Goal: Information Seeking & Learning: Learn about a topic

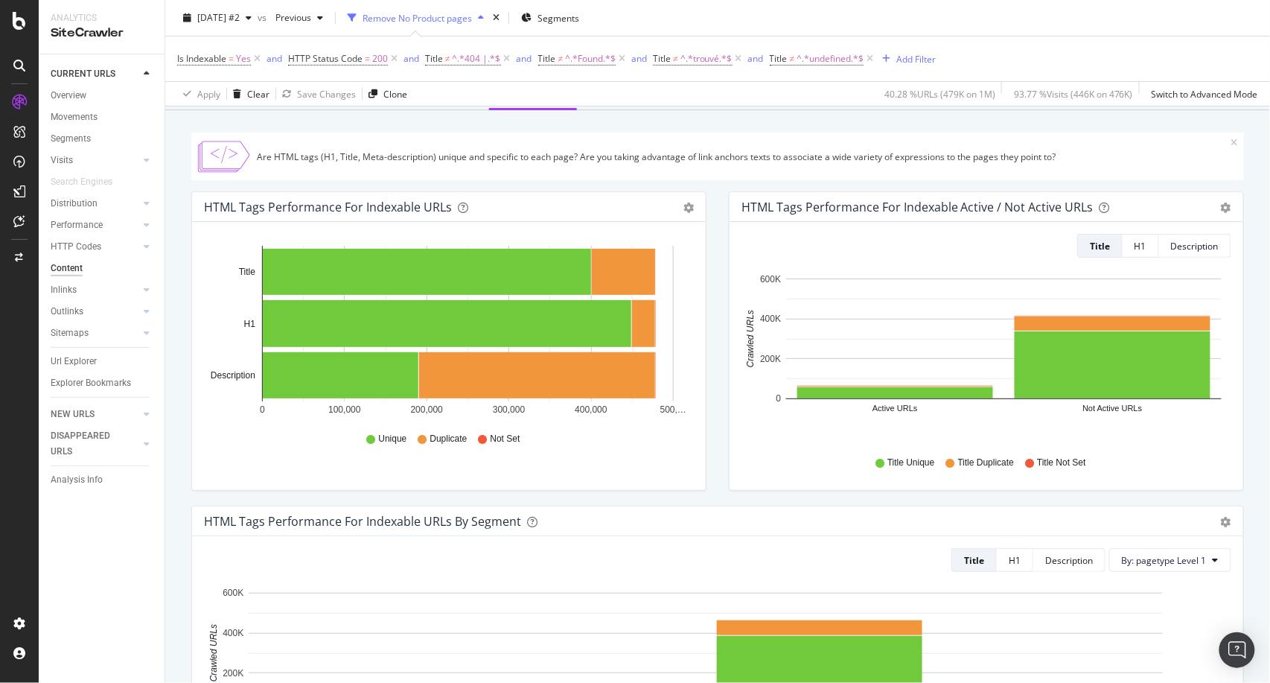
scroll to position [124, 0]
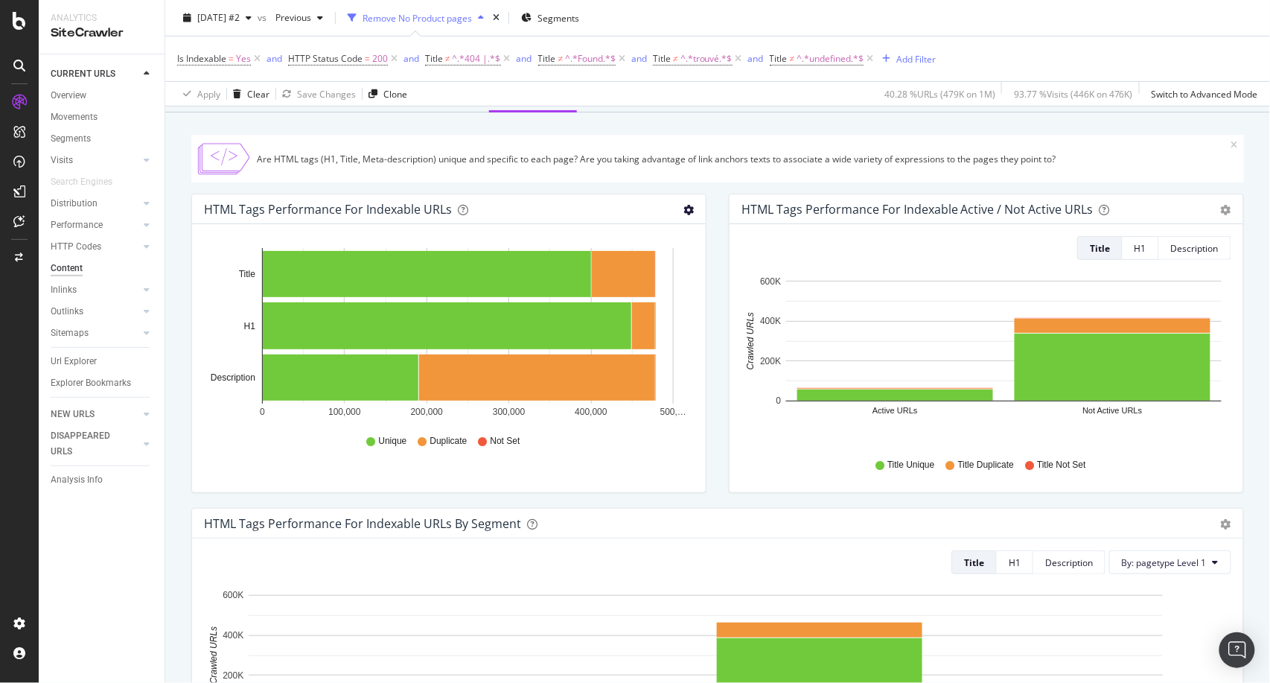
click at [683, 210] on icon "gear" at bounding box center [688, 210] width 10 height 10
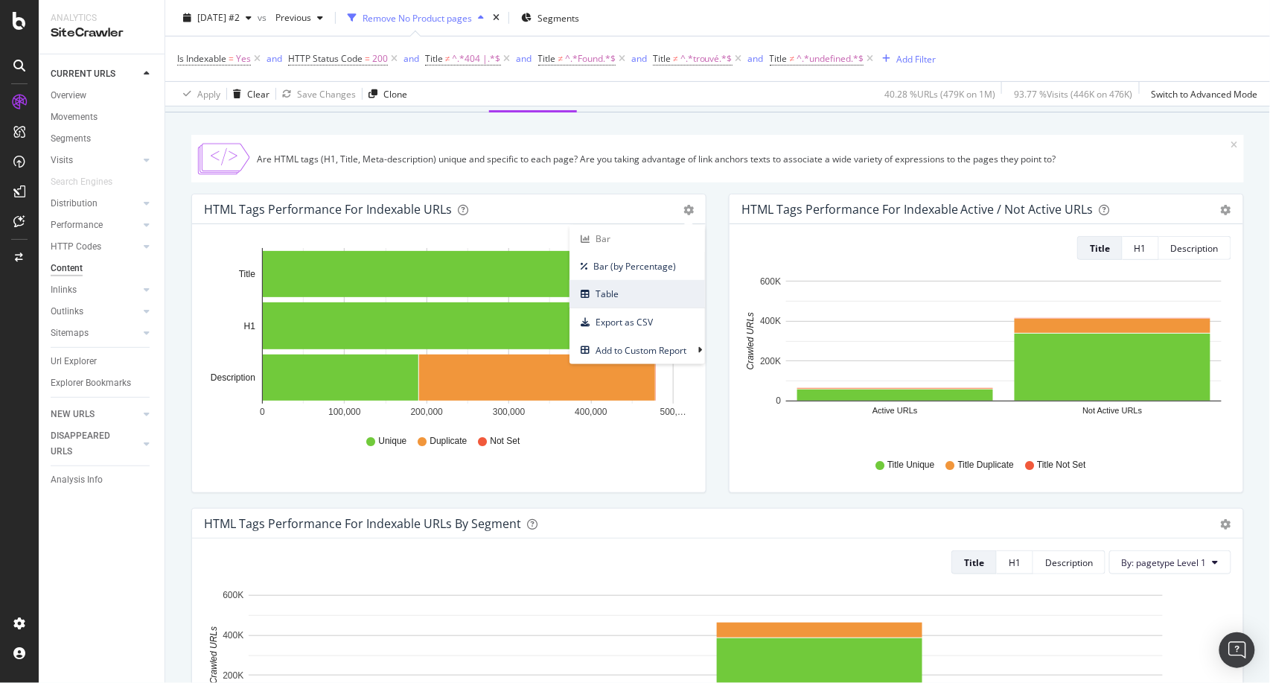
click at [620, 295] on span "Table" at bounding box center [636, 294] width 135 height 20
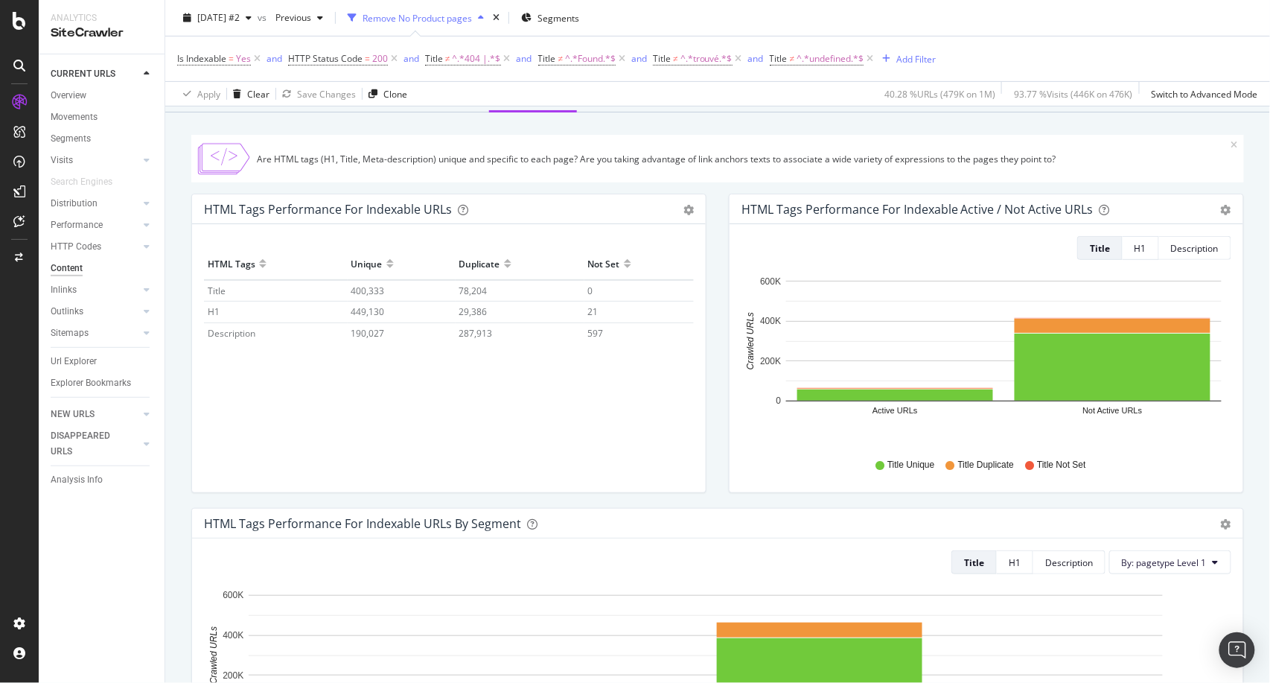
scroll to position [0, 0]
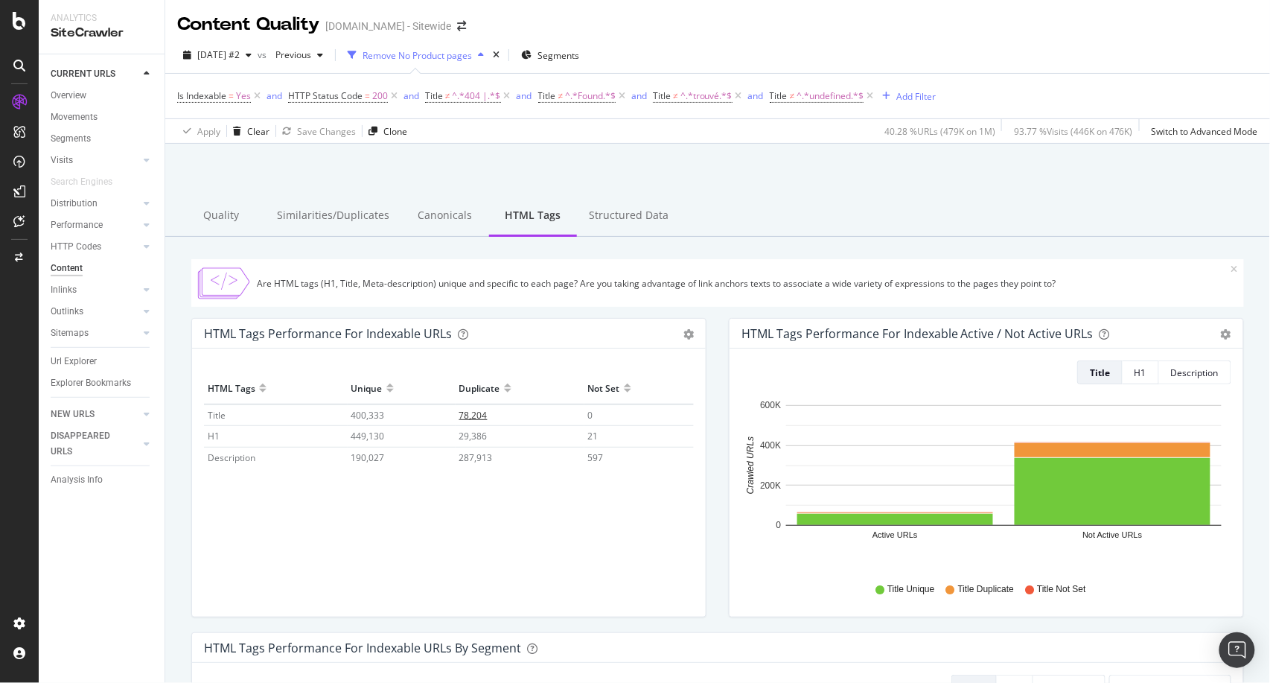
click at [473, 418] on span "78,204" at bounding box center [473, 415] width 28 height 13
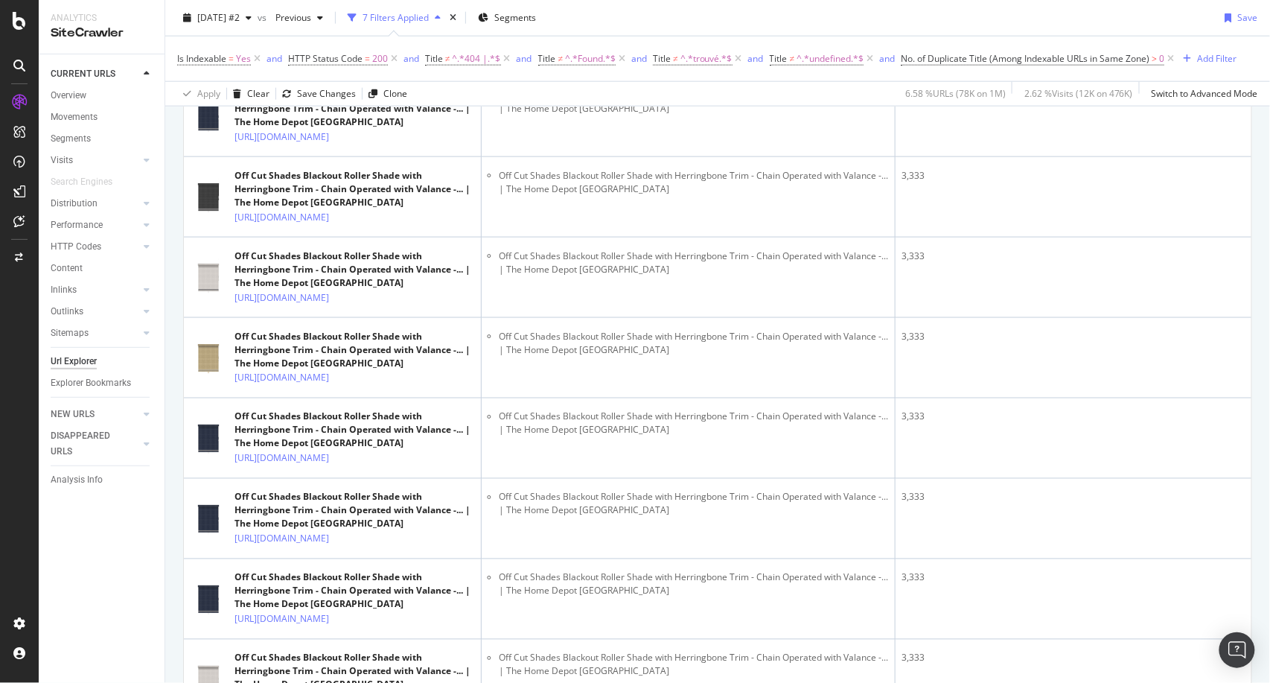
scroll to position [574, 0]
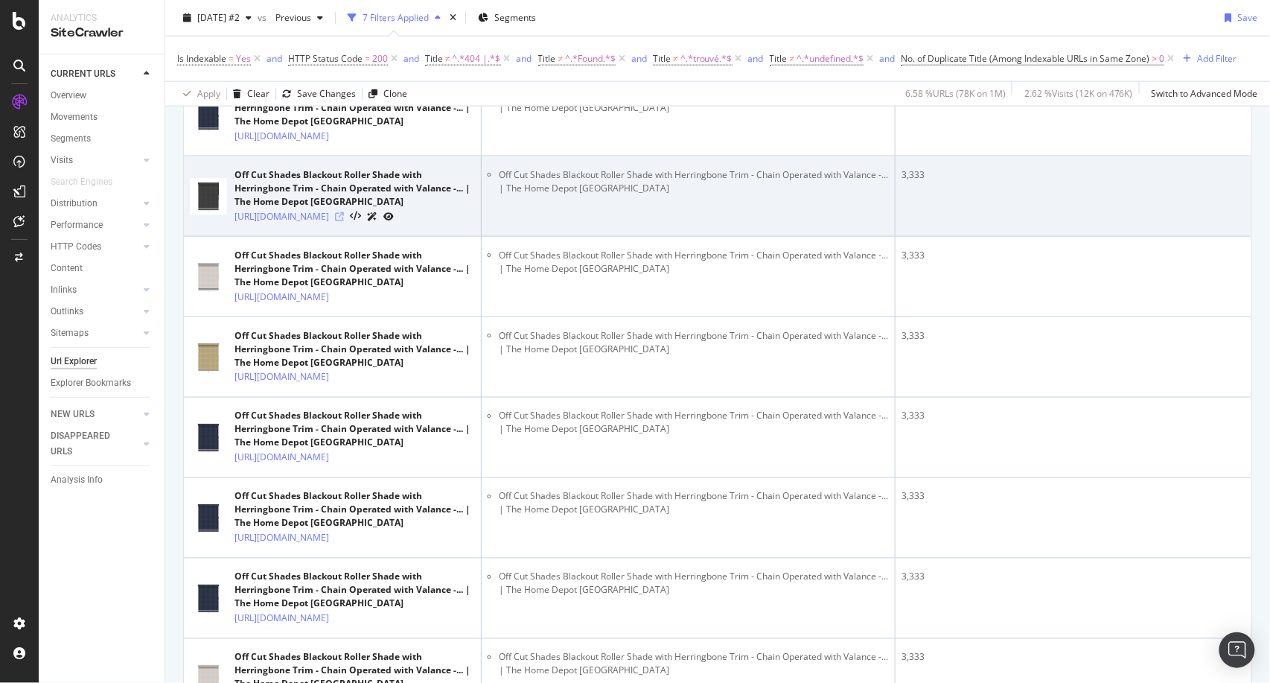
click at [344, 221] on icon at bounding box center [339, 216] width 9 height 9
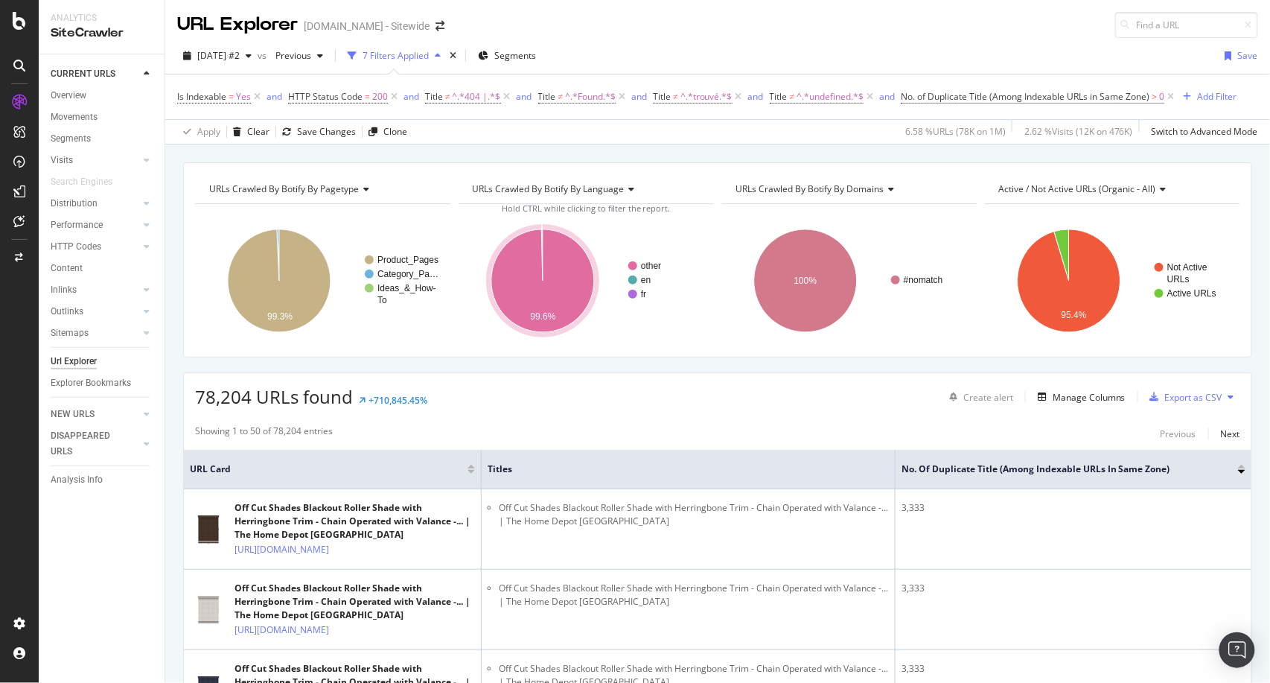
scroll to position [0, 0]
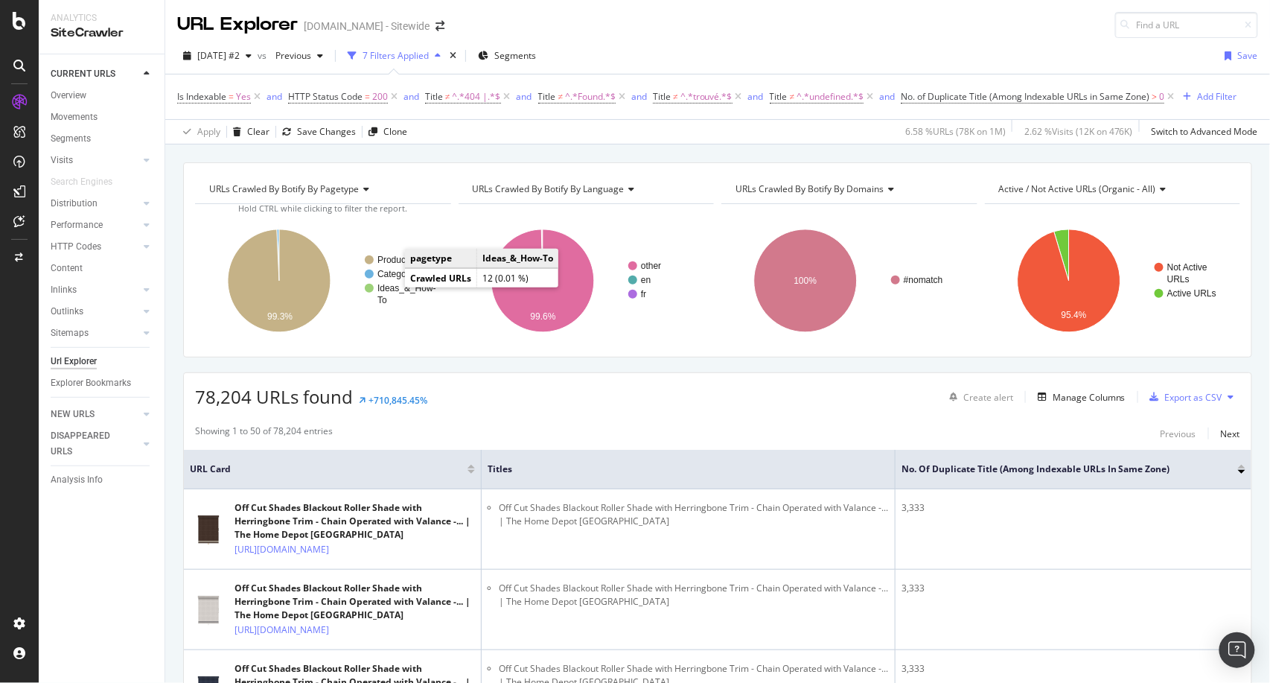
click at [366, 287] on circle "A chart." at bounding box center [369, 288] width 9 height 9
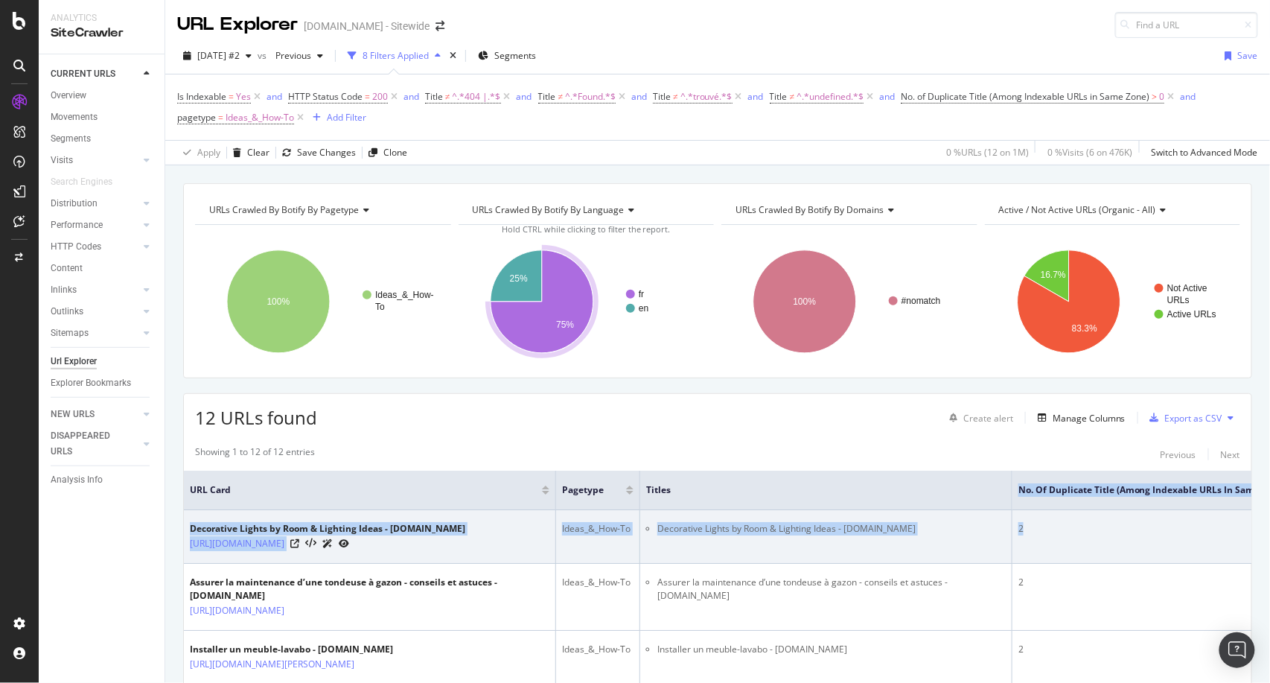
drag, startPoint x: 667, startPoint y: 494, endPoint x: 1067, endPoint y: 567, distance: 406.2
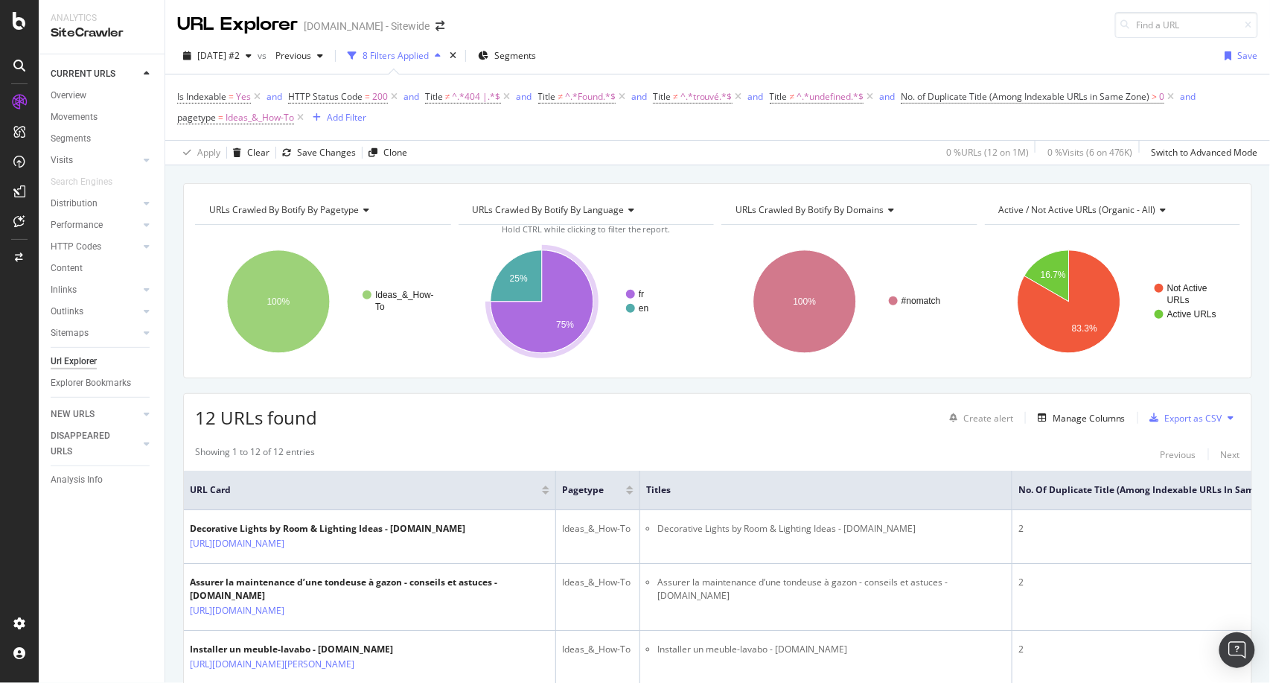
click at [775, 418] on div "12 URLs found Create alert Manage Columns Export as CSV" at bounding box center [717, 412] width 1067 height 36
click at [665, 495] on span "Titles" at bounding box center [814, 489] width 337 height 13
click at [300, 118] on icon at bounding box center [300, 117] width 13 height 15
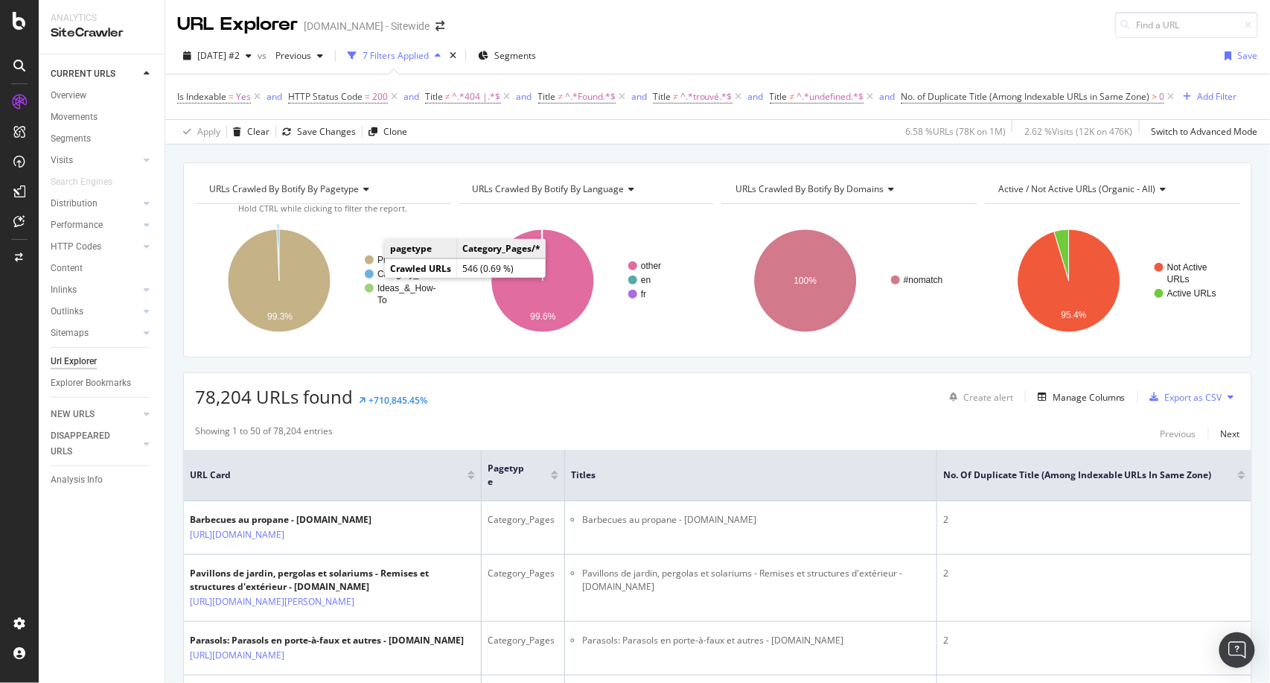
click at [368, 275] on circle "A chart." at bounding box center [369, 273] width 9 height 9
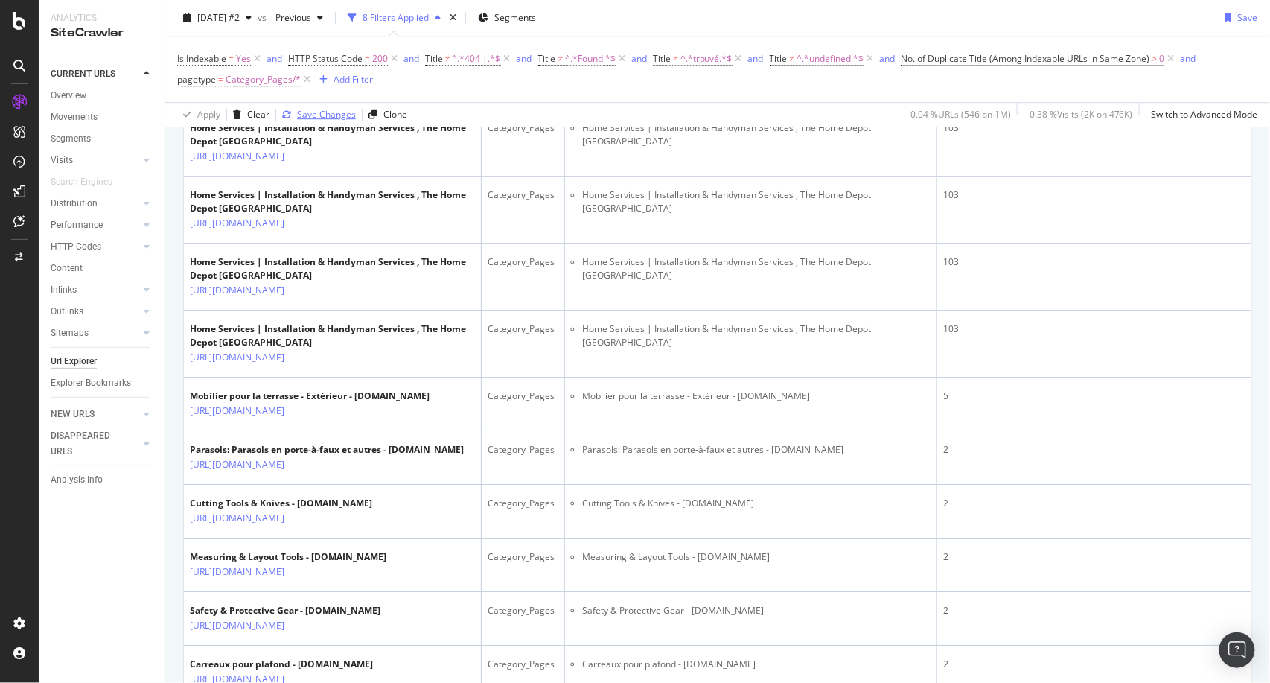
scroll to position [1404, 0]
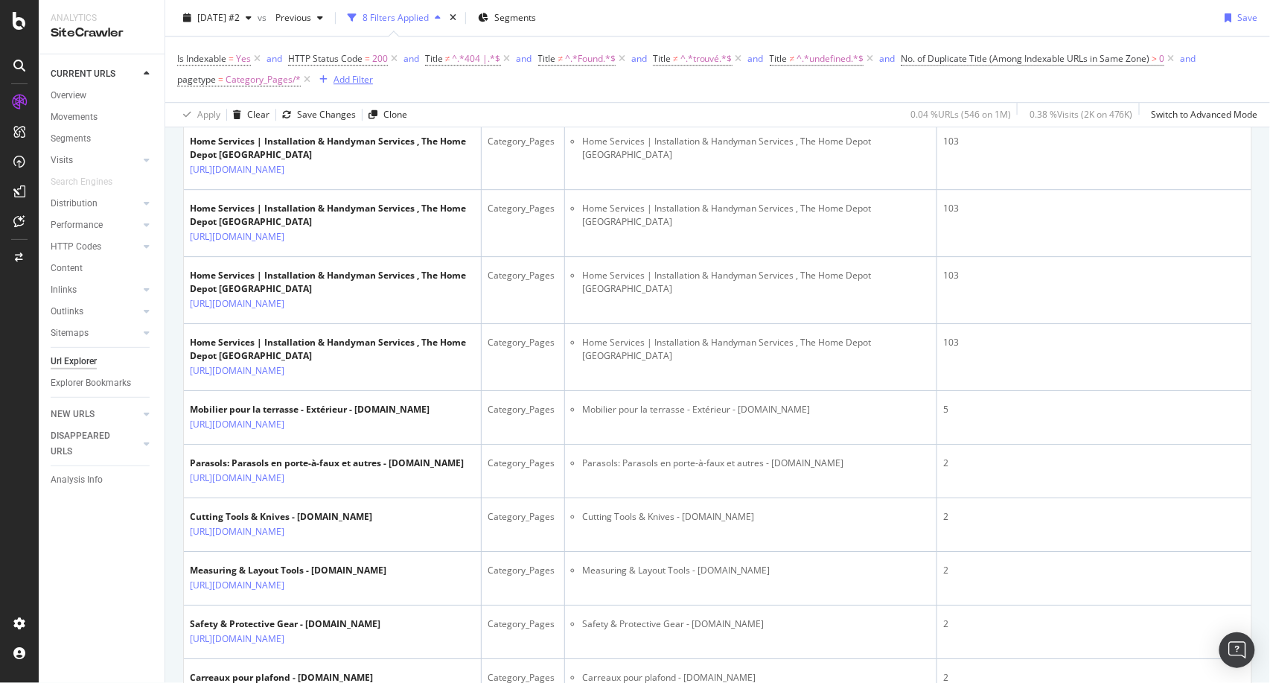
click at [354, 80] on div "Add Filter" at bounding box center [353, 79] width 39 height 13
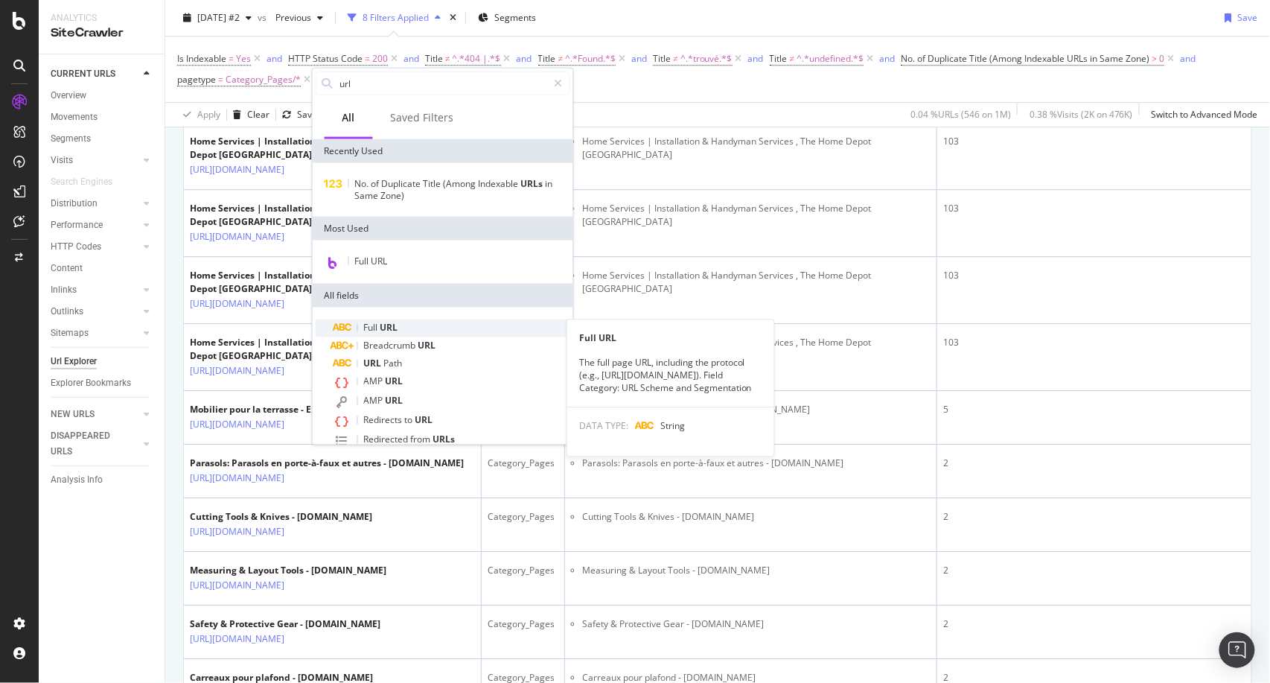
type input "url"
click at [387, 329] on span "URL" at bounding box center [389, 328] width 18 height 13
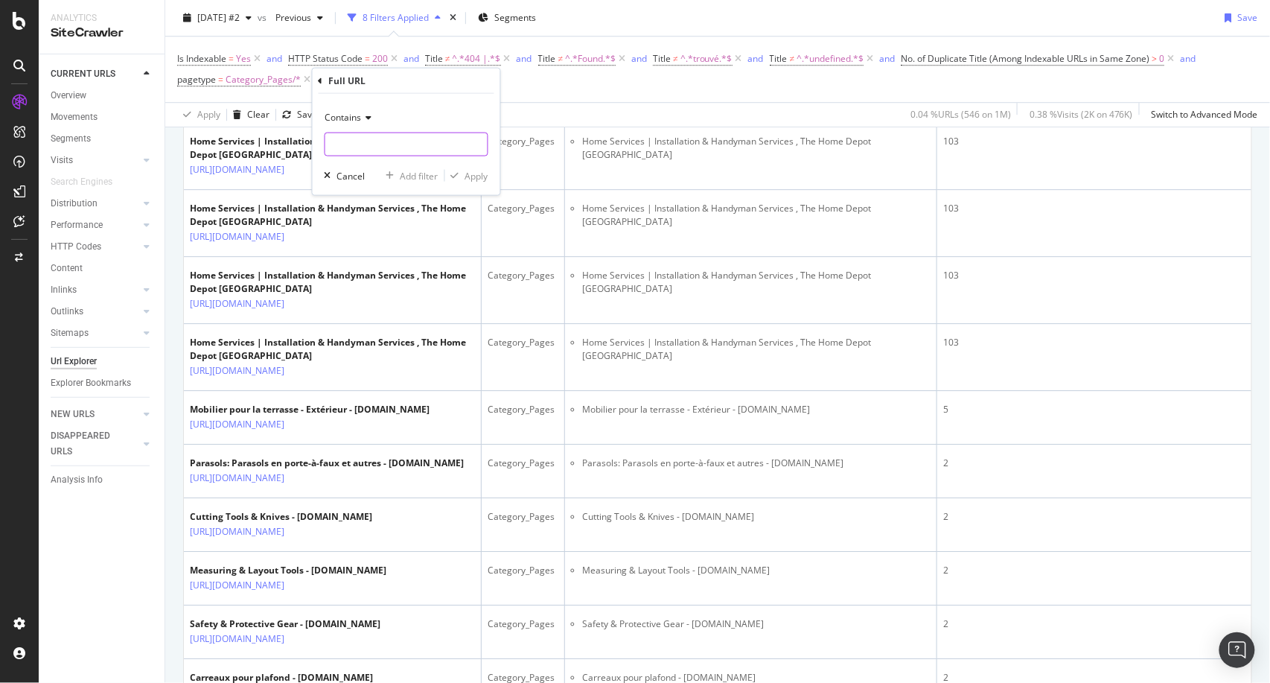
click at [366, 141] on input "text" at bounding box center [406, 145] width 162 height 24
type input "/en/"
drag, startPoint x: 476, startPoint y: 183, endPoint x: 482, endPoint y: 174, distance: 10.3
click at [482, 174] on div "Contains /en/ Cancel Add filter Apply" at bounding box center [407, 144] width 188 height 101
click at [482, 174] on div "Apply" at bounding box center [476, 175] width 23 height 13
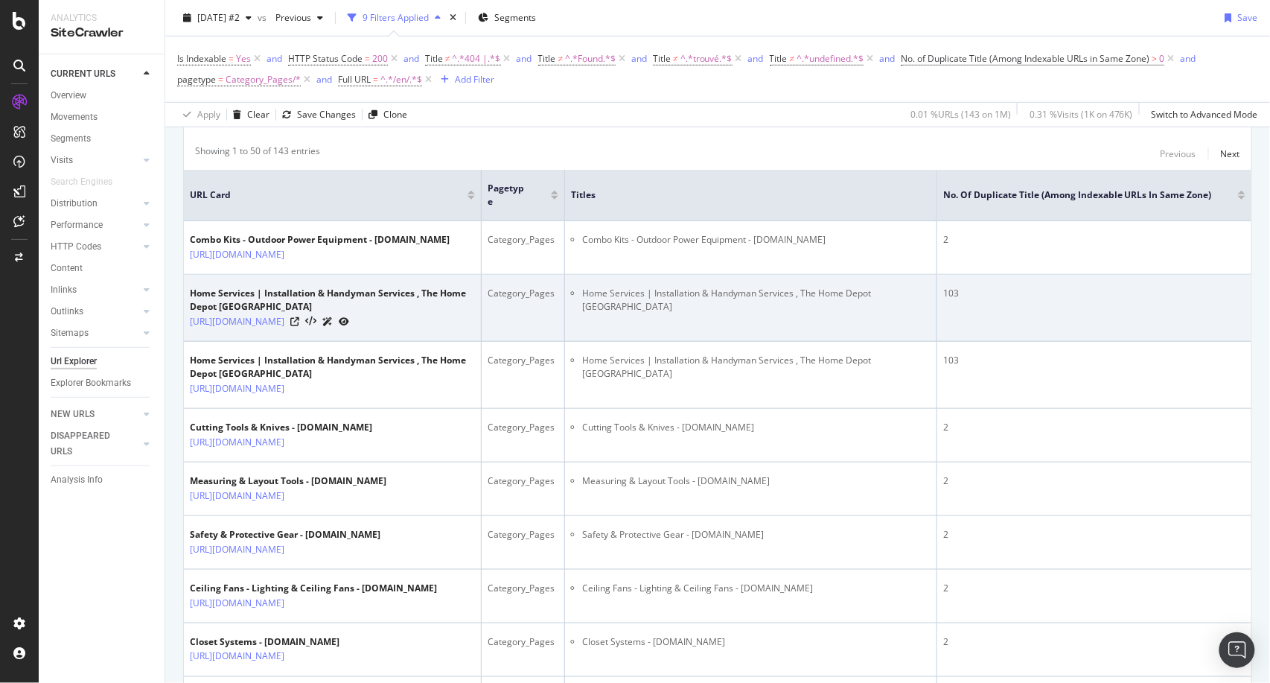
scroll to position [297, 0]
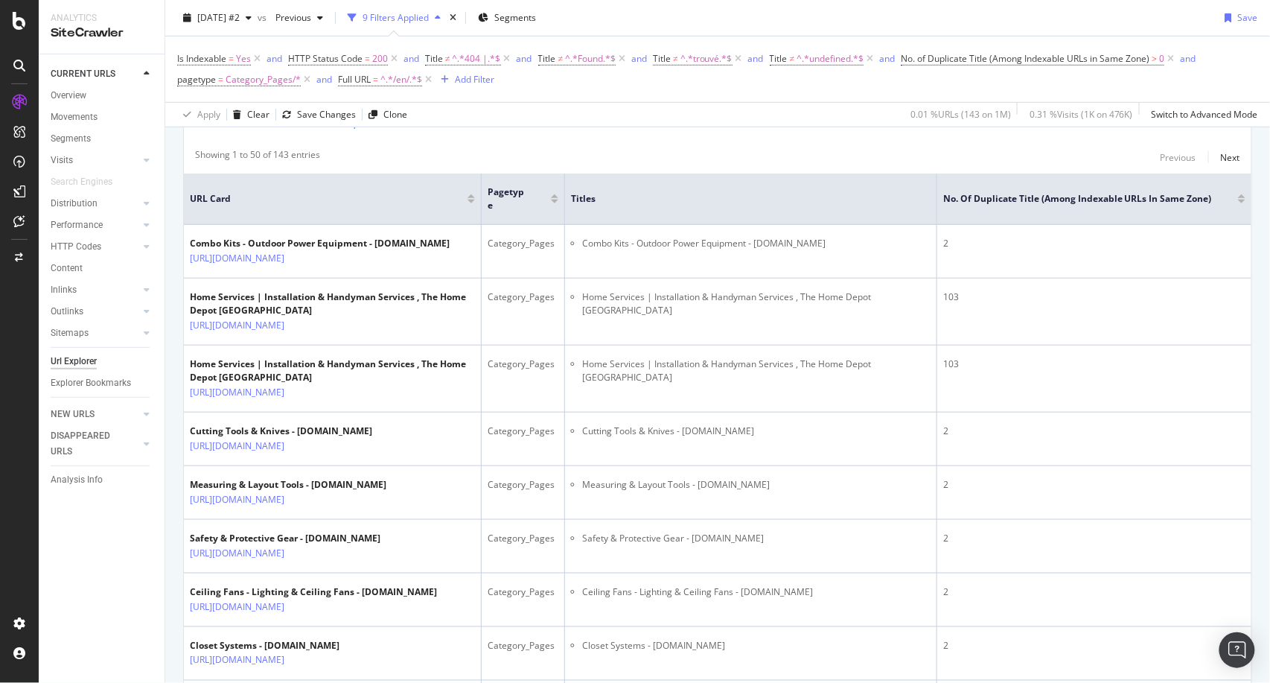
click at [1238, 200] on div at bounding box center [1241, 202] width 7 height 4
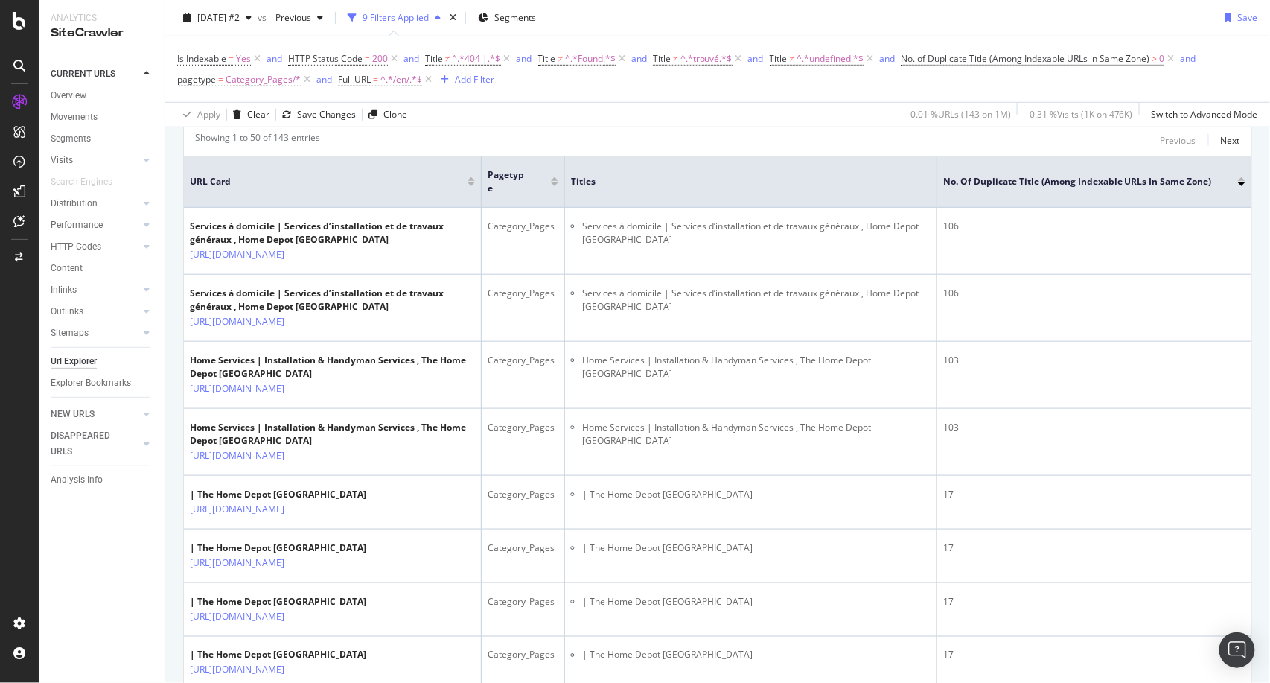
scroll to position [315, 0]
click at [429, 77] on icon at bounding box center [428, 79] width 13 height 15
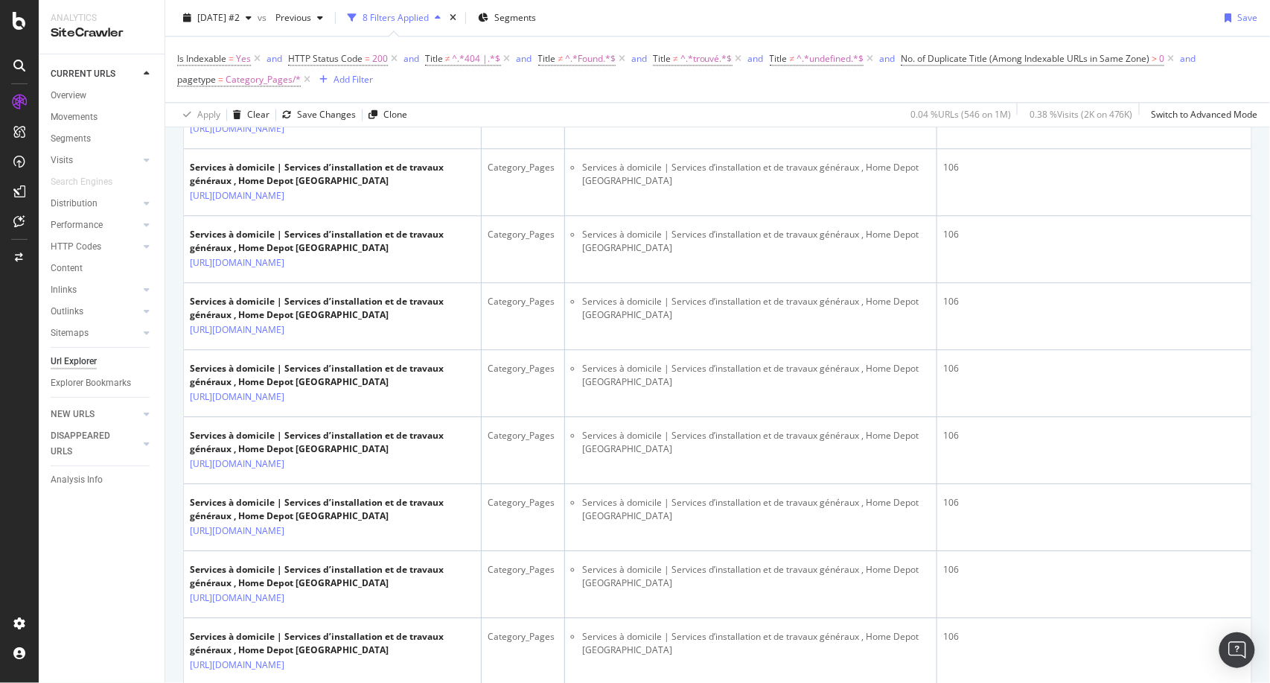
scroll to position [3145, 0]
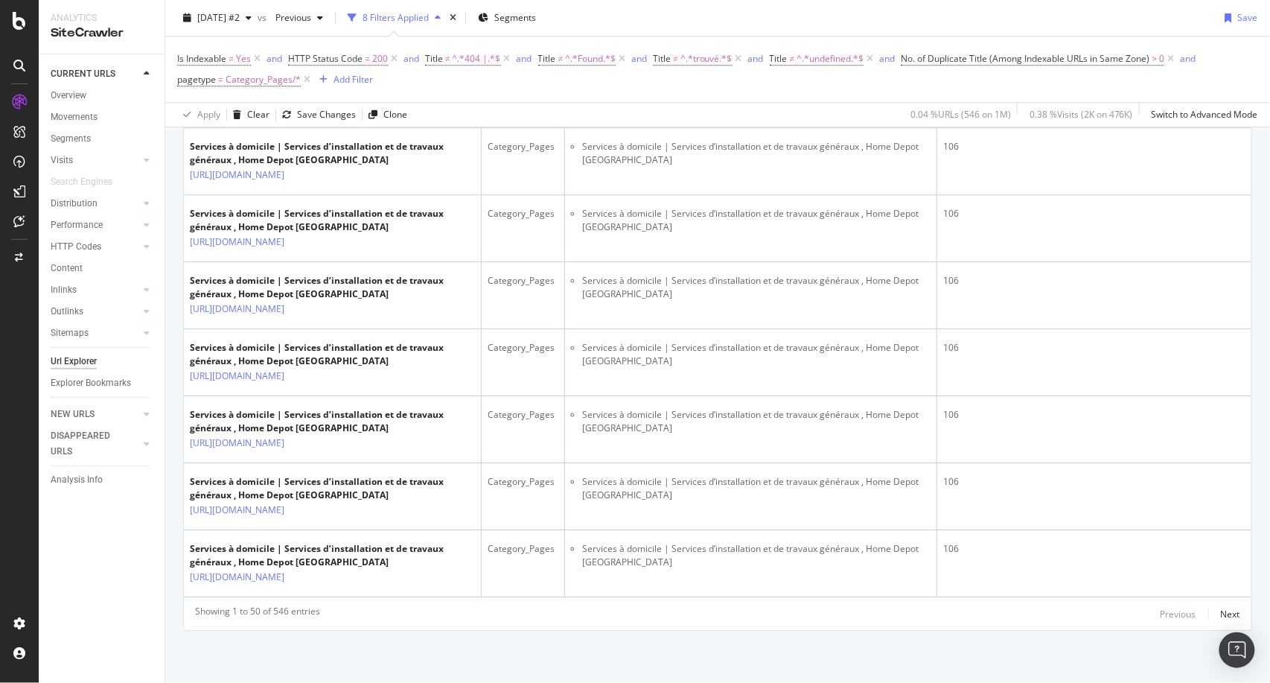
scroll to position [4854, 0]
click at [1222, 612] on div "Next" at bounding box center [1230, 613] width 19 height 13
click at [1223, 609] on div "Next" at bounding box center [1230, 613] width 19 height 13
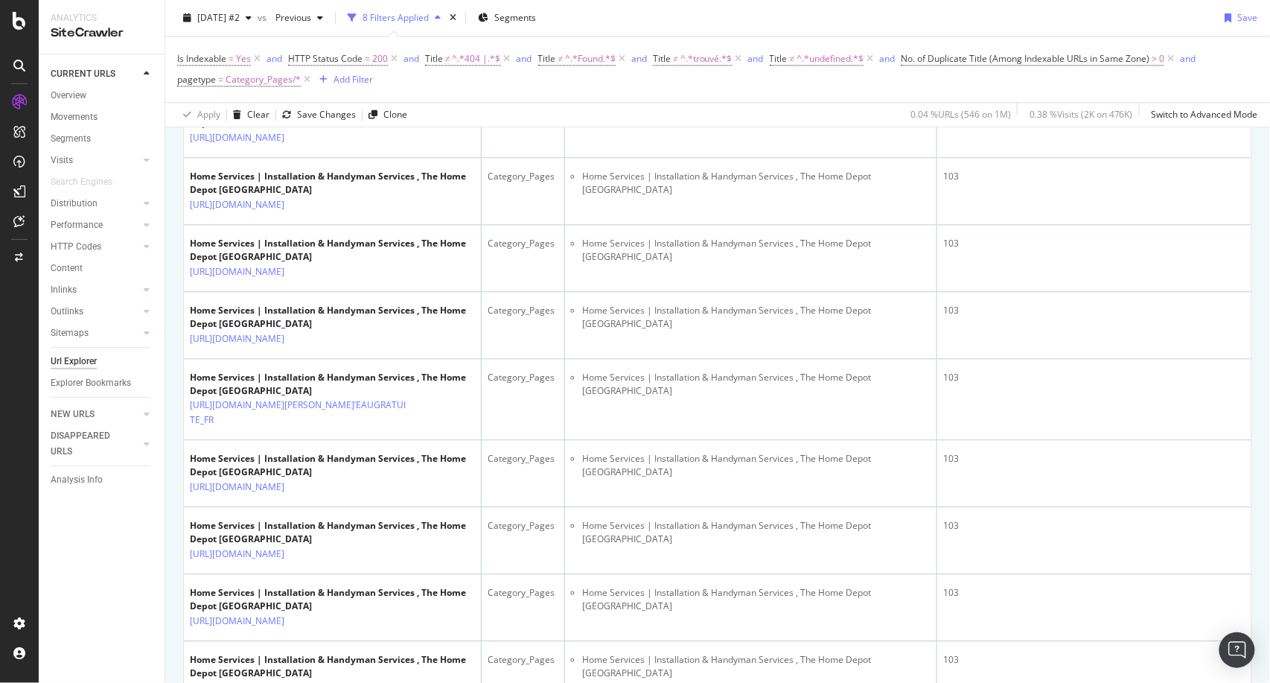
scroll to position [1101, 0]
click at [299, 75] on icon at bounding box center [294, 70] width 9 height 9
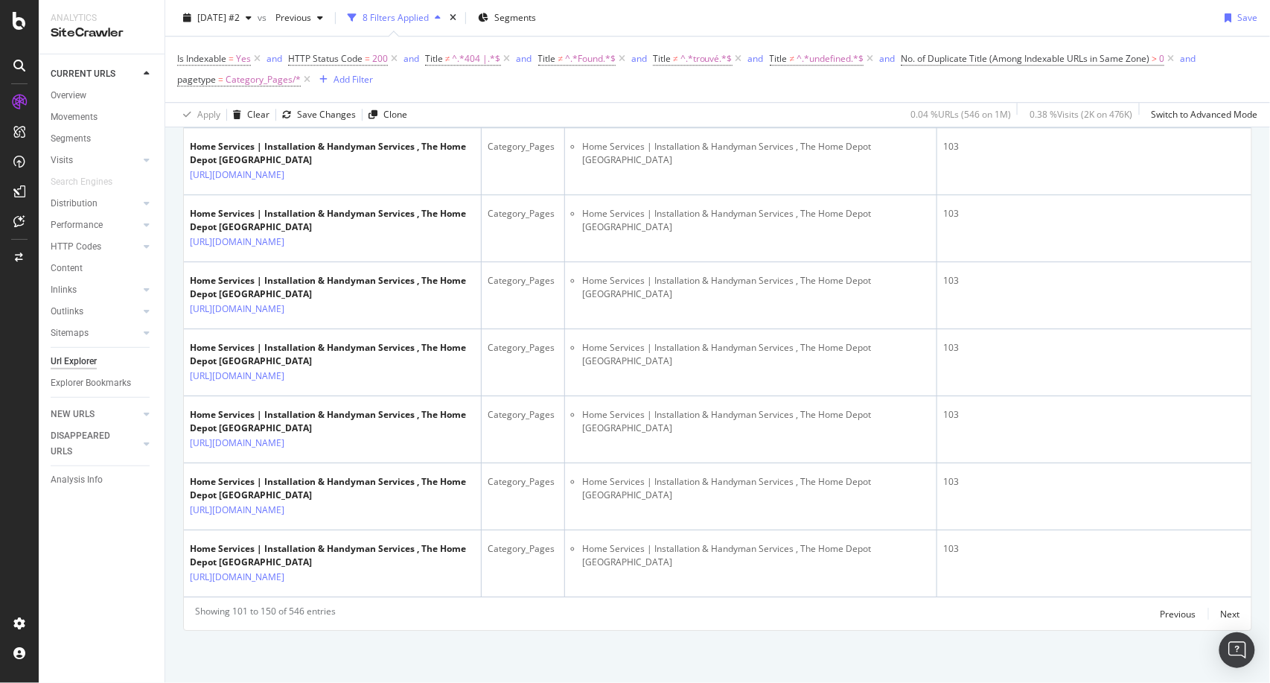
scroll to position [4973, 0]
click at [351, 76] on div "Add Filter" at bounding box center [353, 79] width 39 height 13
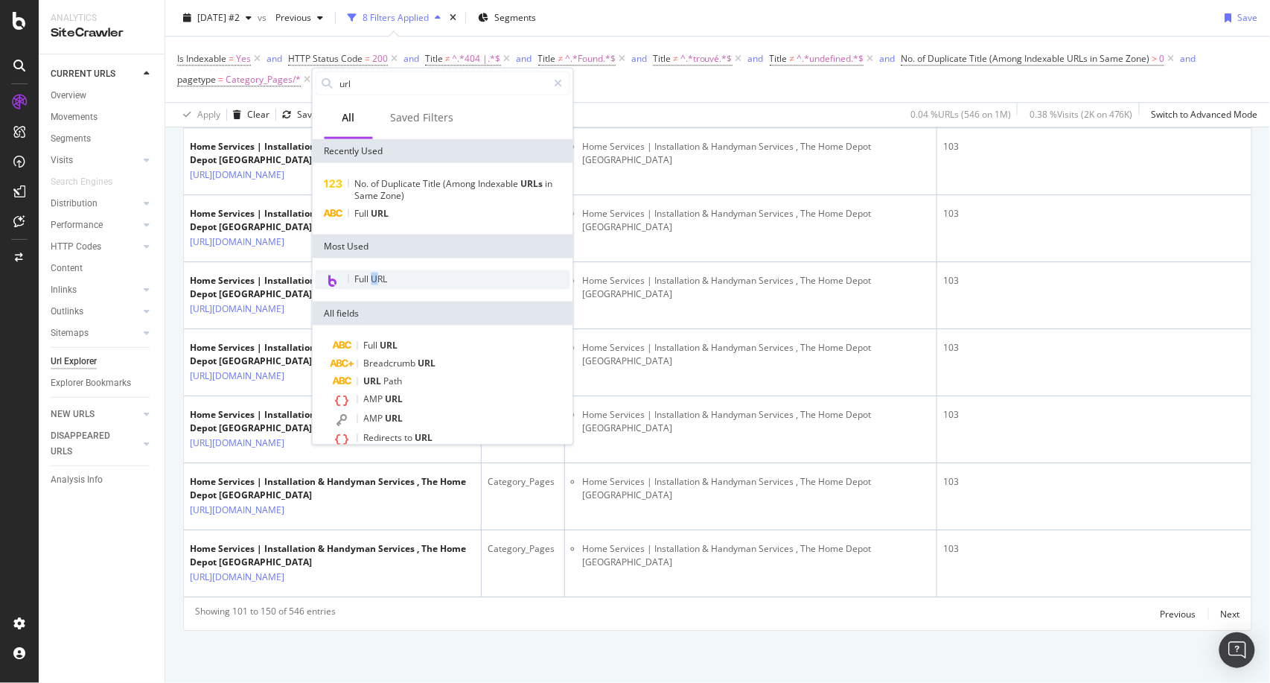
drag, startPoint x: 374, startPoint y: 268, endPoint x: 377, endPoint y: 281, distance: 13.2
click at [377, 281] on div "Full URL" at bounding box center [443, 279] width 261 height 43
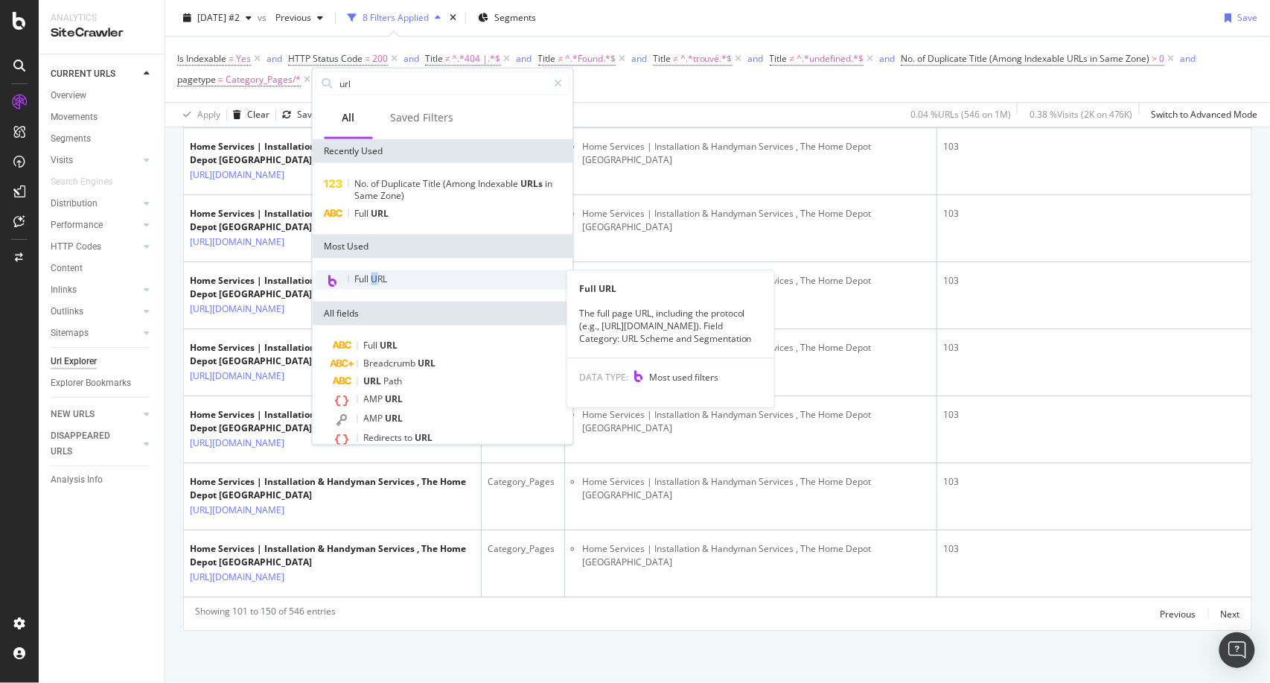
click at [377, 281] on span "Full URL" at bounding box center [371, 278] width 33 height 13
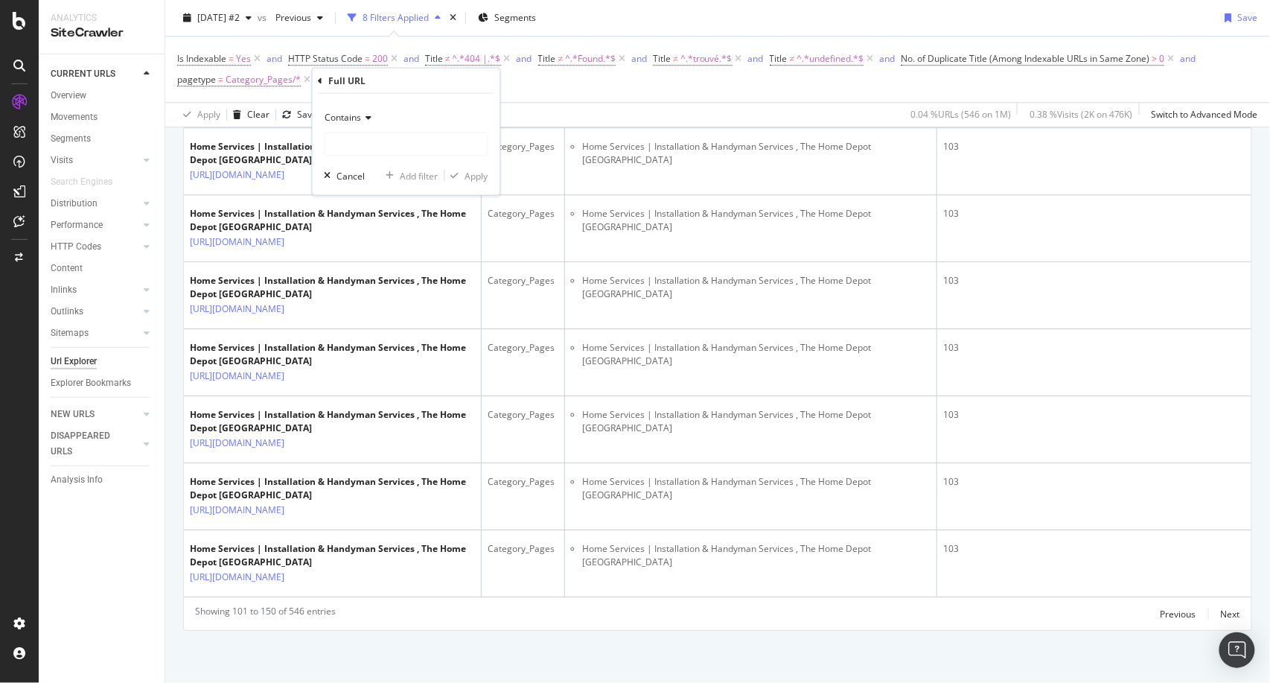
click at [364, 115] on icon at bounding box center [367, 117] width 10 height 9
click at [376, 288] on span "Doesn't contain" at bounding box center [364, 283] width 65 height 13
click at [419, 146] on input "text" at bounding box center [406, 145] width 162 height 24
type input "service"
click at [485, 176] on div "Apply" at bounding box center [476, 175] width 23 height 13
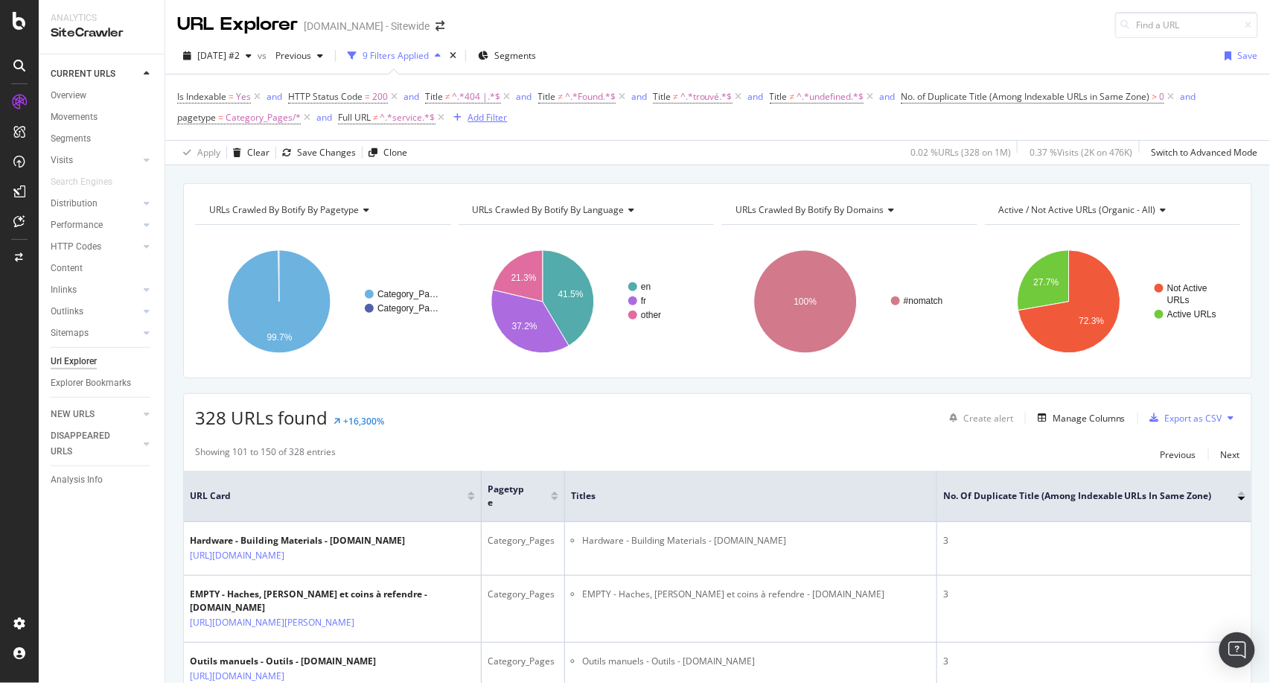
click at [476, 118] on div "Add Filter" at bounding box center [487, 117] width 39 height 13
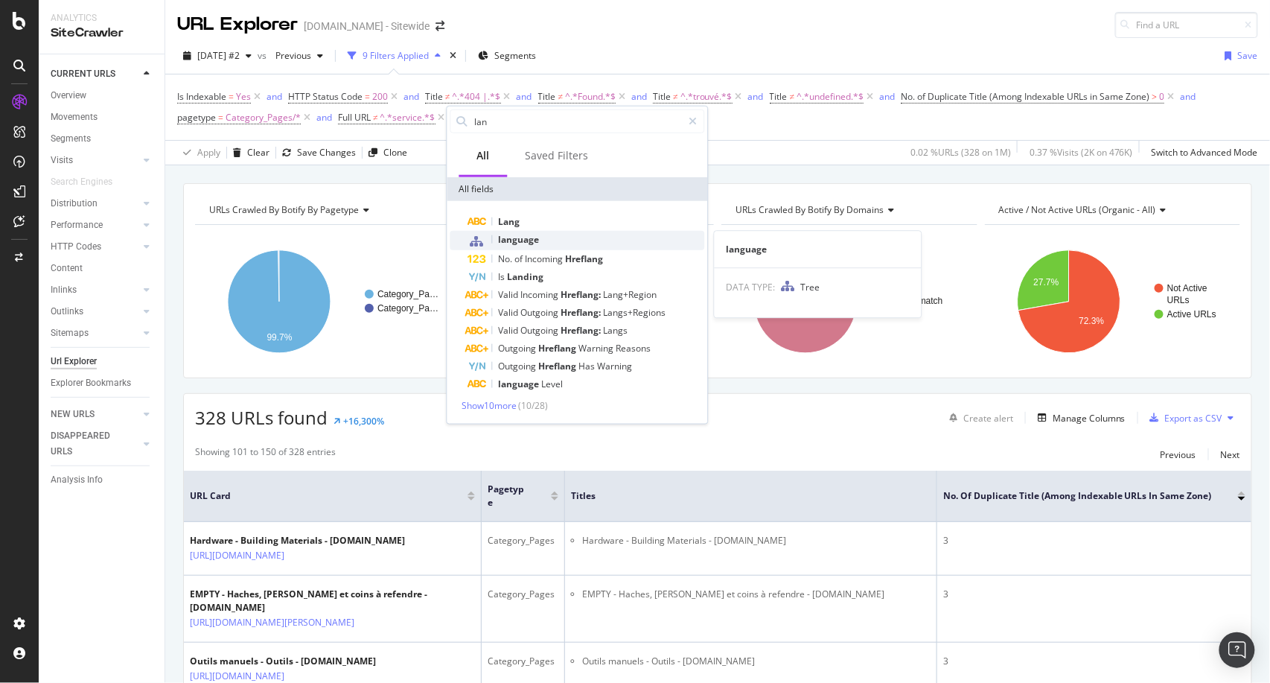
type input "lan"
click at [537, 236] on span "language" at bounding box center [519, 239] width 41 height 13
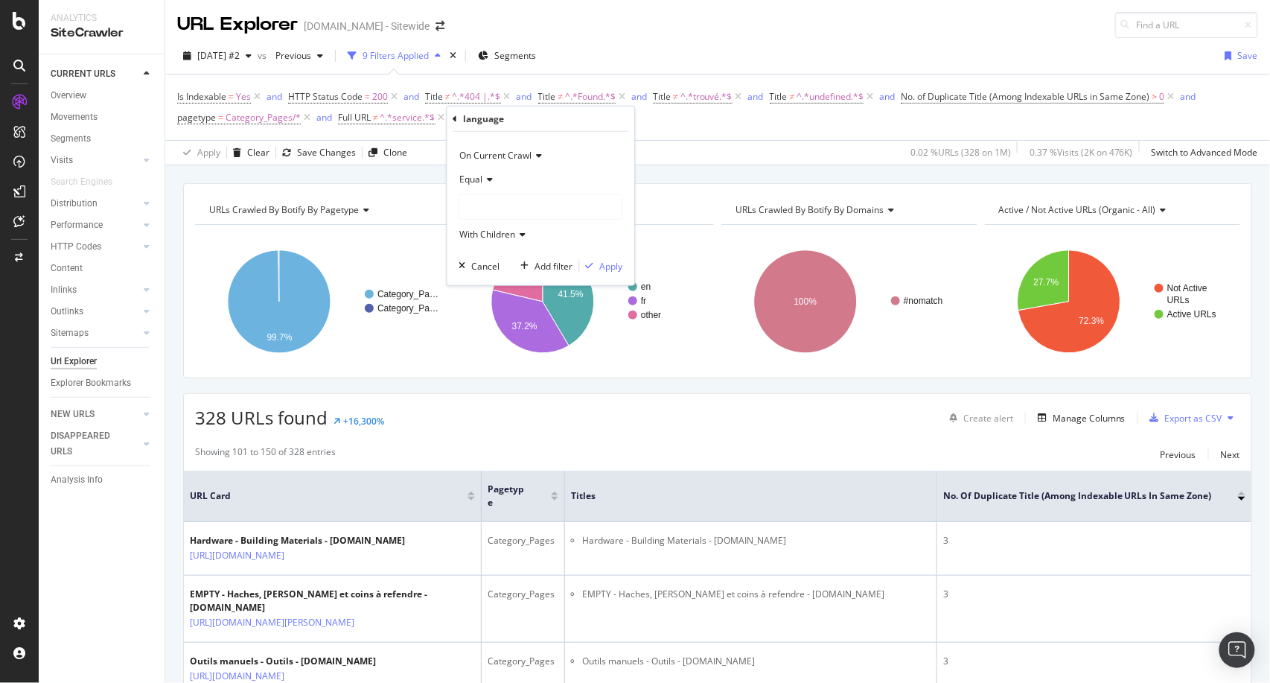
click at [498, 172] on div "Equal" at bounding box center [541, 179] width 164 height 24
click at [494, 227] on span "Not Equal" at bounding box center [487, 229] width 40 height 13
click at [544, 206] on div at bounding box center [541, 207] width 162 height 24
type input "fr"
click at [517, 203] on input "fr" at bounding box center [510, 207] width 100 height 24
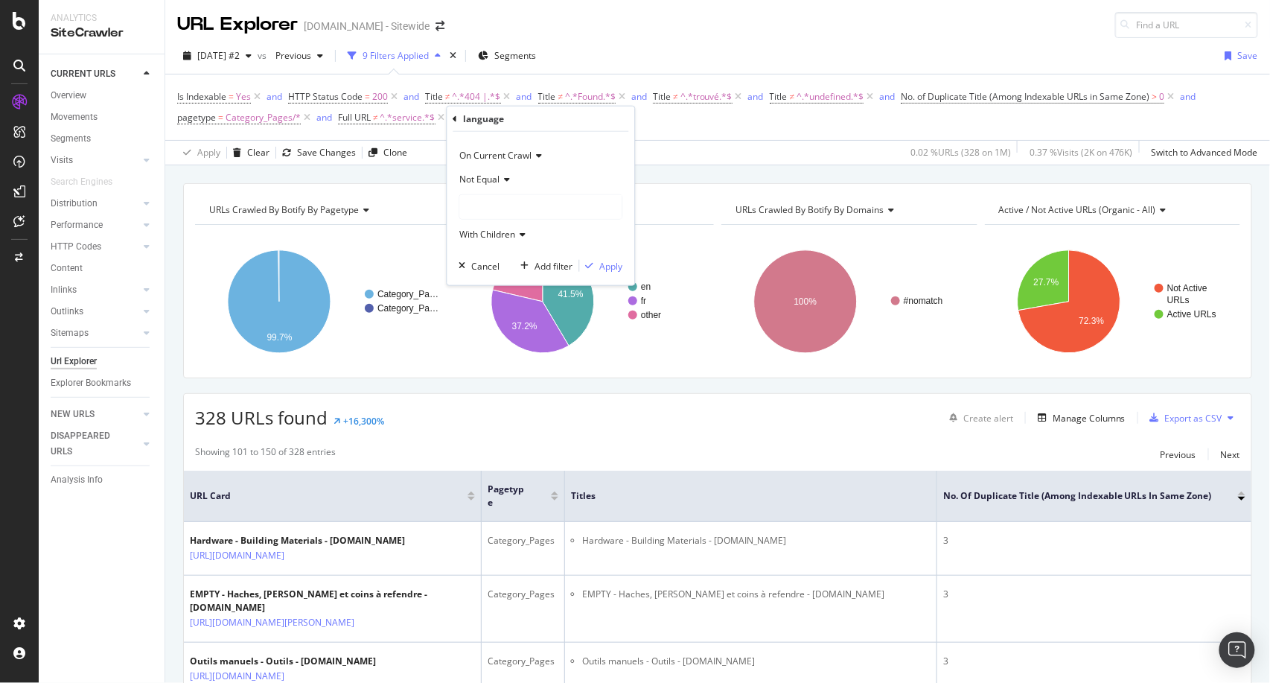
click at [550, 211] on div at bounding box center [541, 207] width 162 height 24
click at [558, 208] on div at bounding box center [541, 207] width 162 height 24
click at [535, 203] on div at bounding box center [541, 207] width 162 height 24
type input "fr"
click at [500, 275] on span "347,816 URLS" at bounding box center [515, 275] width 61 height 13
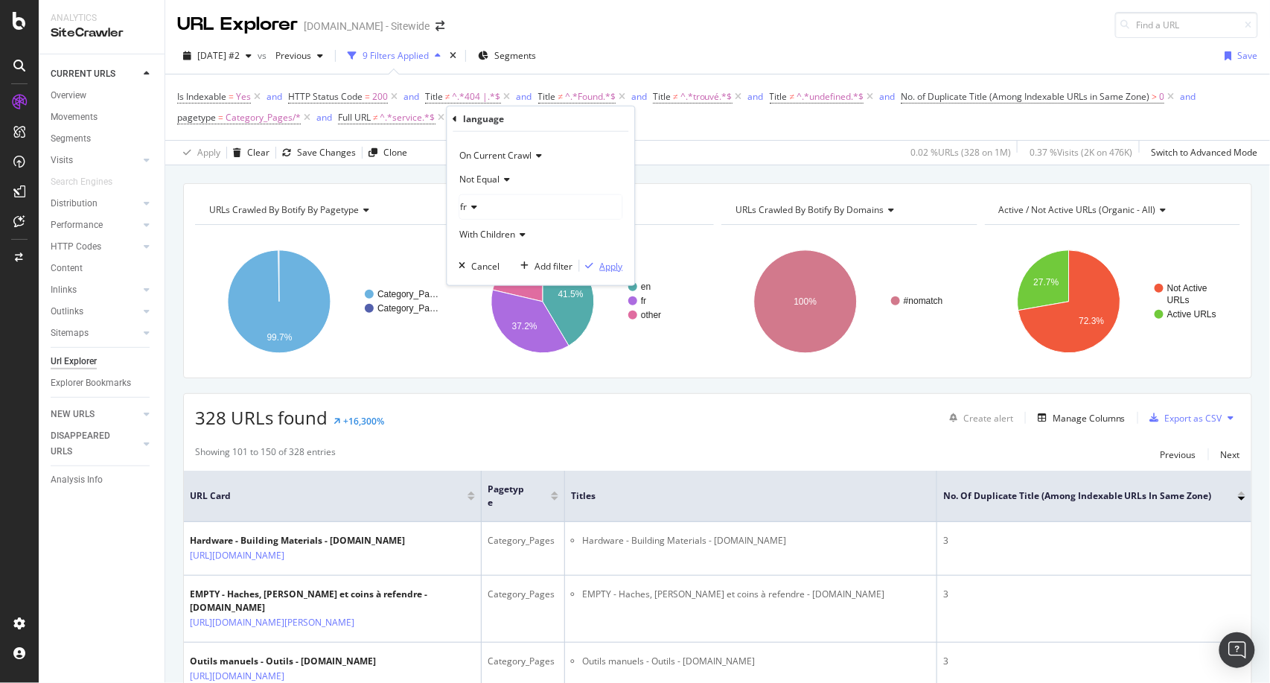
click at [615, 265] on div "Apply" at bounding box center [611, 265] width 23 height 13
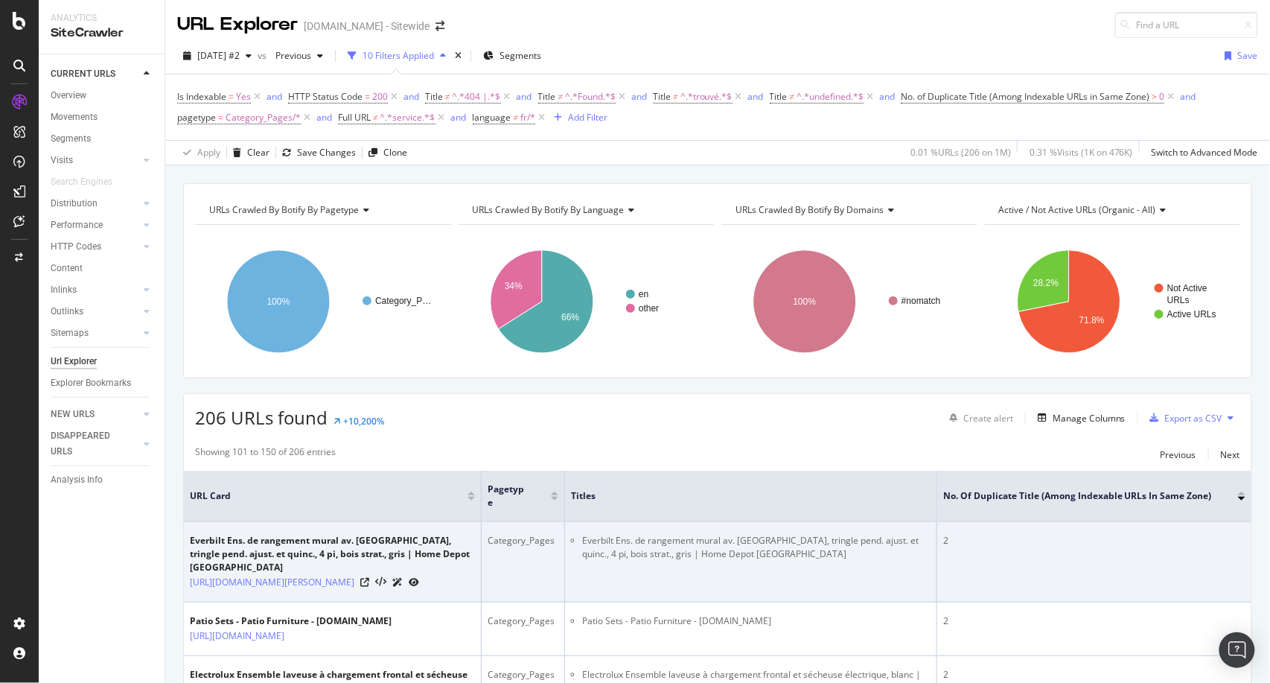
click at [945, 543] on div "2" at bounding box center [1094, 540] width 302 height 13
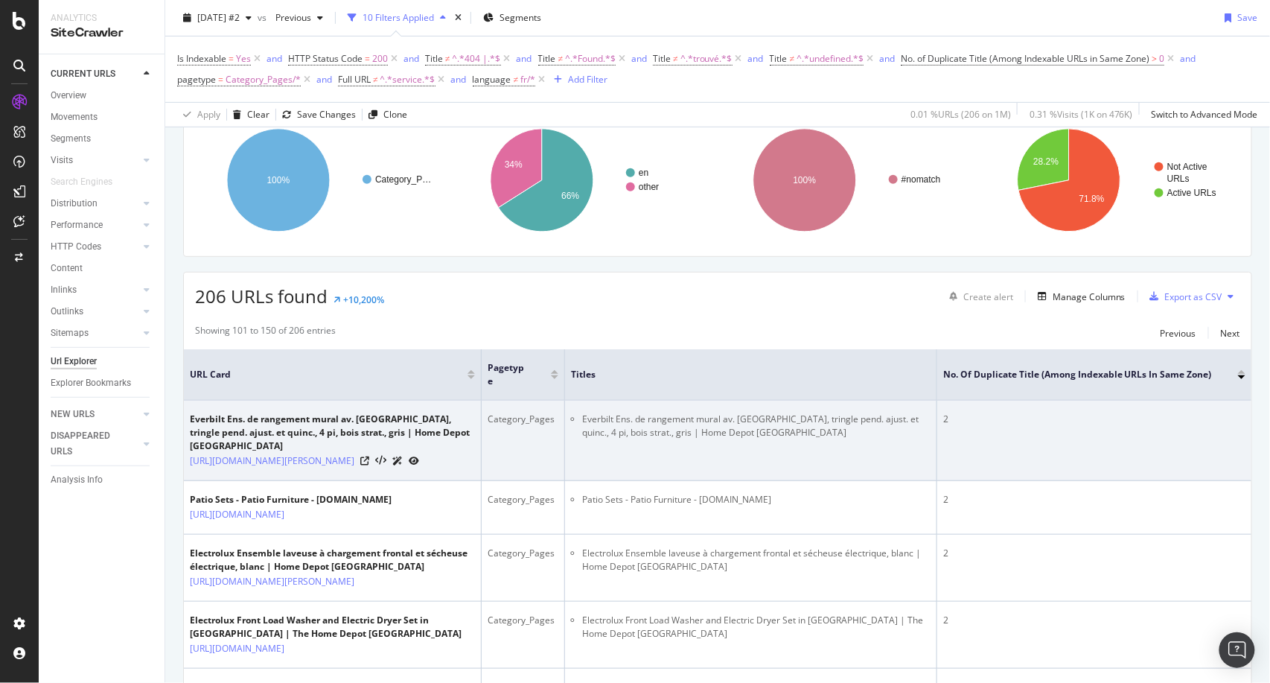
scroll to position [105, 0]
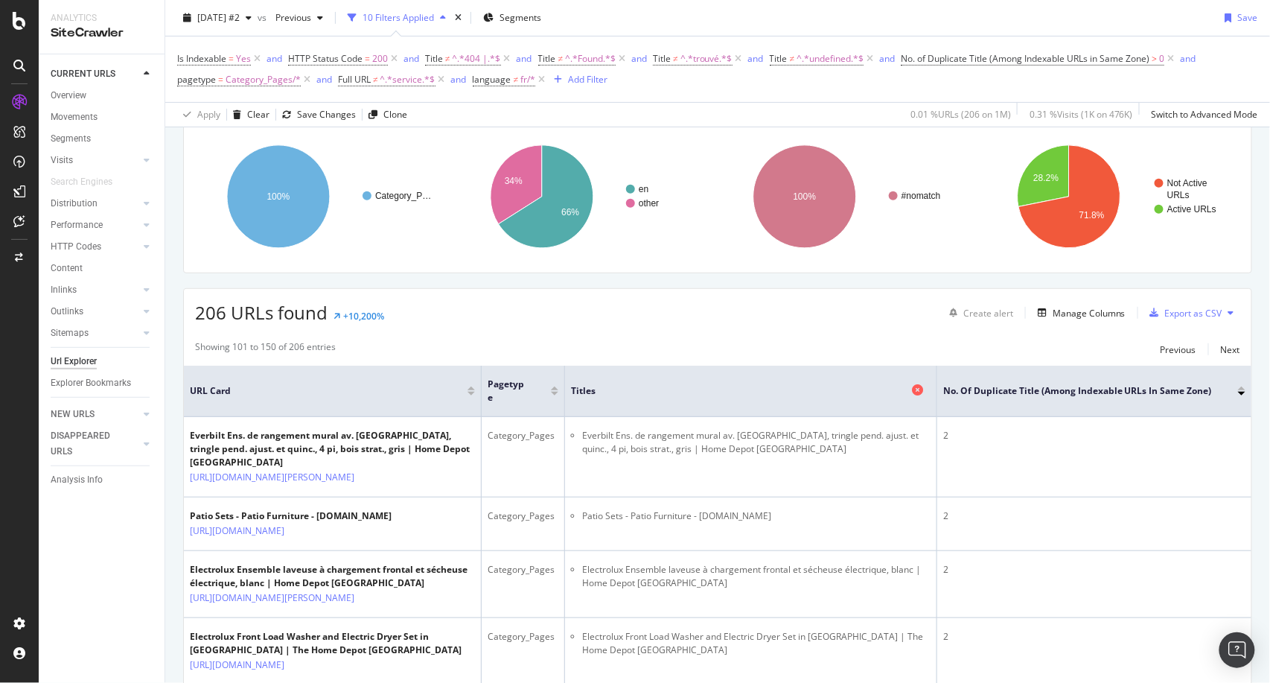
click at [593, 390] on span "Titles" at bounding box center [739, 390] width 337 height 13
click at [473, 389] on div at bounding box center [470, 388] width 7 height 4
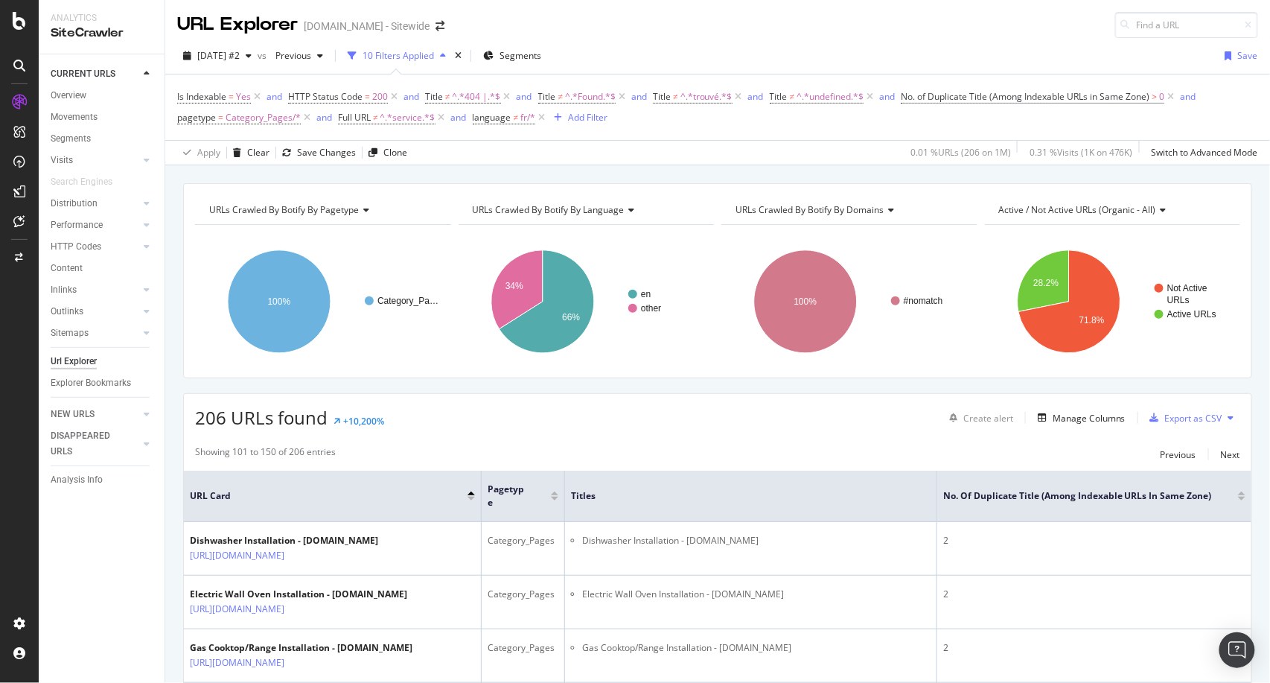
click at [1238, 500] on div at bounding box center [1241, 499] width 7 height 4
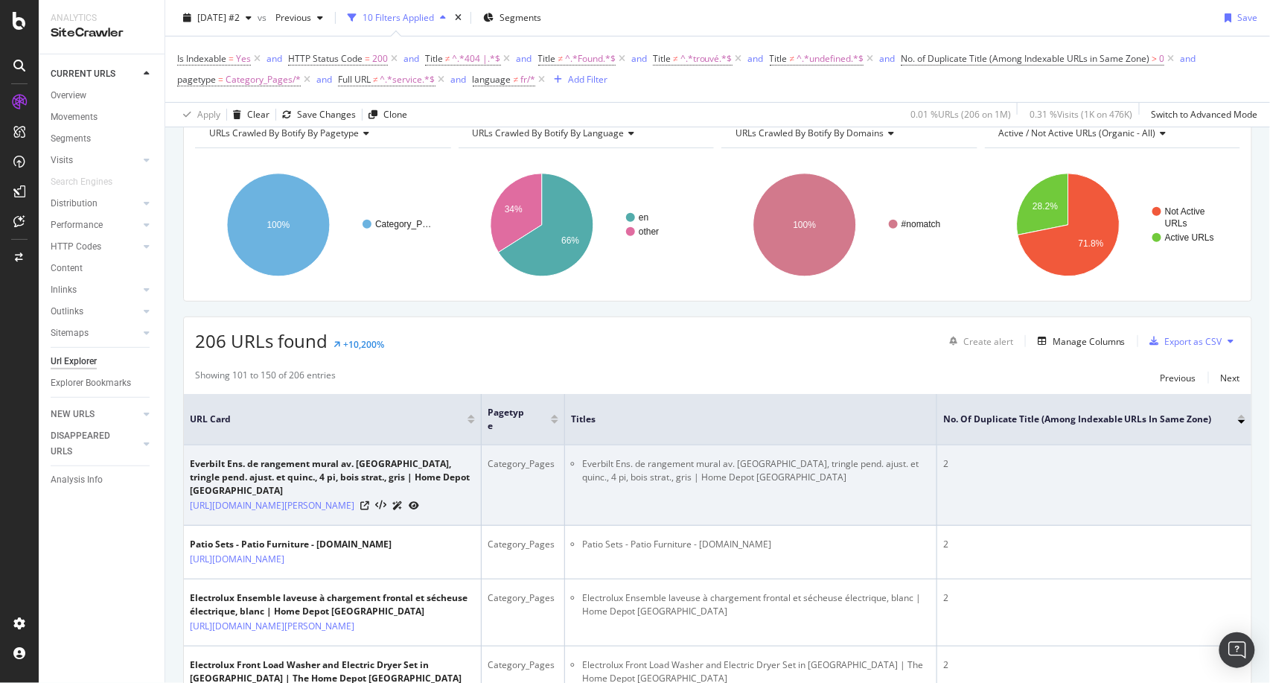
scroll to position [71, 0]
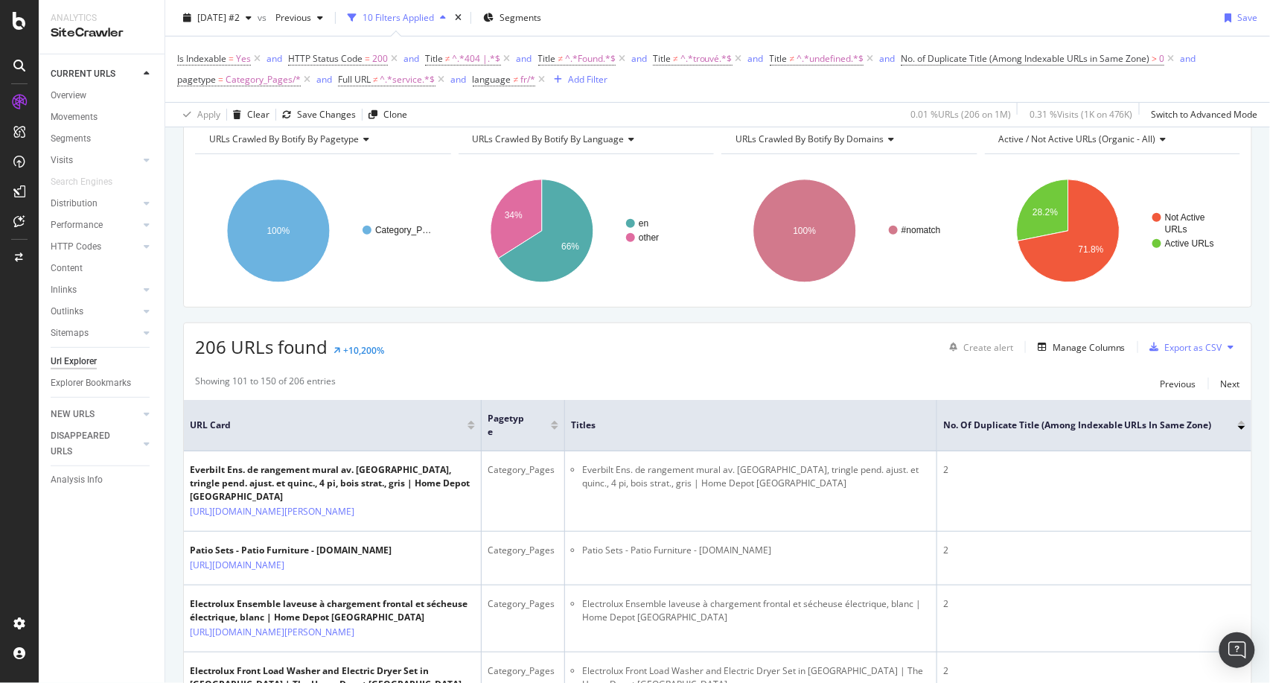
click at [1238, 421] on div at bounding box center [1241, 423] width 7 height 4
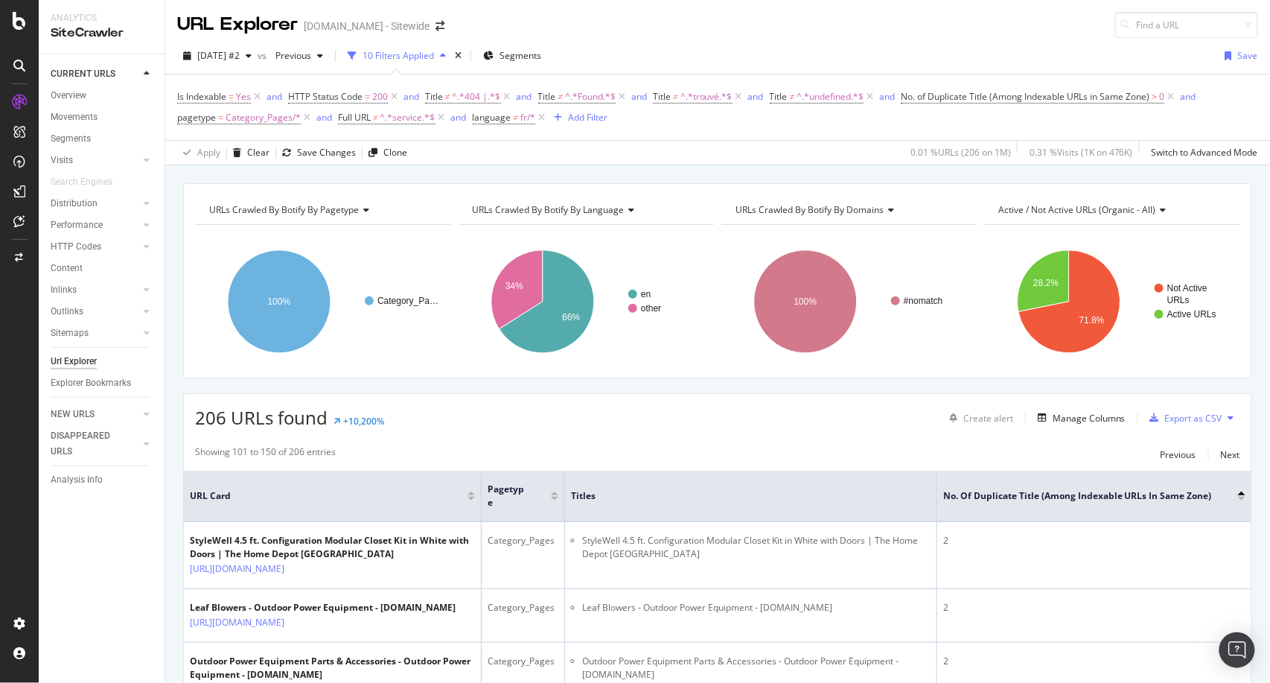
click at [1239, 500] on div at bounding box center [1241, 499] width 7 height 4
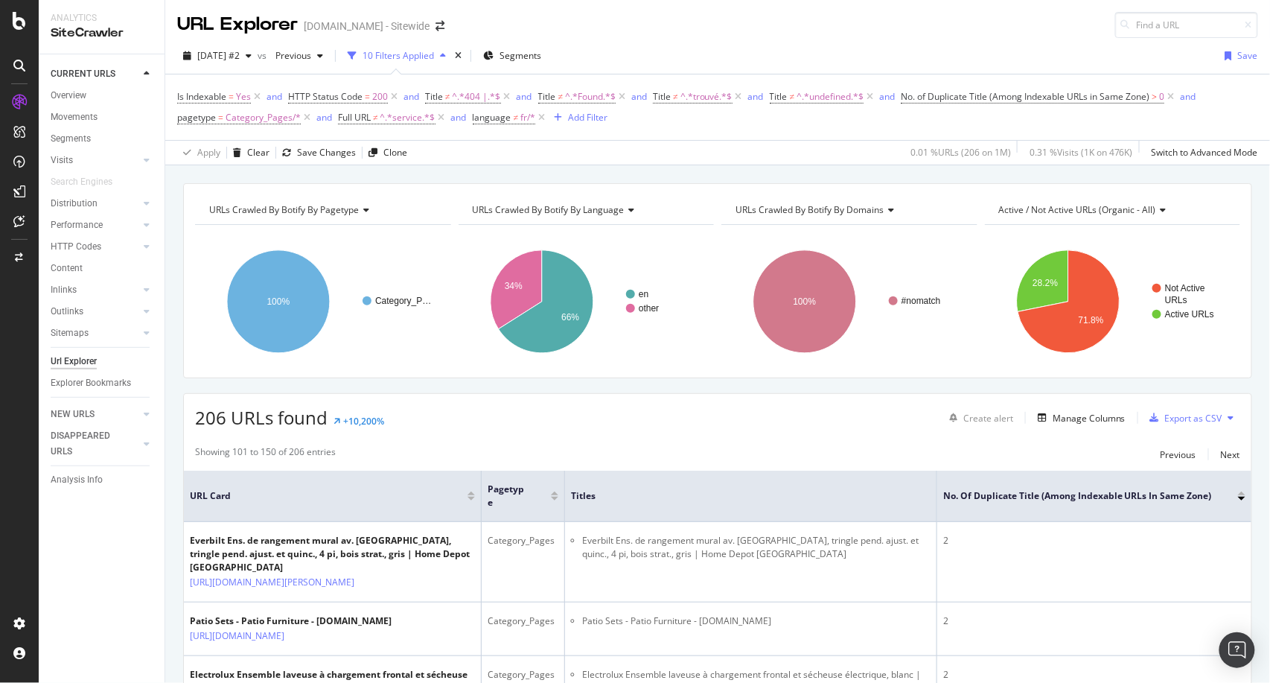
click at [1228, 415] on icon at bounding box center [1231, 417] width 6 height 9
click at [1186, 415] on div "Export as CSV" at bounding box center [1193, 418] width 57 height 13
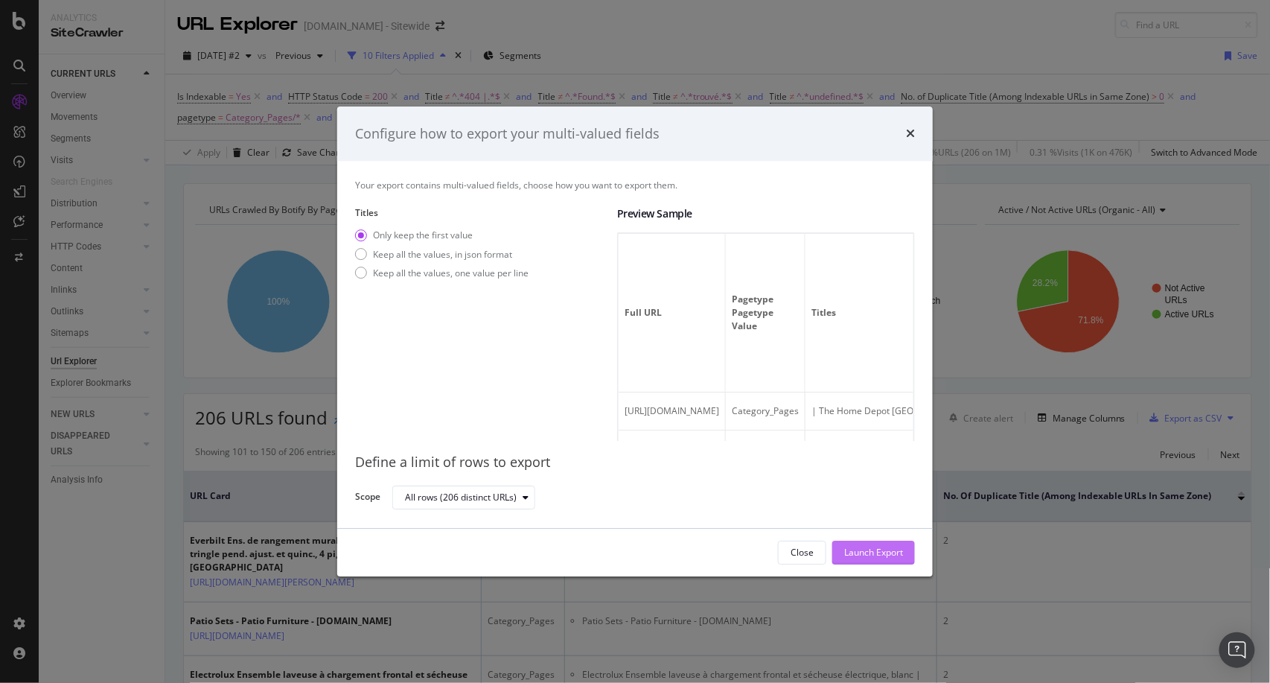
click at [869, 559] on div "Launch Export" at bounding box center [873, 552] width 59 height 22
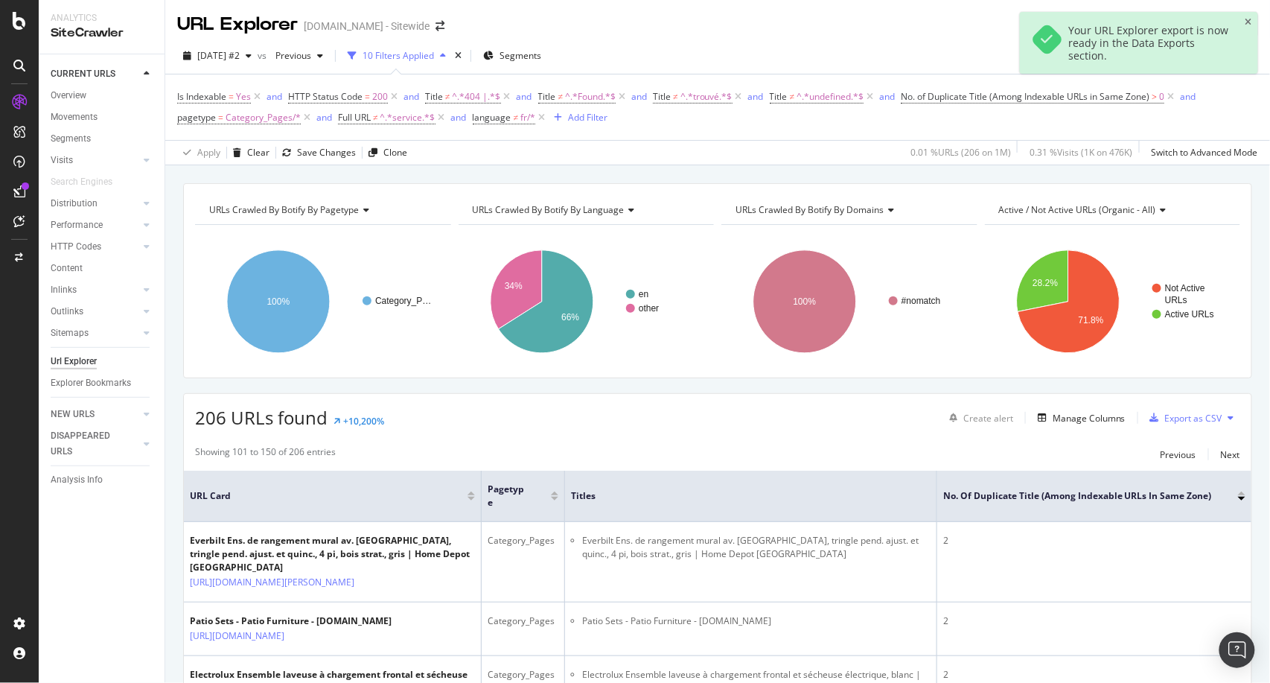
click at [1131, 51] on div "Your URL Explorer export is now ready in the Data Exports section." at bounding box center [1150, 43] width 162 height 38
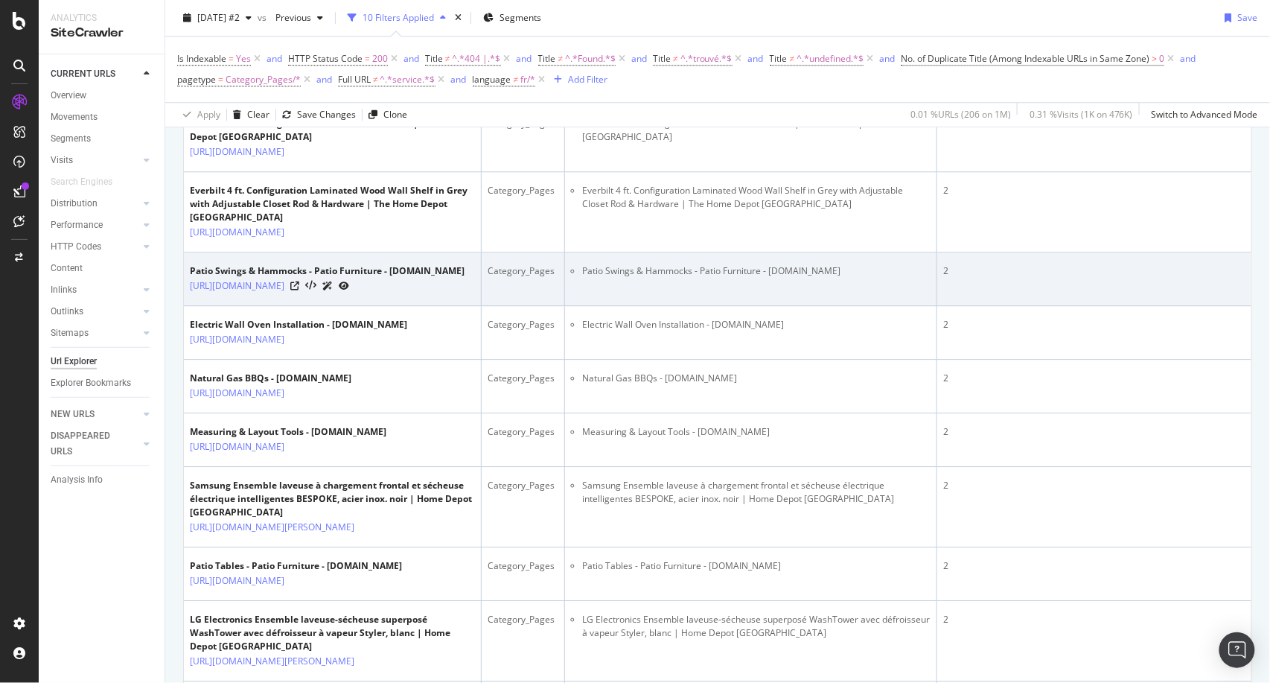
click at [558, 278] on div "Category_Pages" at bounding box center [523, 270] width 71 height 13
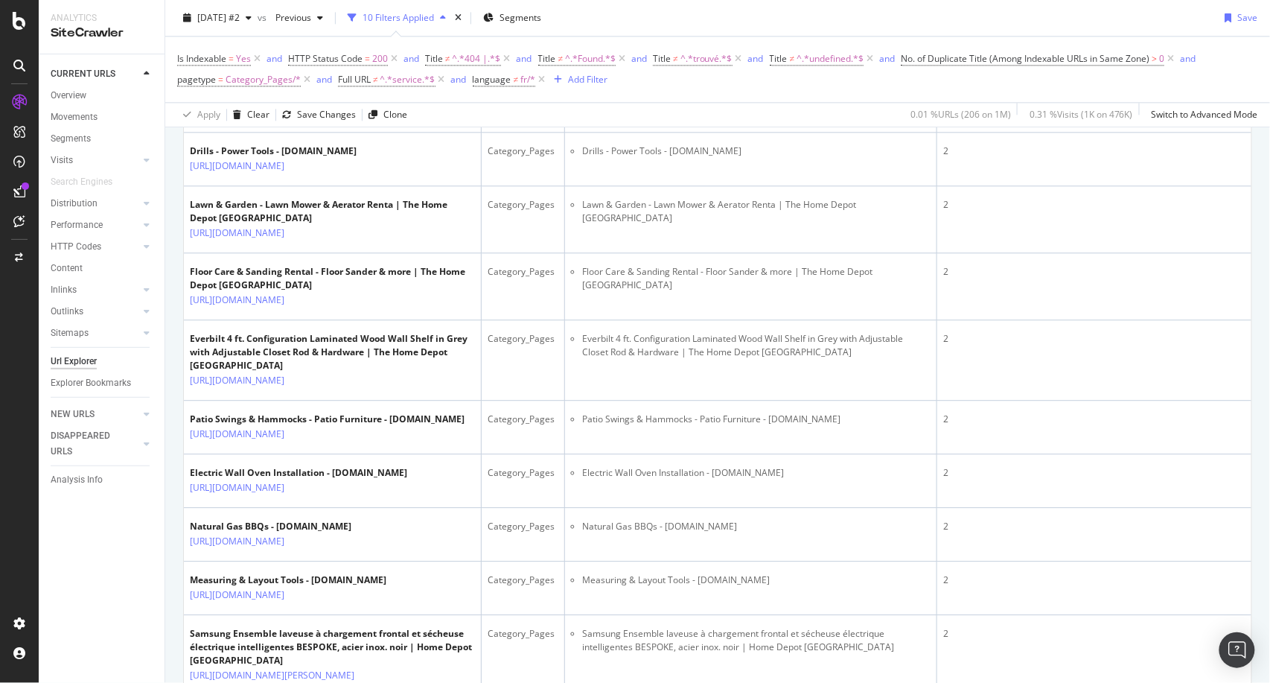
scroll to position [1140, 0]
click at [494, 132] on td "Category_Pages" at bounding box center [523, 98] width 83 height 67
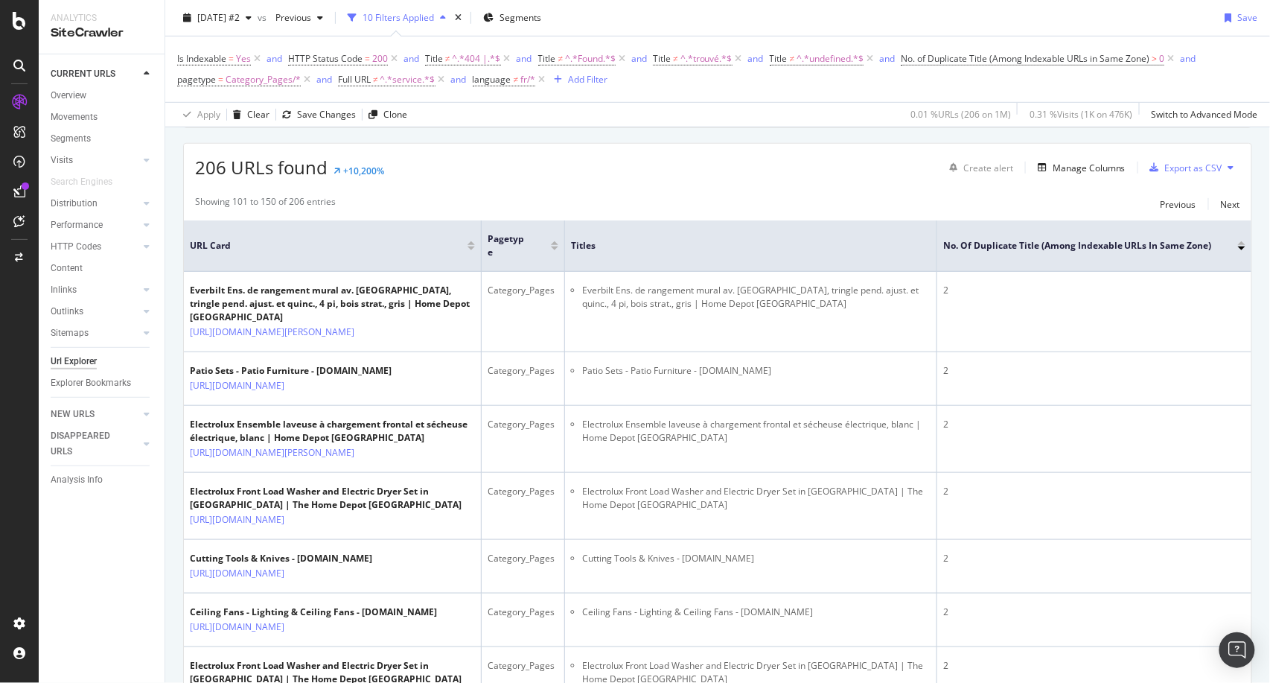
scroll to position [0, 0]
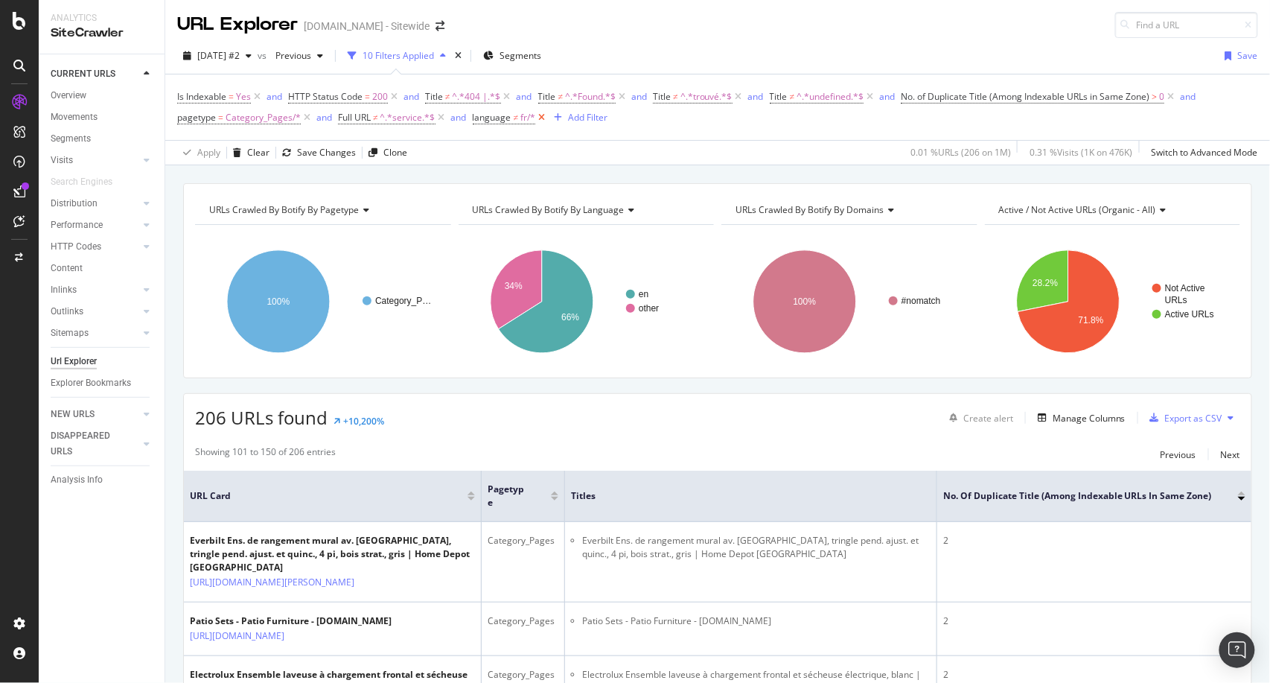
click at [539, 116] on icon at bounding box center [541, 117] width 13 height 15
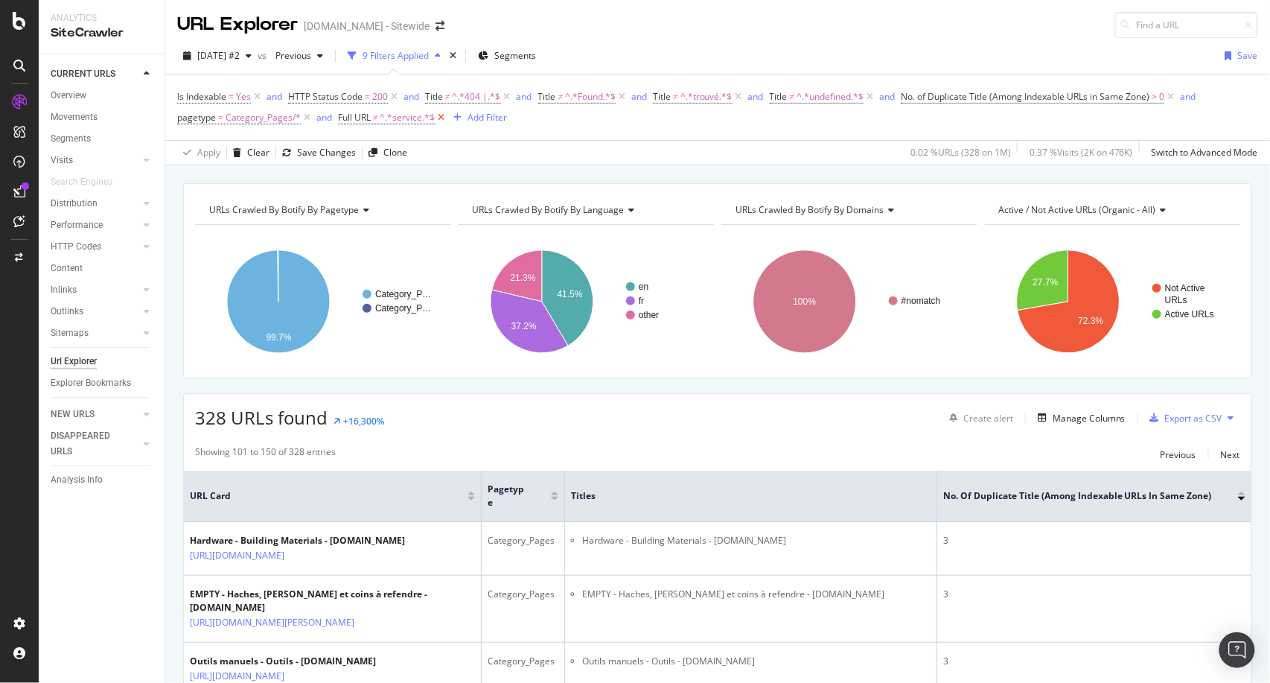
click at [438, 115] on icon at bounding box center [441, 117] width 13 height 15
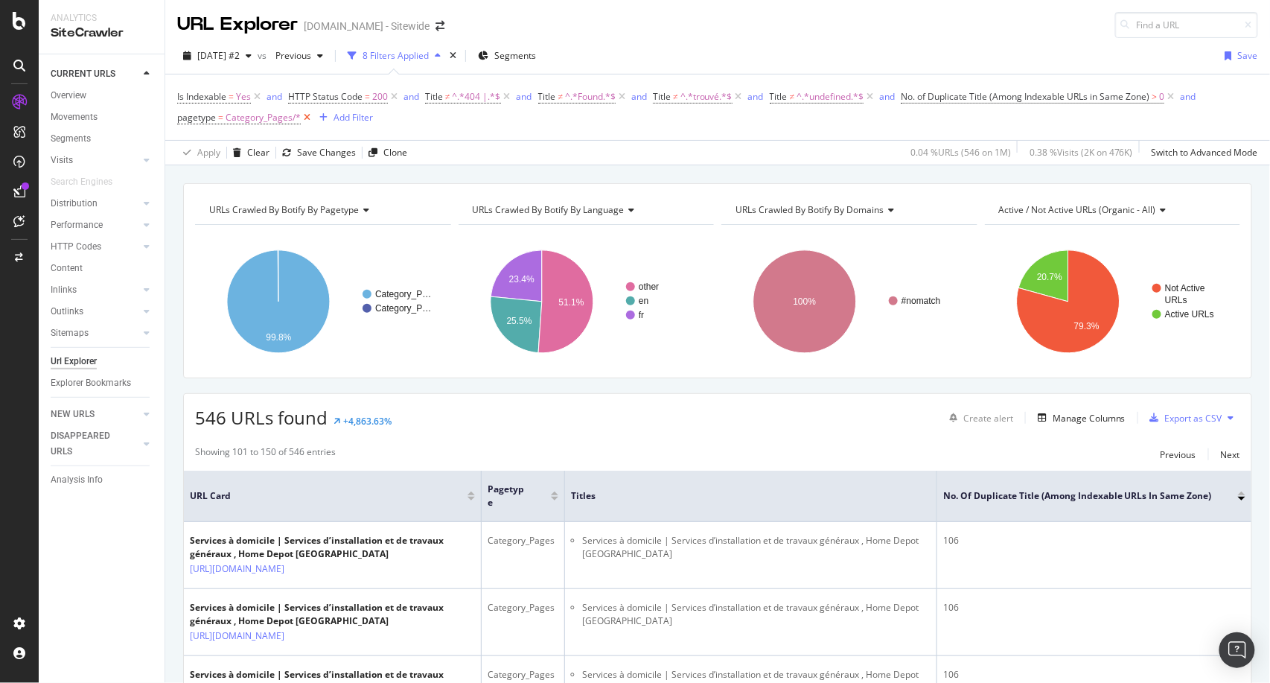
click at [306, 121] on icon at bounding box center [307, 117] width 13 height 15
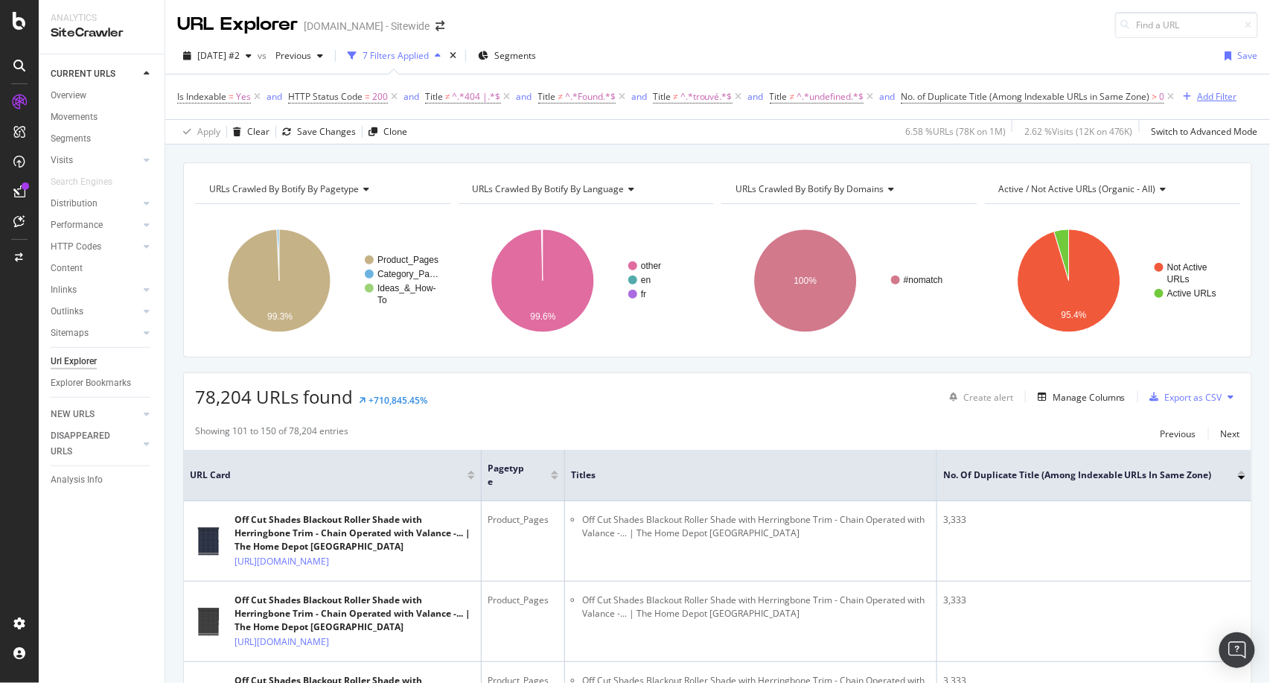
click at [1211, 96] on div "Add Filter" at bounding box center [1216, 96] width 39 height 13
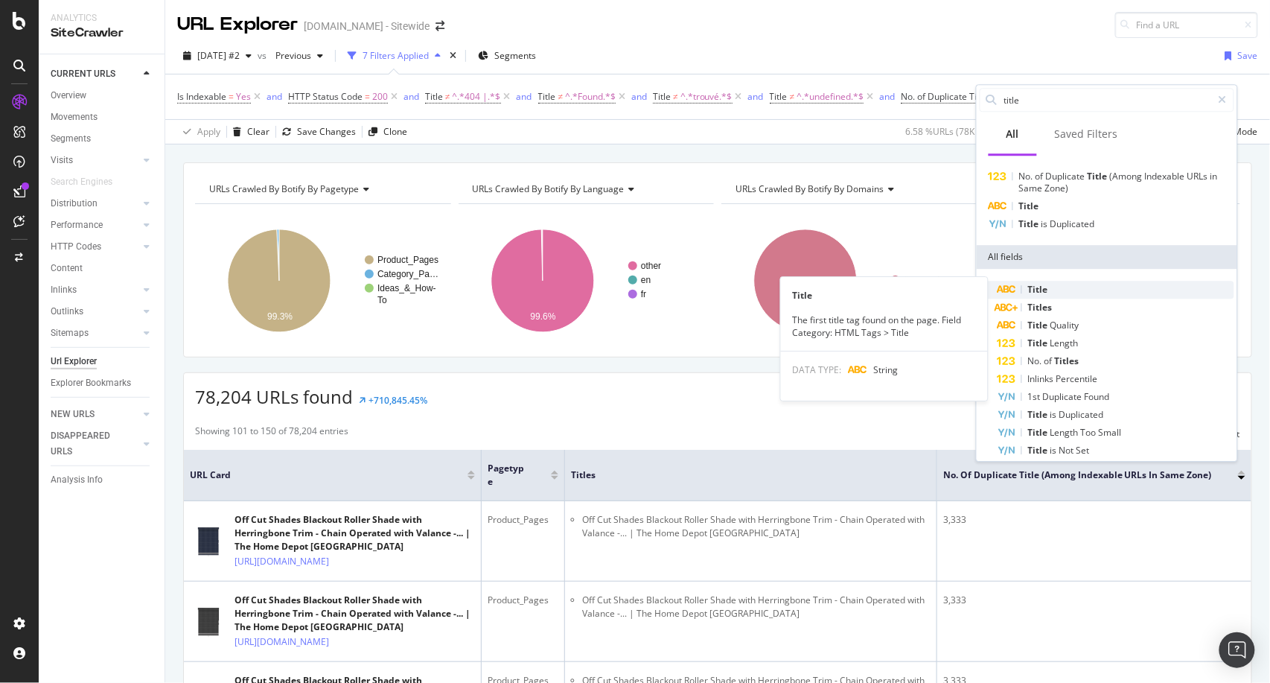
scroll to position [33, 0]
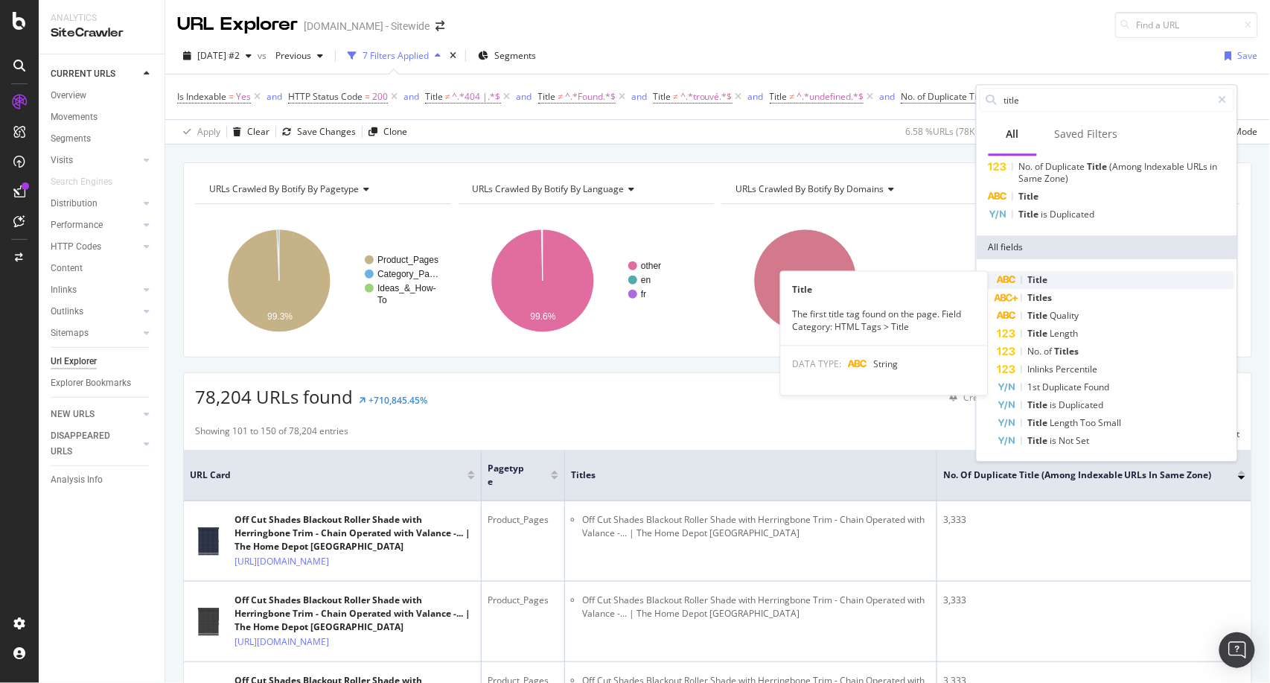
type input "title"
click at [1084, 275] on div "Title" at bounding box center [1116, 280] width 237 height 18
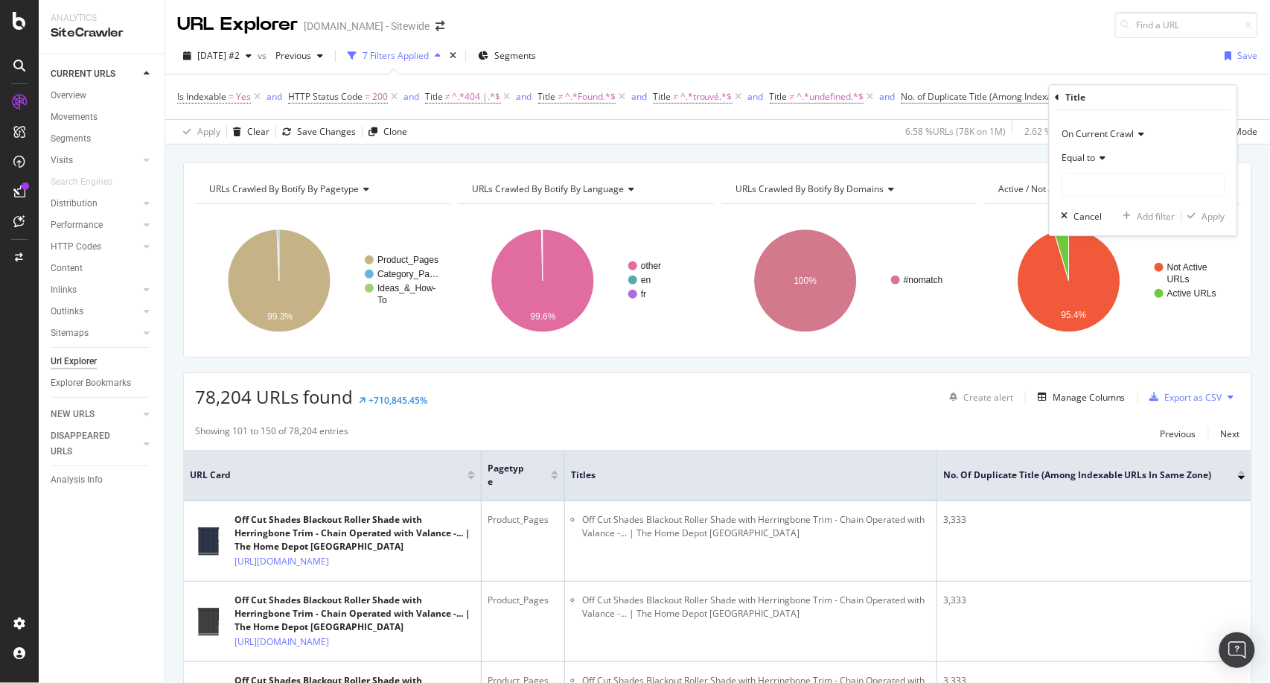
click at [1106, 163] on div "Equal to" at bounding box center [1144, 158] width 164 height 24
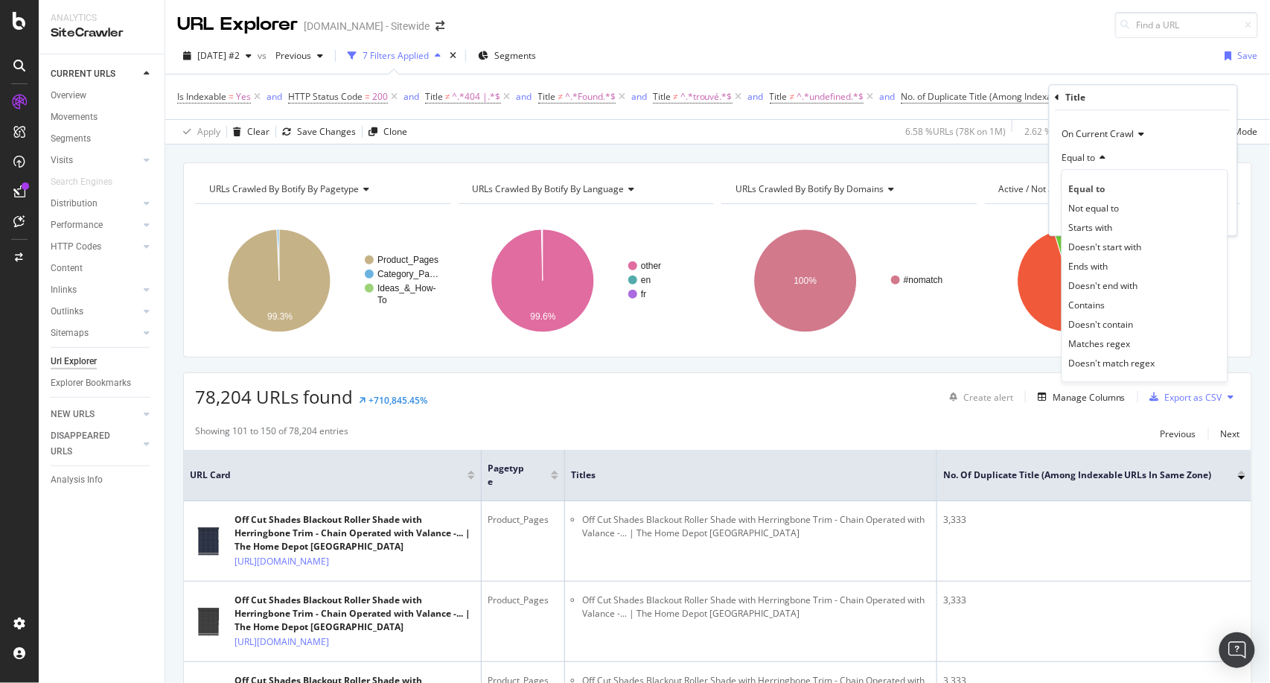
click at [1106, 163] on div "Equal to" at bounding box center [1144, 158] width 164 height 24
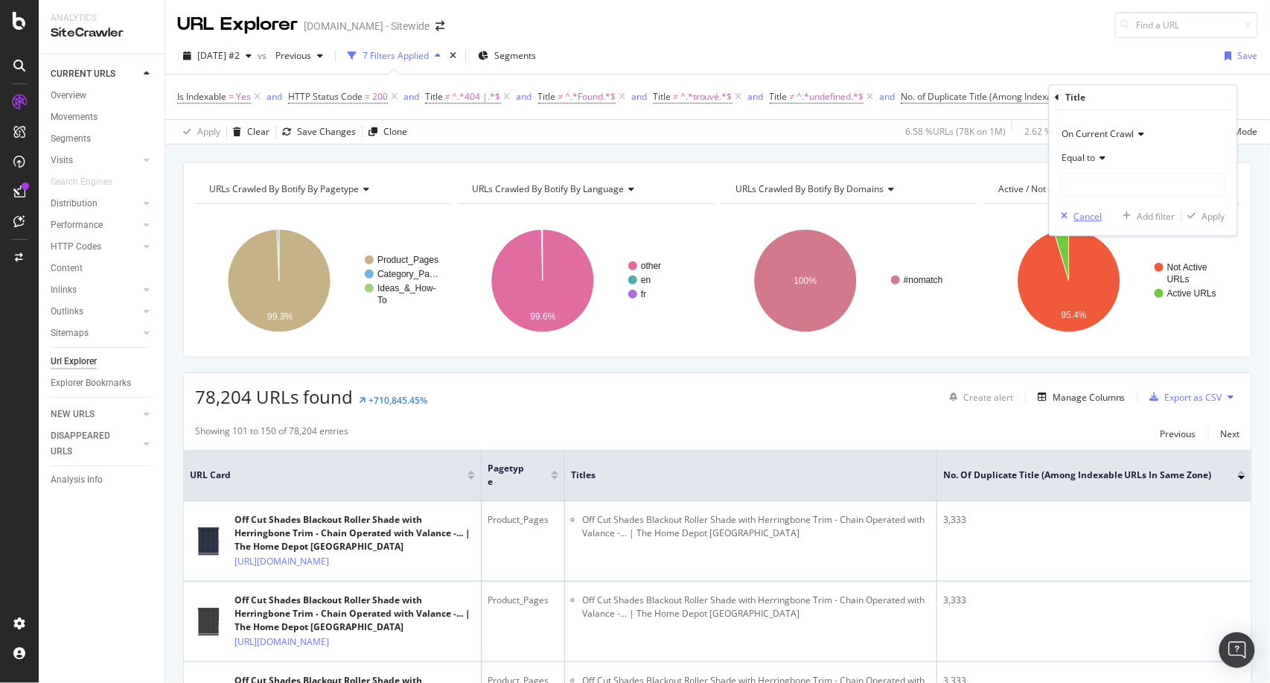
click at [1099, 217] on div "Cancel" at bounding box center [1088, 216] width 28 height 13
click at [1209, 95] on div "Add Filter" at bounding box center [1216, 96] width 39 height 13
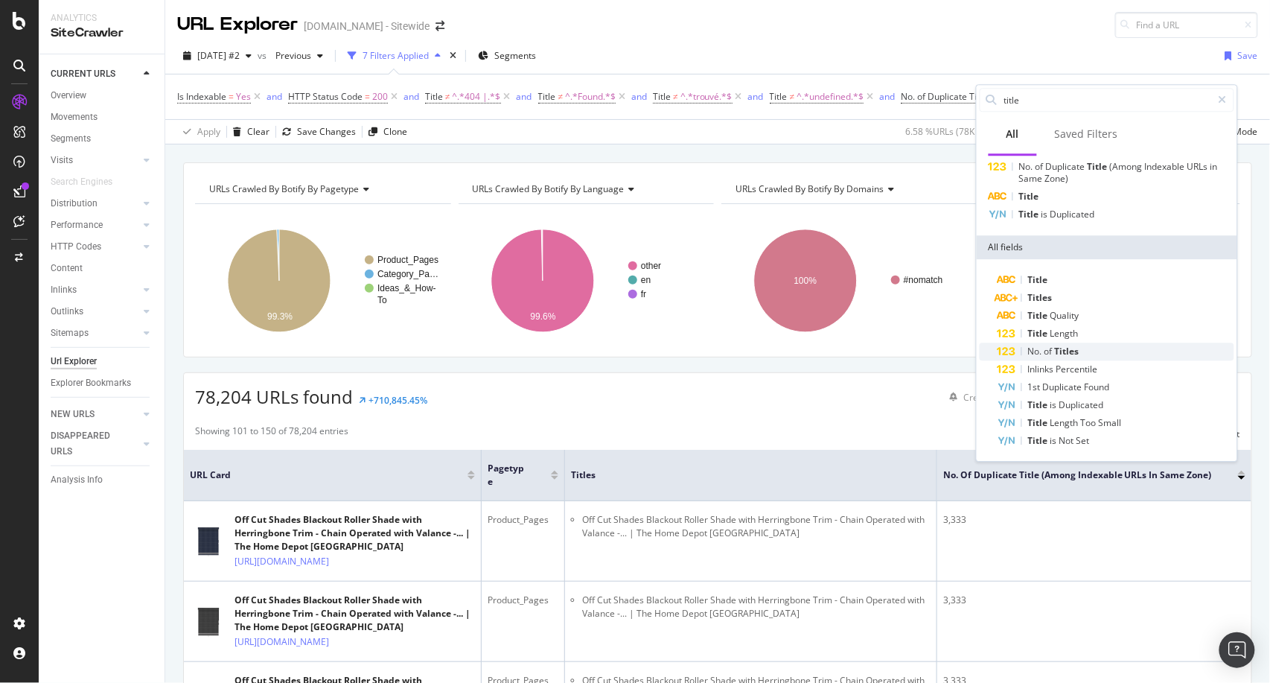
click at [1088, 353] on div "No. of Titles" at bounding box center [1116, 351] width 237 height 18
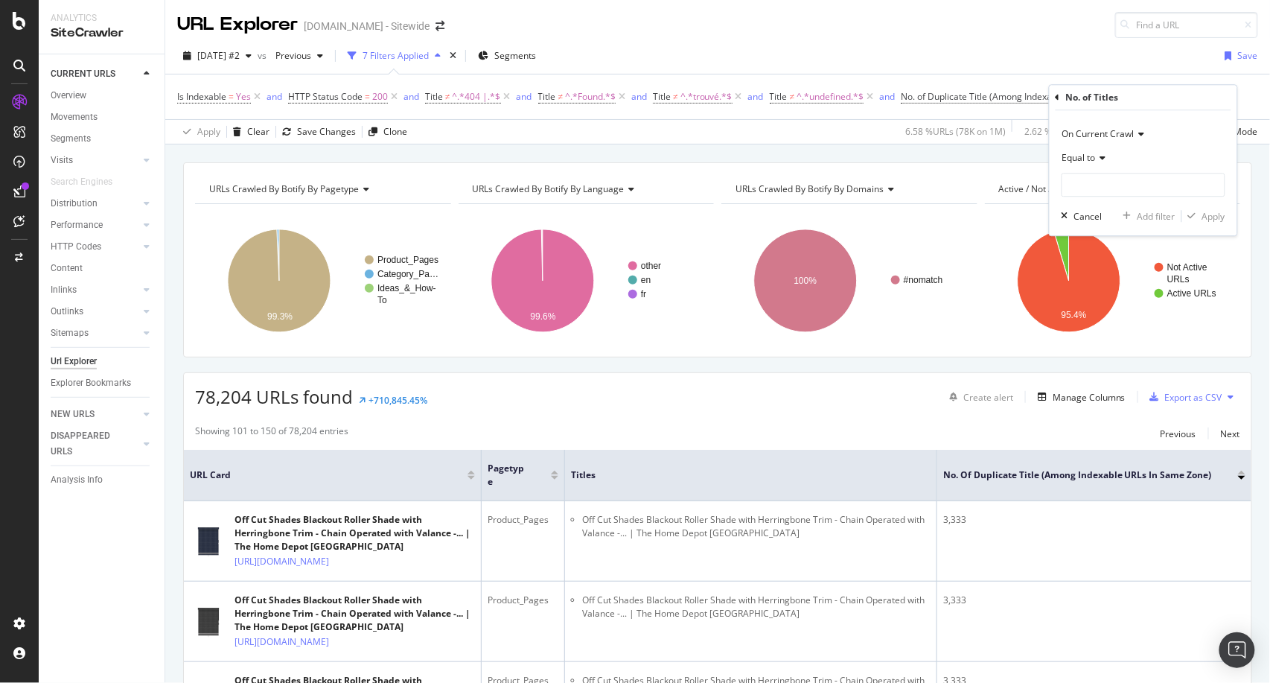
click at [1101, 163] on div "Equal to" at bounding box center [1144, 158] width 164 height 24
click at [1202, 92] on div "No. of Titles" at bounding box center [1144, 97] width 176 height 25
click at [1152, 195] on input "number" at bounding box center [1144, 185] width 164 height 24
type input "0"
click at [1210, 219] on div "Apply" at bounding box center [1213, 216] width 23 height 13
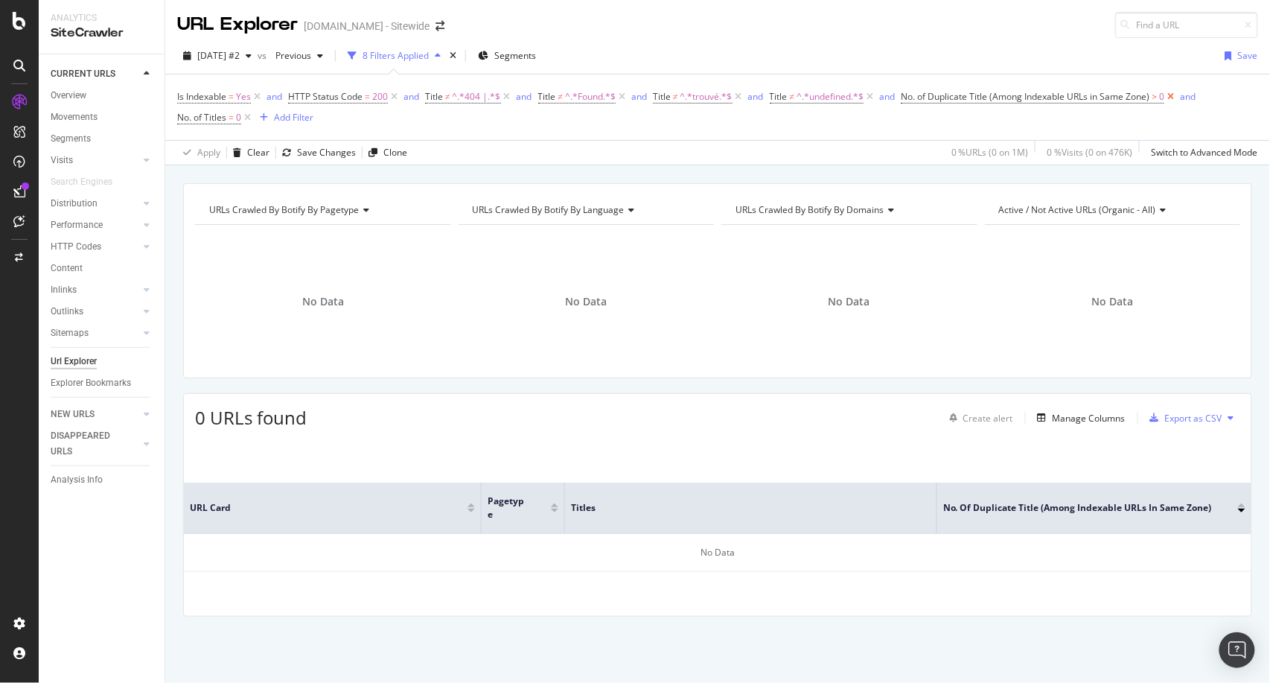
click at [1172, 97] on icon at bounding box center [1170, 96] width 13 height 15
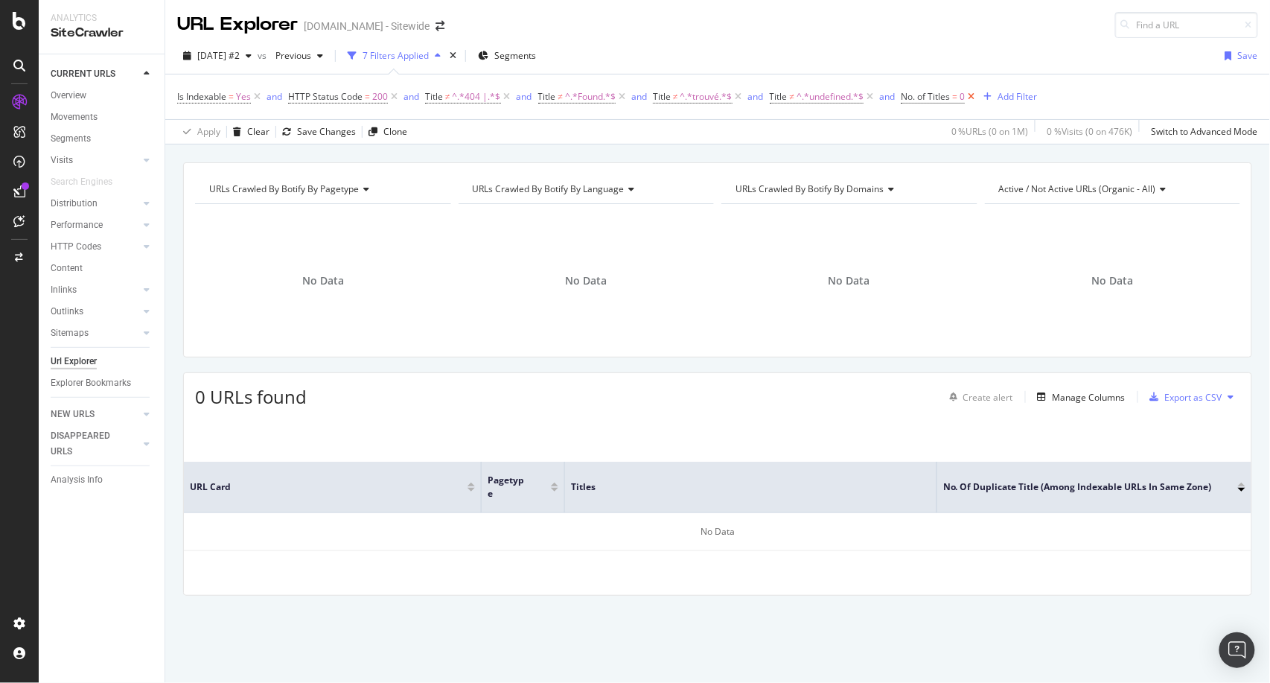
click at [975, 96] on icon at bounding box center [971, 96] width 13 height 15
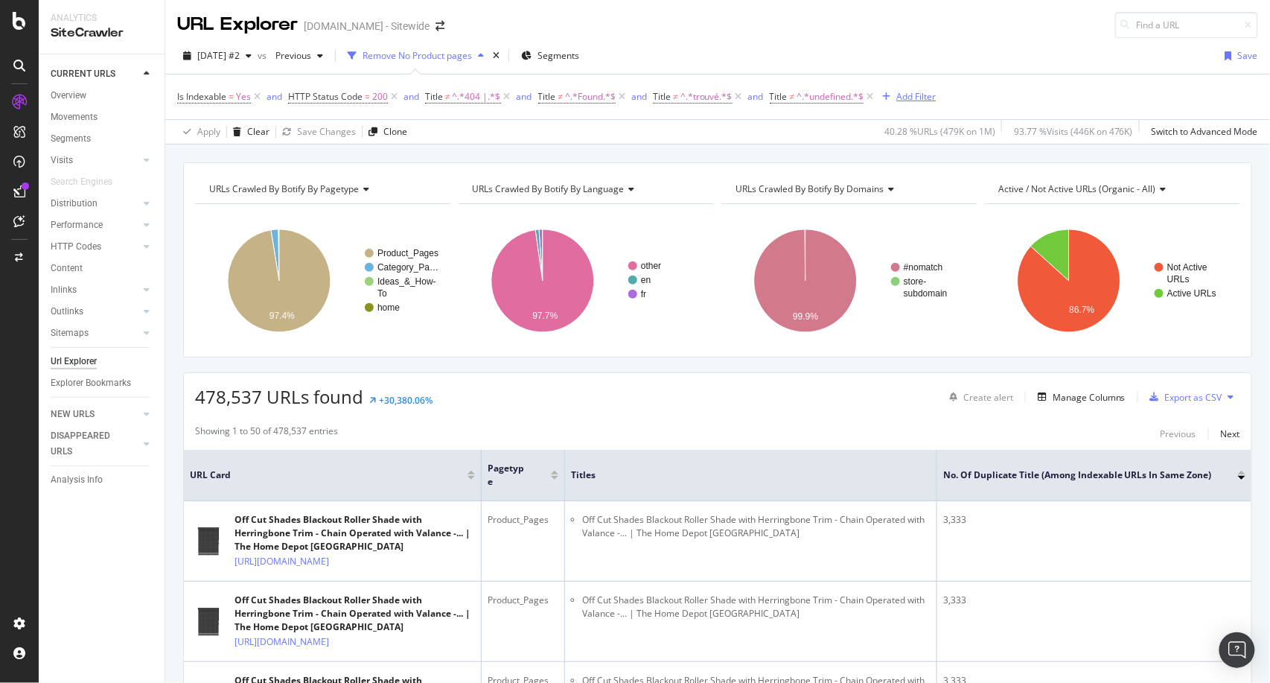
click at [902, 91] on div "Add Filter" at bounding box center [915, 96] width 39 height 13
click at [79, 271] on div "Content" at bounding box center [67, 269] width 32 height 16
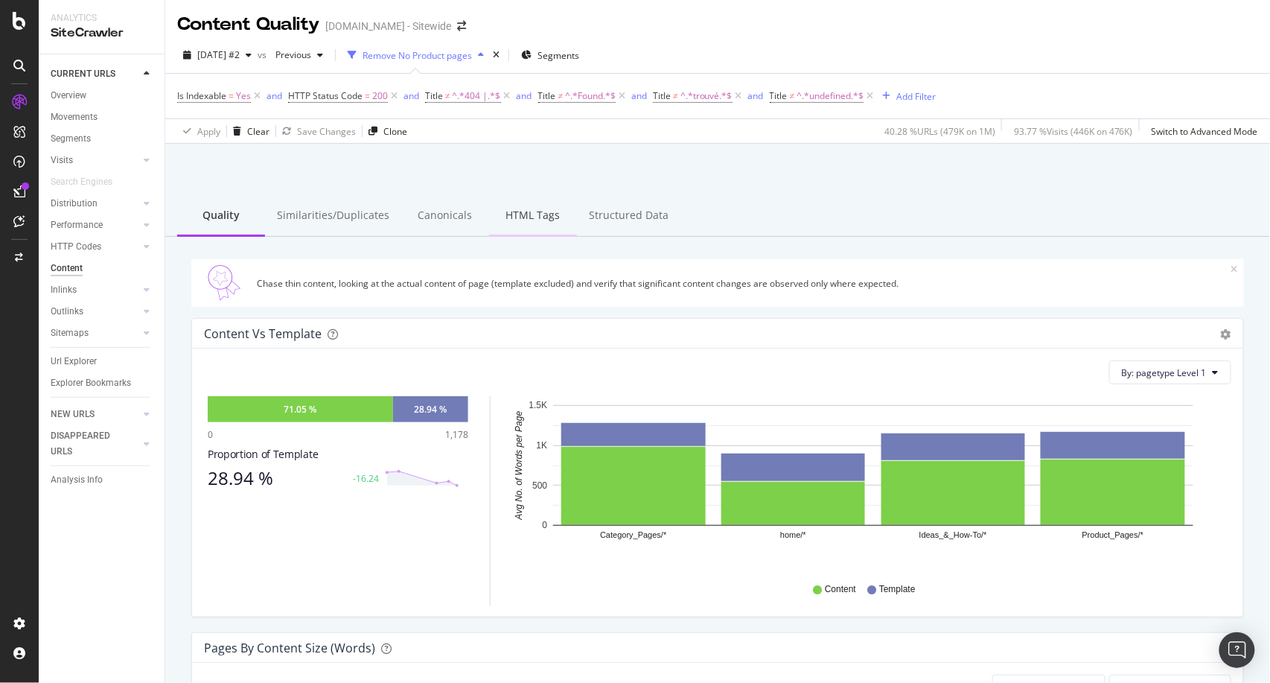
click at [528, 223] on div "HTML Tags" at bounding box center [533, 216] width 88 height 41
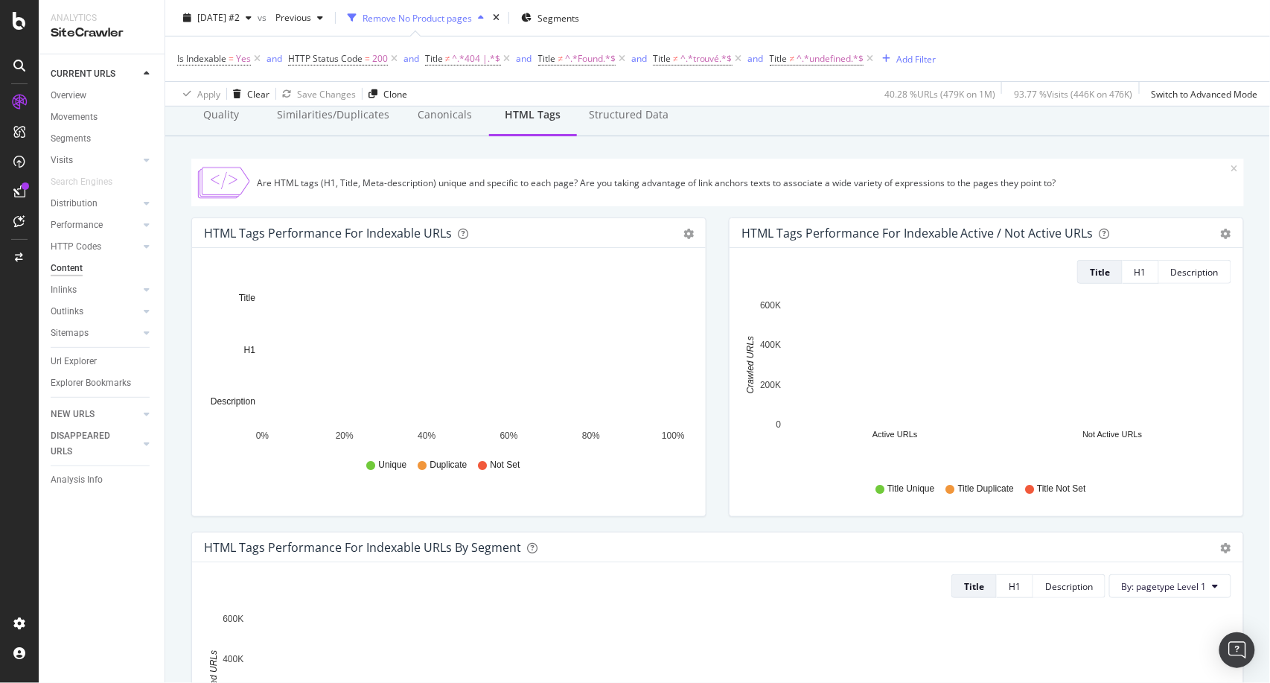
scroll to position [101, 0]
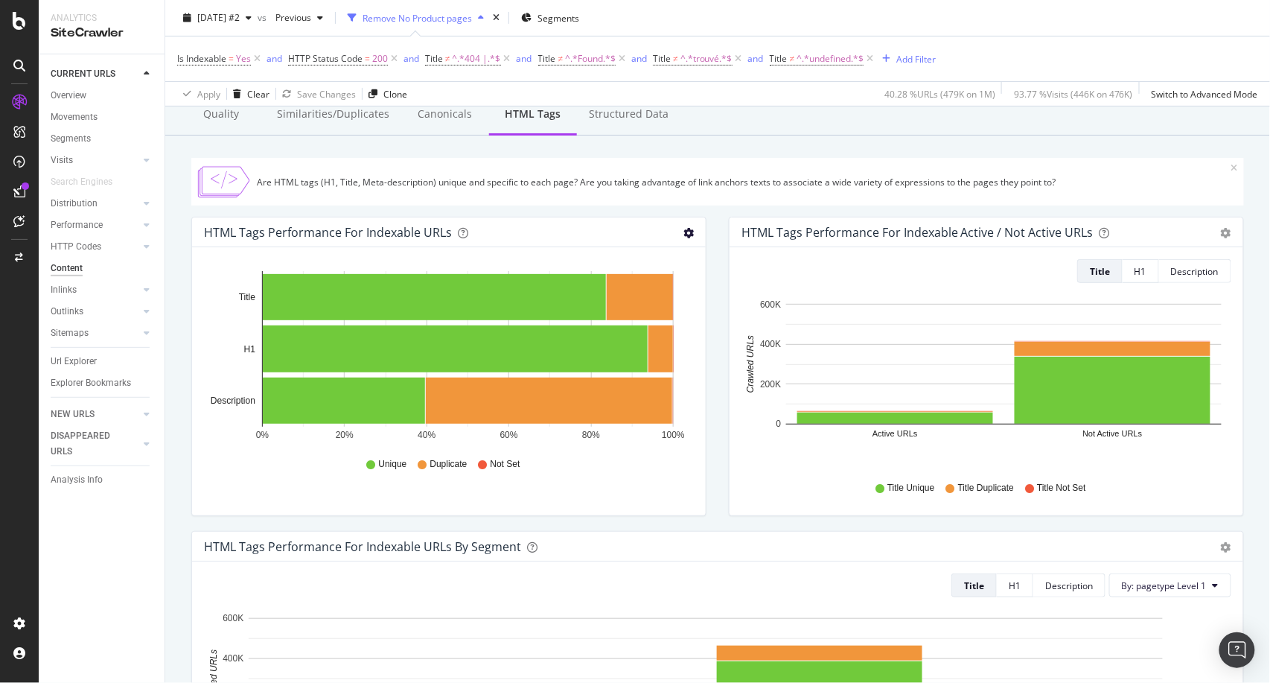
click at [685, 232] on icon "gear" at bounding box center [688, 233] width 10 height 10
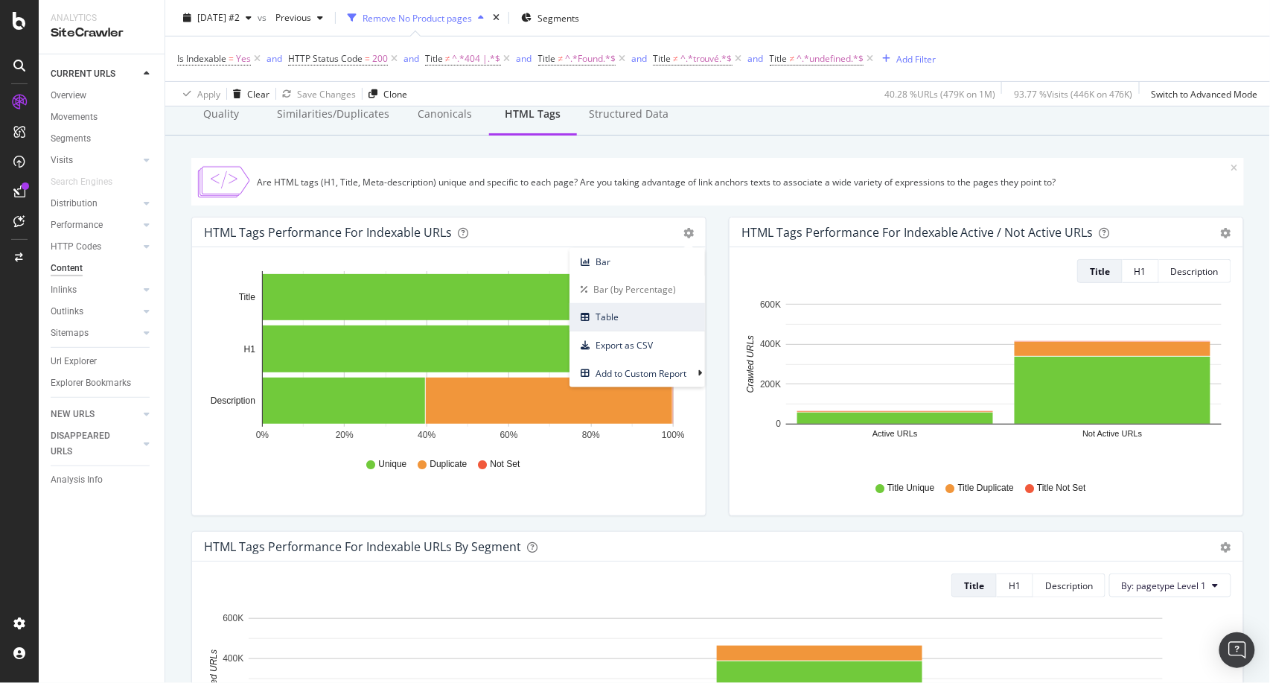
click at [605, 325] on span "Table" at bounding box center [636, 317] width 135 height 20
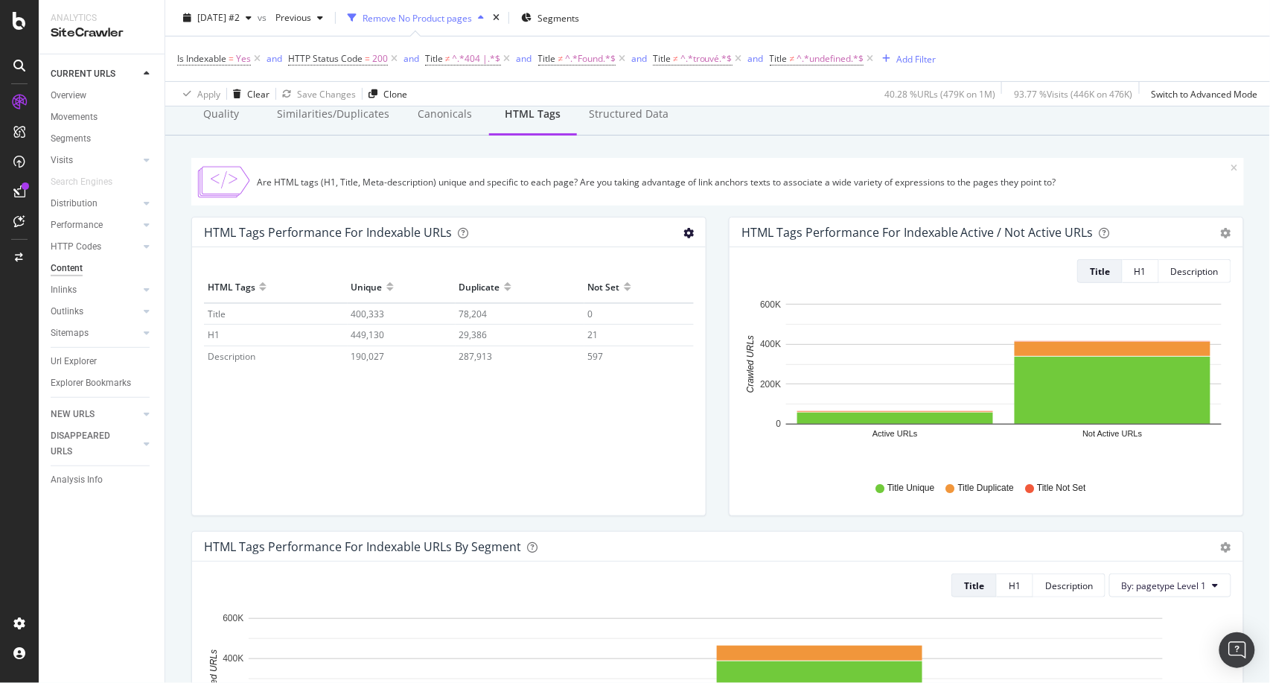
click at [684, 234] on icon "gear" at bounding box center [688, 233] width 10 height 10
click at [718, 222] on div "HTML Tags Performance for Indexable Active / Not Active URLs Bar (by Value) Bar…" at bounding box center [986, 374] width 537 height 314
drag, startPoint x: 218, startPoint y: 317, endPoint x: 362, endPoint y: 311, distance: 143.8
click at [362, 311] on tr "Title 400,333 78,204 0" at bounding box center [449, 314] width 490 height 22
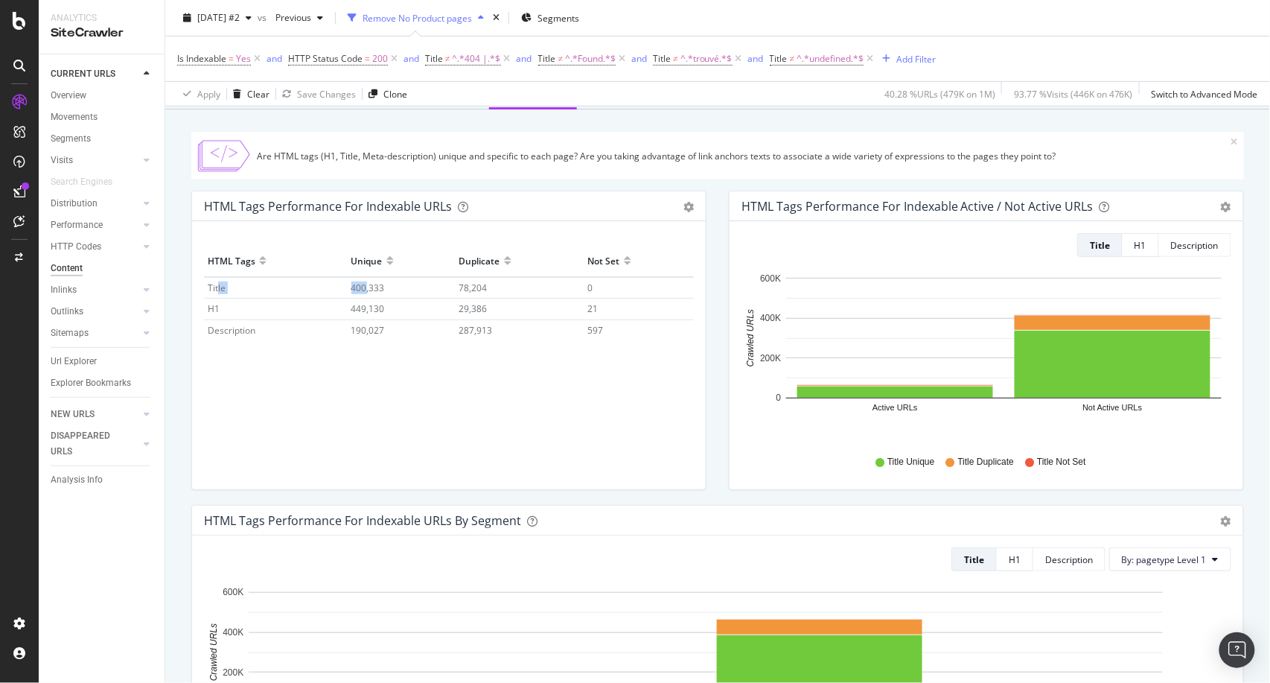
scroll to position [0, 0]
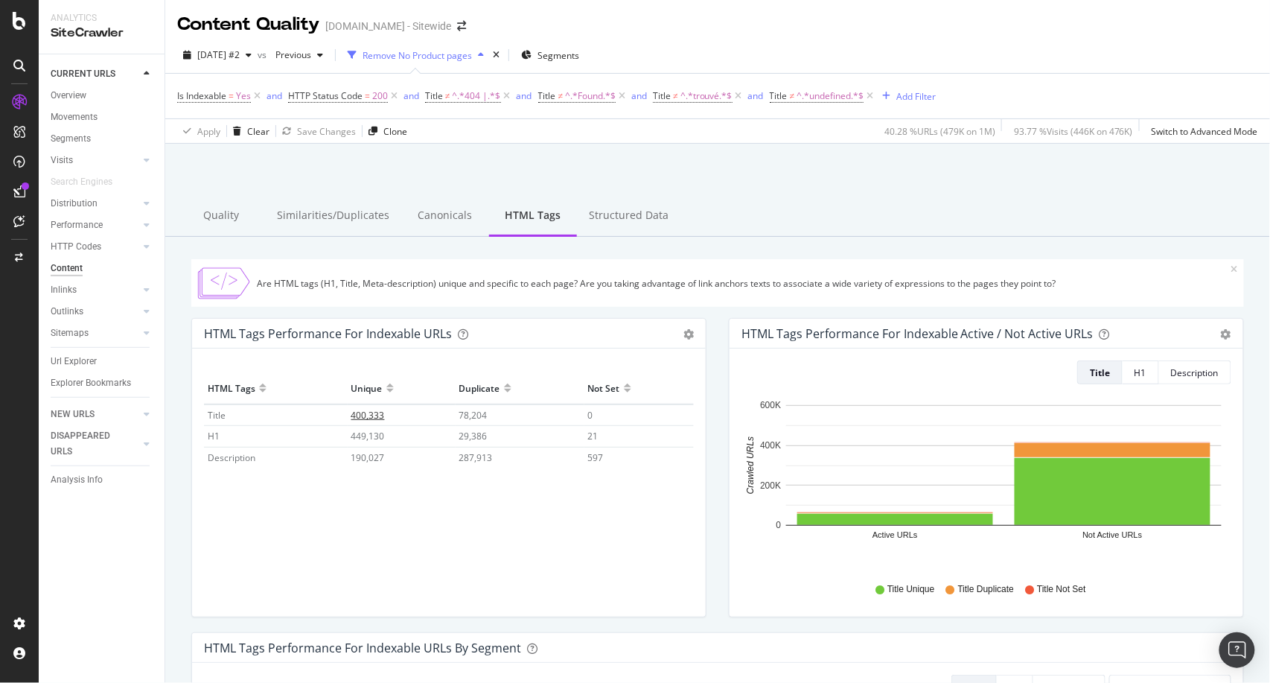
click at [371, 415] on span "400,333" at bounding box center [367, 415] width 33 height 13
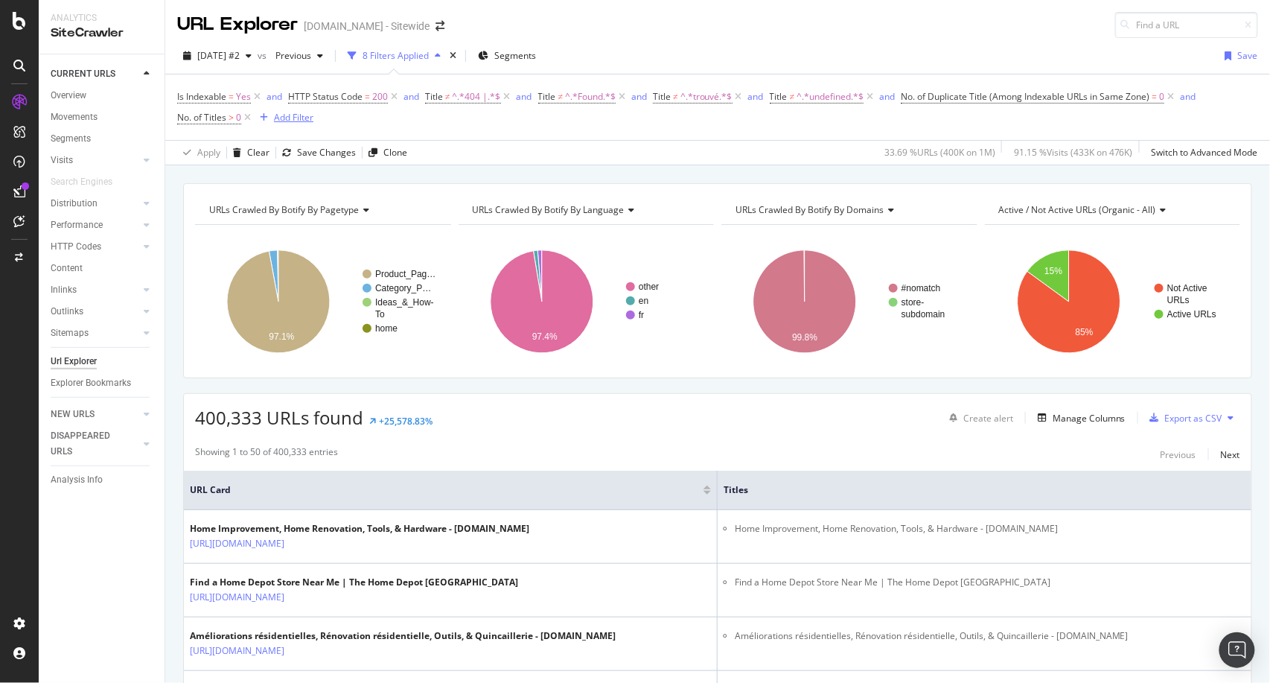
click at [294, 121] on div "Add Filter" at bounding box center [293, 117] width 39 height 13
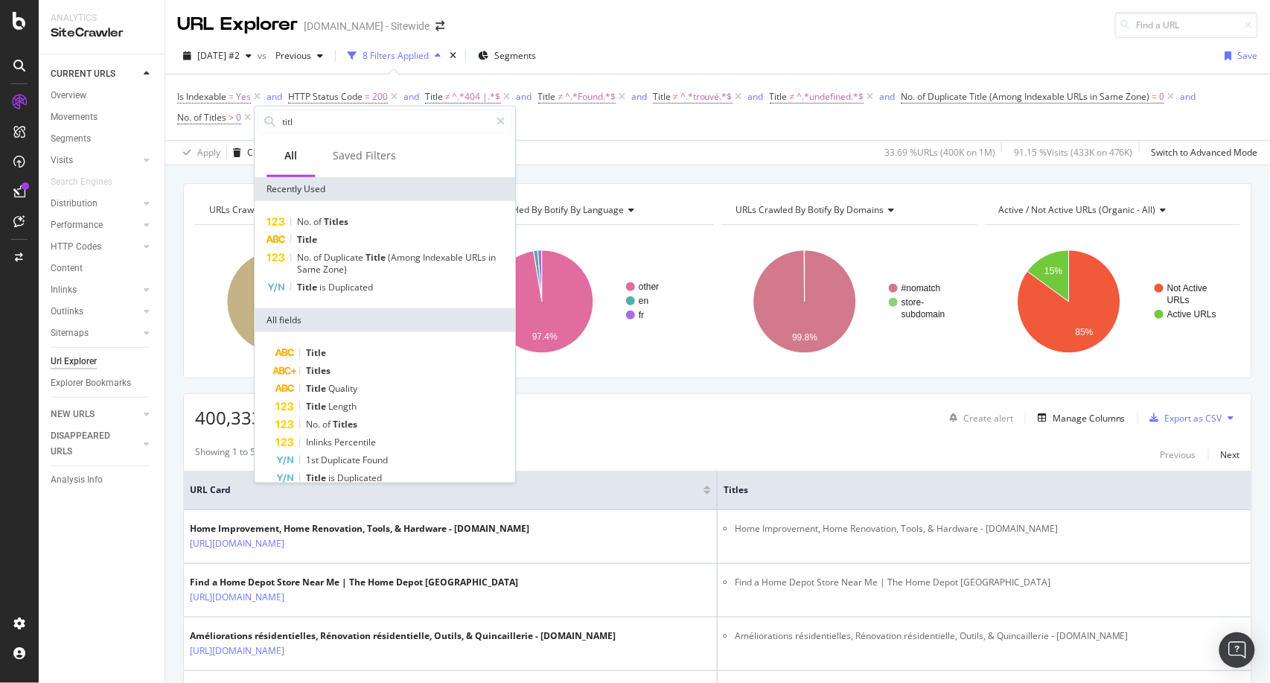
type input "title"
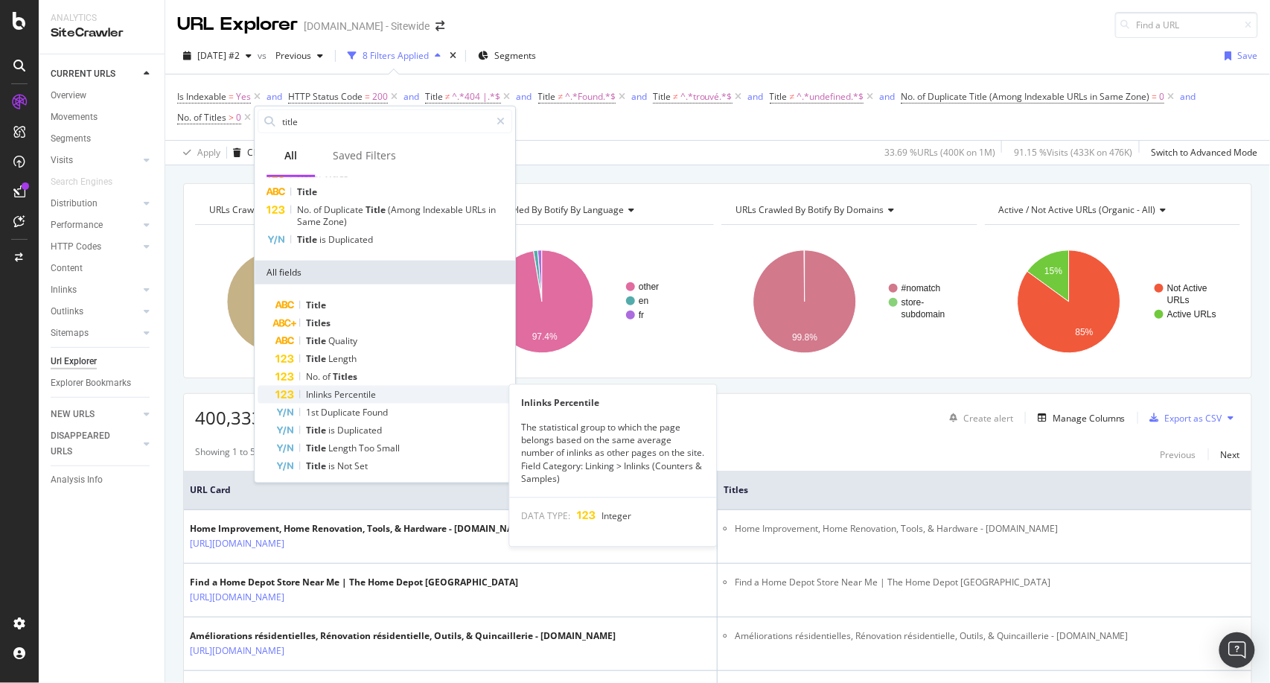
scroll to position [51, 0]
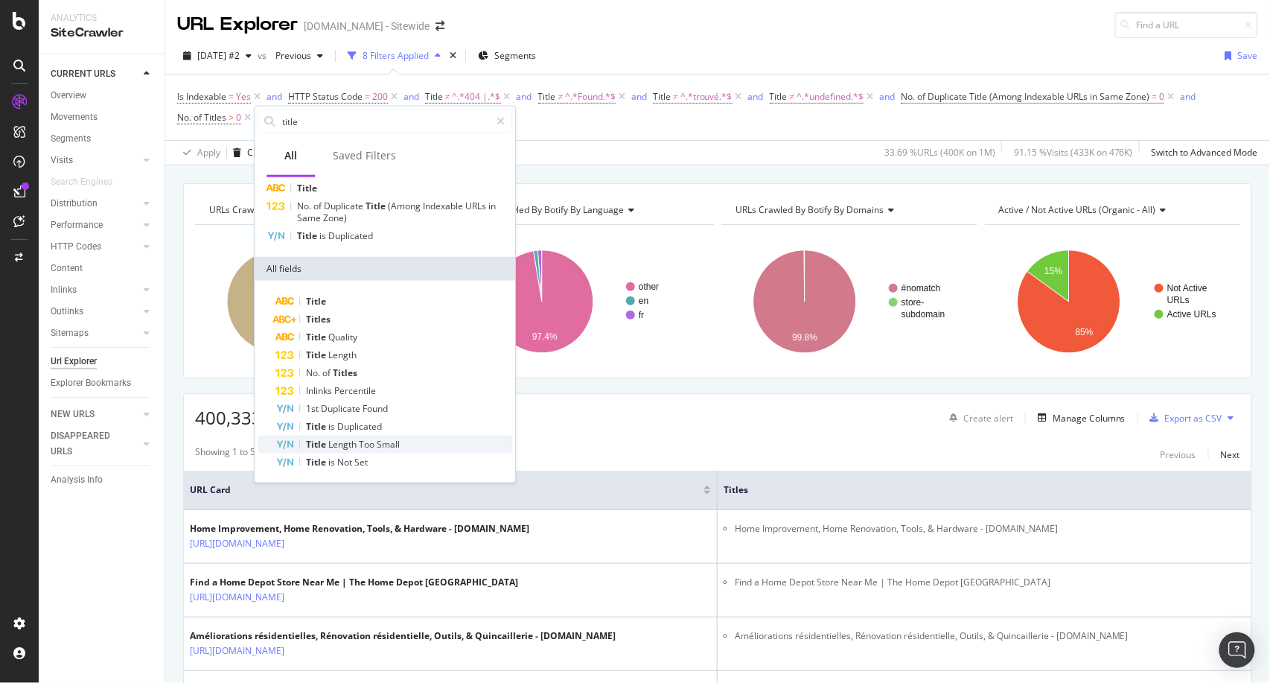
click at [399, 444] on span "Small" at bounding box center [388, 444] width 23 height 13
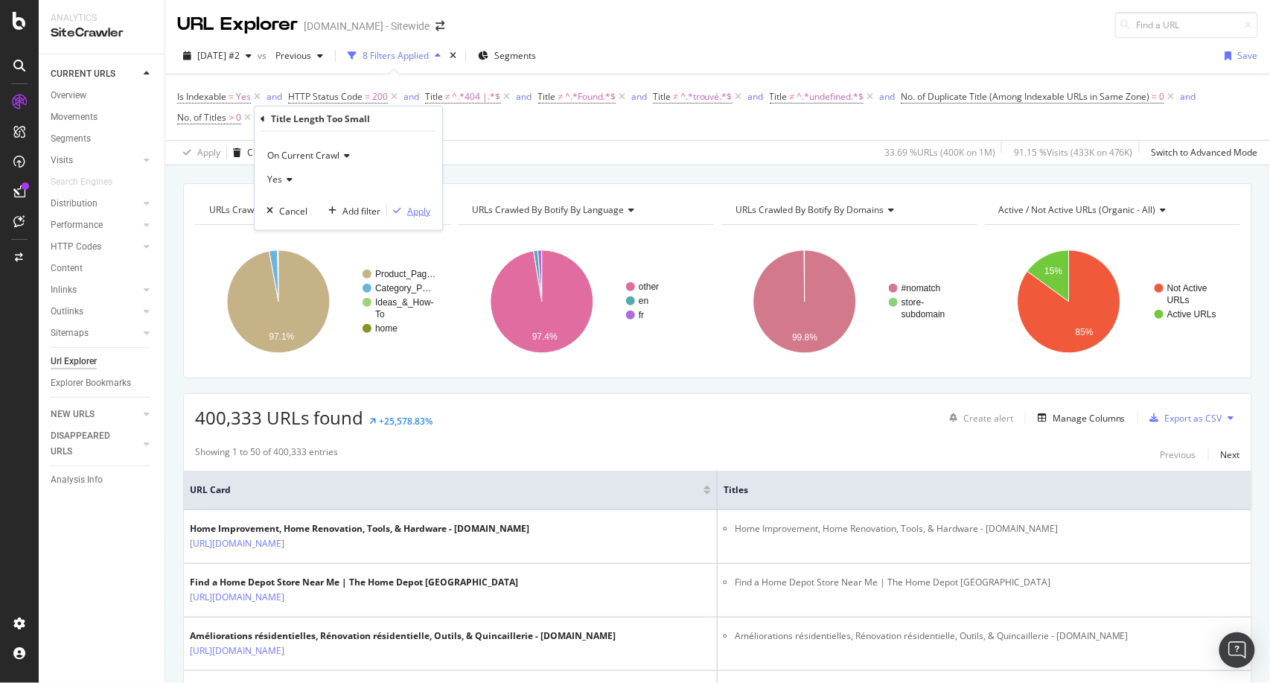
click at [419, 217] on div "Apply" at bounding box center [408, 210] width 43 height 13
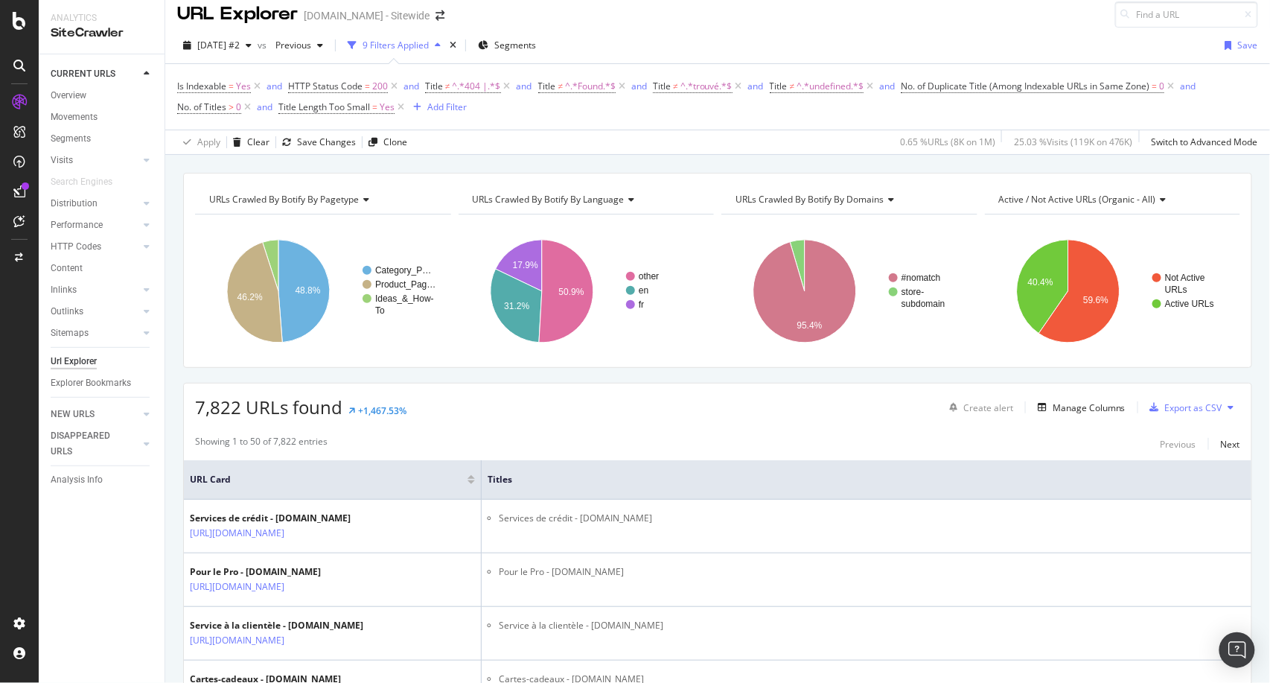
scroll to position [9, 0]
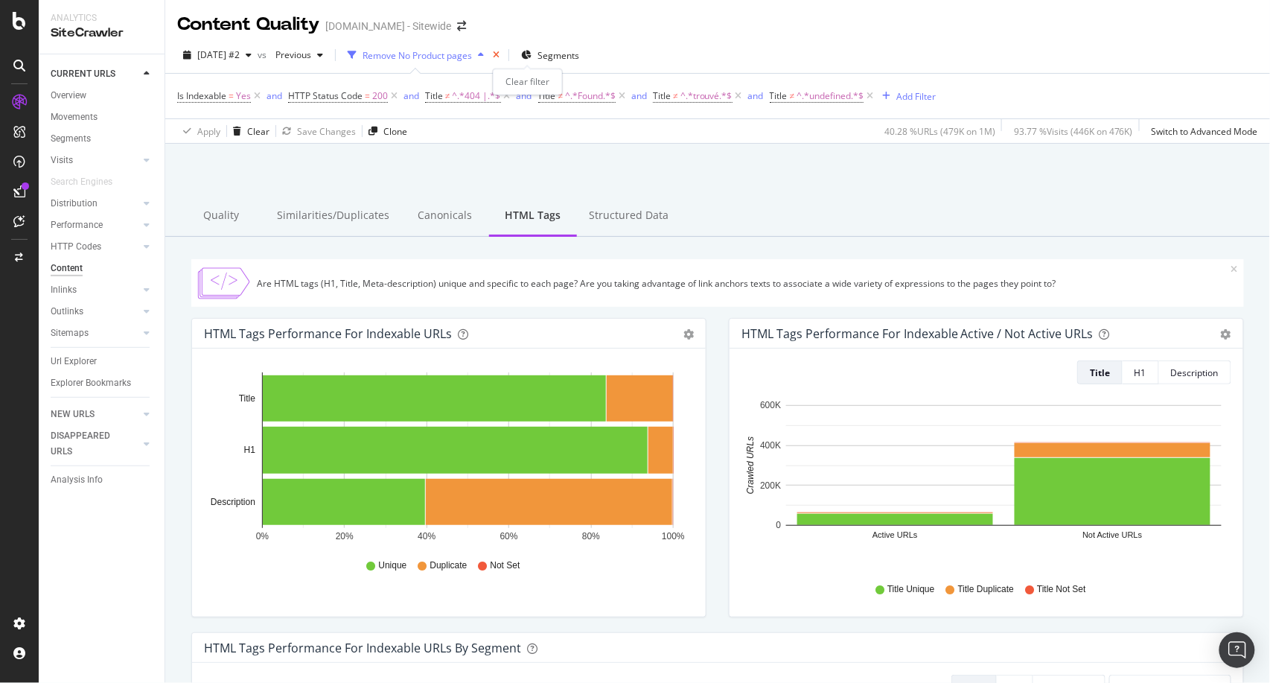
click at [500, 52] on icon "times" at bounding box center [496, 55] width 7 height 9
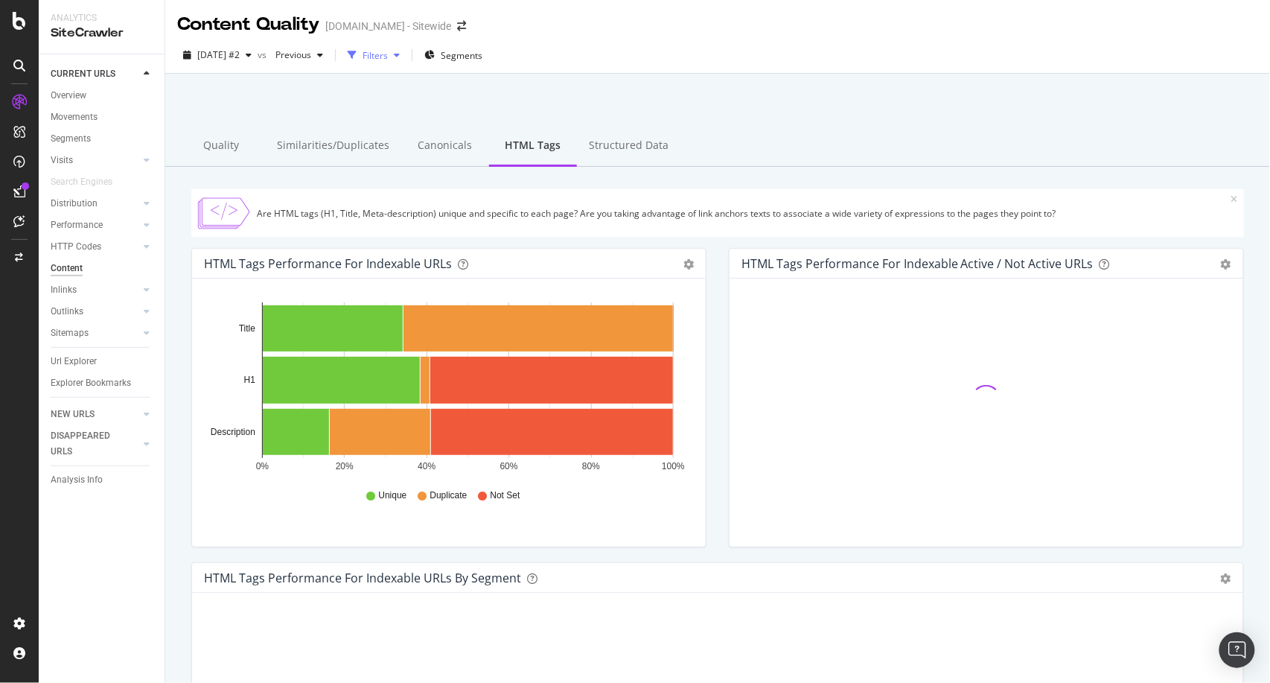
click at [400, 54] on icon "button" at bounding box center [397, 55] width 6 height 9
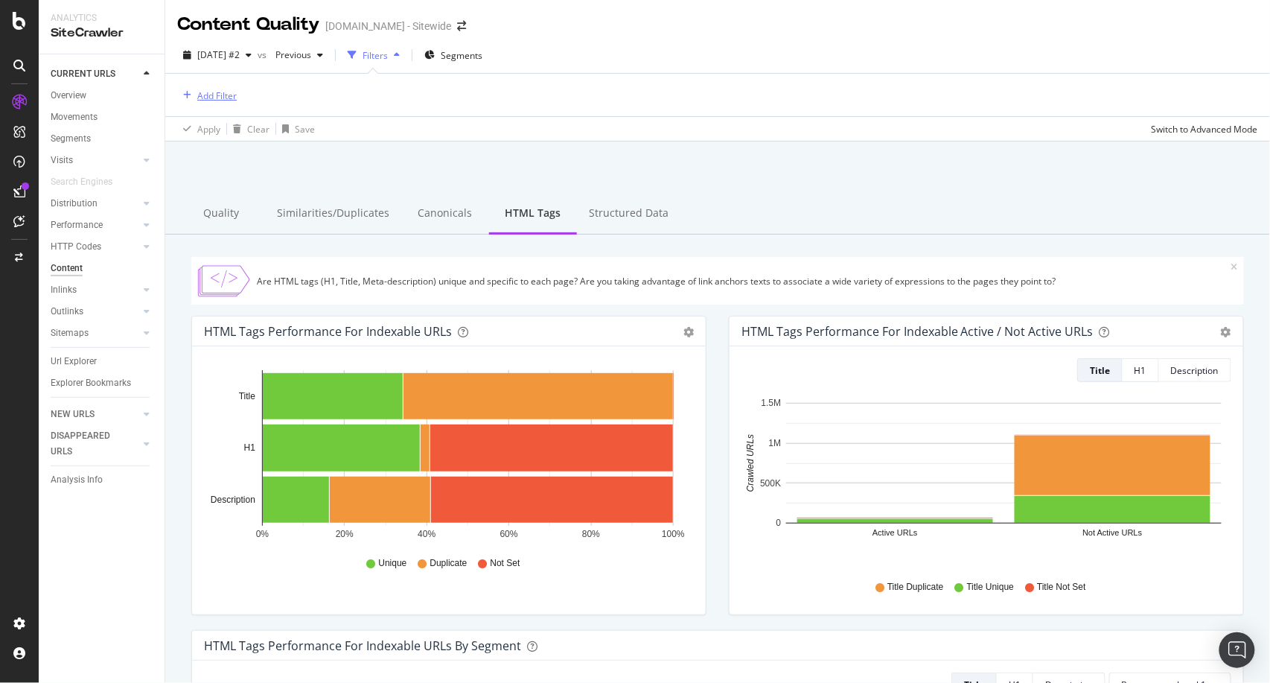
click at [200, 98] on div "Add Filter" at bounding box center [216, 95] width 39 height 13
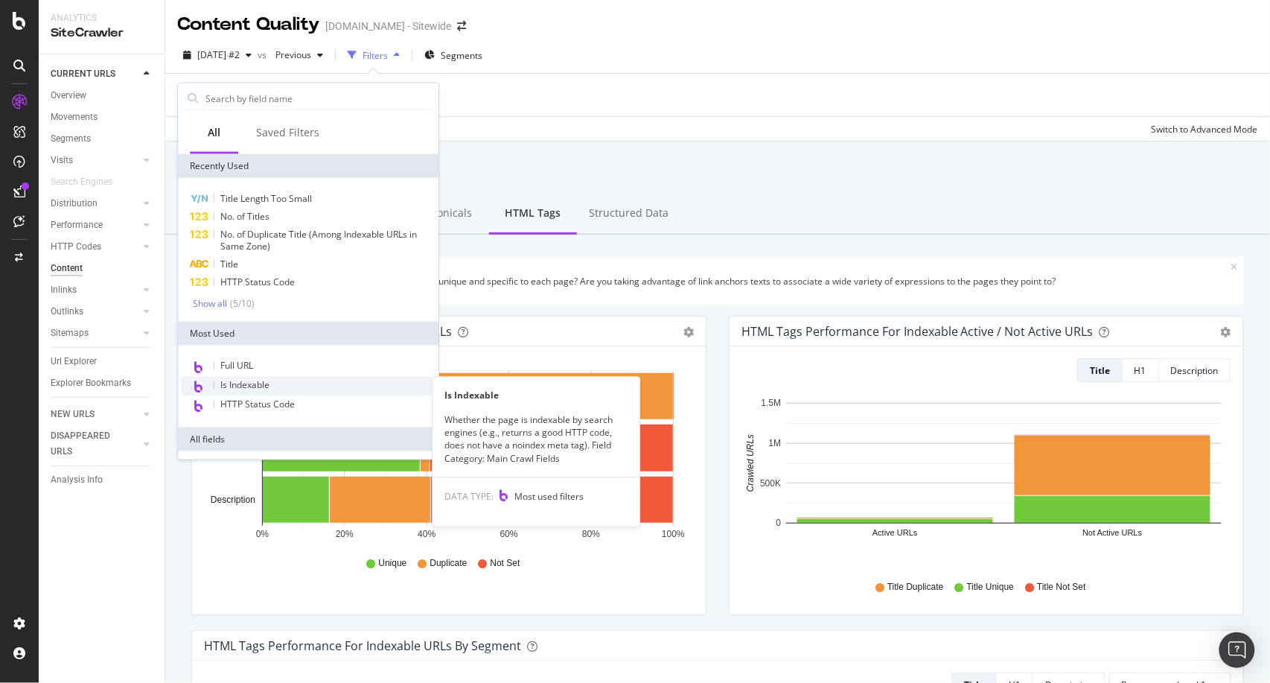
click at [253, 392] on div "Is Indexable" at bounding box center [308, 386] width 255 height 19
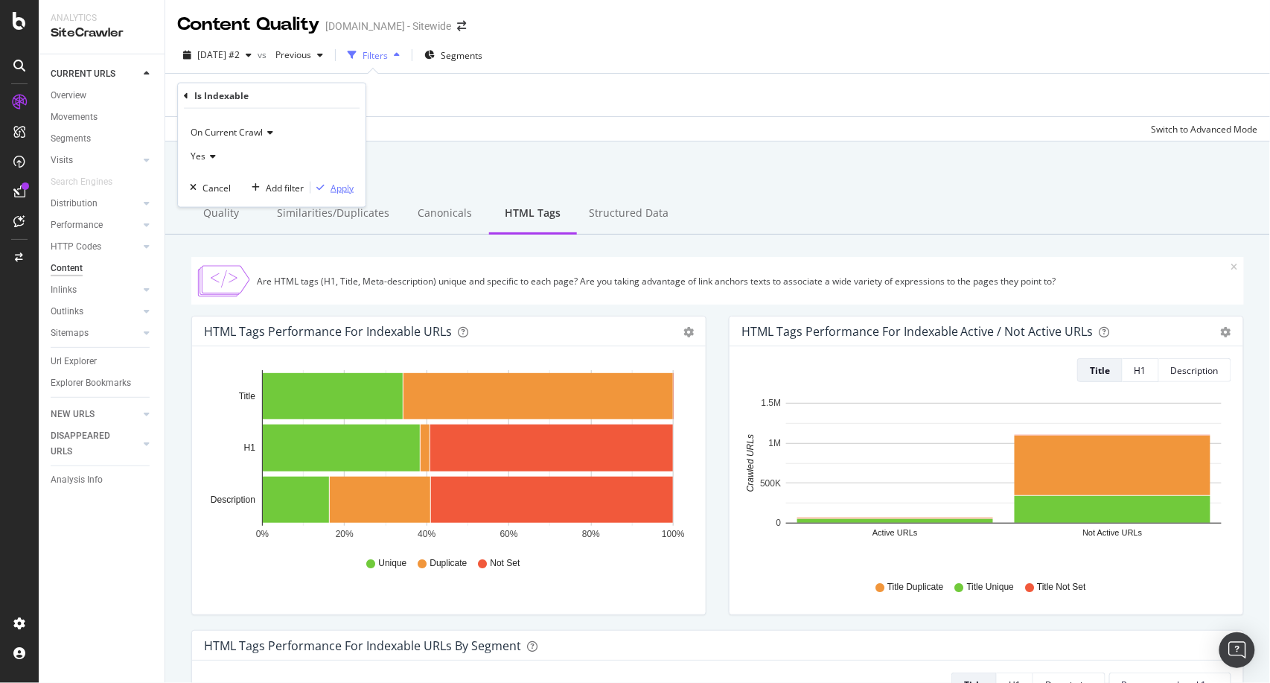
click at [341, 185] on div "Apply" at bounding box center [342, 187] width 23 height 13
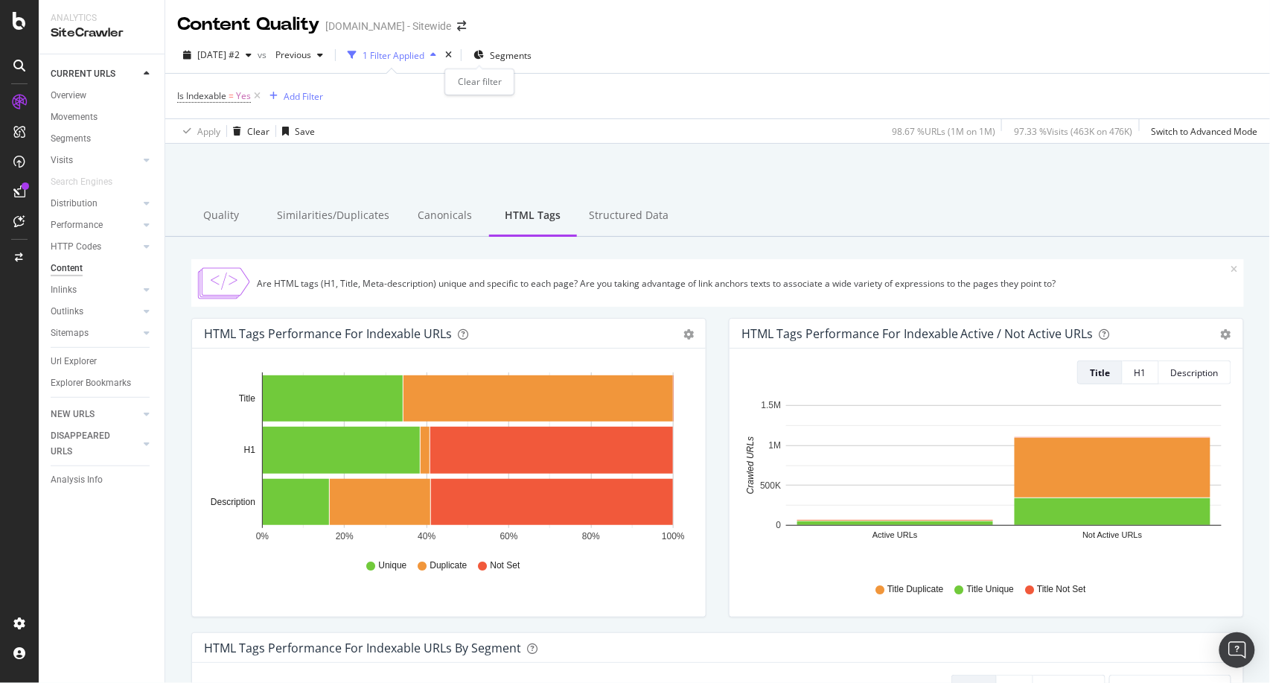
click at [455, 53] on div "times" at bounding box center [448, 55] width 13 height 15
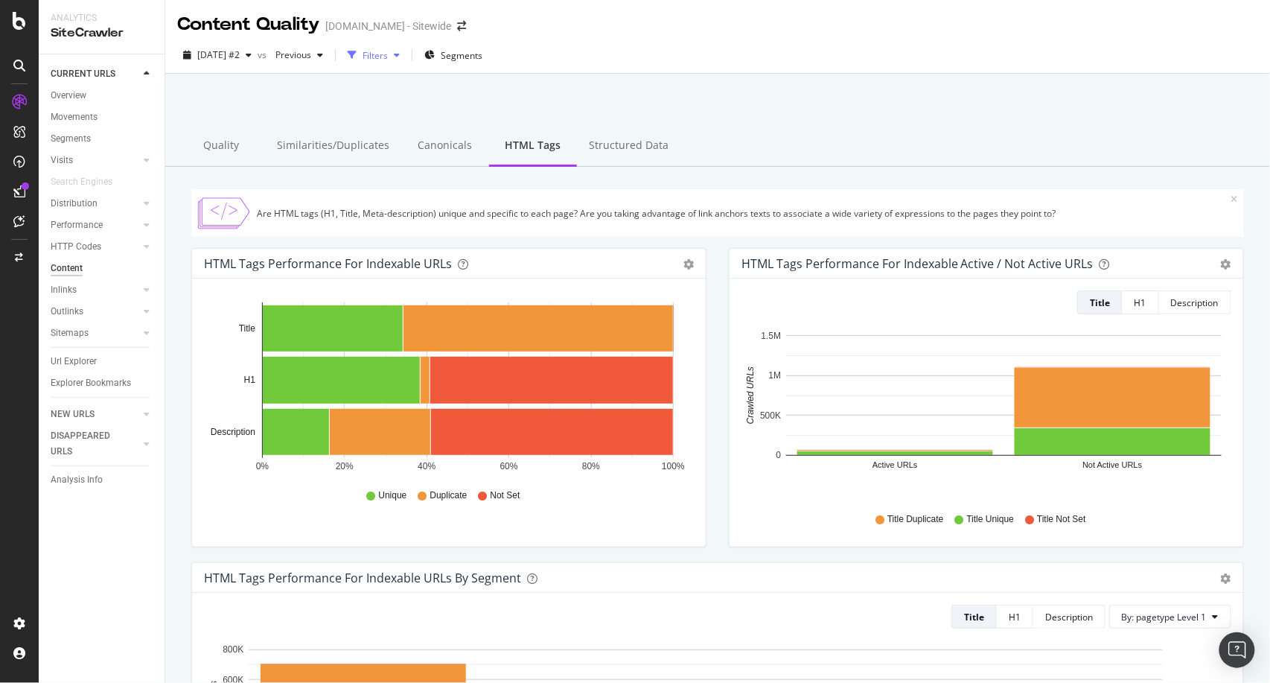
click at [400, 55] on icon "button" at bounding box center [397, 55] width 6 height 9
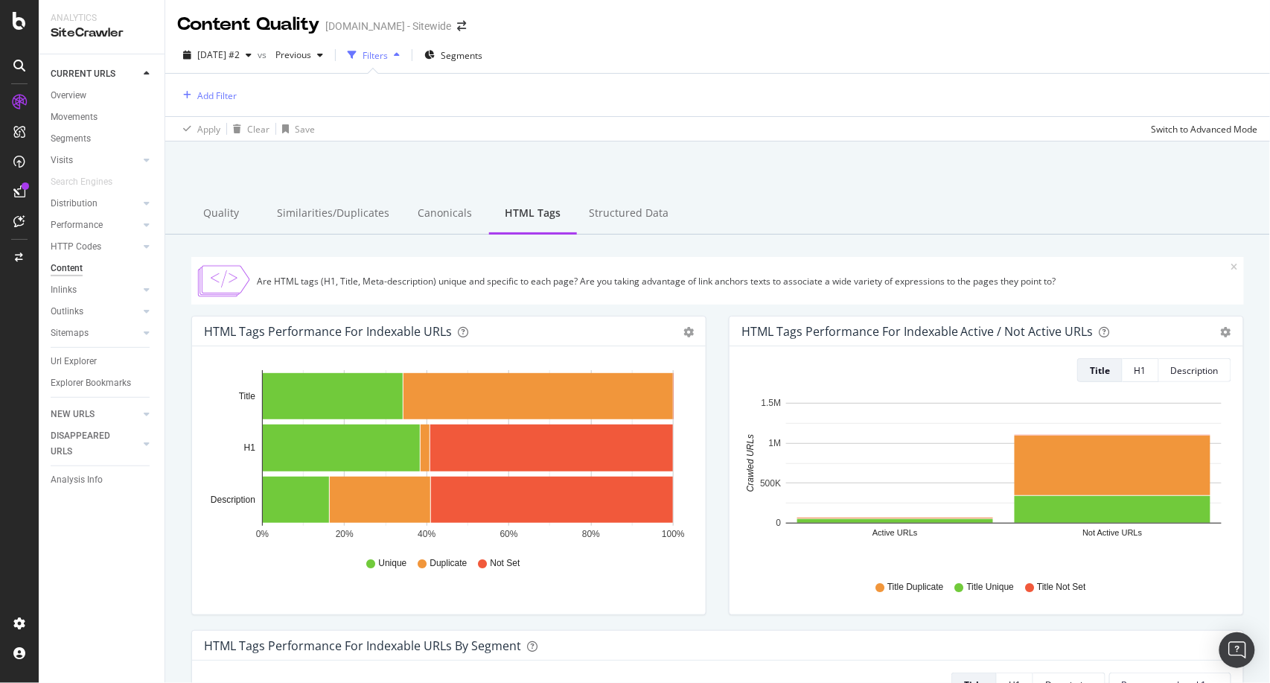
click at [400, 57] on icon "button" at bounding box center [397, 55] width 6 height 9
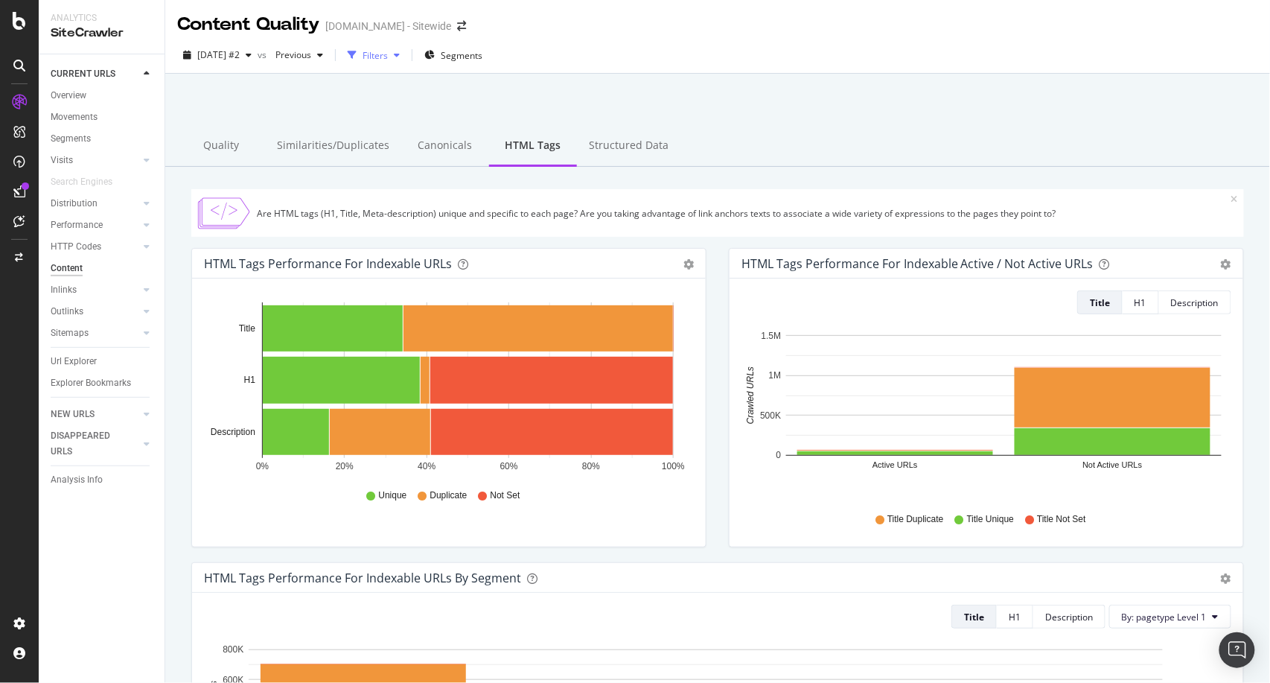
click at [400, 57] on icon "button" at bounding box center [397, 55] width 6 height 9
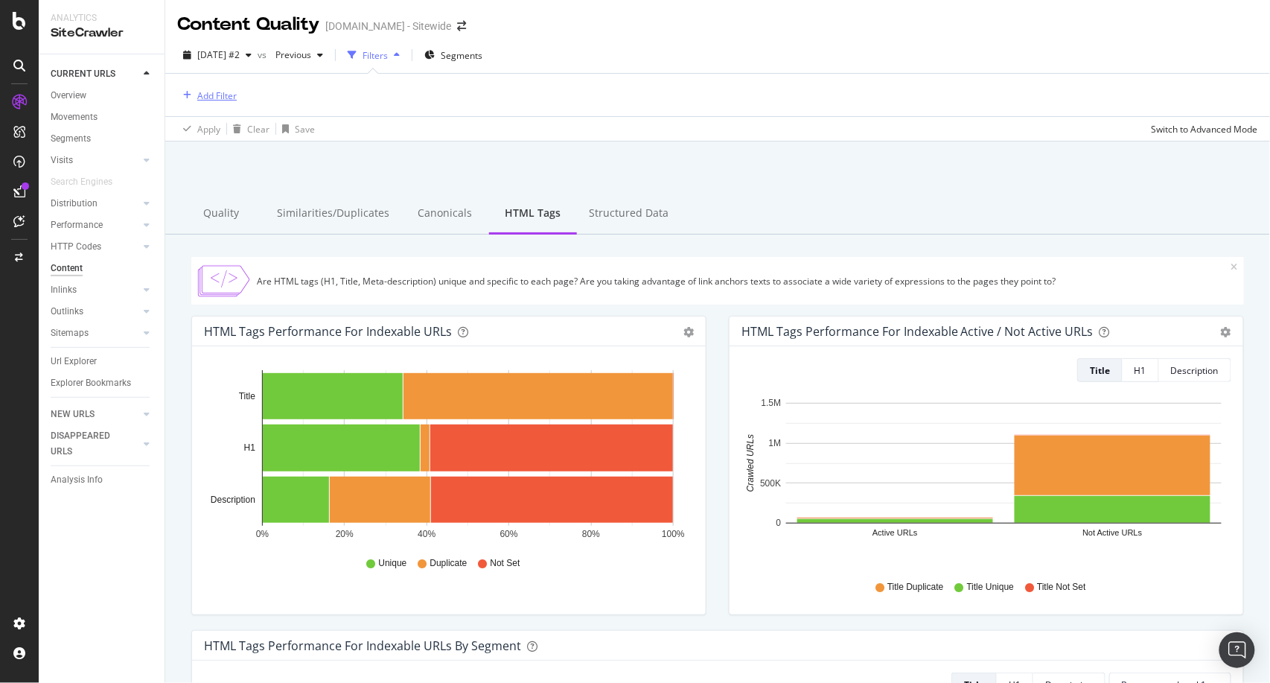
click at [223, 89] on div "Add Filter" at bounding box center [216, 95] width 39 height 13
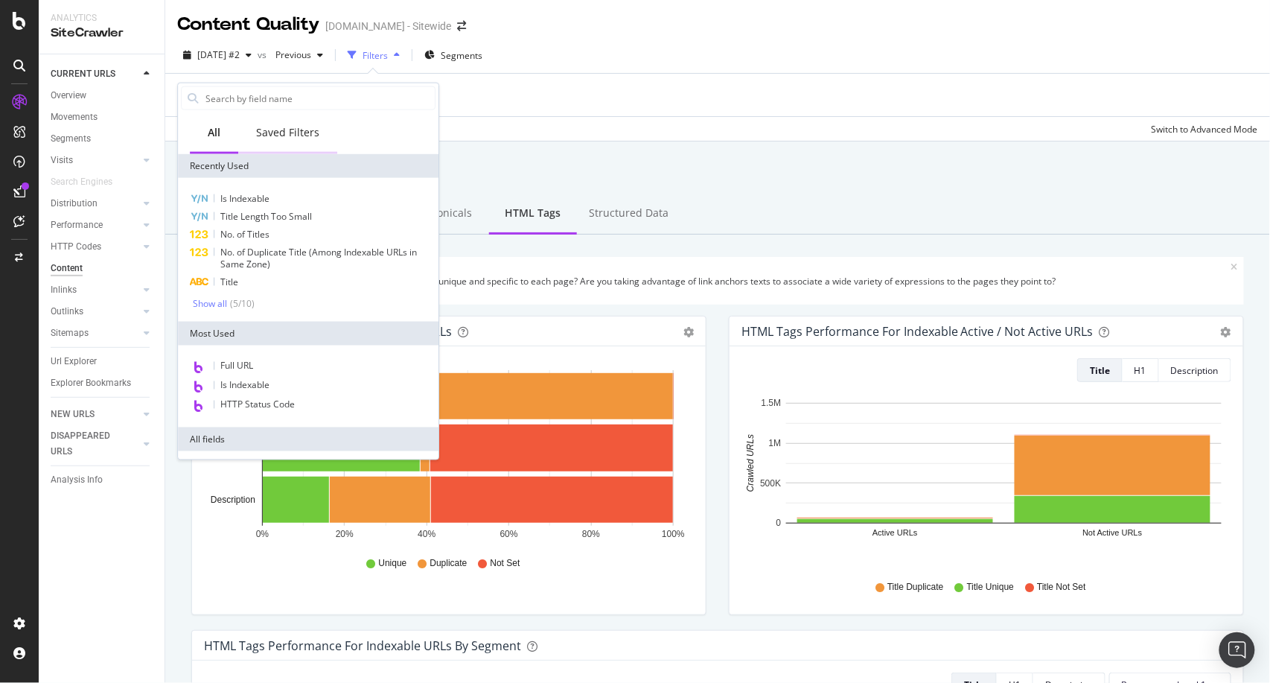
click at [307, 139] on div "Saved Filters" at bounding box center [287, 132] width 63 height 15
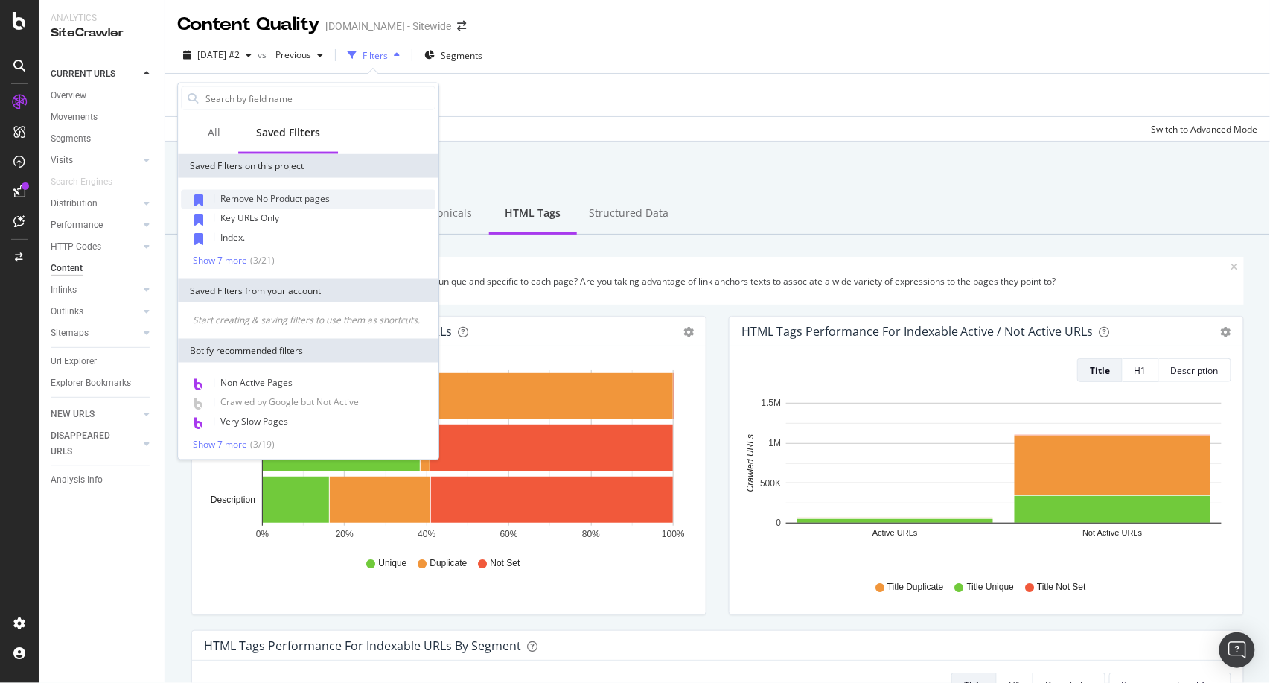
click at [297, 202] on span "Remove No Product pages" at bounding box center [274, 198] width 109 height 13
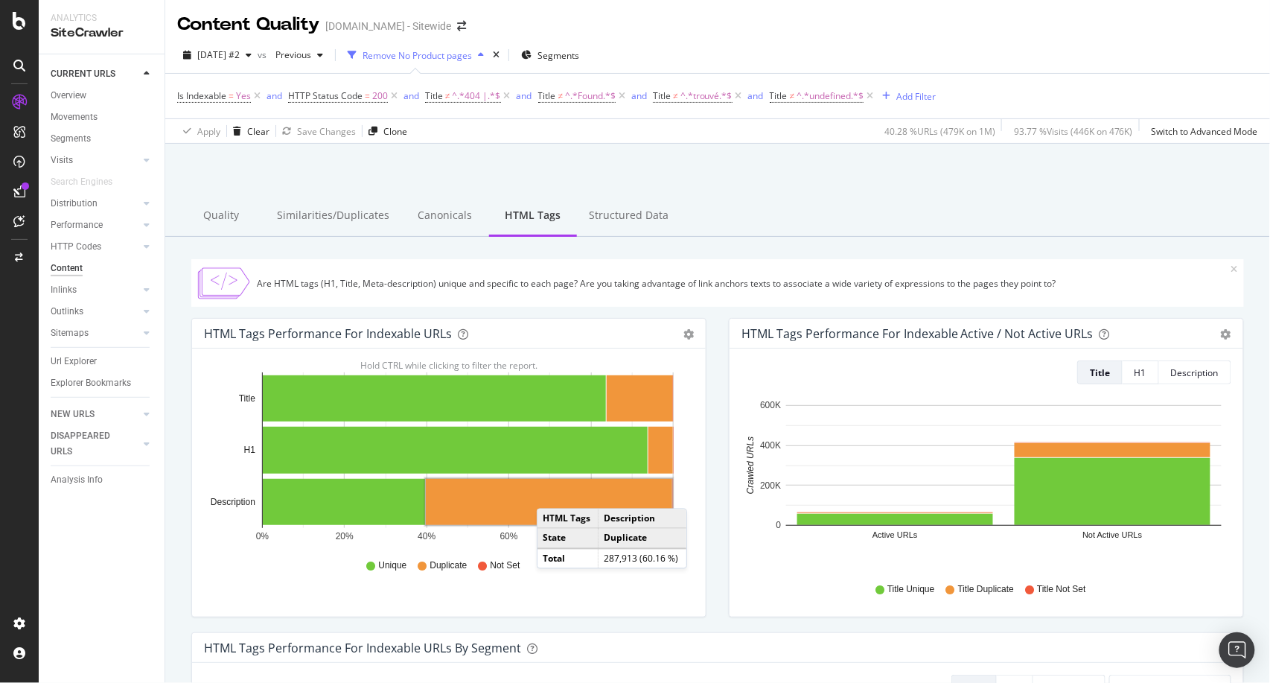
click at [552, 494] on rect "A chart." at bounding box center [549, 502] width 246 height 46
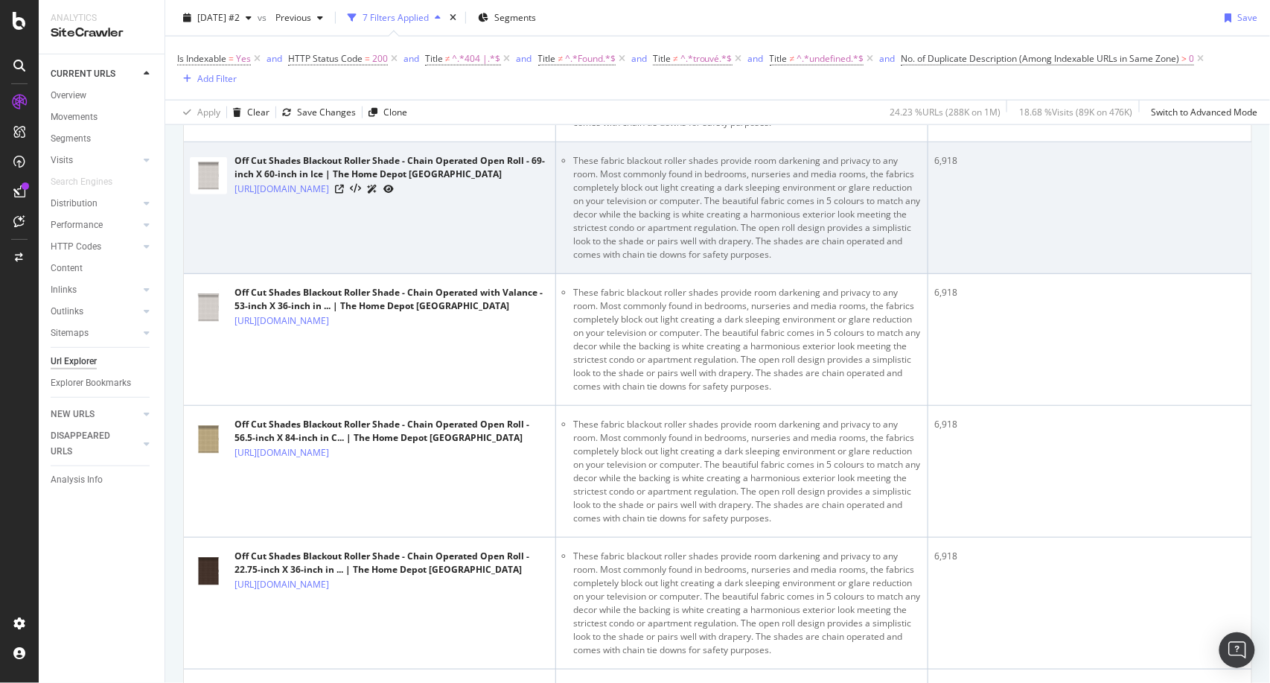
scroll to position [214, 0]
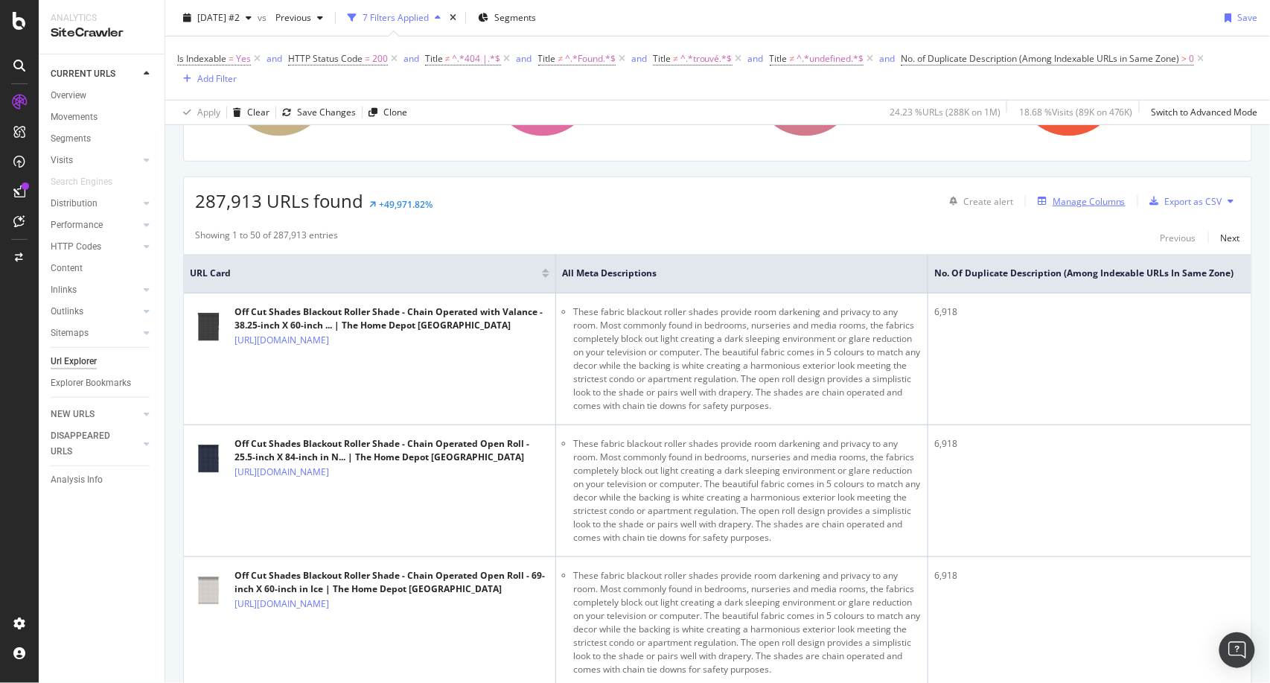
click at [1038, 198] on icon "button" at bounding box center [1042, 201] width 9 height 9
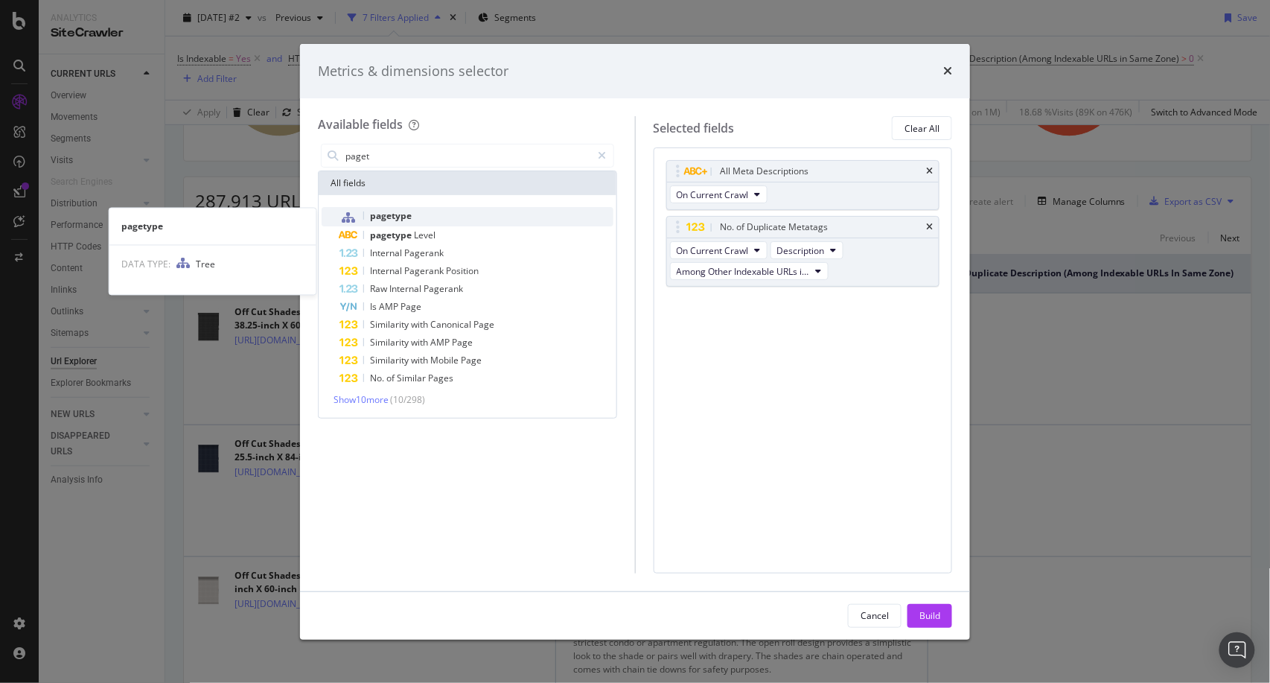
type input "paget"
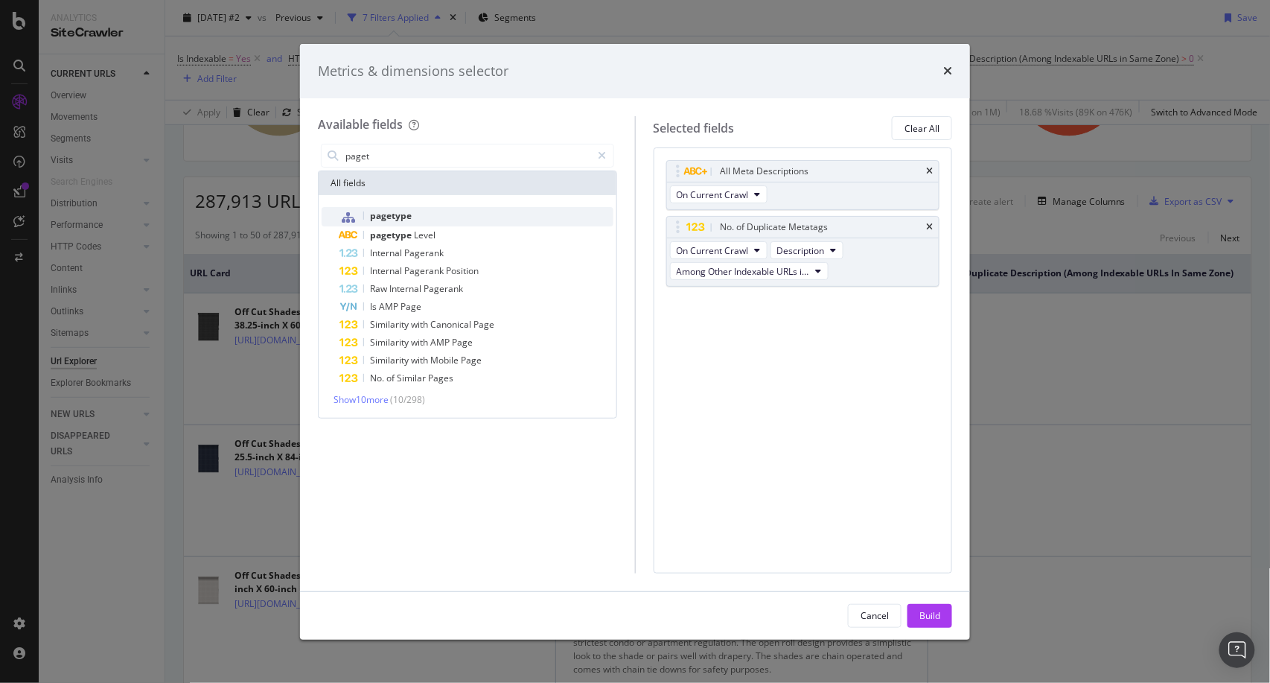
click at [424, 215] on div "pagetype" at bounding box center [476, 216] width 274 height 19
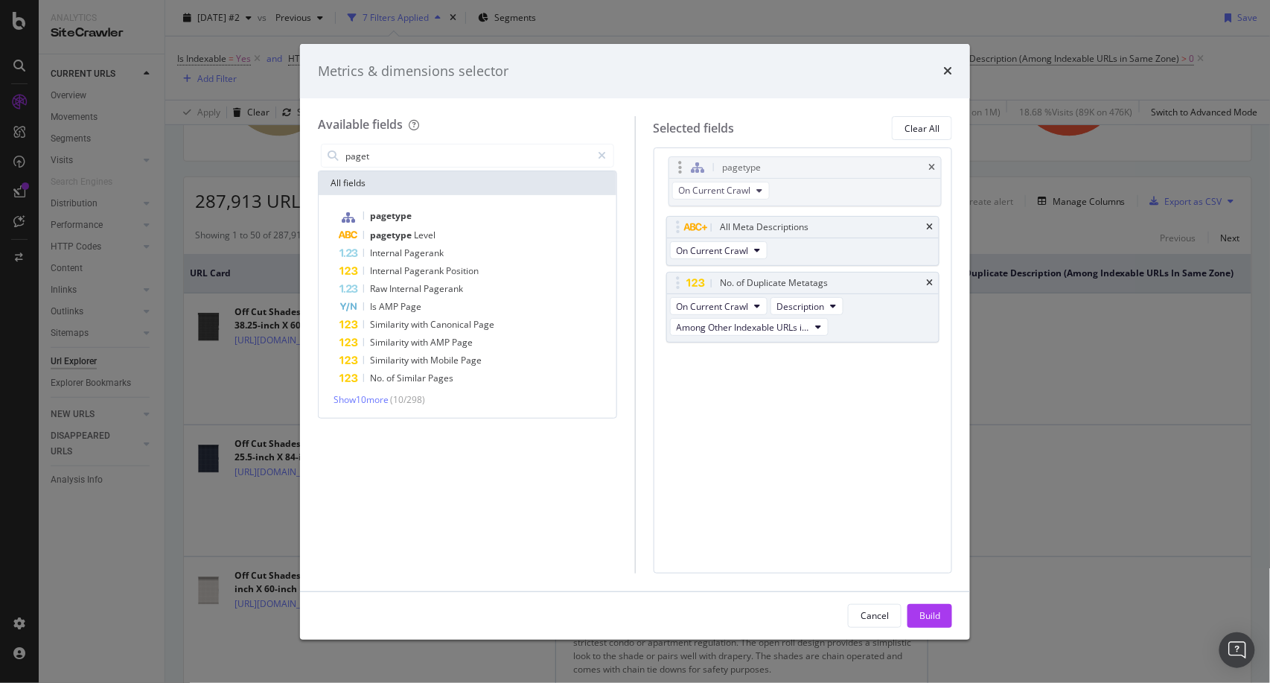
drag, startPoint x: 824, startPoint y: 311, endPoint x: 826, endPoint y: 170, distance: 140.7
click at [826, 170] on body "Analytics SiteCrawler CURRENT URLS Overview Movements Segments Visits Analysis …" at bounding box center [635, 341] width 1270 height 683
click at [921, 604] on button "Build" at bounding box center [929, 616] width 45 height 24
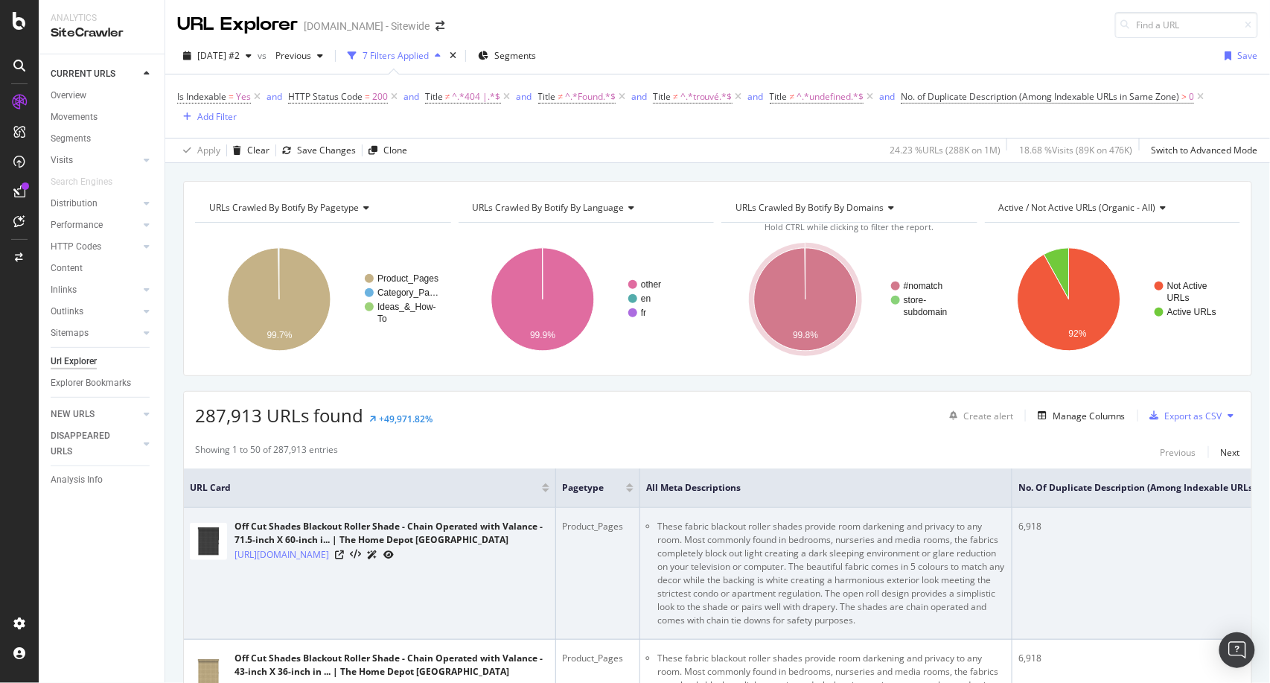
scroll to position [0, 113]
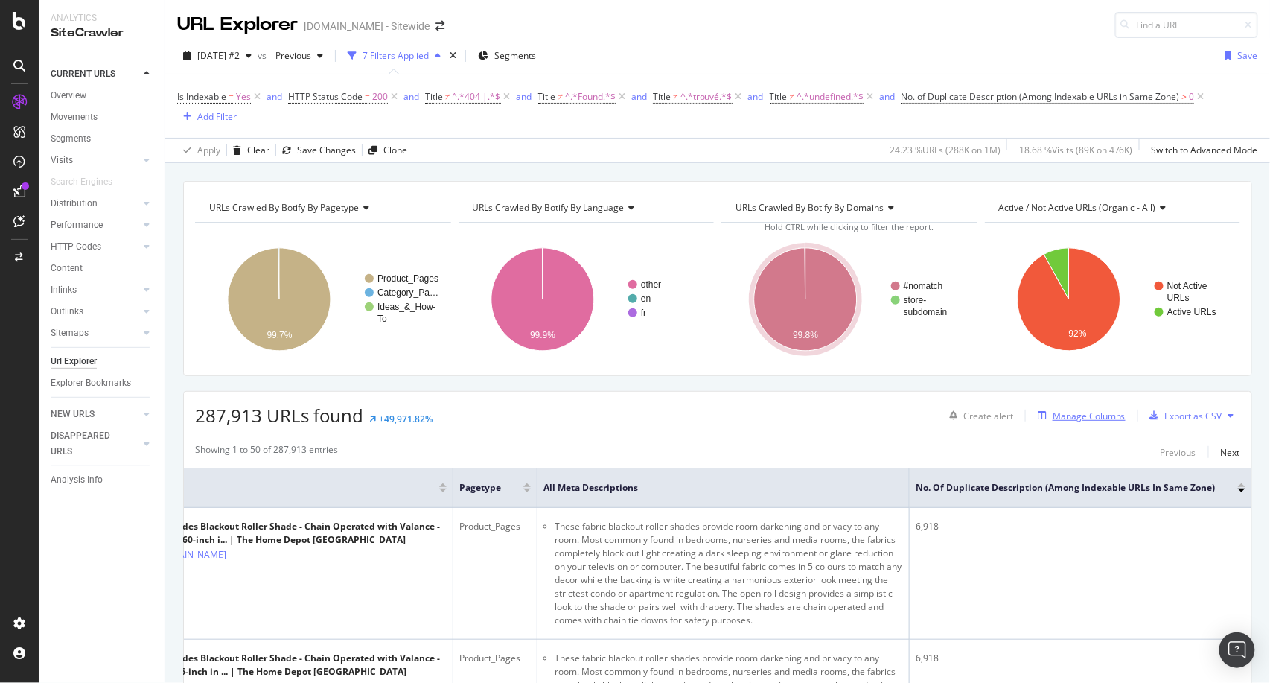
click at [1093, 413] on div "Manage Columns" at bounding box center [1089, 415] width 73 height 13
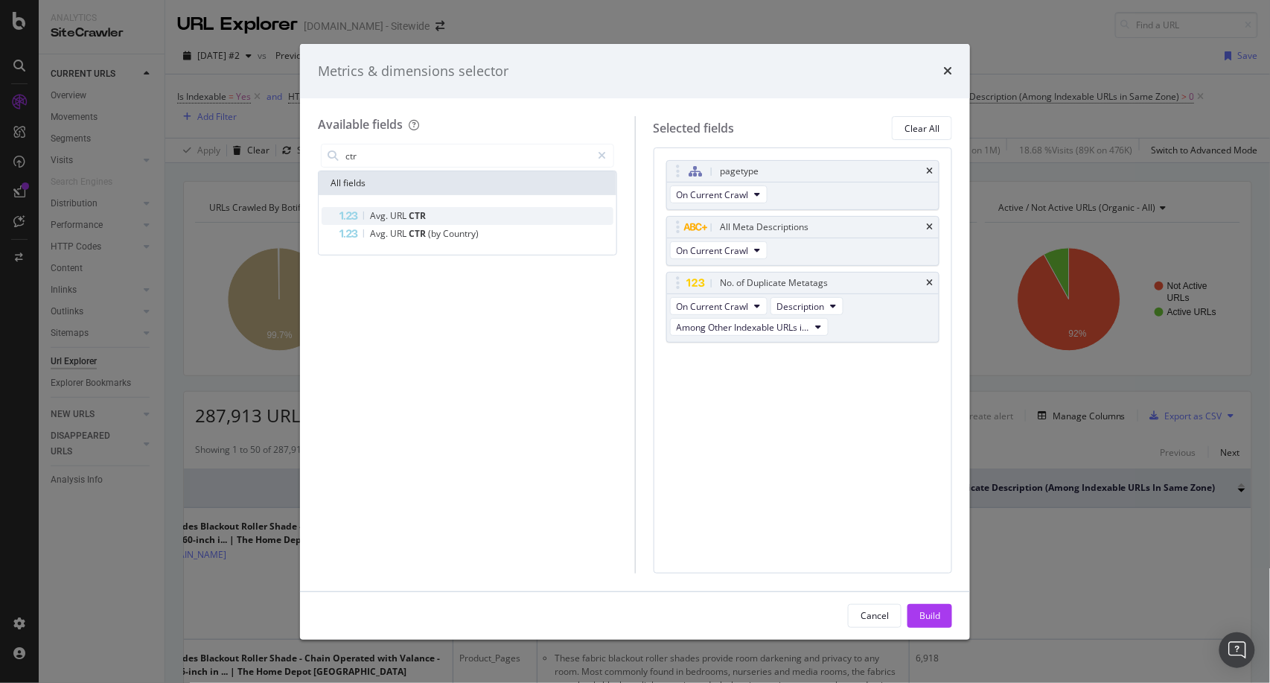
click at [375, 217] on span "Avg." at bounding box center [380, 215] width 20 height 13
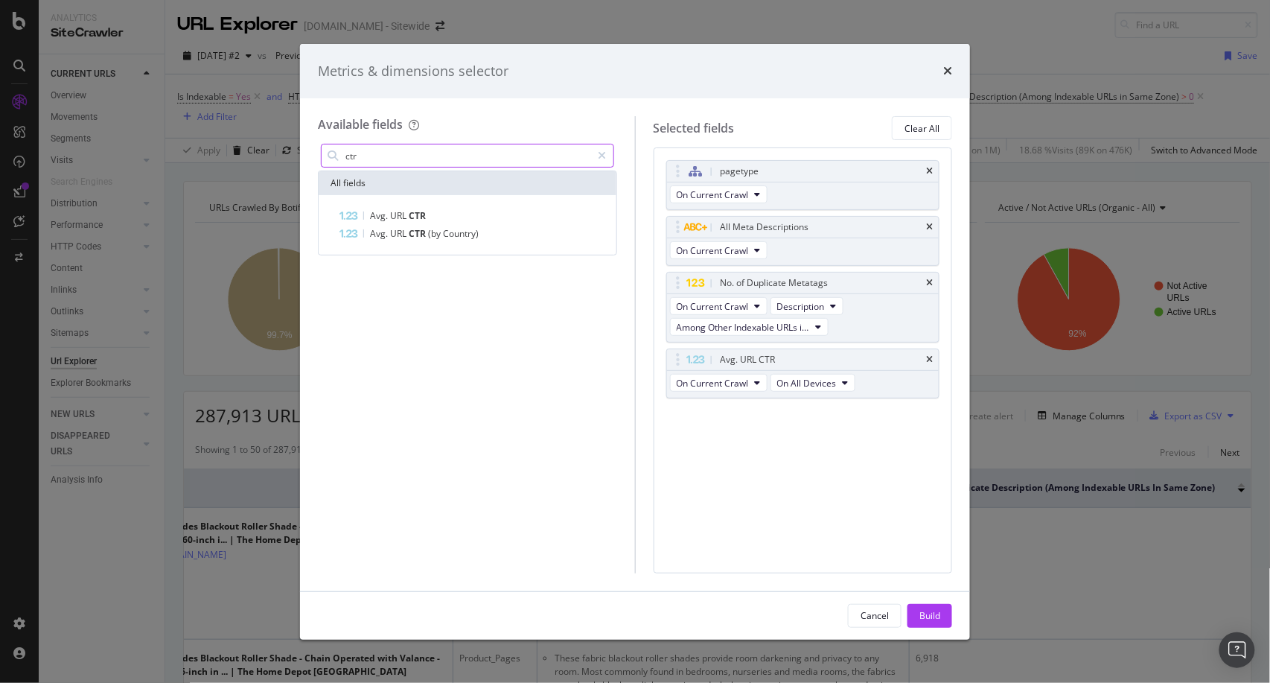
click at [456, 153] on input "ctr" at bounding box center [468, 155] width 248 height 22
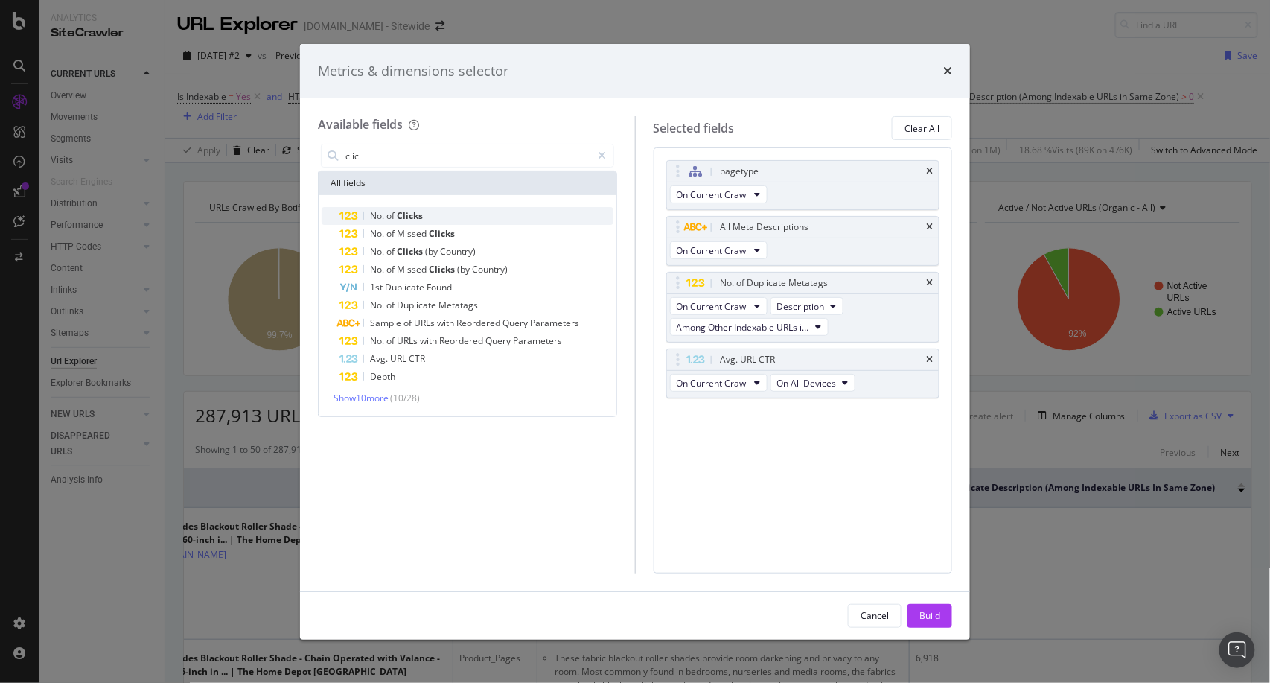
click at [421, 211] on span "Clicks" at bounding box center [410, 215] width 26 height 13
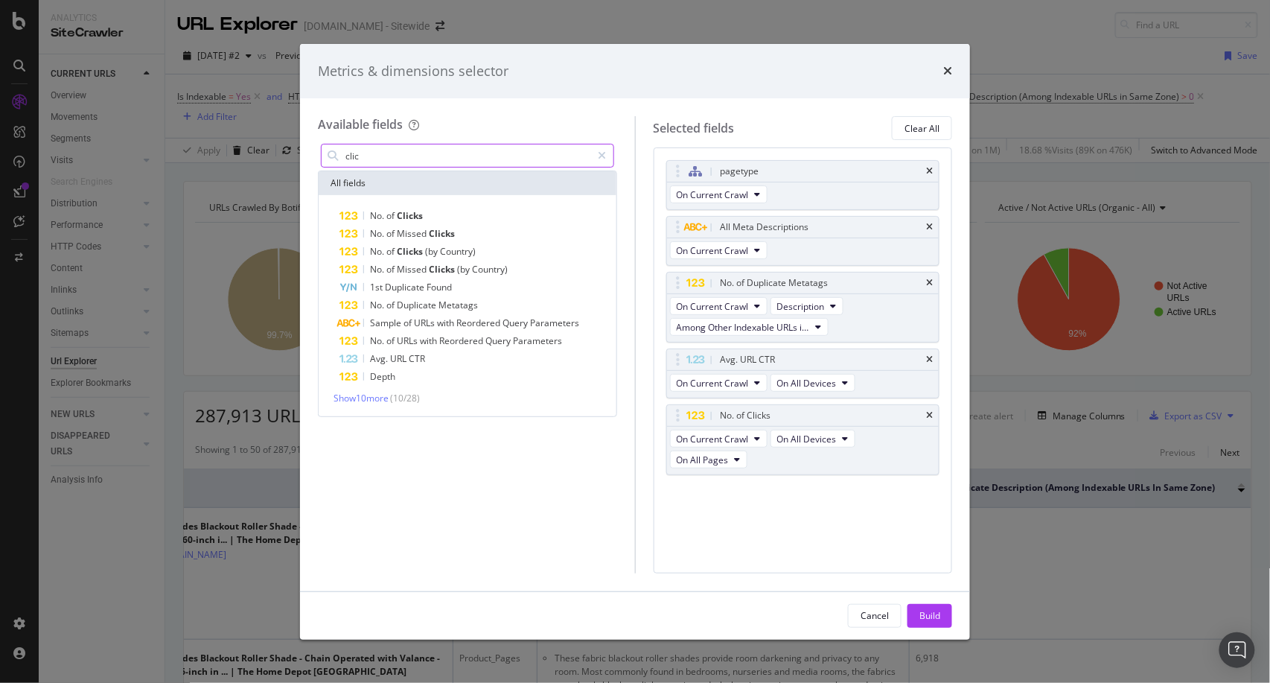
click at [456, 159] on input "clic" at bounding box center [468, 155] width 248 height 22
type input "u"
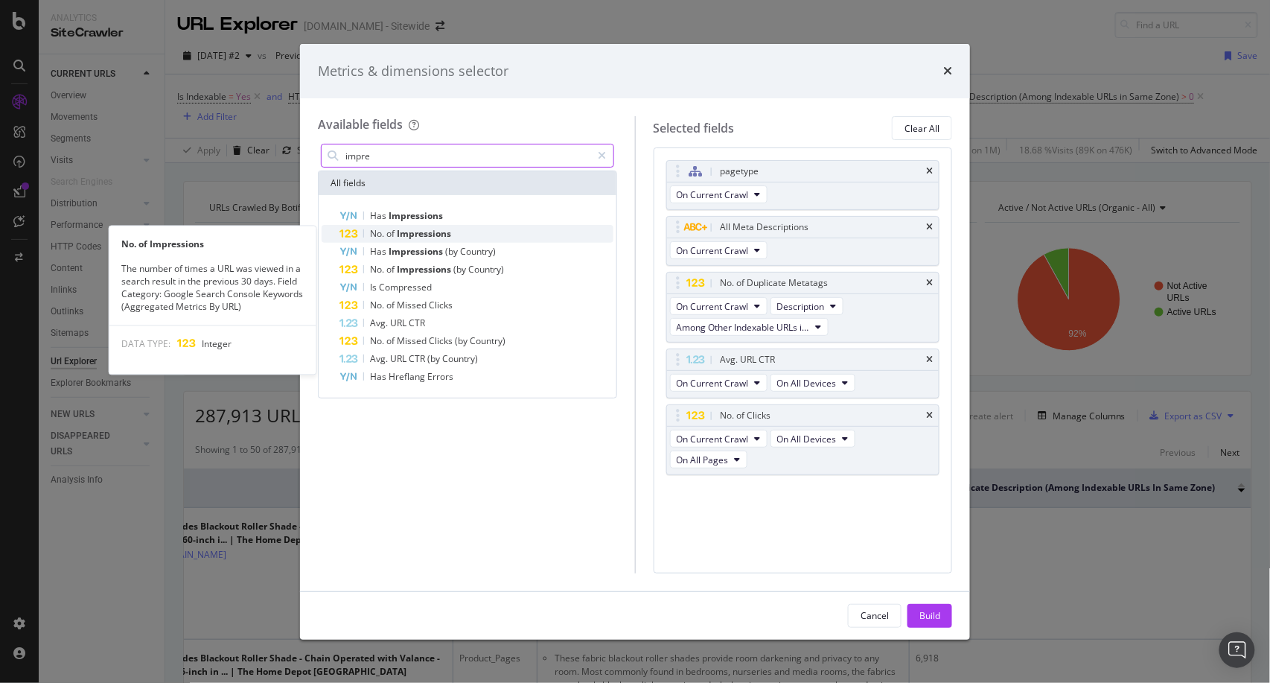
type input "impre"
click at [438, 236] on span "Impressions" at bounding box center [424, 233] width 54 height 13
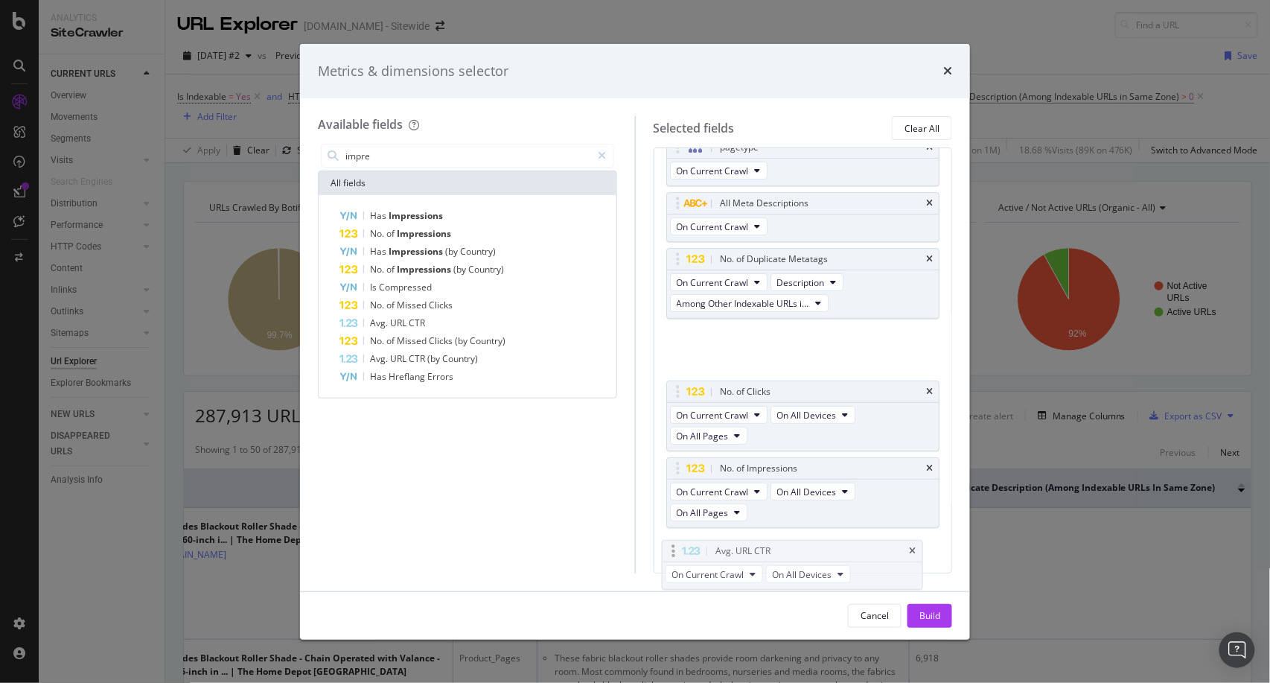
scroll to position [28, 0]
drag, startPoint x: 871, startPoint y: 384, endPoint x: 867, endPoint y: 575, distance: 191.4
click at [867, 575] on body "Analytics SiteCrawler CURRENT URLS Overview Movements Segments Visits Analysis …" at bounding box center [635, 341] width 1270 height 683
drag, startPoint x: 856, startPoint y: 332, endPoint x: 852, endPoint y: 540, distance: 208.5
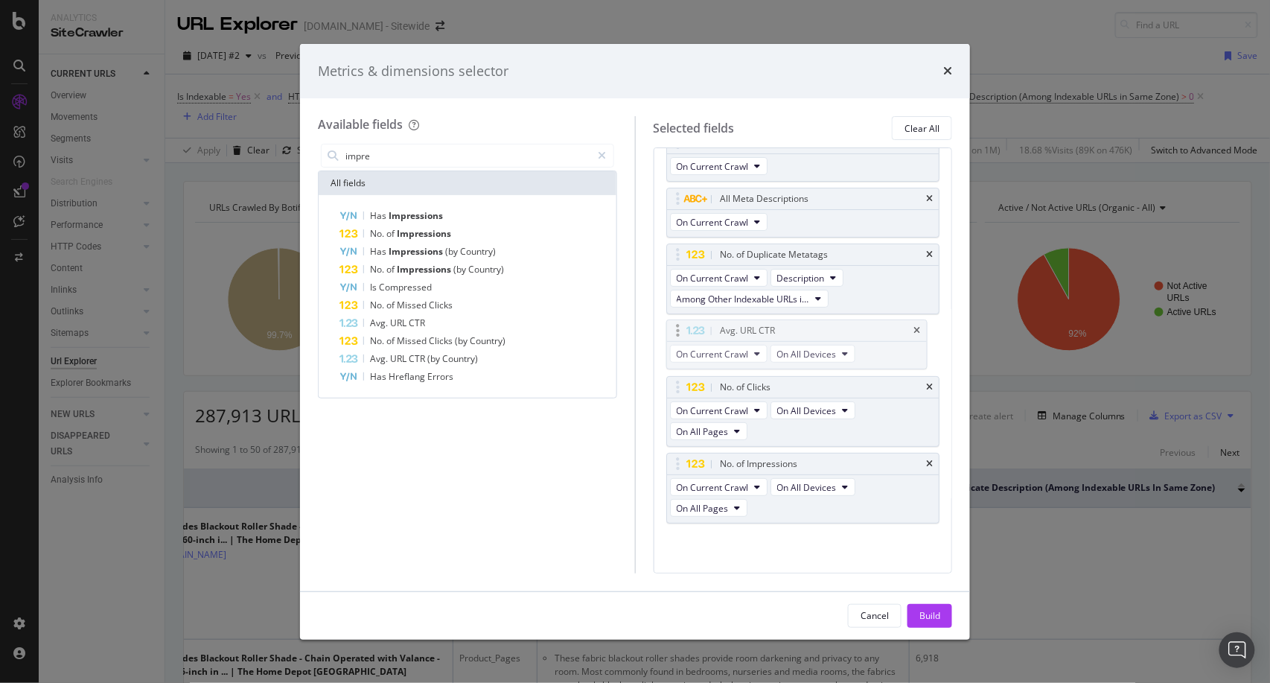
click at [852, 540] on body "Analytics SiteCrawler CURRENT URLS Overview Movements Segments Visits Analysis …" at bounding box center [635, 341] width 1270 height 683
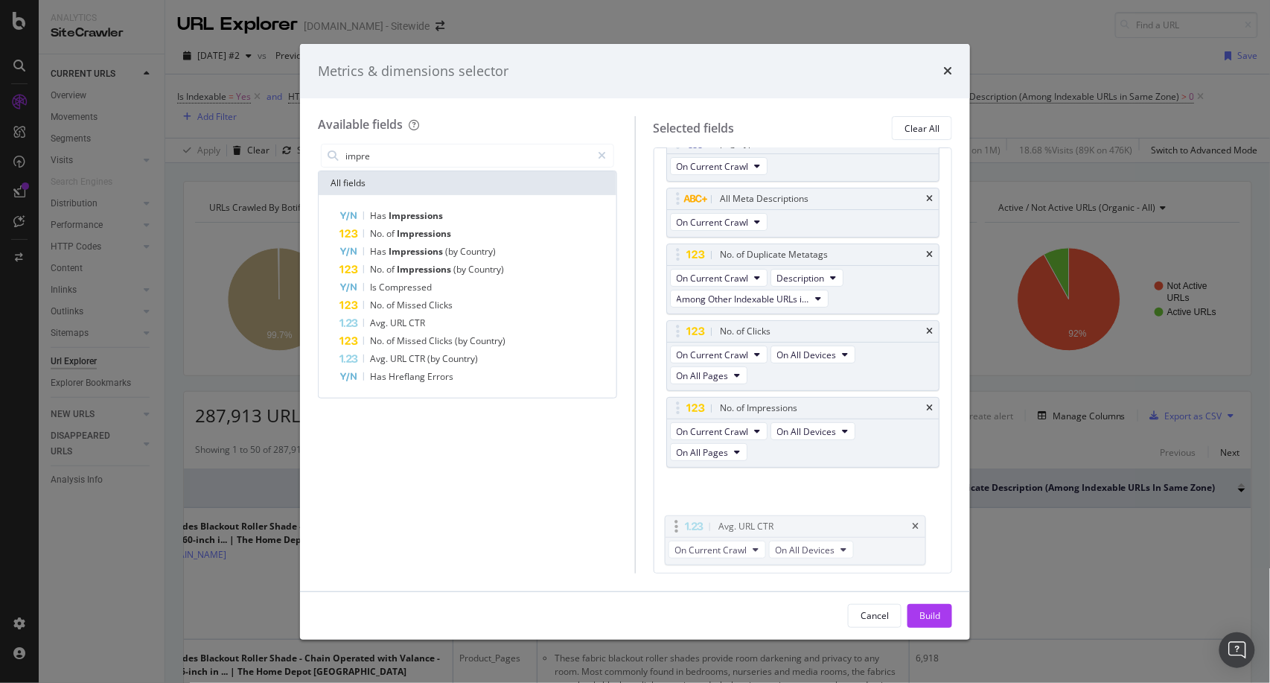
drag, startPoint x: 878, startPoint y: 334, endPoint x: 881, endPoint y: 524, distance: 190.6
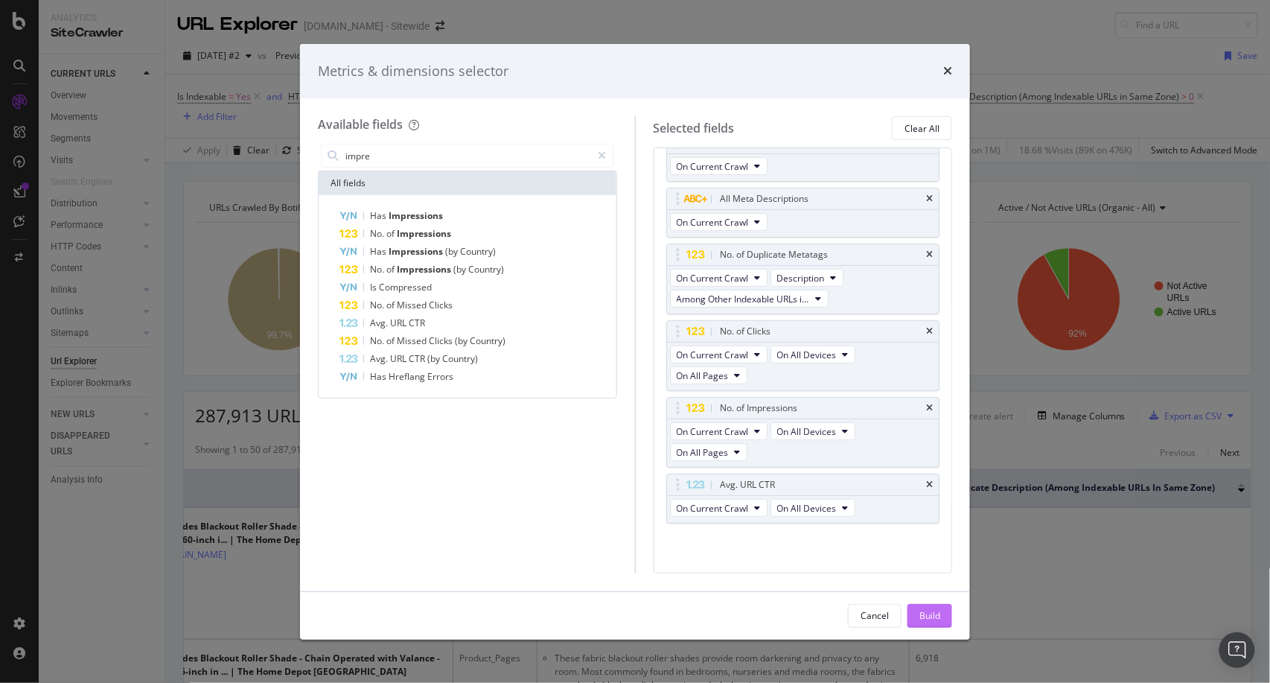
click at [936, 609] on div "Build" at bounding box center [929, 615] width 21 height 13
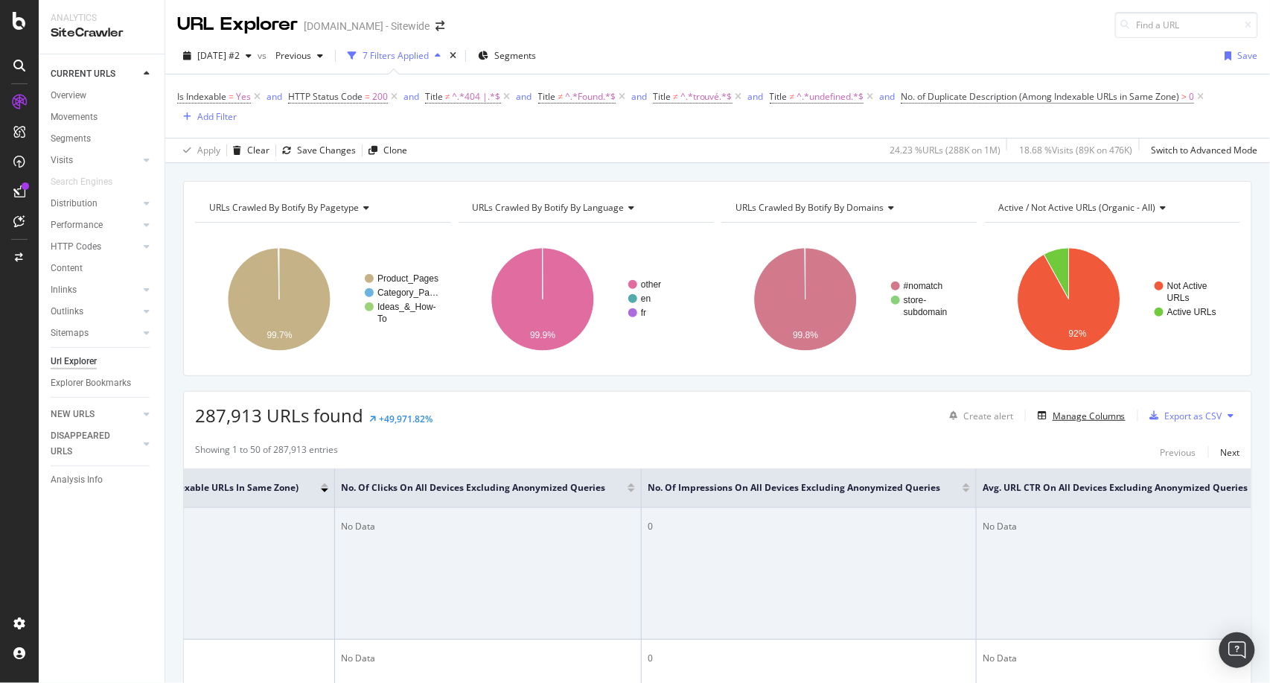
scroll to position [0, 1054]
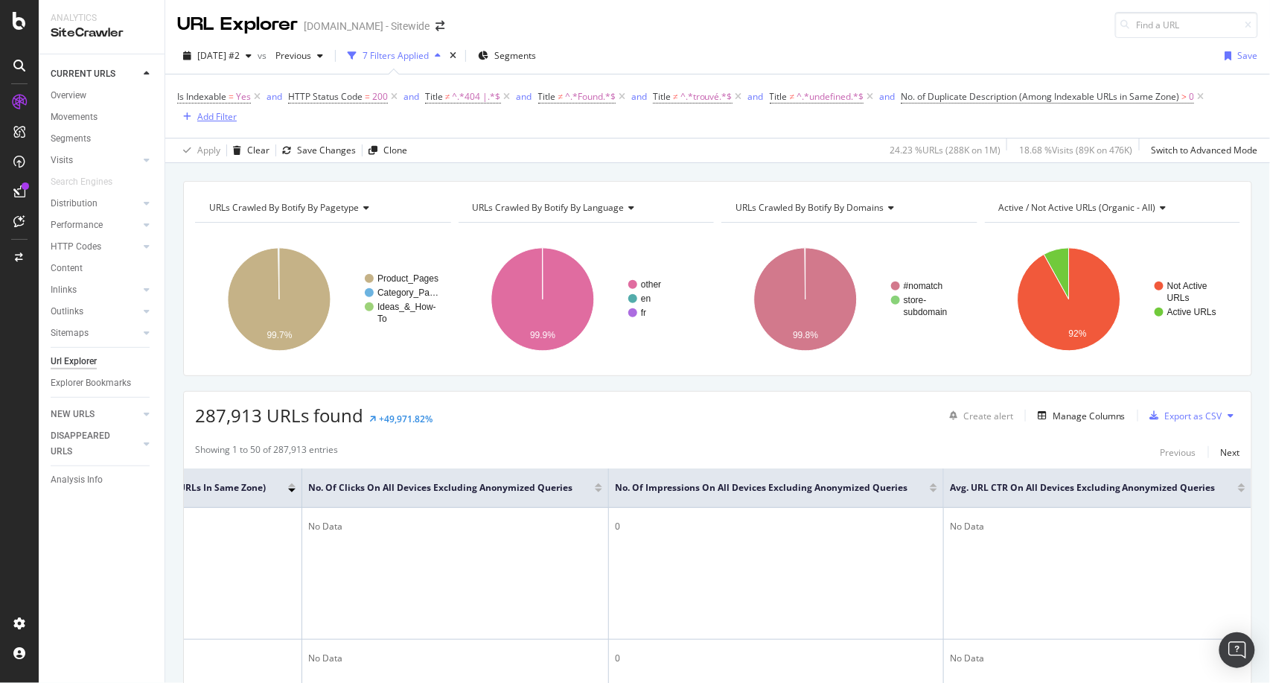
click at [229, 112] on div "Add Filter" at bounding box center [216, 116] width 39 height 13
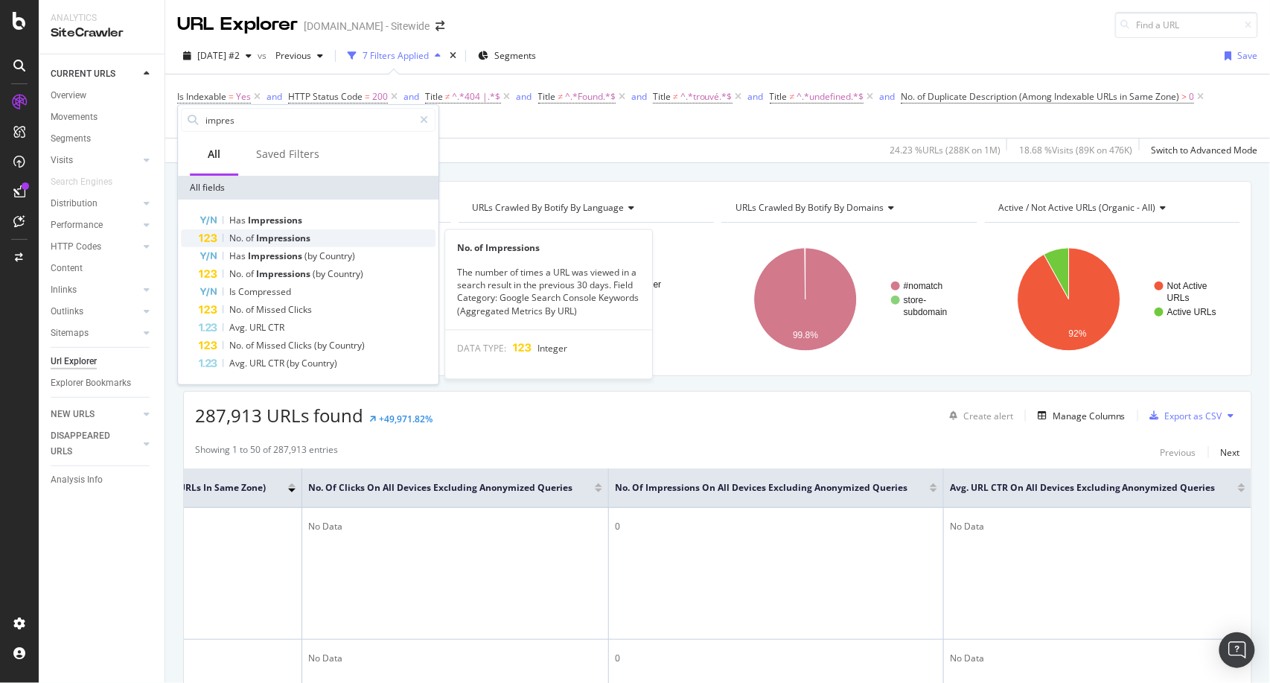
type input "impres"
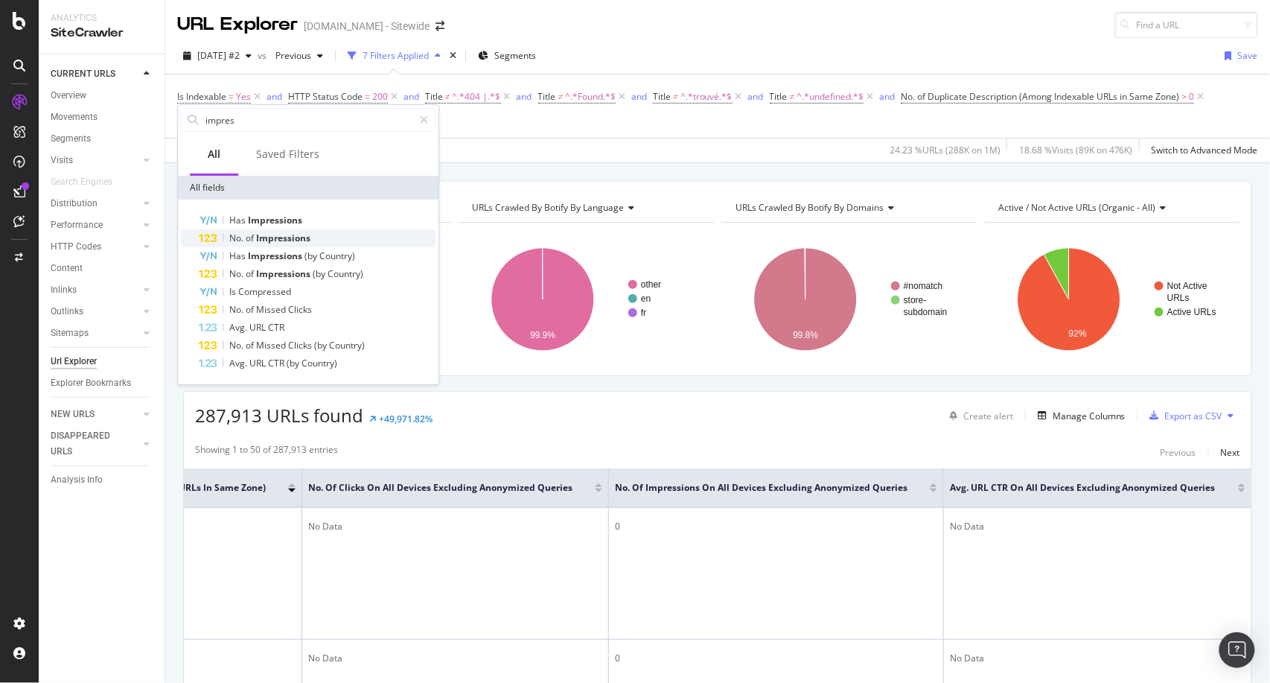
click at [334, 234] on div "No. of Impressions" at bounding box center [317, 238] width 237 height 18
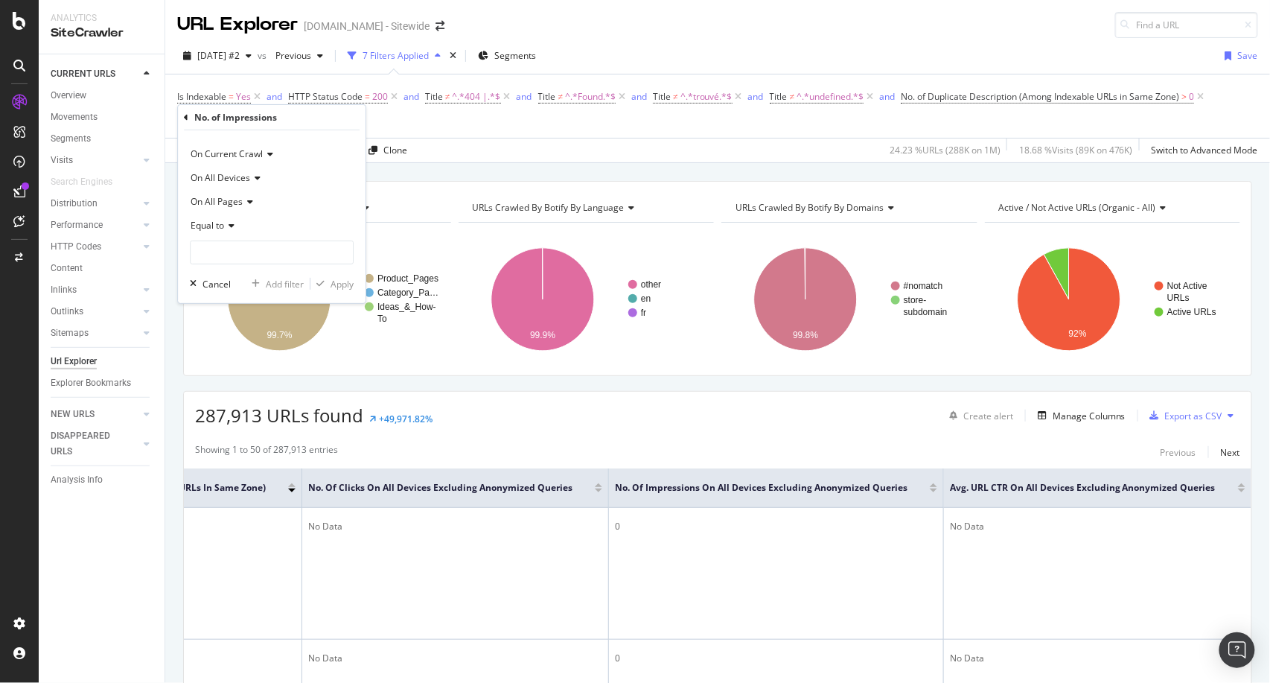
click at [230, 229] on icon at bounding box center [229, 225] width 10 height 9
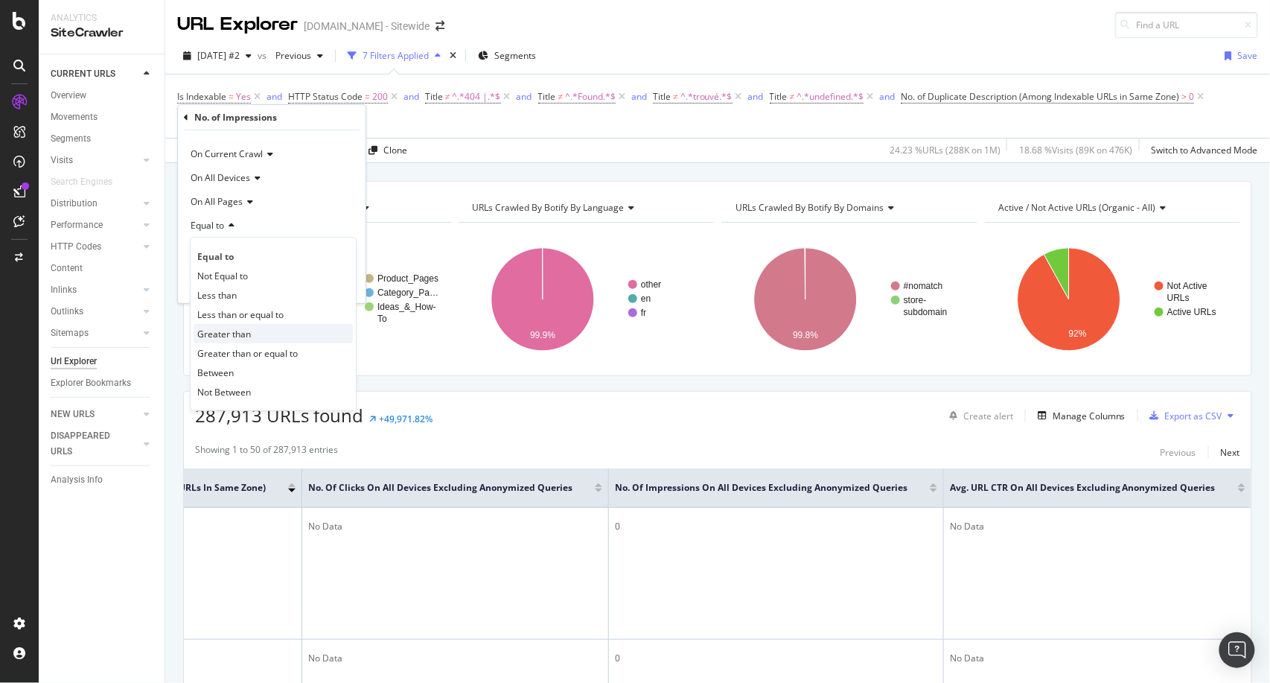
click at [236, 333] on span "Greater than" at bounding box center [224, 334] width 54 height 13
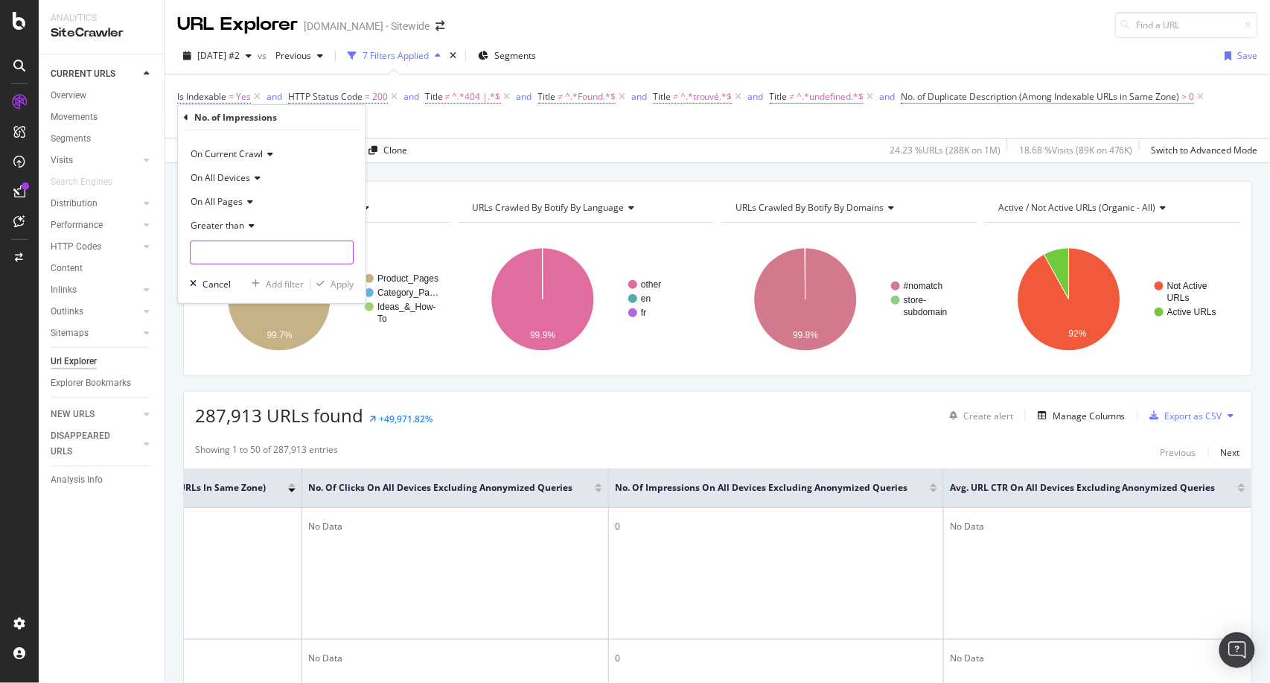
click at [273, 261] on input "number" at bounding box center [272, 252] width 164 height 24
type input "0"
click at [345, 286] on div "Apply" at bounding box center [342, 284] width 23 height 13
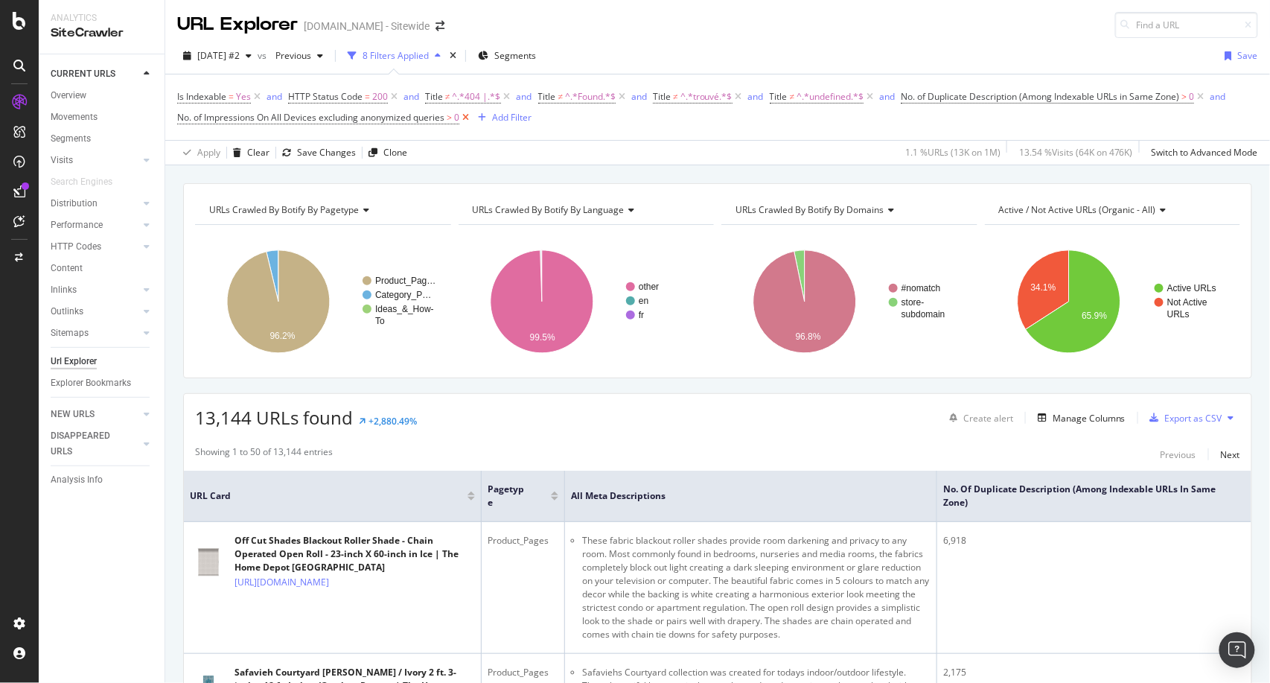
click at [467, 120] on icon at bounding box center [465, 117] width 13 height 15
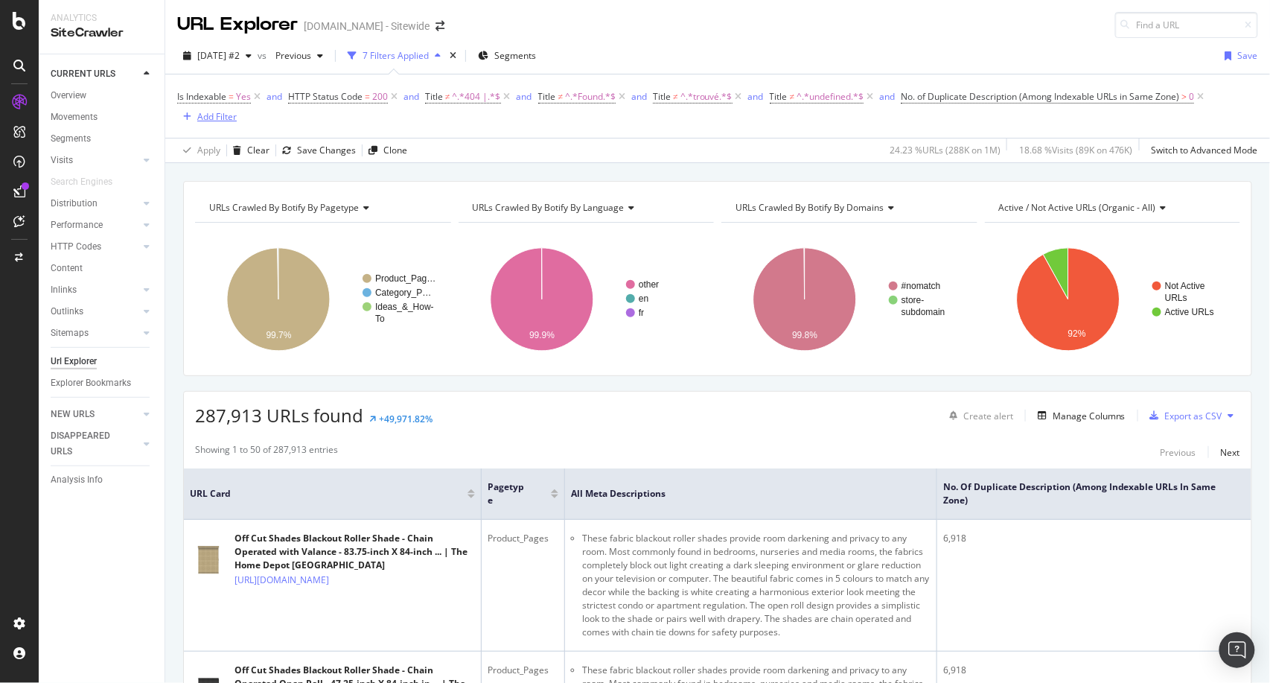
click at [220, 116] on div "Add Filter" at bounding box center [216, 116] width 39 height 13
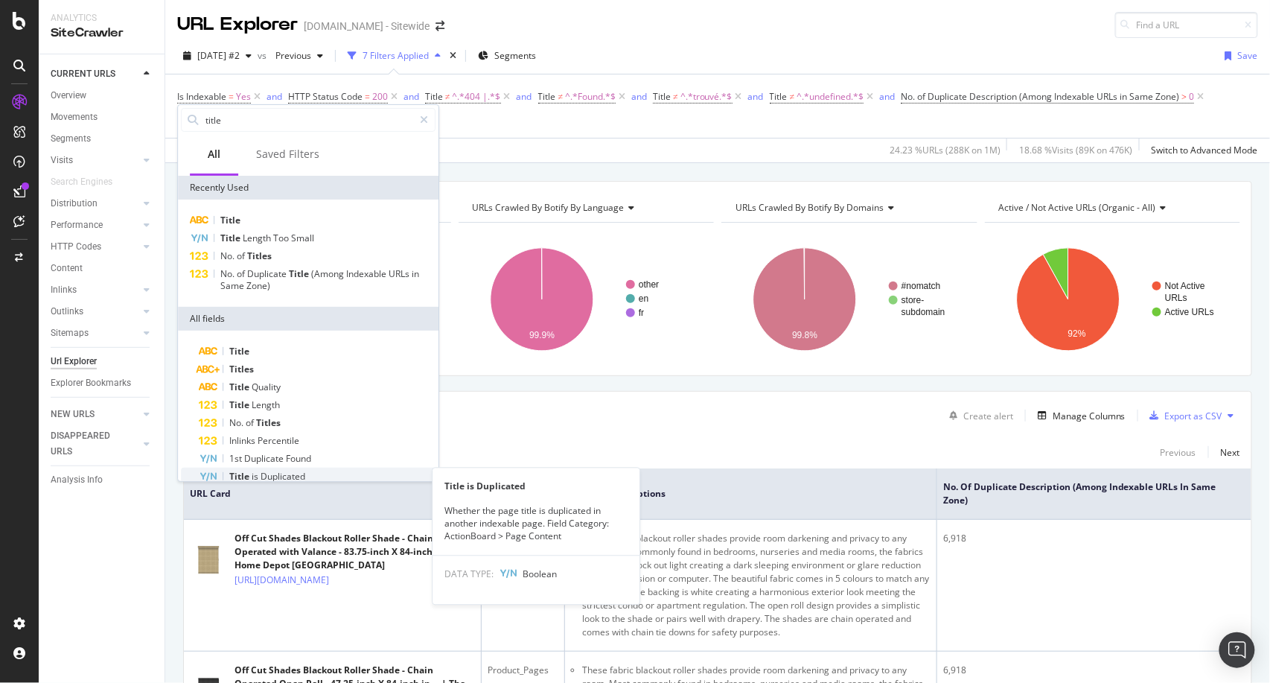
type input "title"
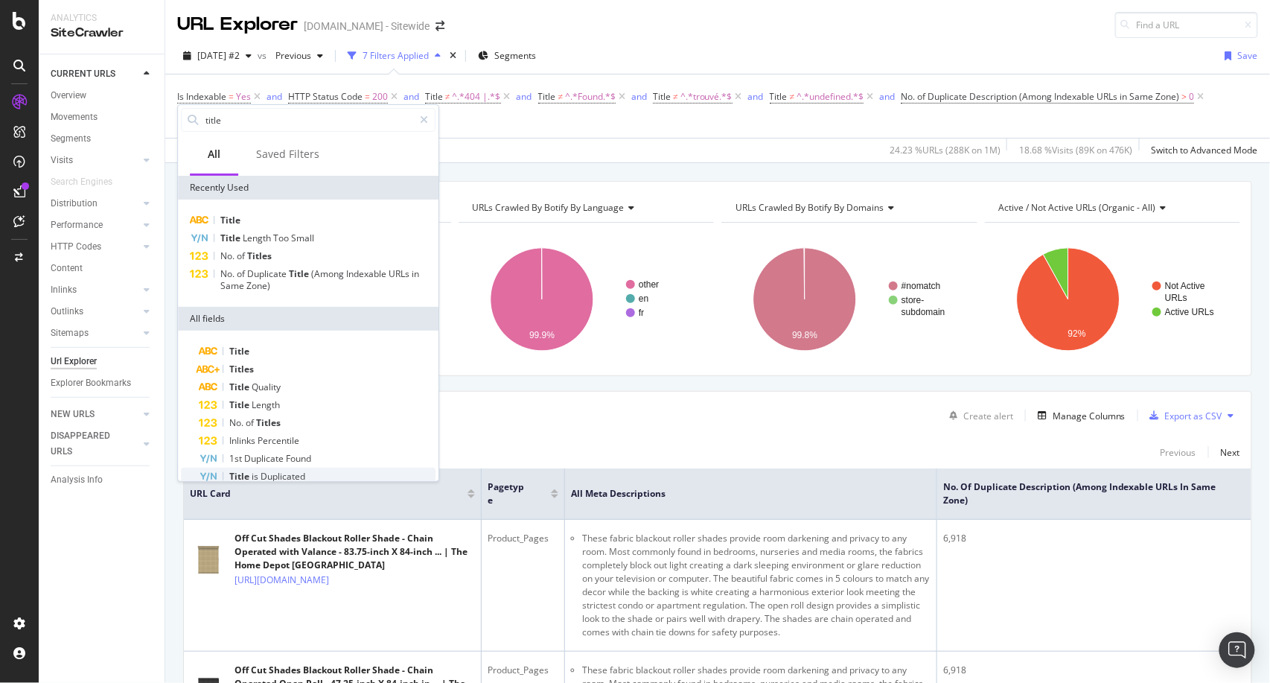
click at [306, 470] on div "Title is Duplicated" at bounding box center [317, 476] width 237 height 18
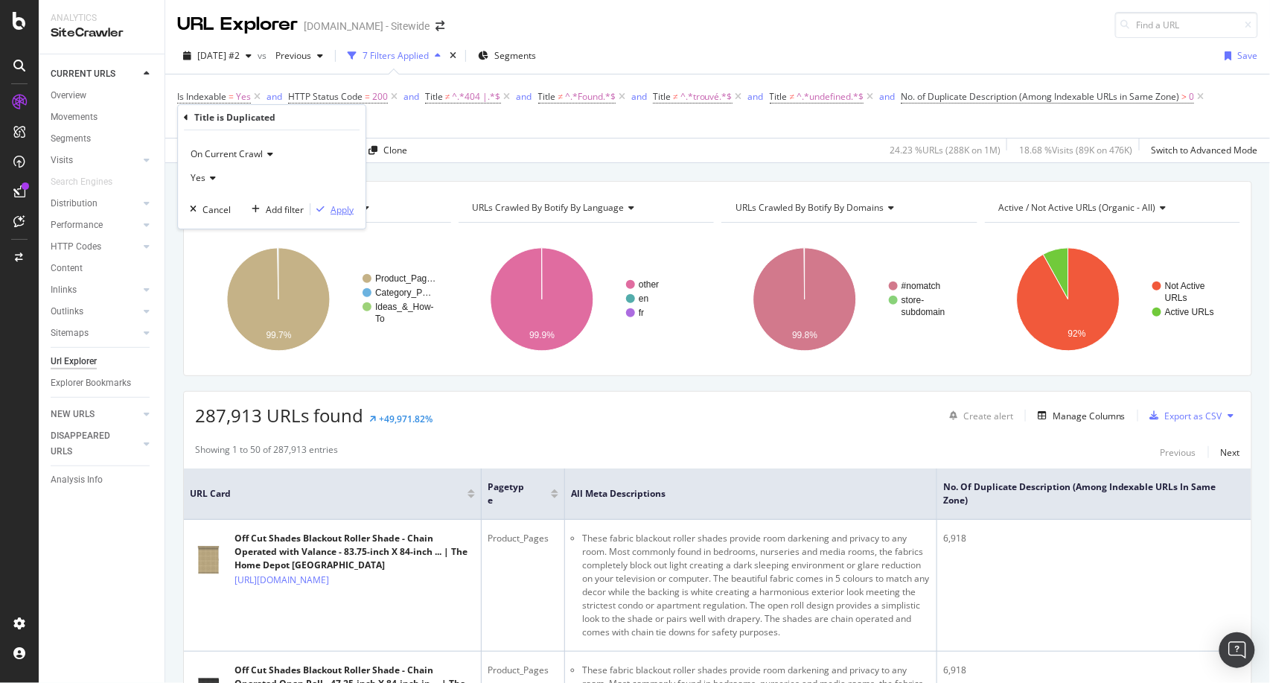
click at [344, 215] on div "Apply" at bounding box center [331, 208] width 43 height 13
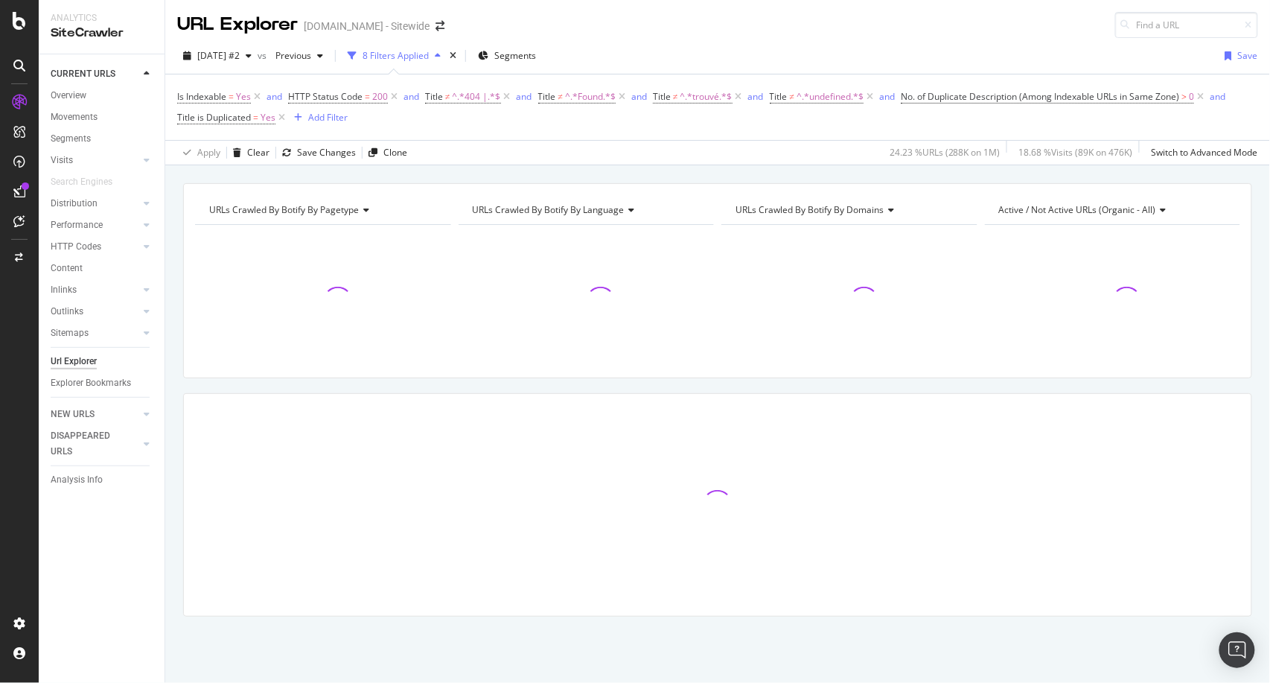
click at [340, 217] on div "URLs Crawled By Botify By pagetype" at bounding box center [322, 210] width 232 height 24
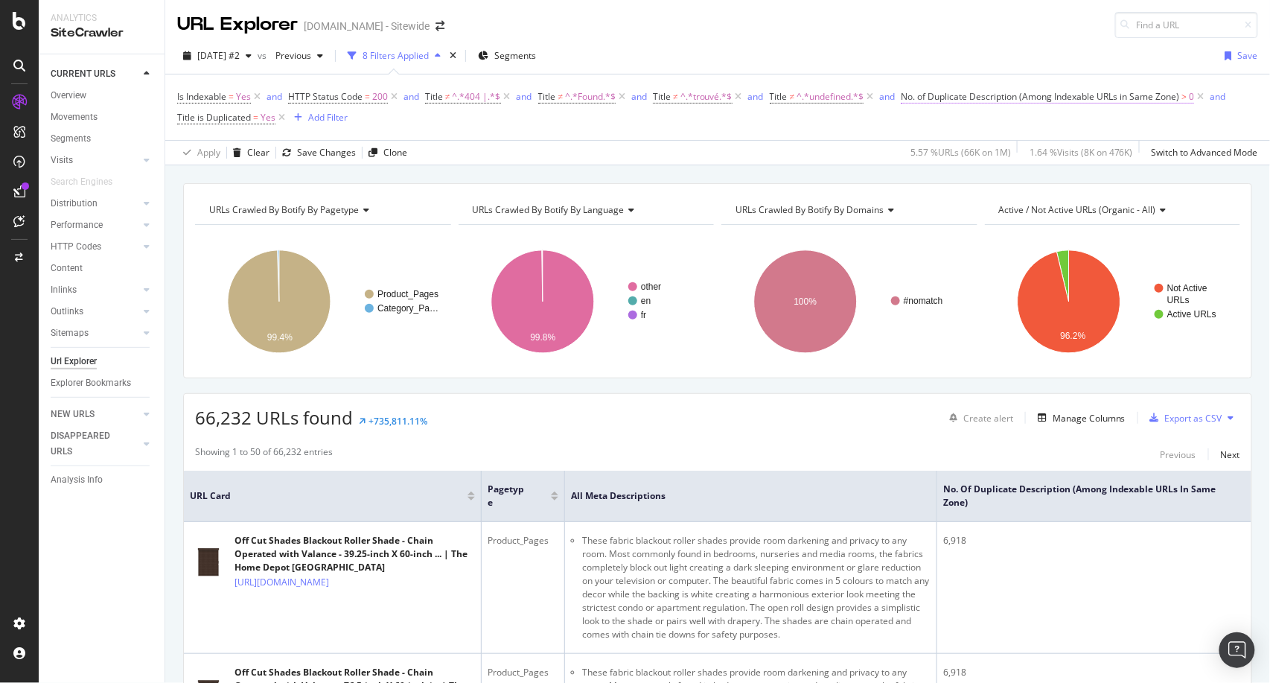
click at [1151, 98] on span "No. of Duplicate Description (Among Indexable URLs in Same Zone)" at bounding box center [1040, 96] width 278 height 13
click at [849, 126] on div "Is Indexable = Yes and HTTP Status Code = 200 and Title ≠ ^.*404 |.*$ and Title…" at bounding box center [717, 107] width 1081 height 42
click at [320, 118] on div "Add Filter" at bounding box center [327, 117] width 39 height 13
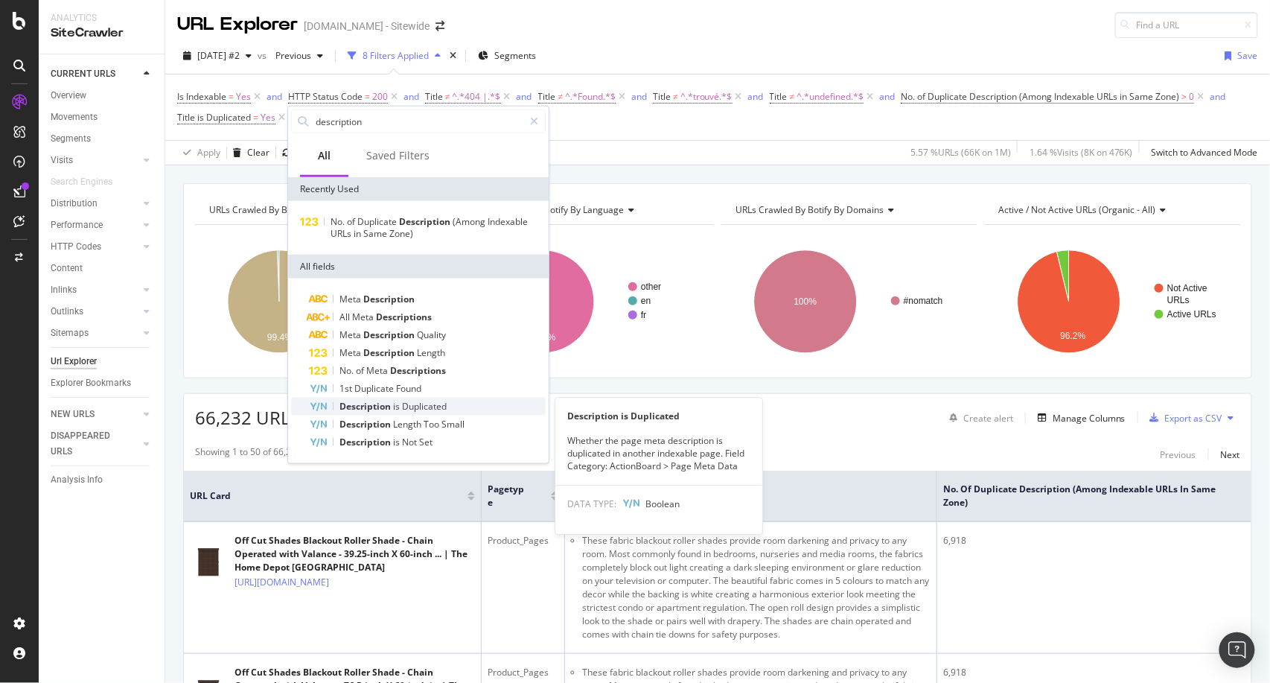
type input "description"
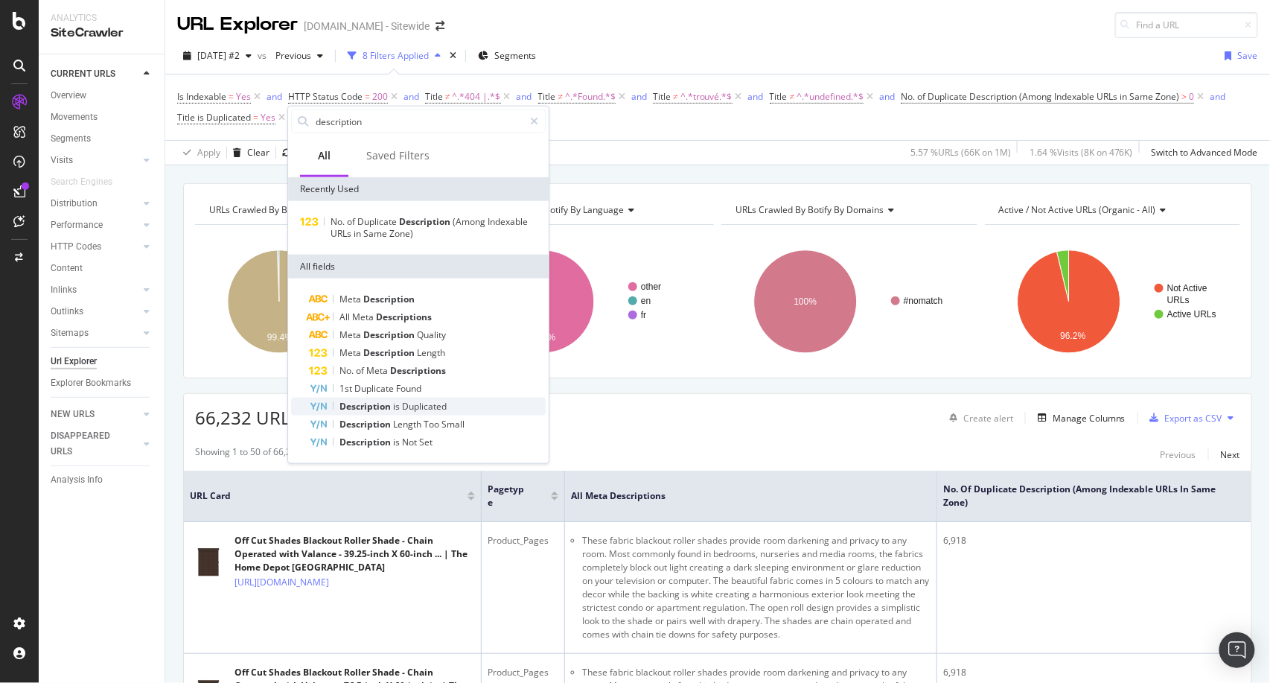
click at [432, 406] on span "Duplicated" at bounding box center [424, 406] width 45 height 13
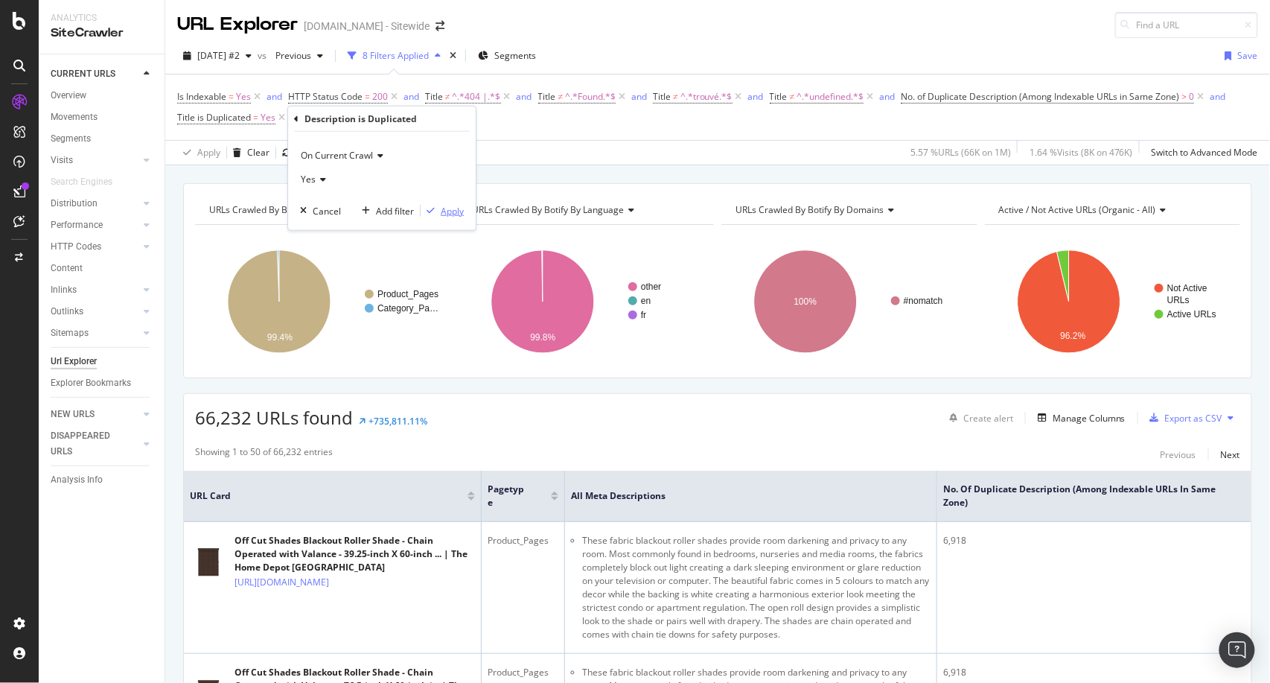
click at [456, 208] on div "Apply" at bounding box center [452, 210] width 23 height 13
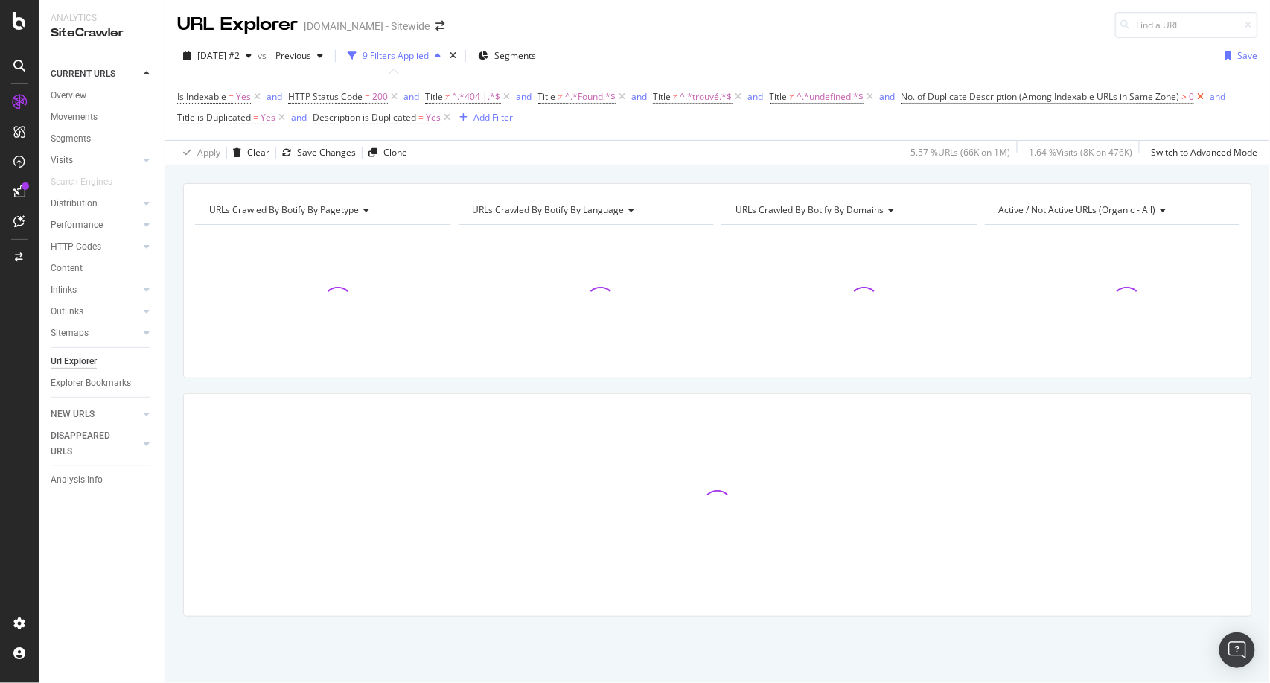
click at [1204, 95] on icon at bounding box center [1200, 96] width 13 height 15
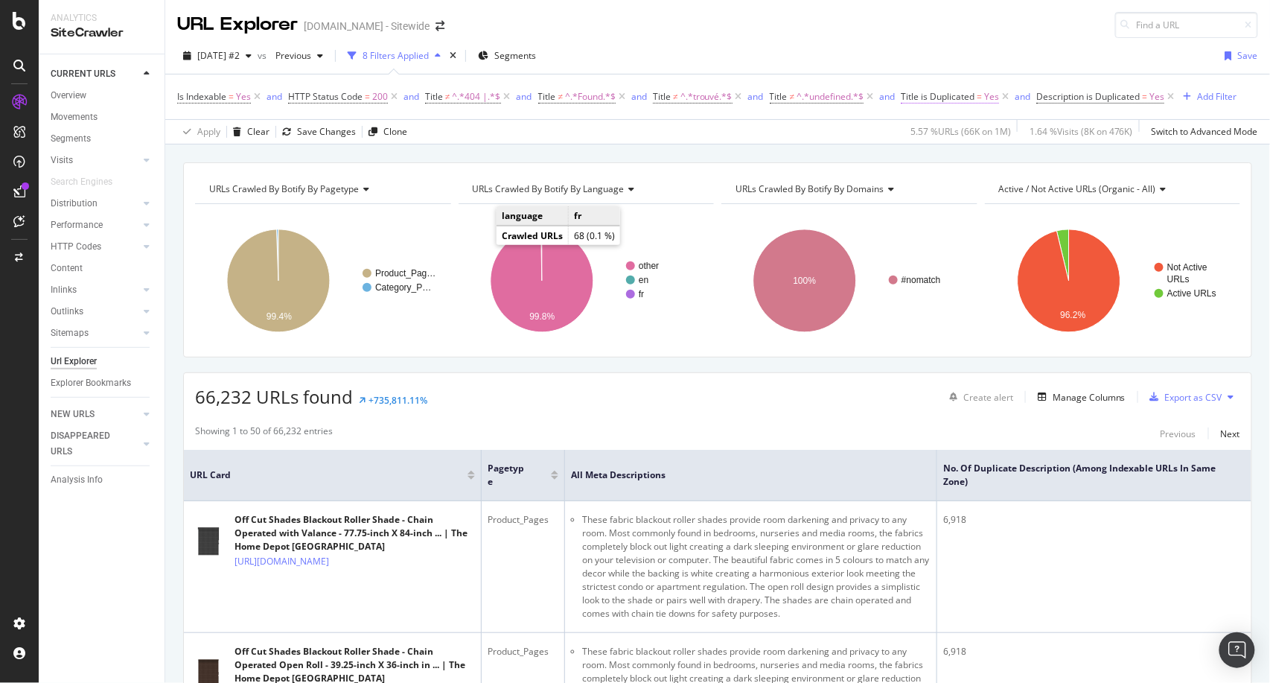
click at [989, 94] on span "Yes" at bounding box center [991, 96] width 15 height 21
click at [934, 146] on div "Yes" at bounding box center [997, 156] width 164 height 24
click at [949, 204] on div "No" at bounding box center [998, 205] width 159 height 19
click at [1059, 183] on div "Apply" at bounding box center [1067, 186] width 23 height 13
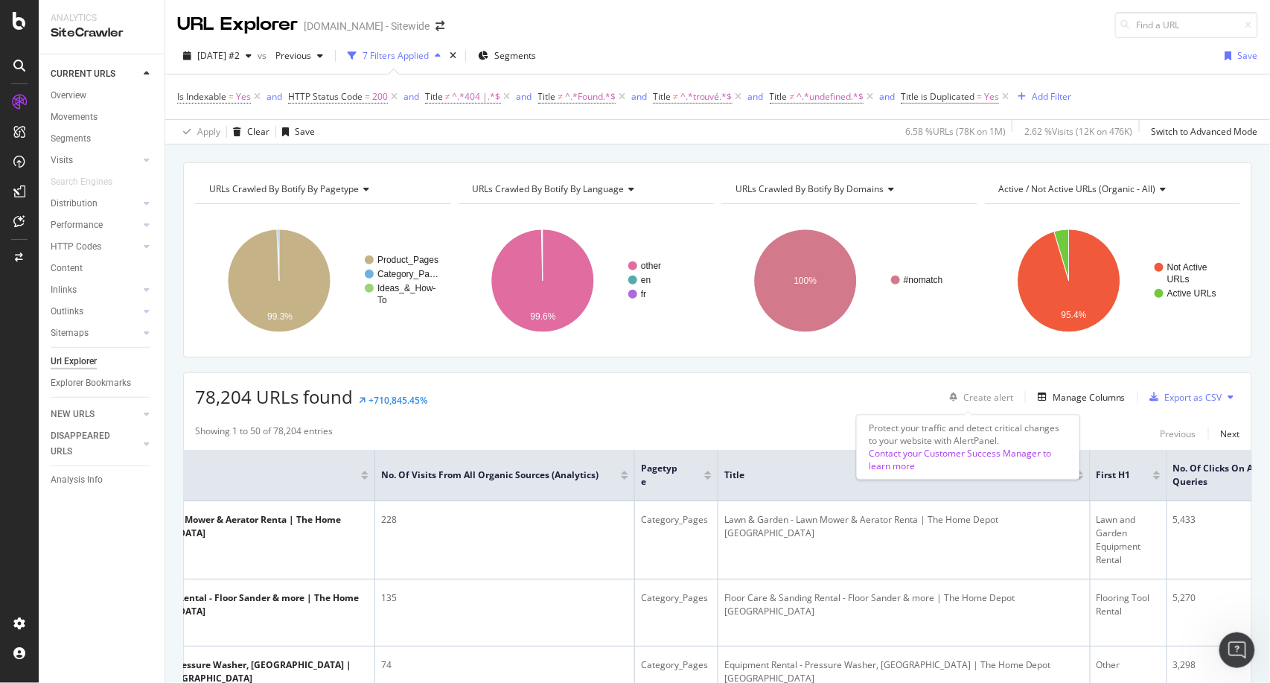
scroll to position [6, 0]
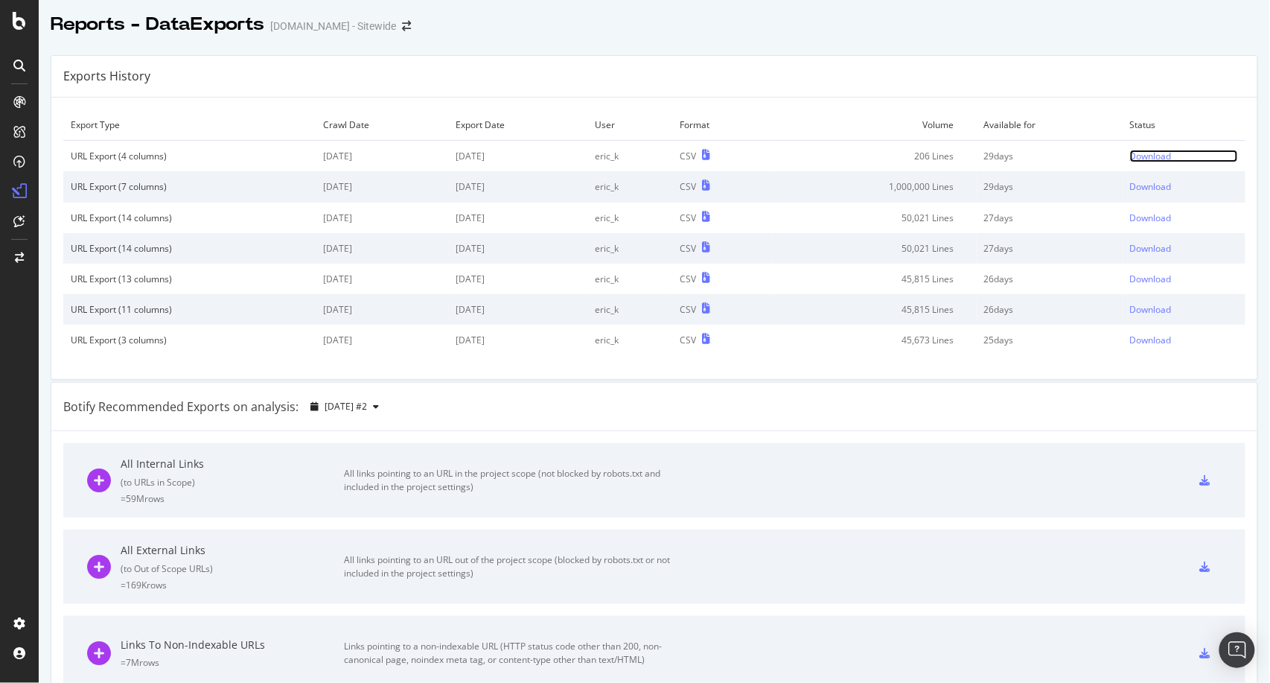
click at [1144, 150] on div "Download" at bounding box center [1151, 156] width 42 height 13
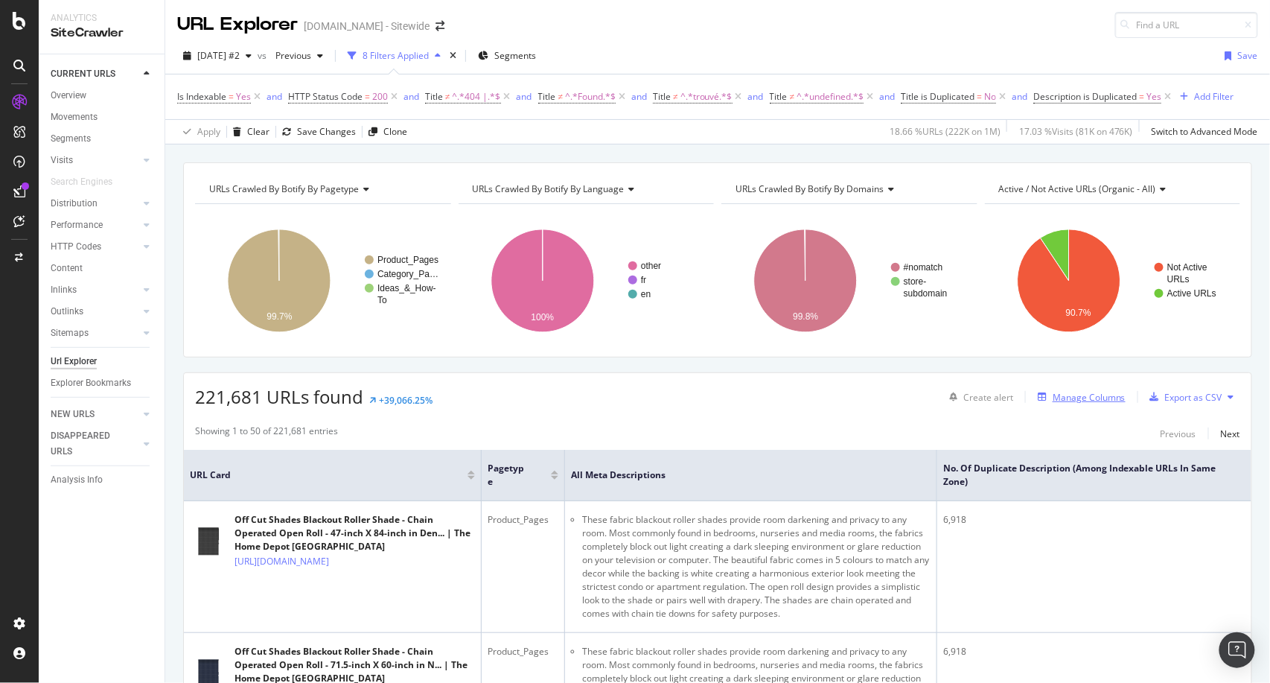
click at [1053, 398] on div "Manage Columns" at bounding box center [1089, 397] width 73 height 13
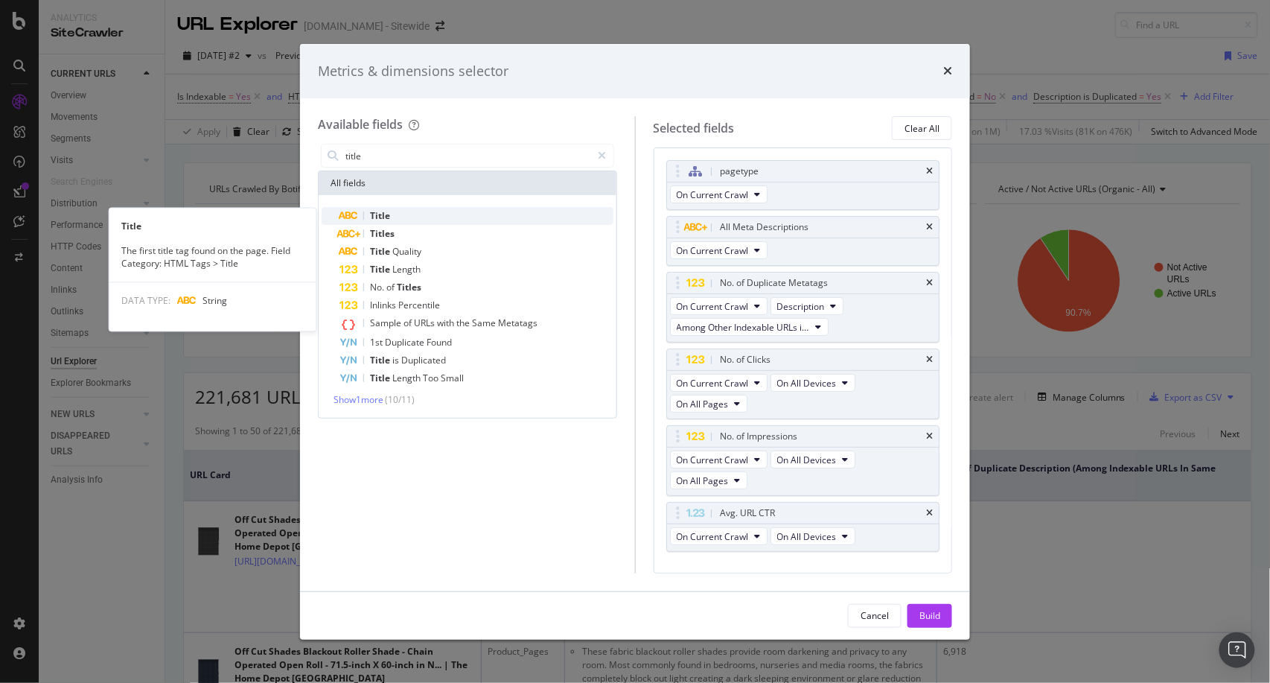
type input "title"
click at [403, 213] on div "Title" at bounding box center [476, 216] width 274 height 18
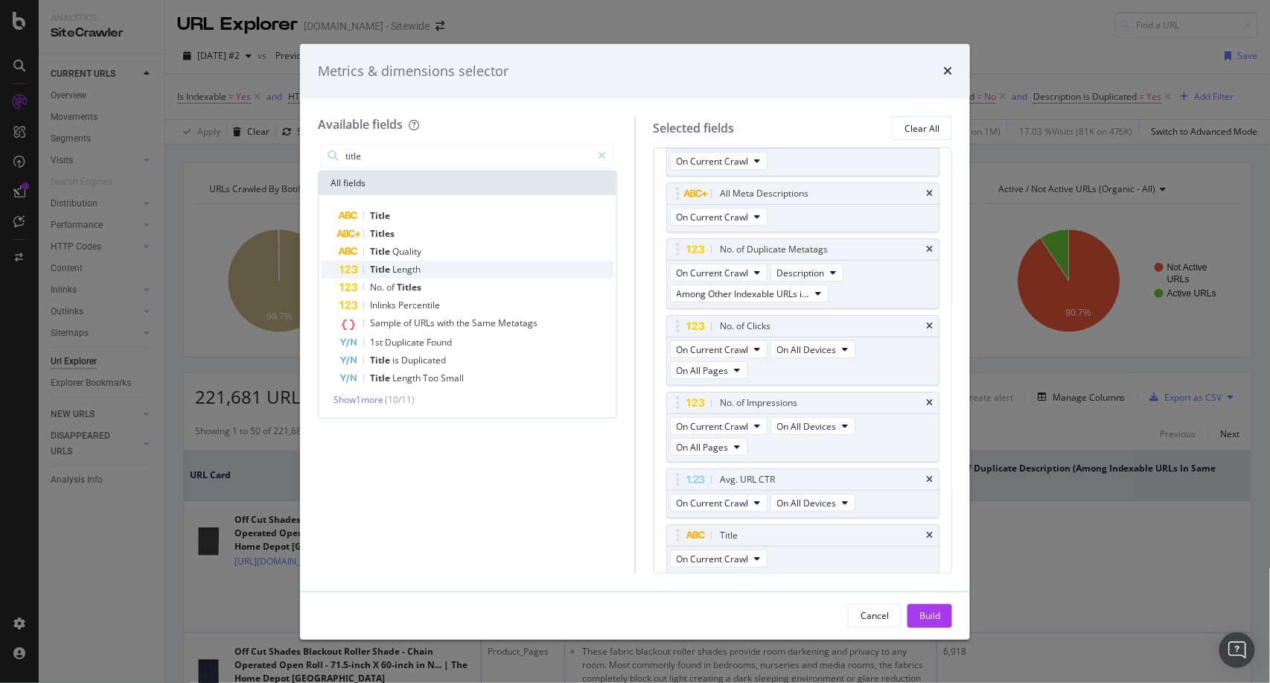
click at [428, 269] on div "Title Length" at bounding box center [476, 270] width 274 height 18
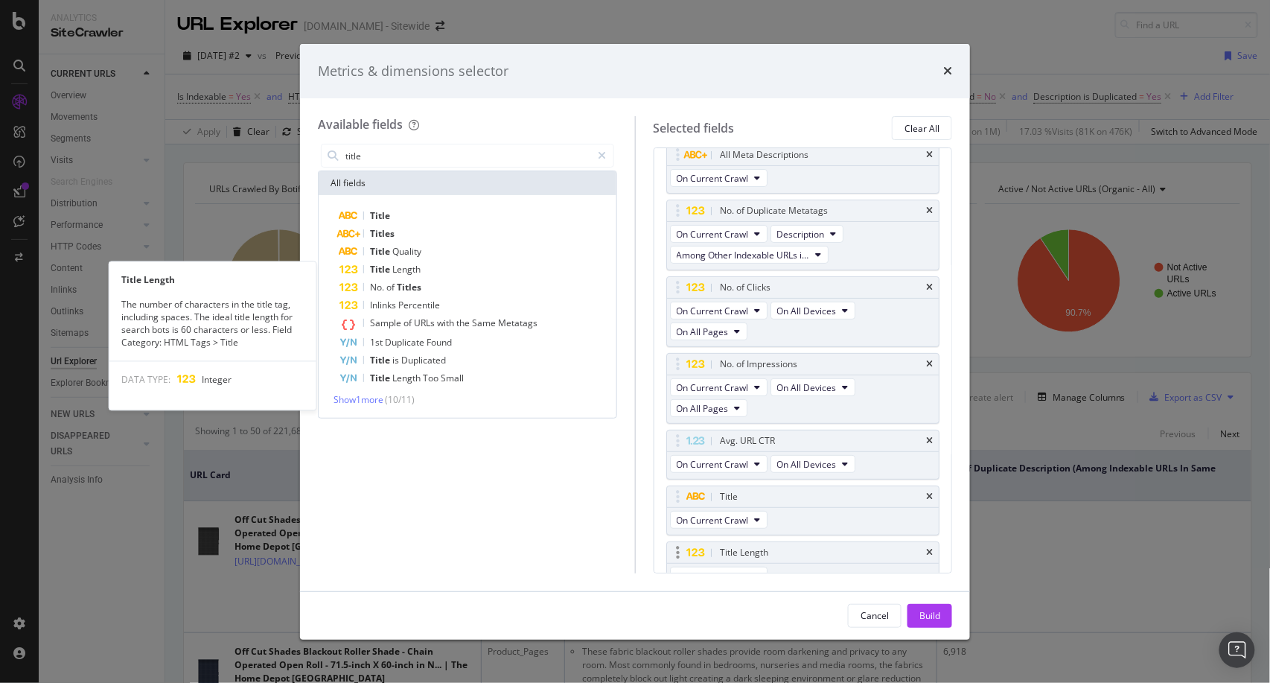
scroll to position [89, 0]
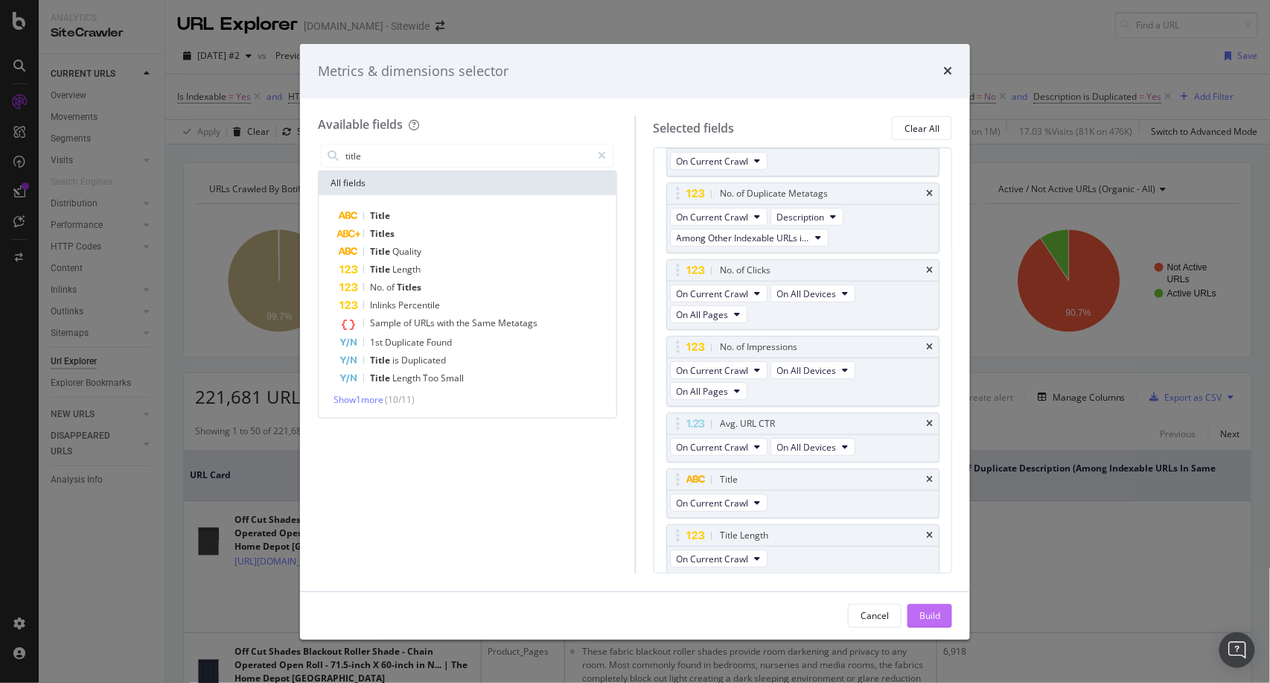
click at [936, 613] on div "Build" at bounding box center [929, 615] width 21 height 13
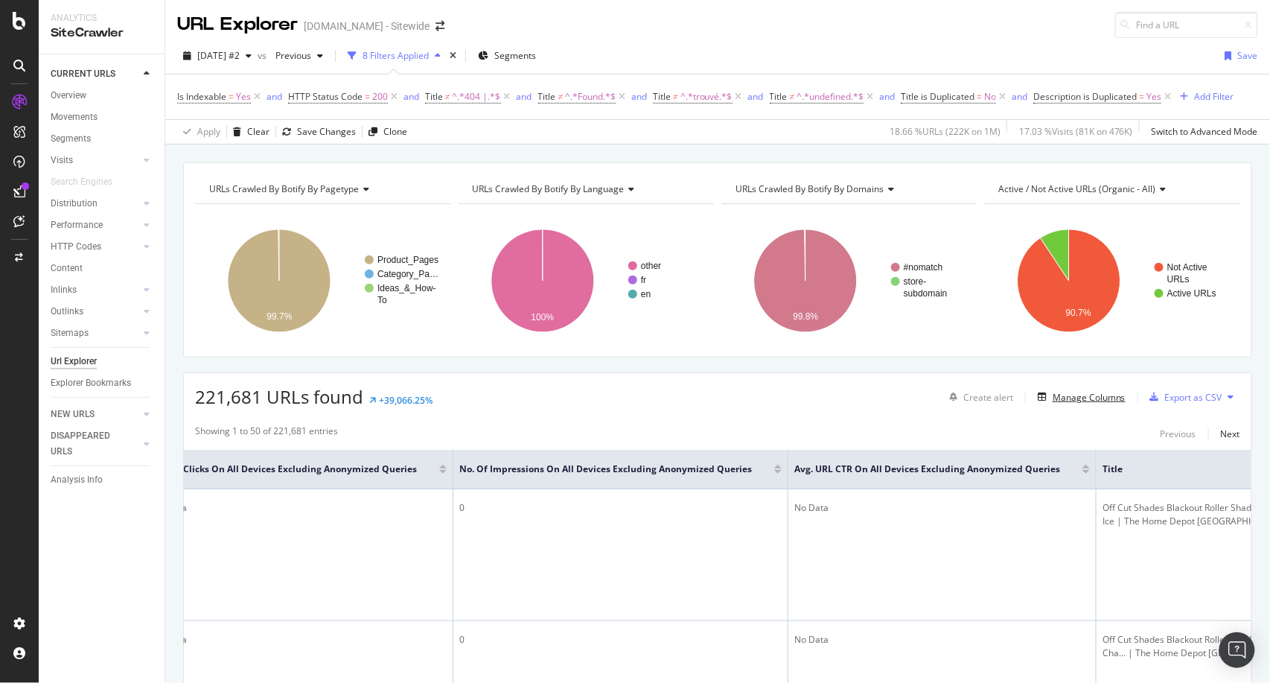
scroll to position [0, 1522]
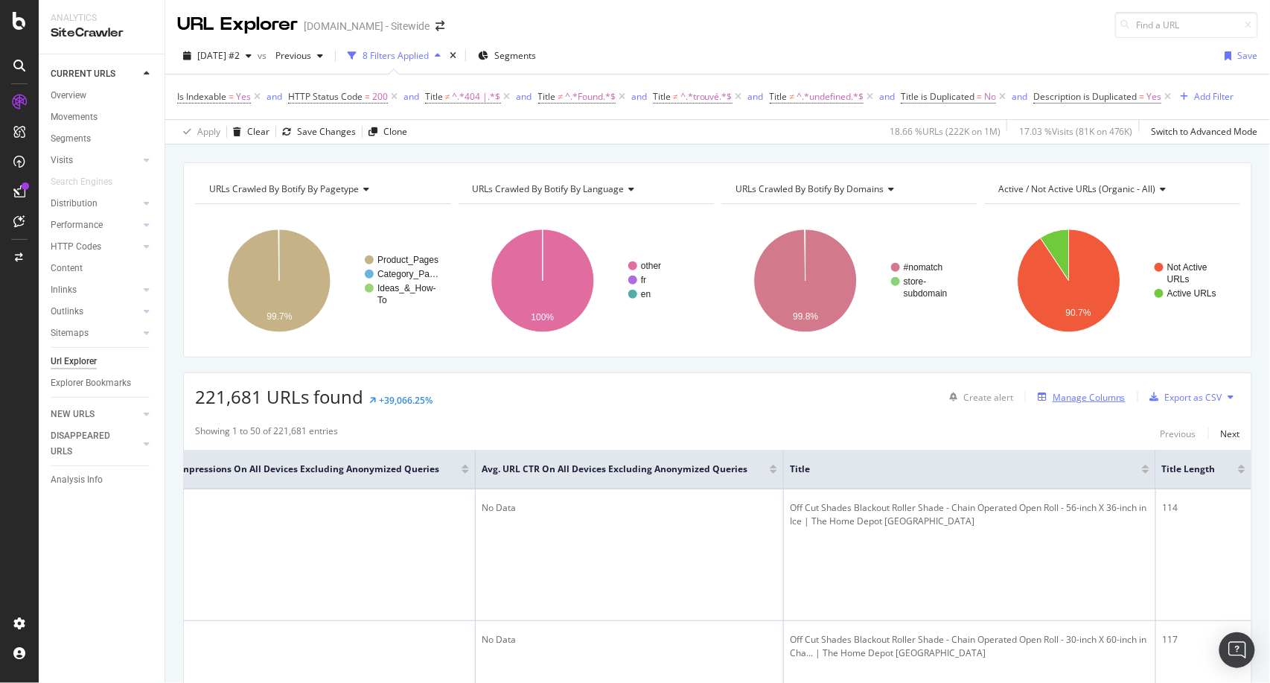
click at [1072, 398] on div "Manage Columns" at bounding box center [1089, 397] width 73 height 13
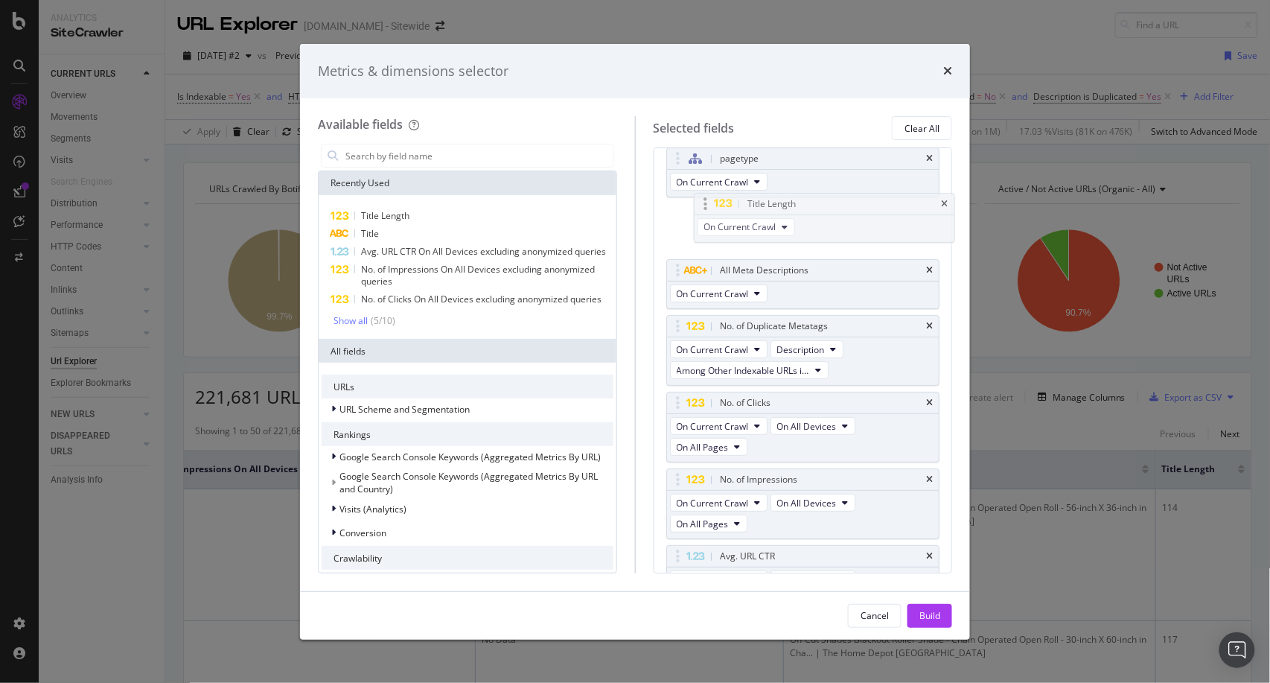
scroll to position [10, 0]
drag, startPoint x: 818, startPoint y: 505, endPoint x: 805, endPoint y: 246, distance: 260.1
click at [805, 246] on body "Analytics SiteCrawler CURRENT URLS Overview Movements Segments Visits Analysis …" at bounding box center [635, 341] width 1270 height 683
click at [402, 158] on input "modal" at bounding box center [478, 155] width 269 height 22
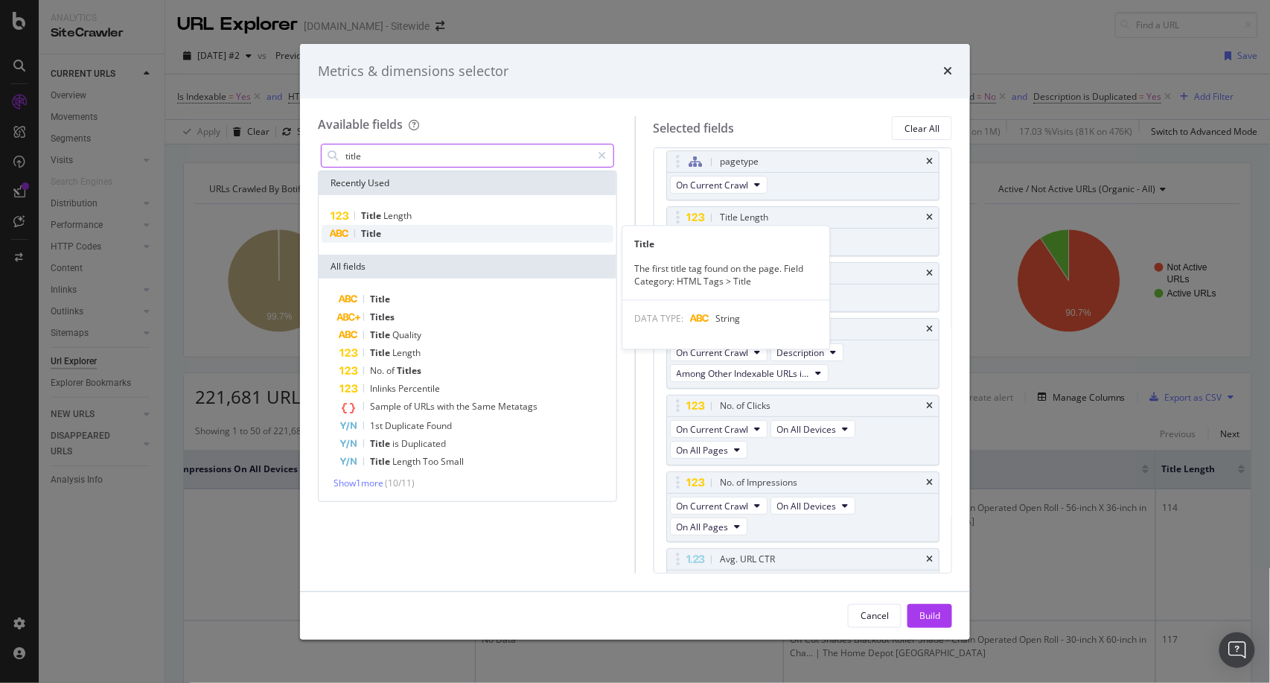
type input "title"
click at [395, 230] on div "Title" at bounding box center [468, 234] width 292 height 18
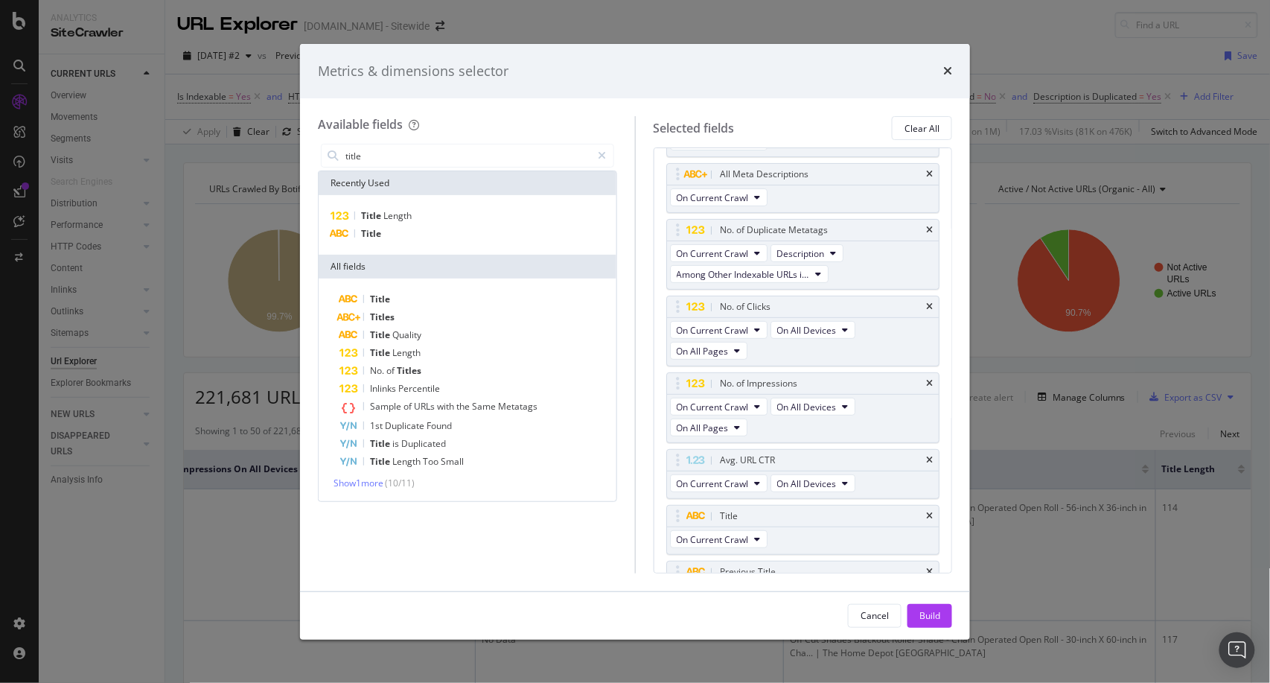
scroll to position [145, 0]
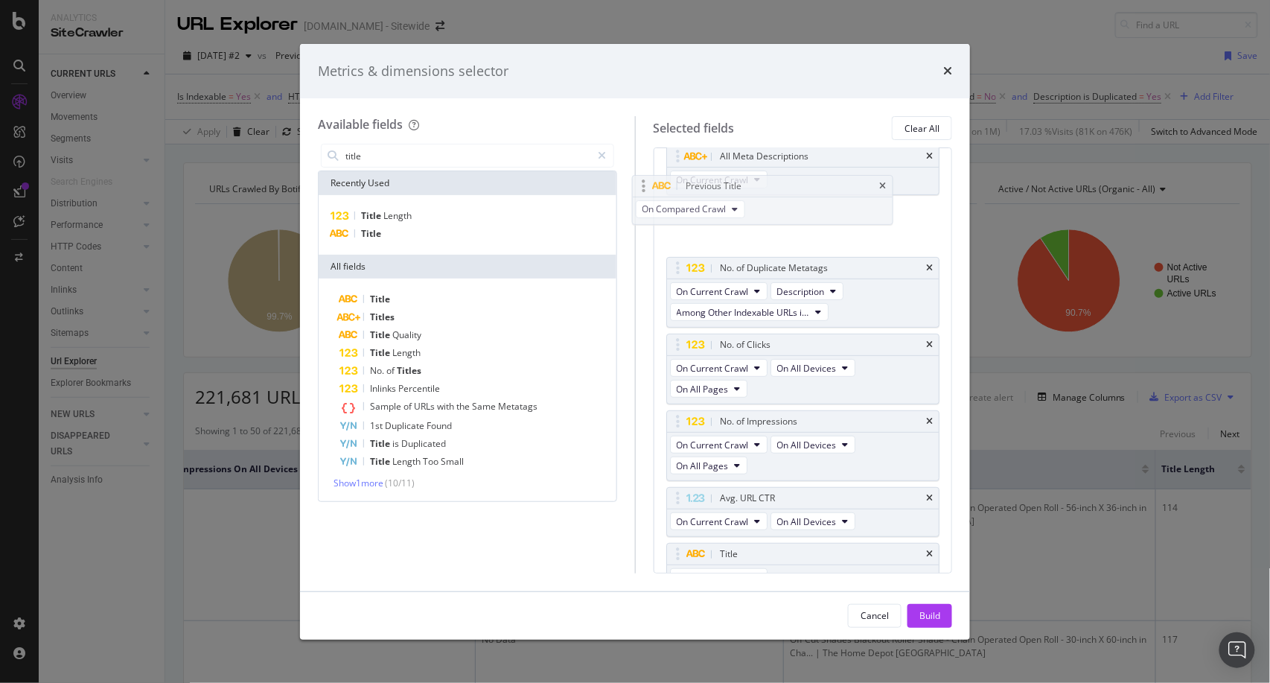
drag, startPoint x: 856, startPoint y: 543, endPoint x: 884, endPoint y: 211, distance: 332.5
click at [884, 211] on body "Analytics SiteCrawler CURRENT URLS Overview Movements Segments Visits Analysis …" at bounding box center [635, 341] width 1270 height 683
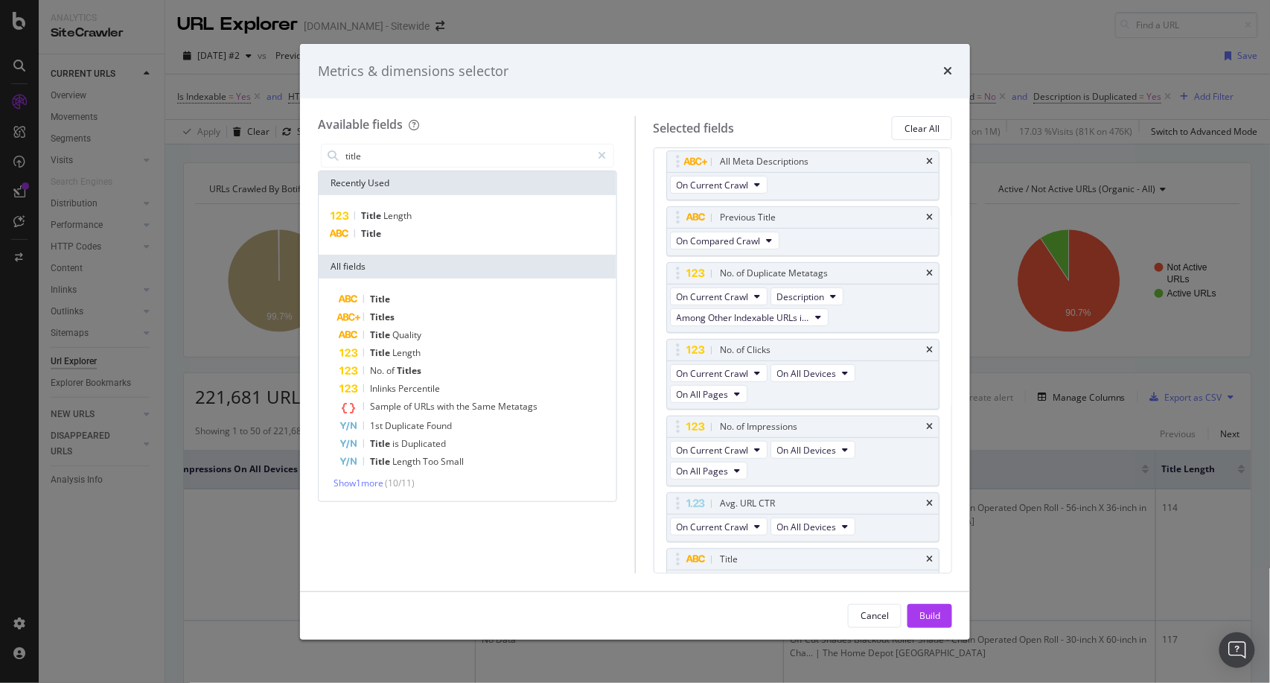
scroll to position [0, 0]
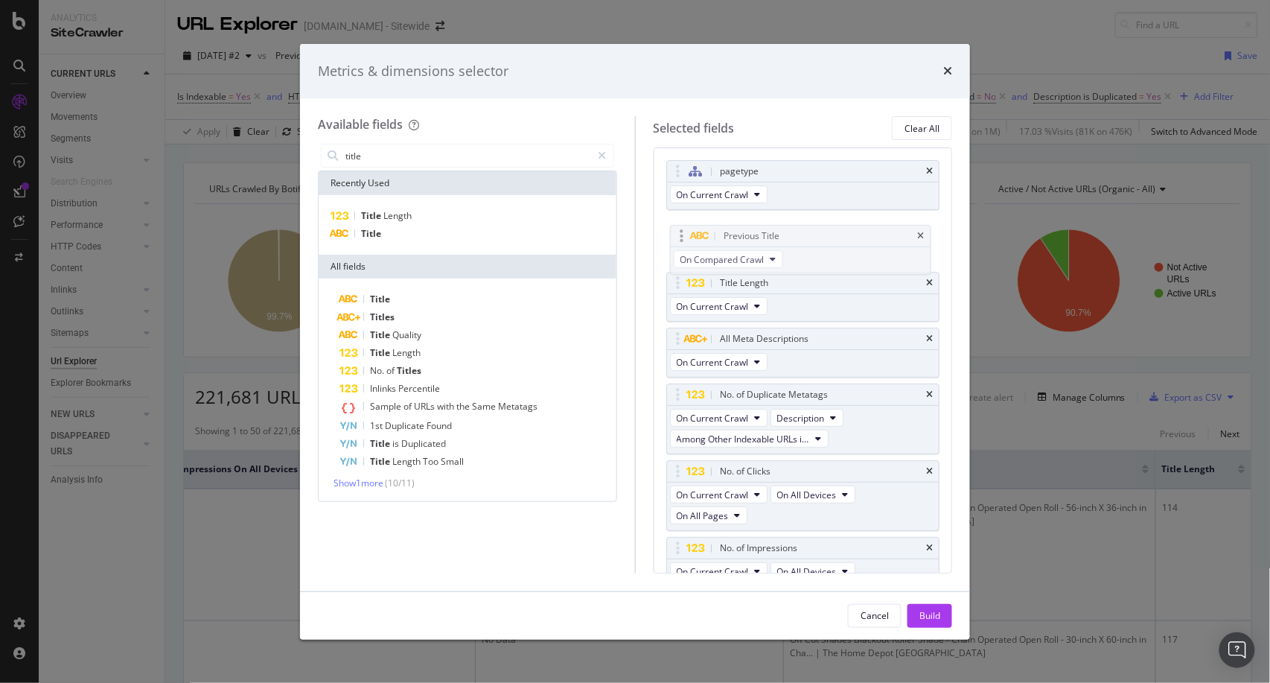
drag, startPoint x: 837, startPoint y: 343, endPoint x: 841, endPoint y: 241, distance: 102.1
click at [841, 241] on body "Analytics SiteCrawler CURRENT URLS Overview Movements Segments Visits Analysis …" at bounding box center [635, 341] width 1270 height 683
click at [926, 229] on icon "times" at bounding box center [929, 227] width 7 height 9
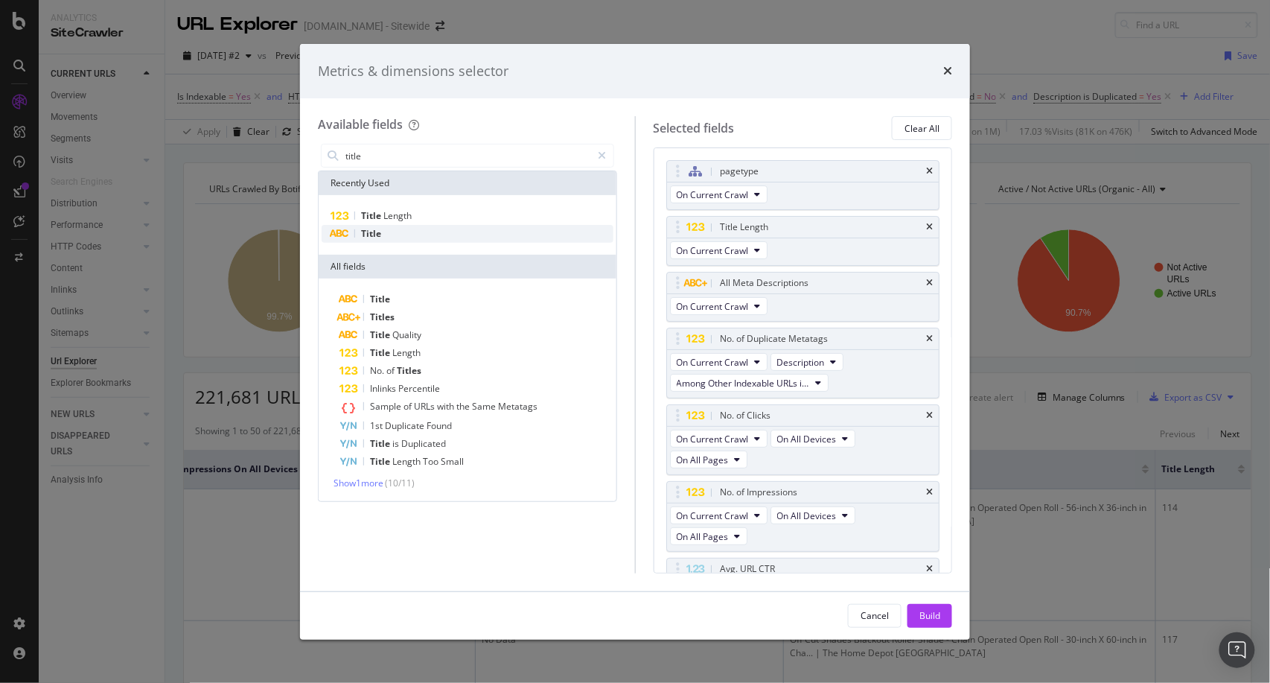
click at [374, 231] on span "Title" at bounding box center [371, 233] width 20 height 13
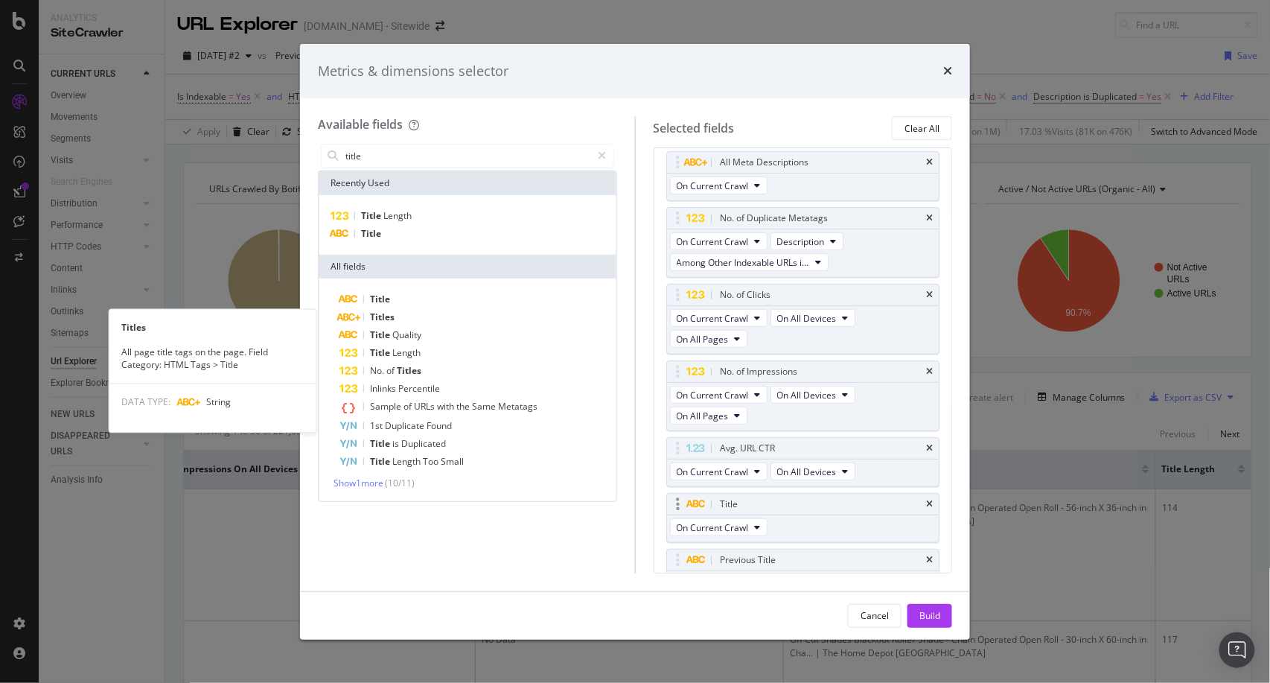
scroll to position [145, 0]
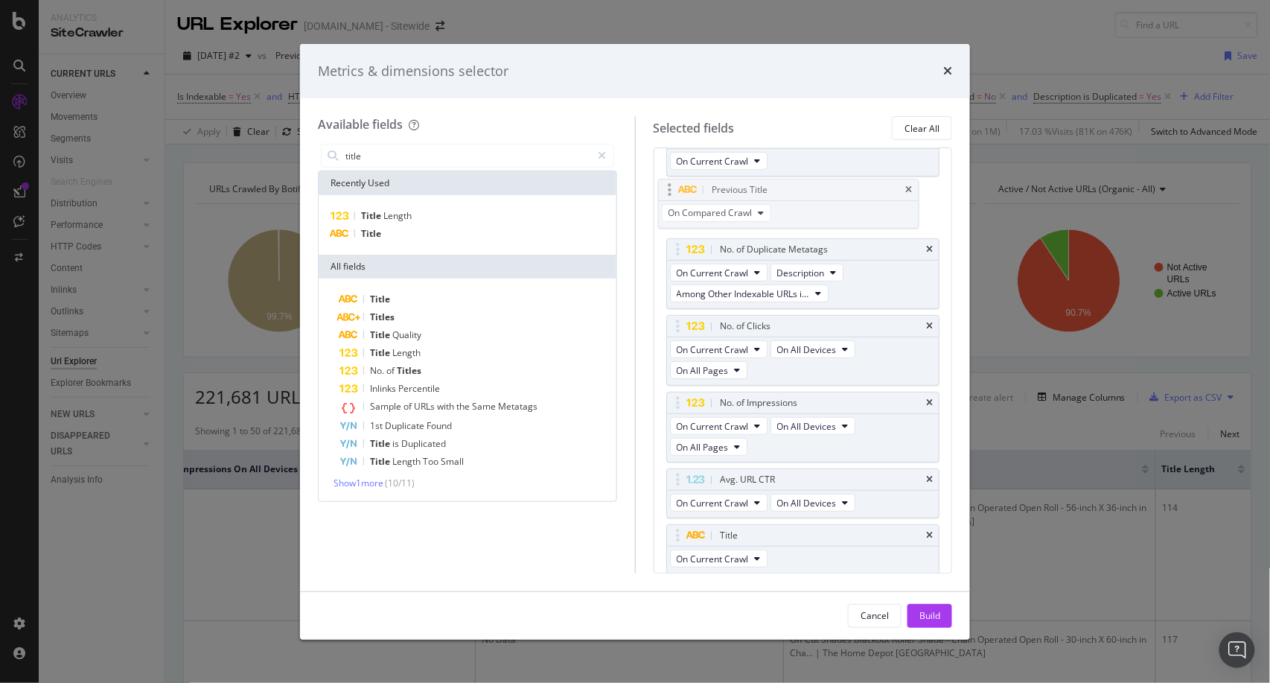
drag, startPoint x: 828, startPoint y: 555, endPoint x: 820, endPoint y: 210, distance: 345.5
click at [820, 210] on body "Analytics SiteCrawler CURRENT URLS Overview Movements Segments Visits Analysis …" at bounding box center [635, 341] width 1270 height 683
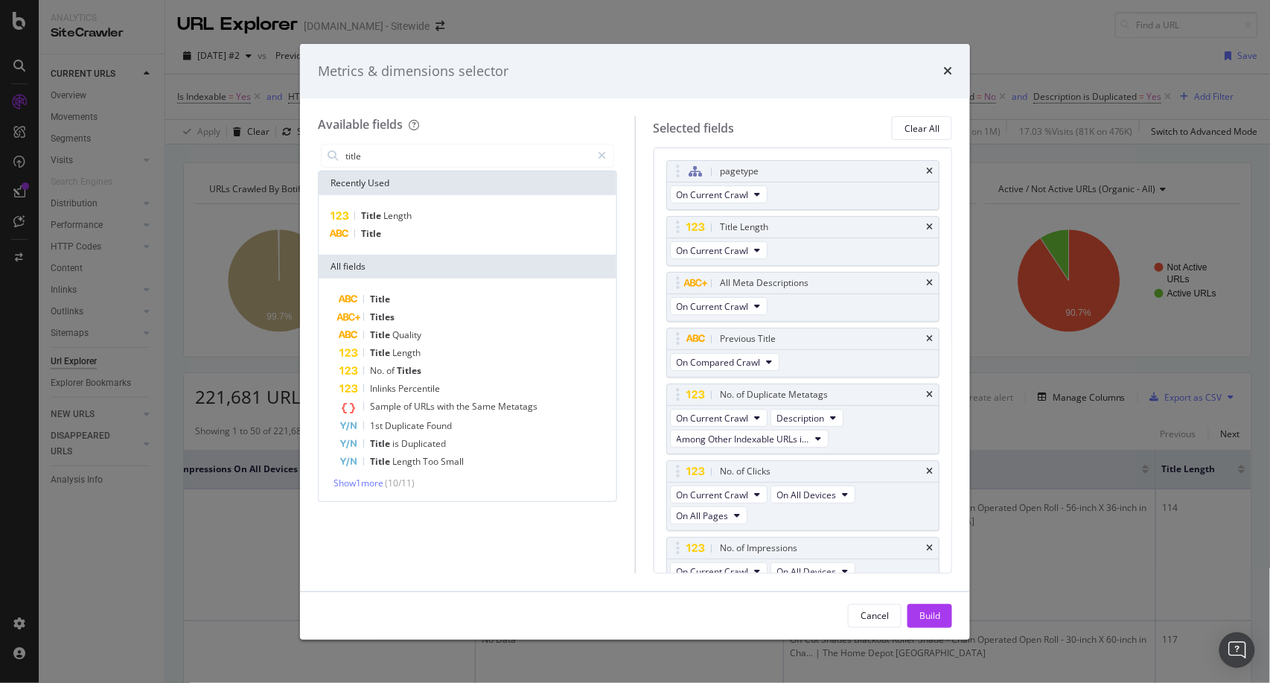
drag, startPoint x: 852, startPoint y: 364, endPoint x: 841, endPoint y: 211, distance: 153.0
drag, startPoint x: 835, startPoint y: 371, endPoint x: 840, endPoint y: 265, distance: 106.5
click at [840, 265] on body "Analytics SiteCrawler CURRENT URLS Overview Movements Segments Visits Analysis …" at bounding box center [635, 341] width 1270 height 683
click at [938, 606] on div "Build" at bounding box center [929, 615] width 21 height 22
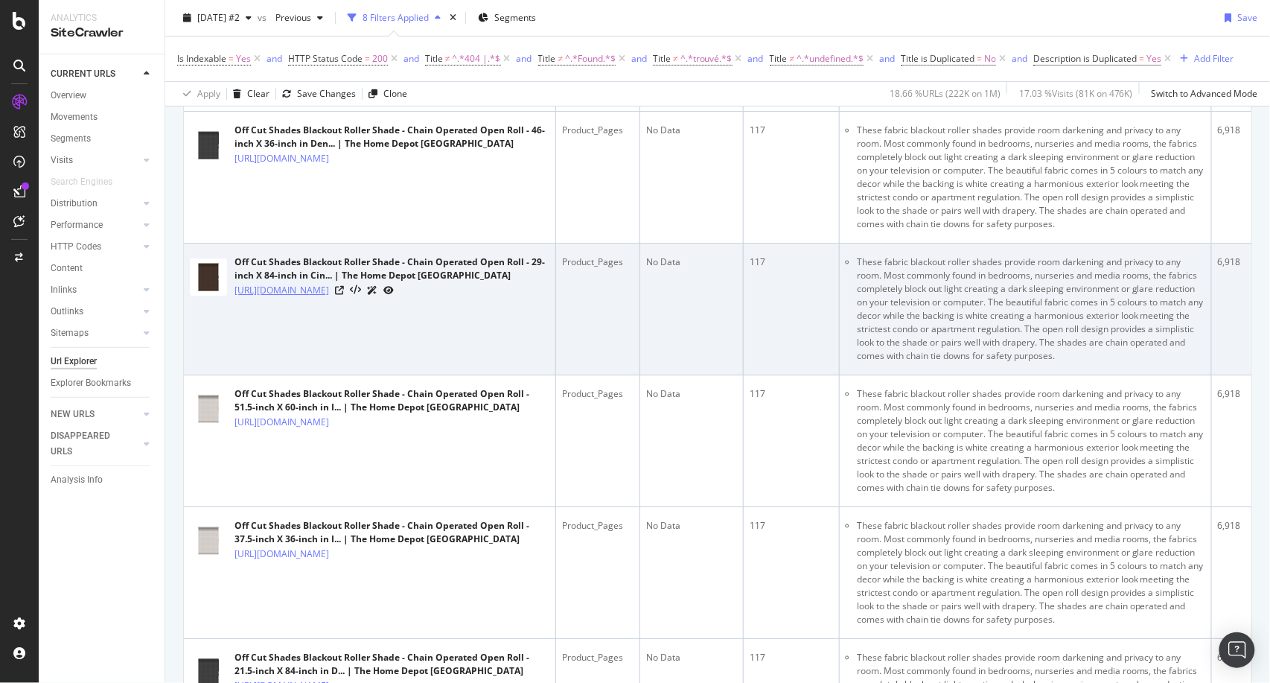
scroll to position [5778, 0]
click at [344, 296] on icon at bounding box center [339, 291] width 9 height 9
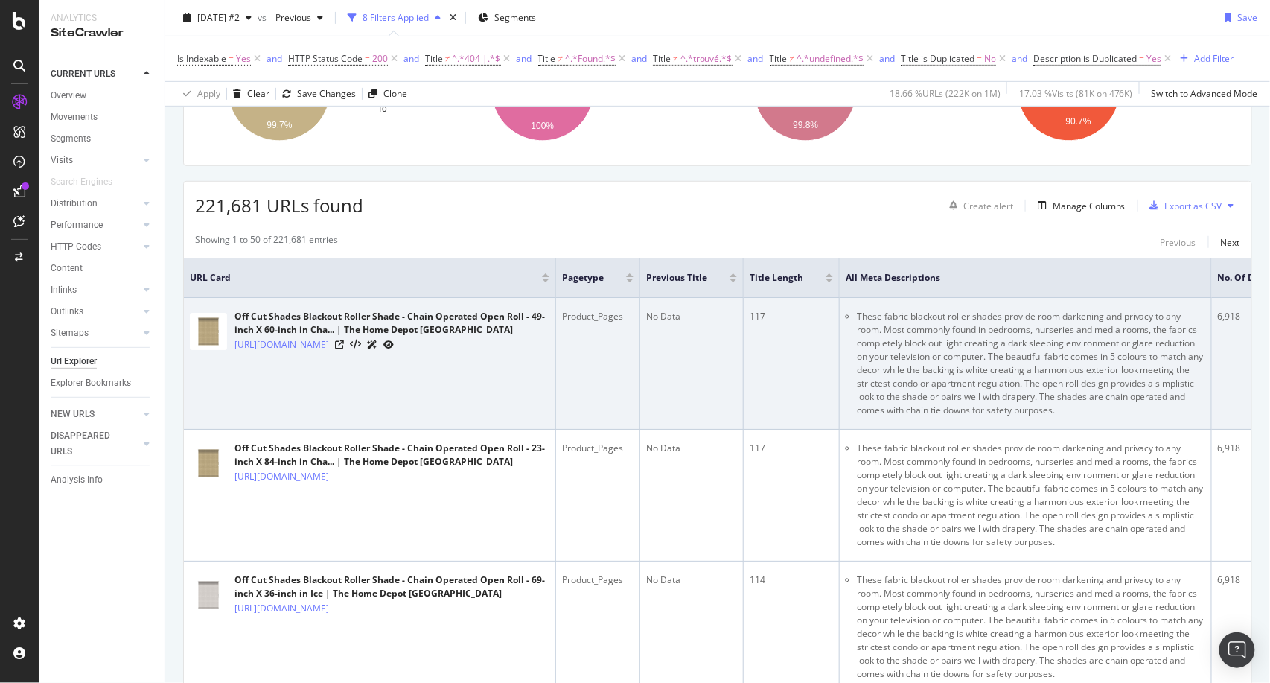
scroll to position [0, 0]
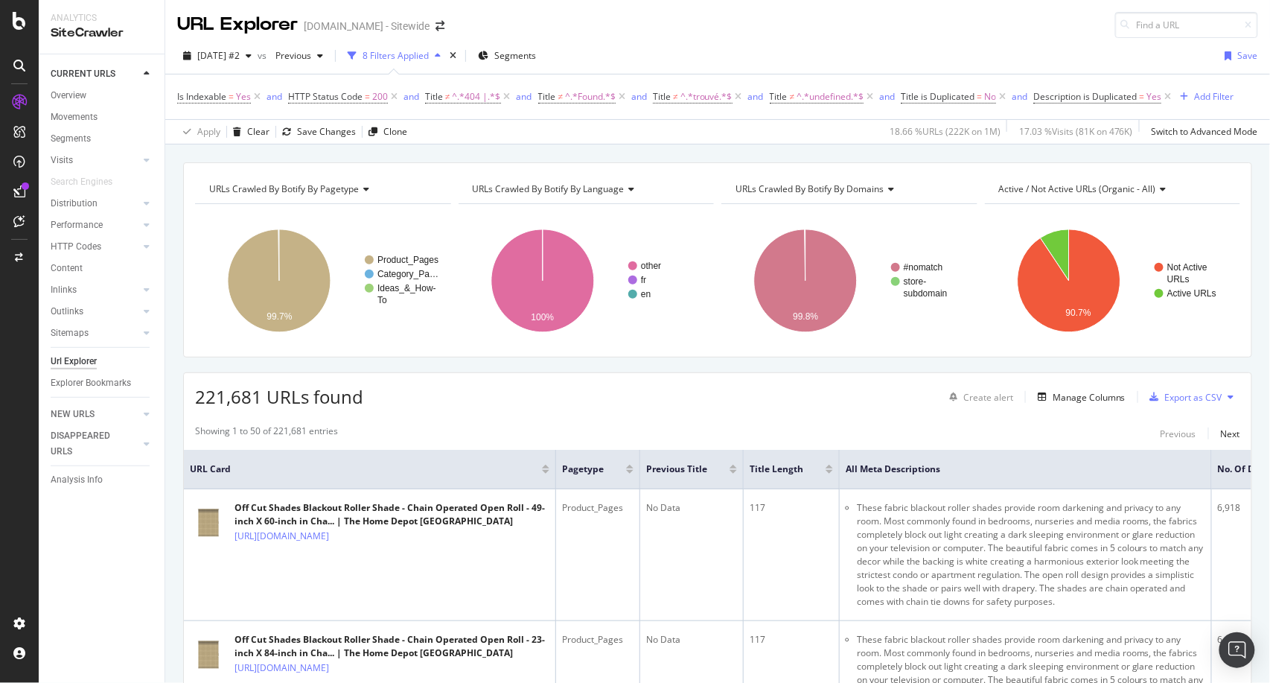
click at [368, 186] on div "URLs Crawled By Botify By pagetype" at bounding box center [322, 189] width 232 height 24
click at [463, 166] on div "URLs Crawled By Botify By pagetype Chart (by Value) Table Expand Export as CSV …" at bounding box center [717, 259] width 1069 height 195
click at [370, 275] on circle "A chart." at bounding box center [369, 273] width 9 height 9
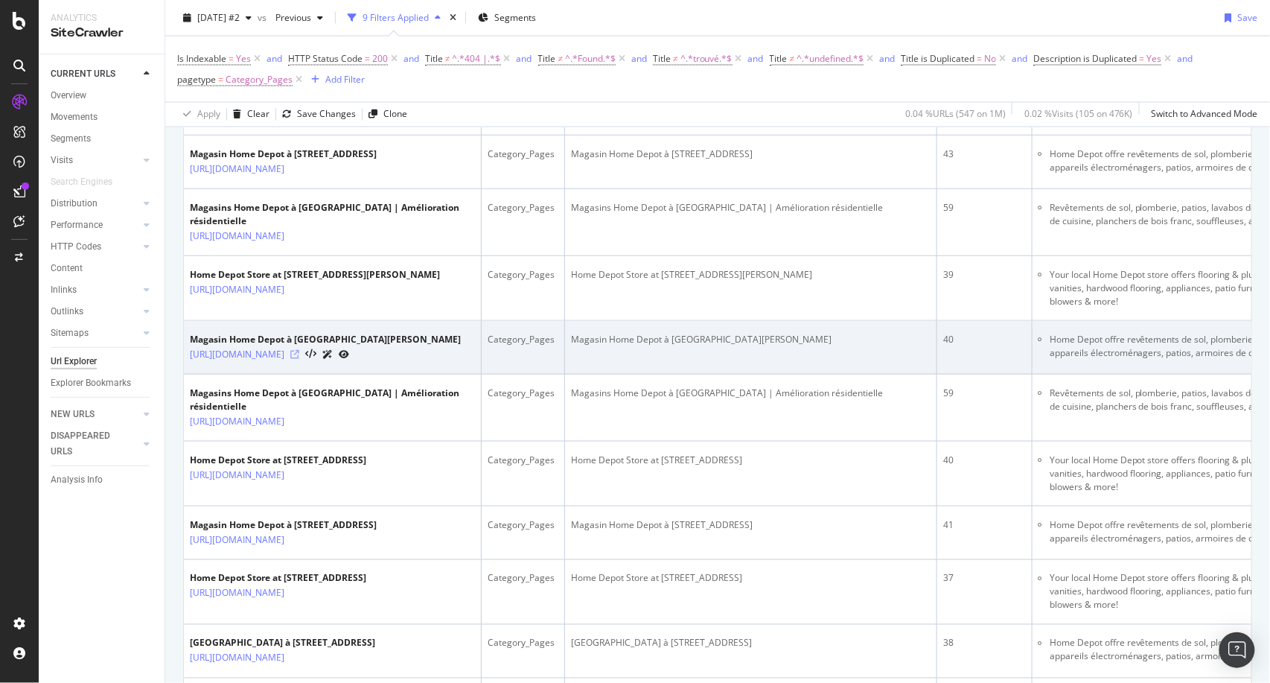
click at [299, 359] on icon at bounding box center [294, 354] width 9 height 9
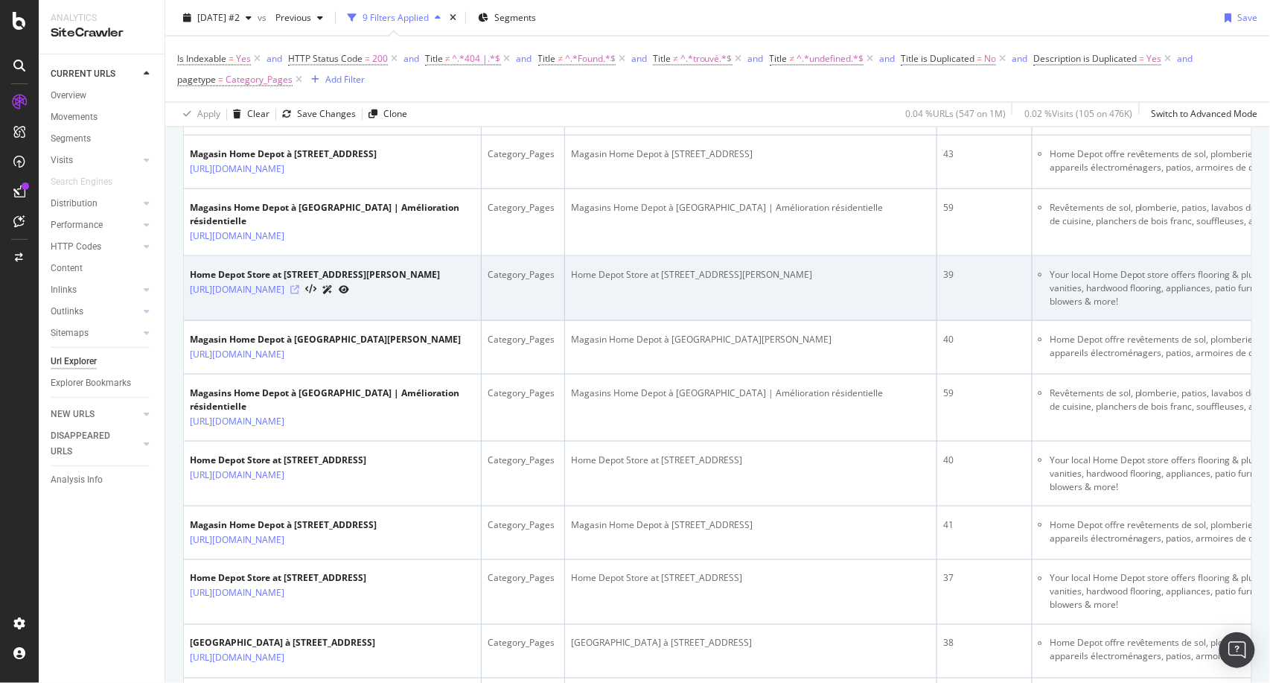
click at [299, 294] on icon at bounding box center [294, 289] width 9 height 9
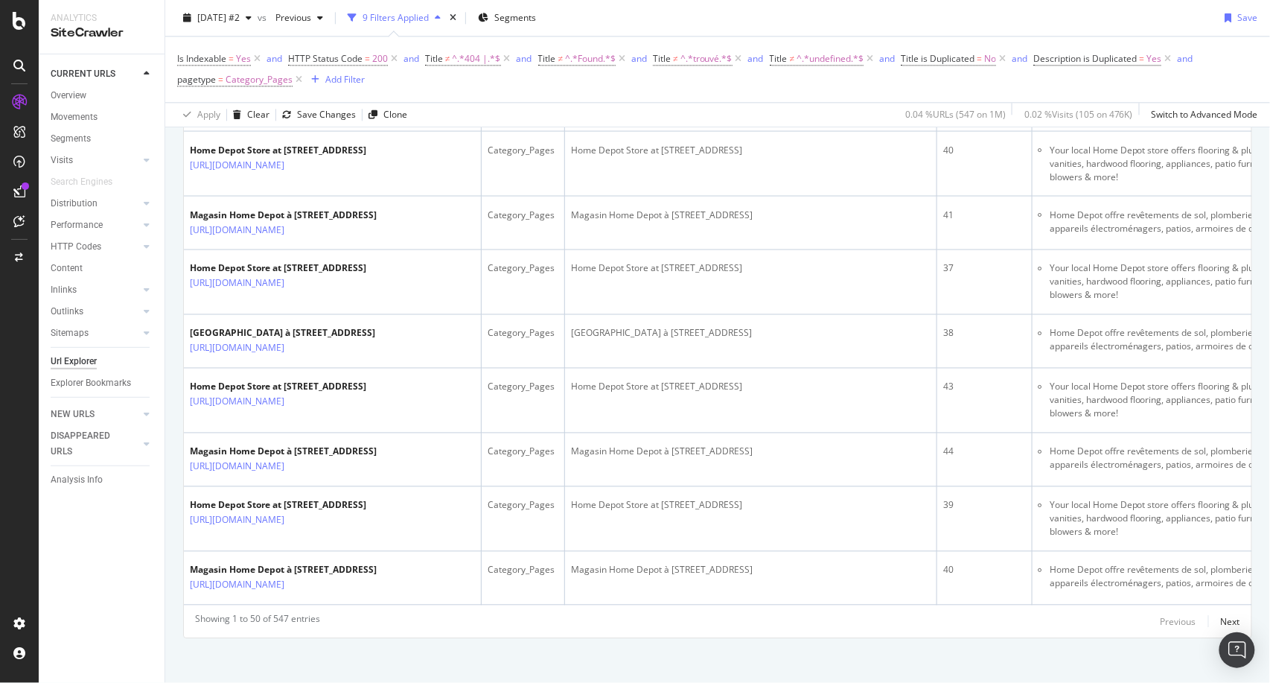
scroll to position [3088, 0]
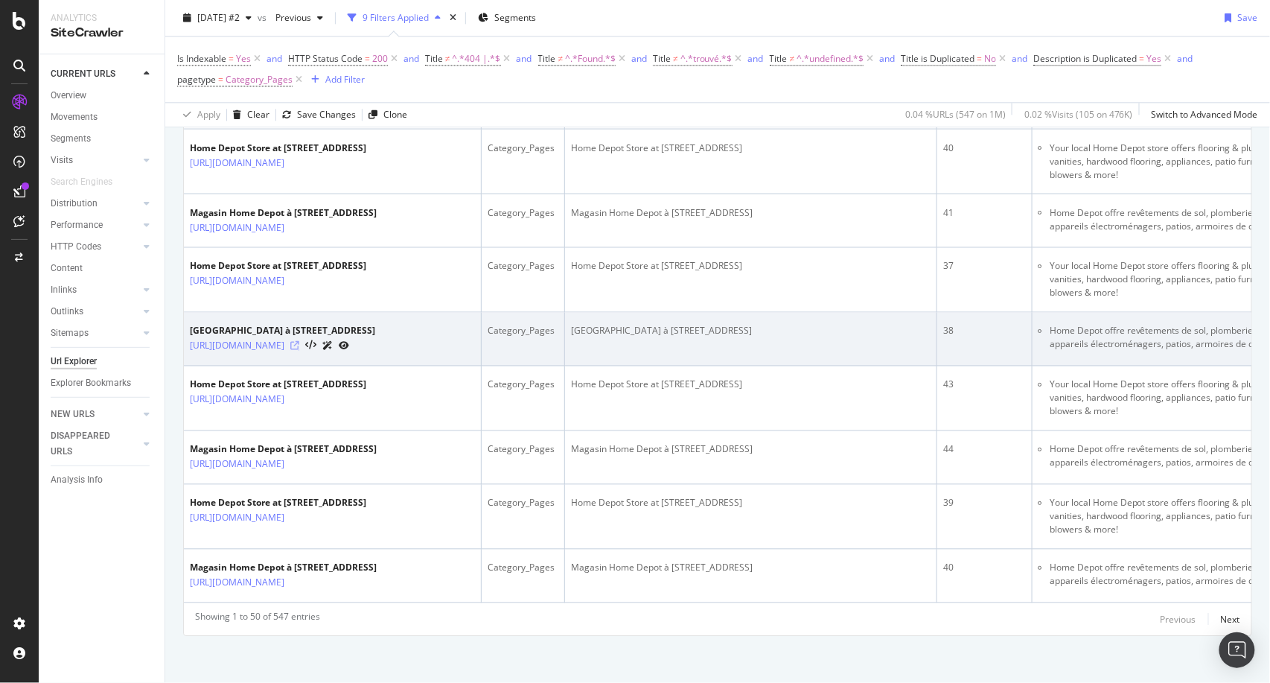
click at [299, 350] on icon at bounding box center [294, 345] width 9 height 9
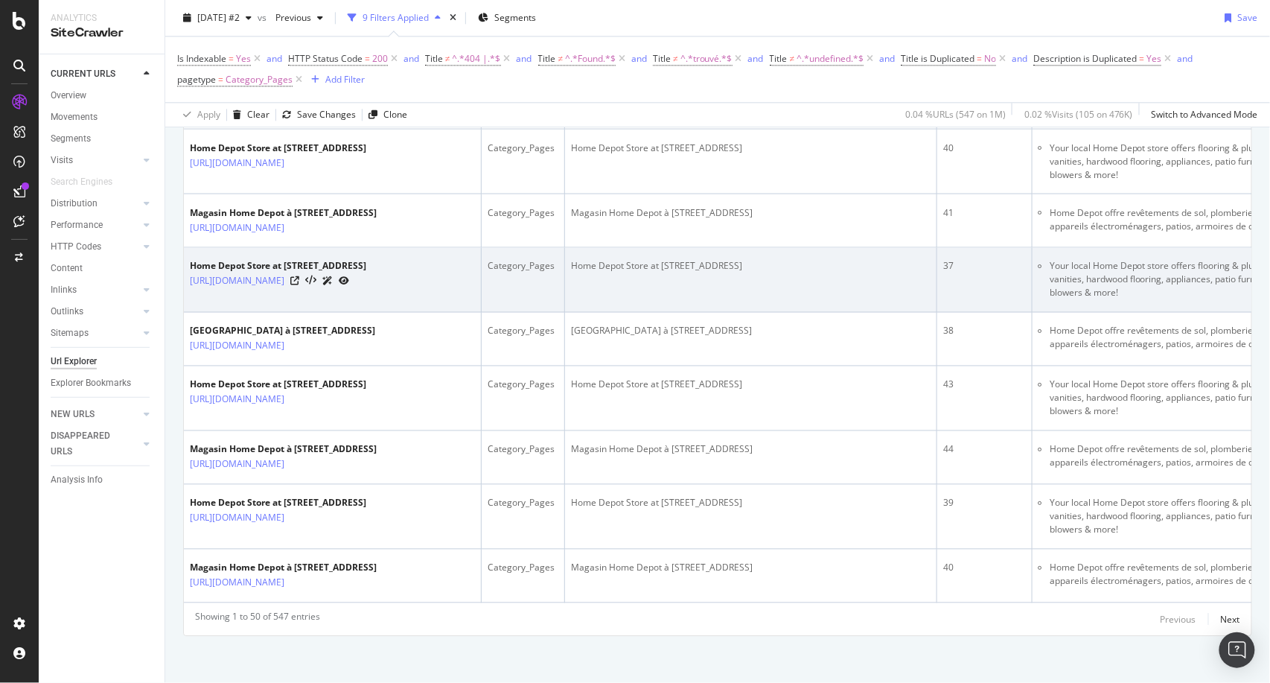
click at [822, 272] on div "Home Depot Store at 9105 Airport Road" at bounding box center [751, 265] width 360 height 13
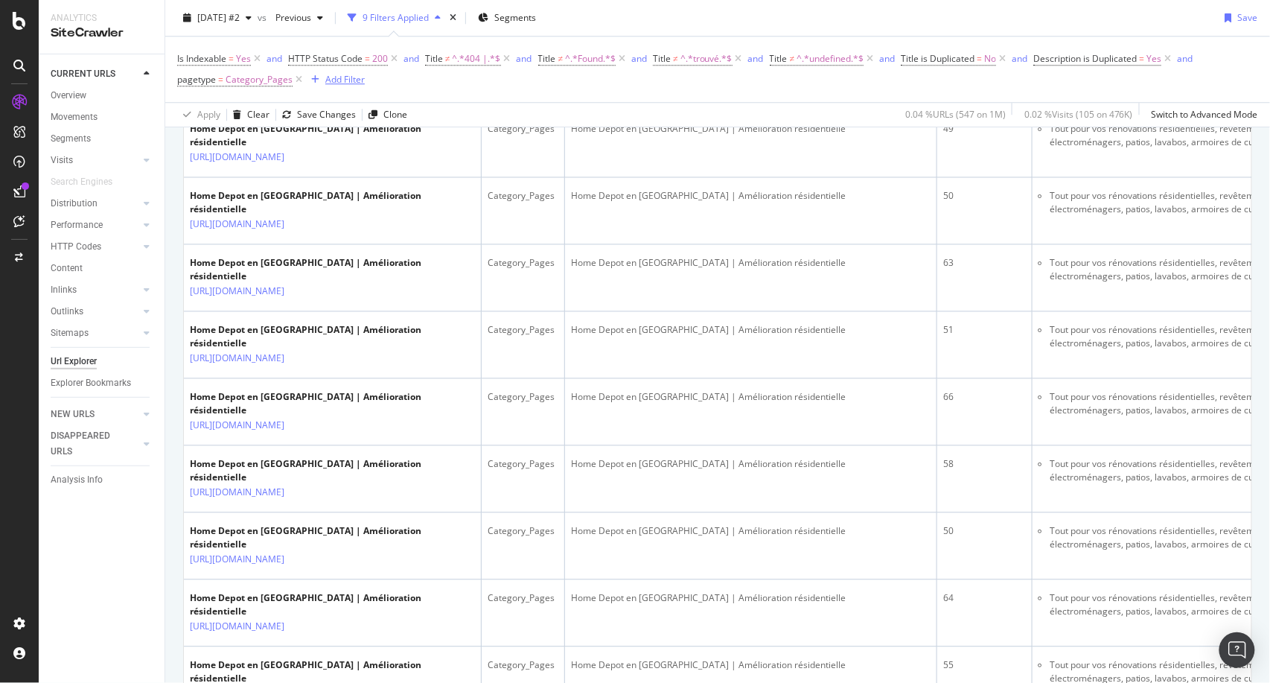
scroll to position [1306, 0]
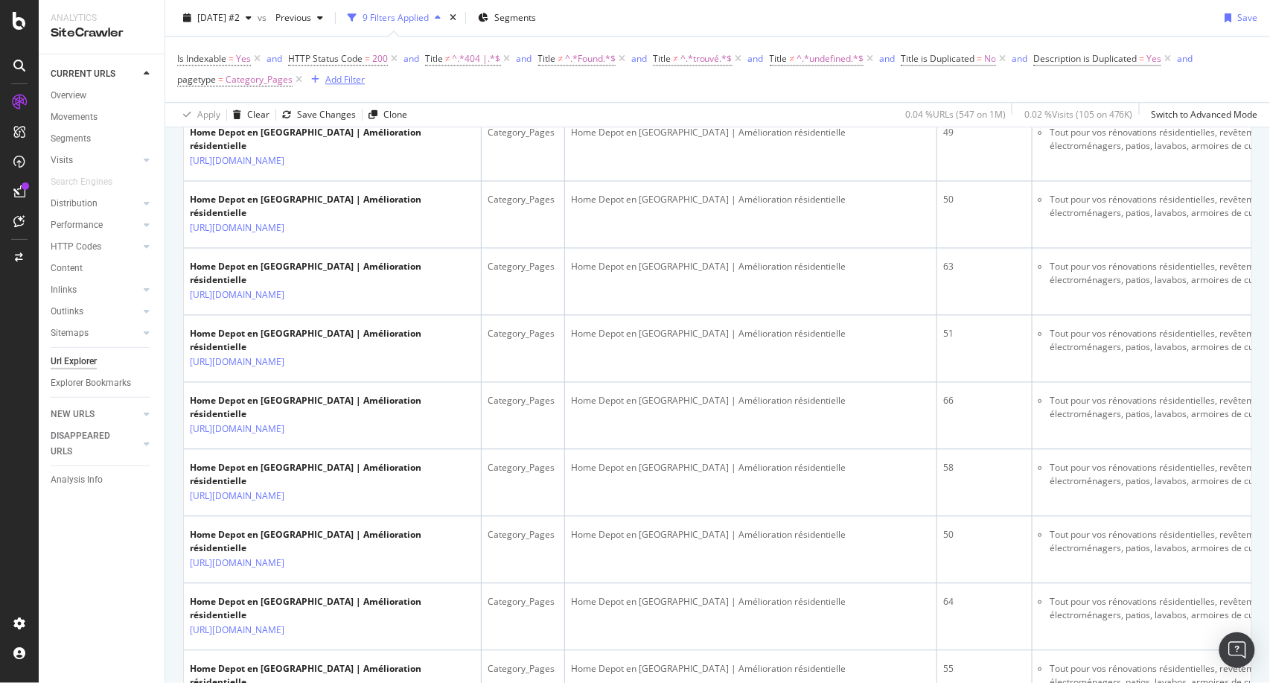
click at [351, 76] on div "Add Filter" at bounding box center [344, 79] width 39 height 13
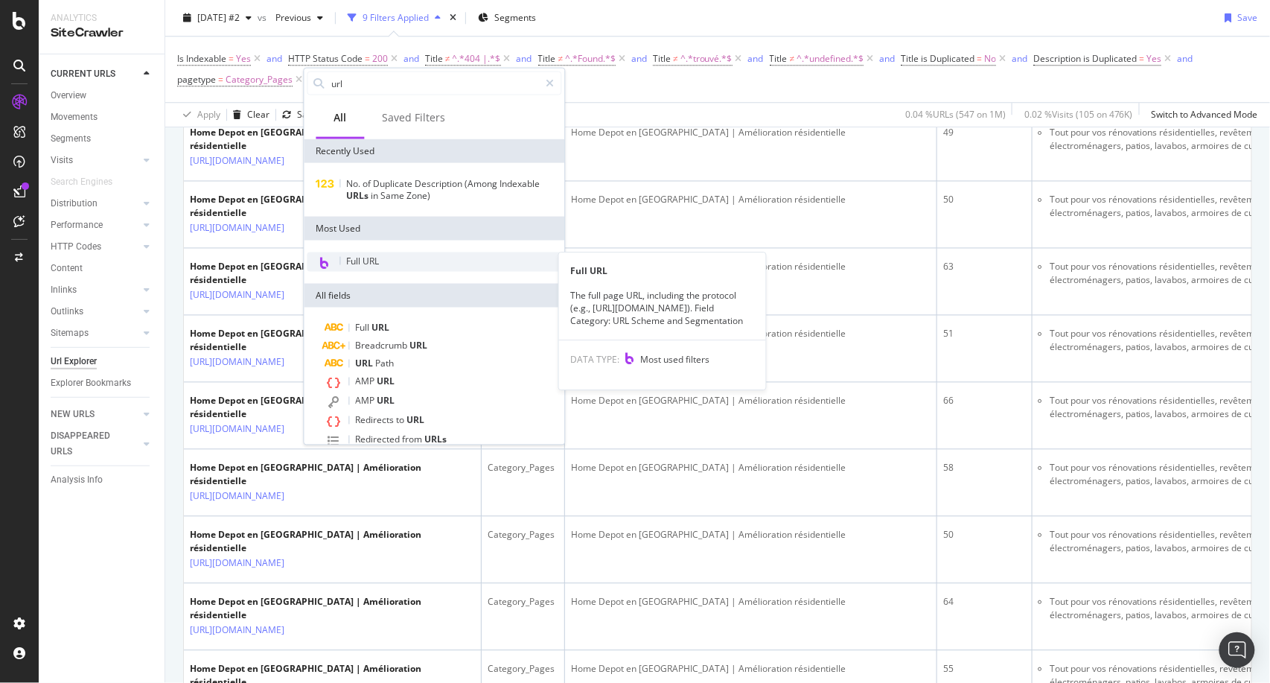
type input "url"
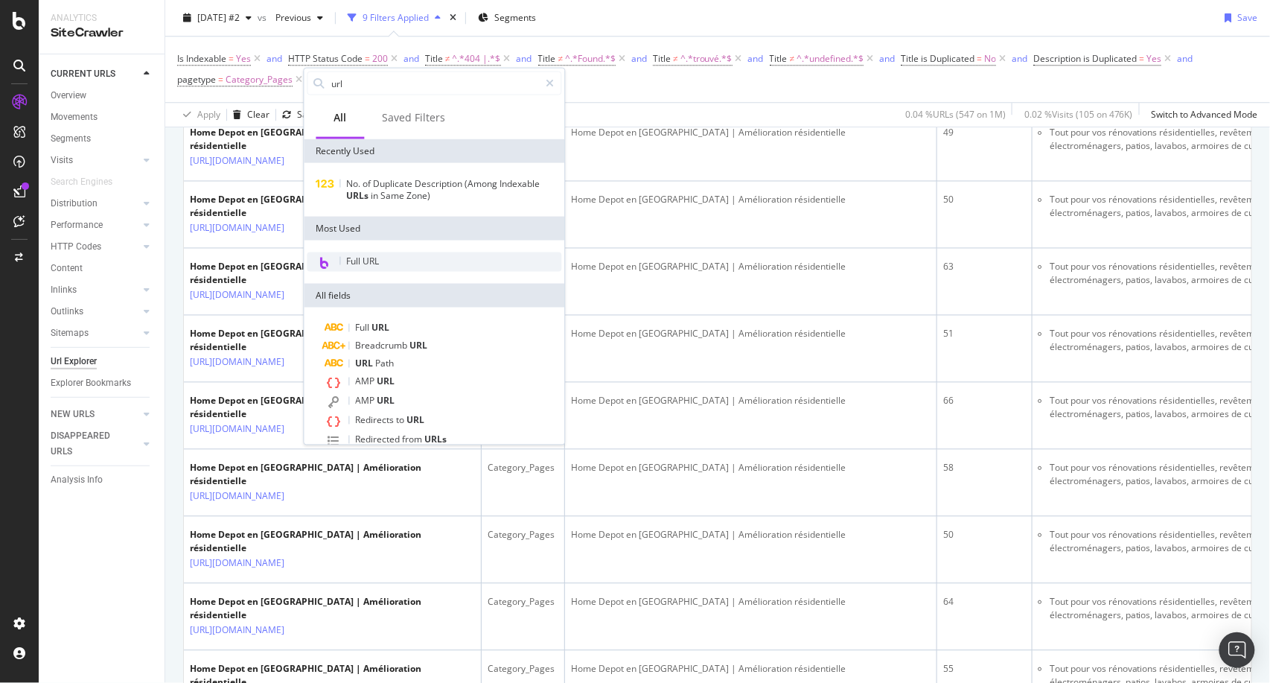
click at [366, 262] on span "Full URL" at bounding box center [363, 261] width 33 height 13
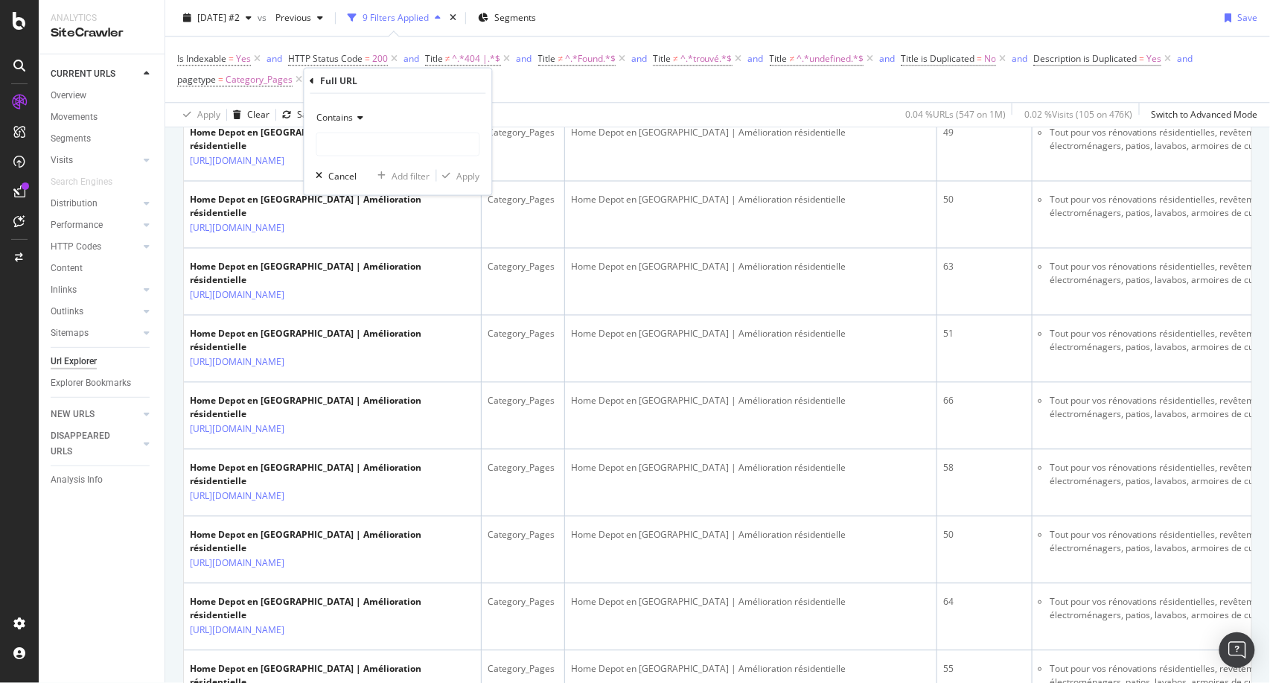
click at [357, 126] on div "Contains" at bounding box center [398, 118] width 164 height 24
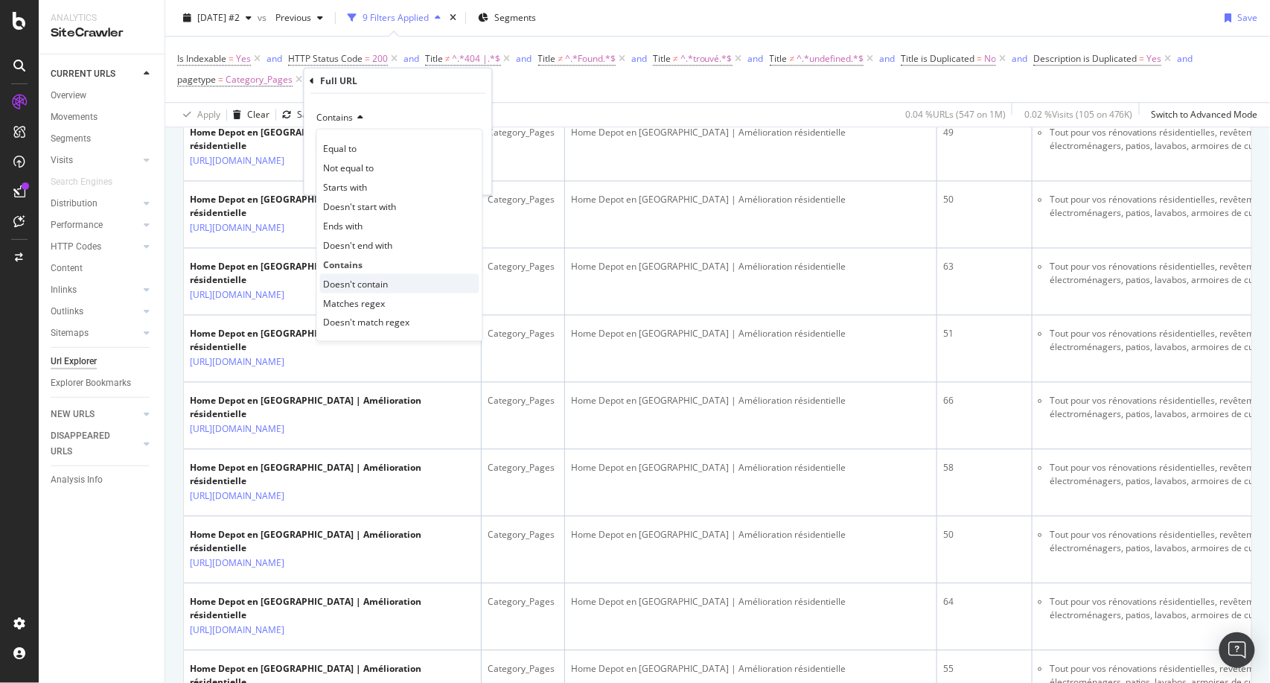
click at [363, 281] on span "Doesn't contain" at bounding box center [356, 283] width 65 height 13
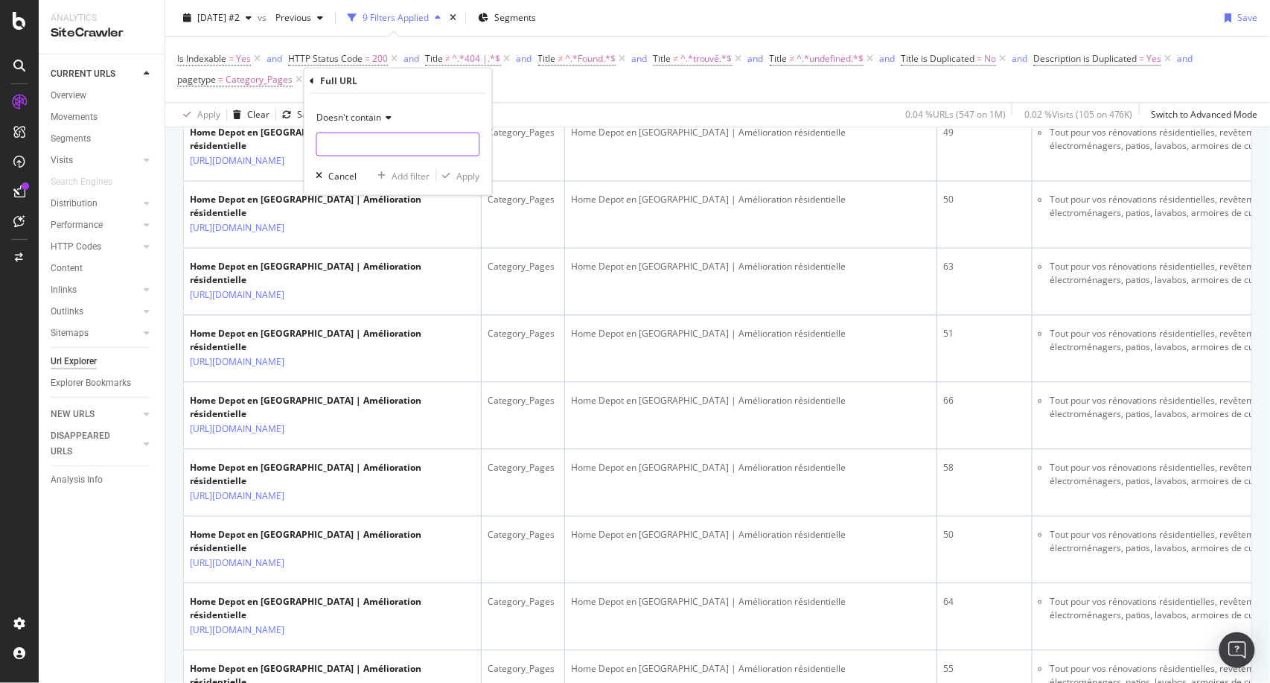
click at [406, 145] on input "text" at bounding box center [398, 145] width 162 height 24
type input "stores."
click at [474, 174] on div "Apply" at bounding box center [468, 175] width 23 height 13
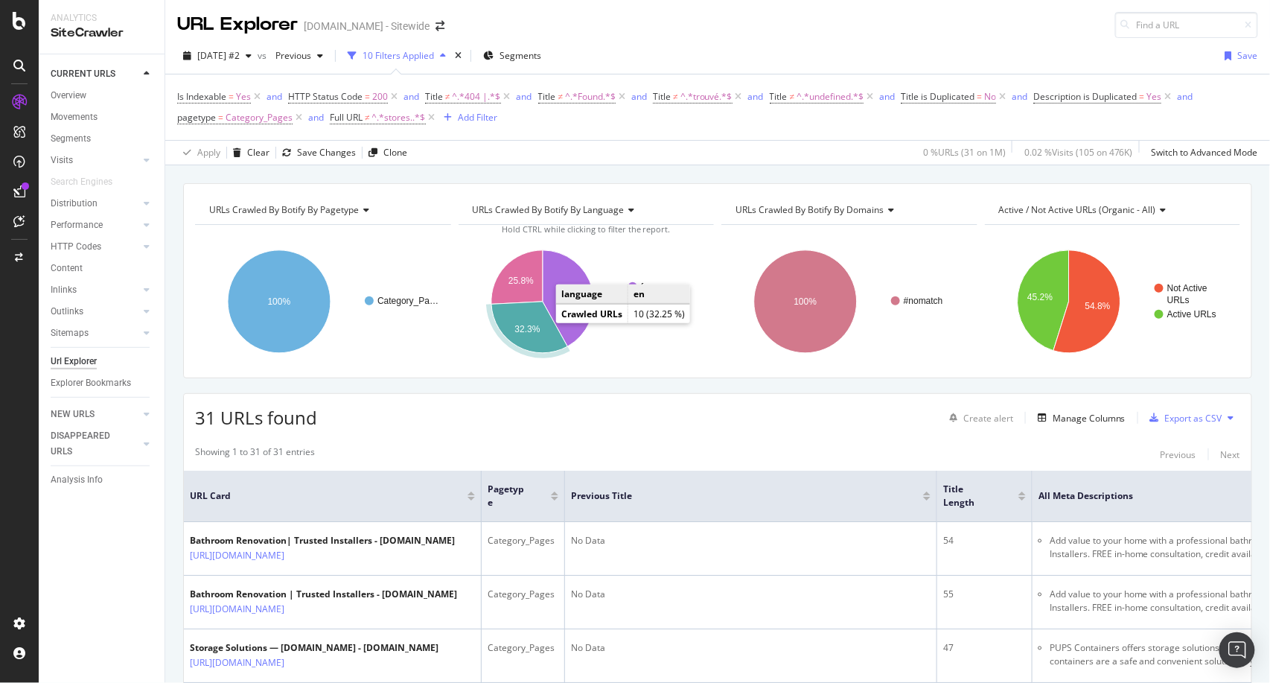
click at [537, 324] on icon "A chart." at bounding box center [529, 326] width 76 height 51
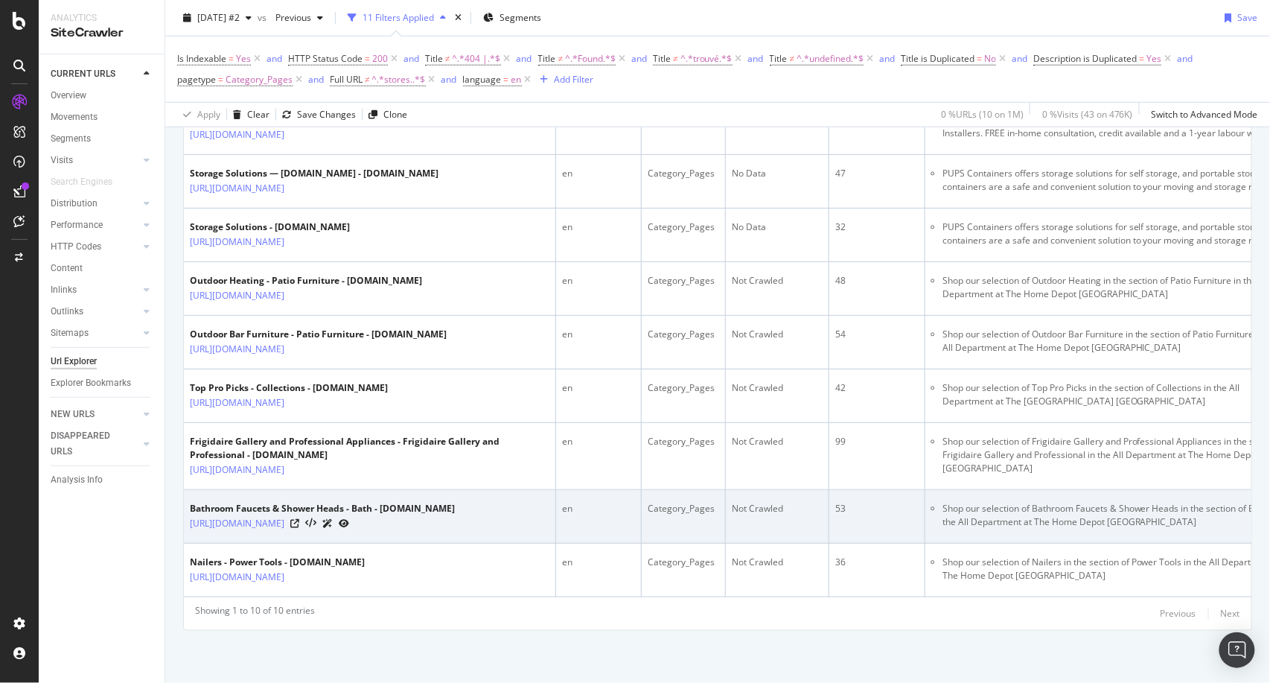
scroll to position [544, 0]
click at [847, 478] on td "99" at bounding box center [877, 456] width 96 height 67
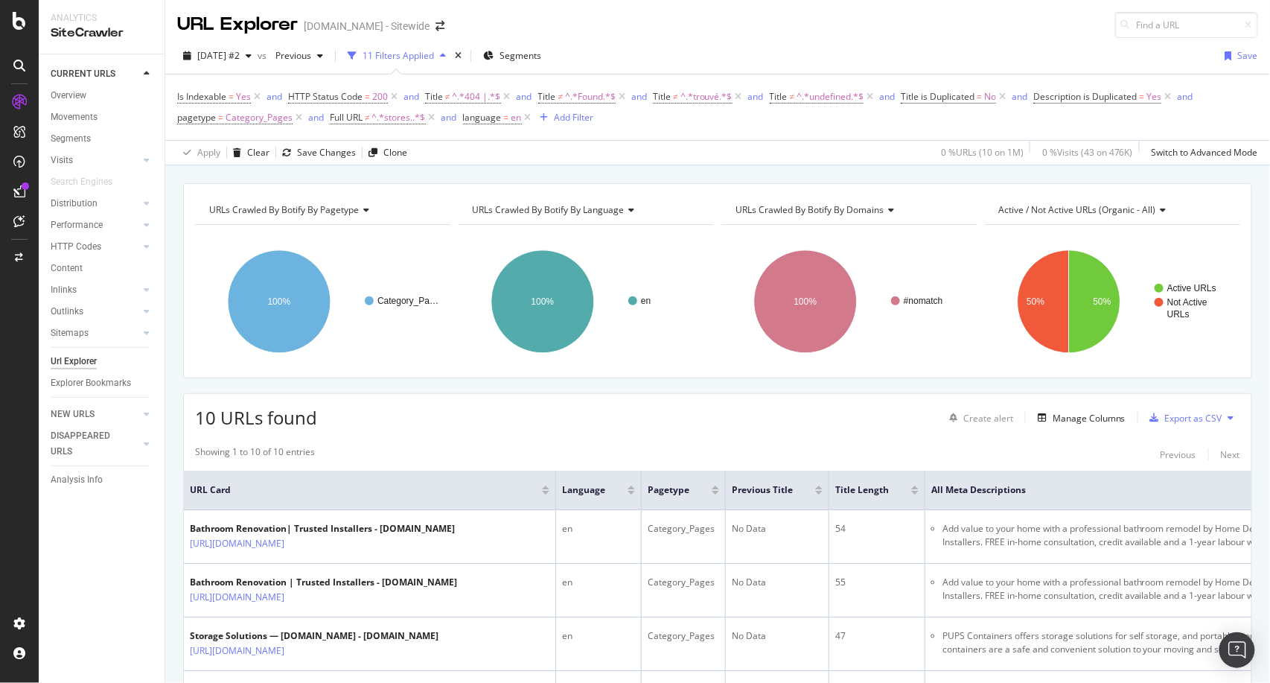
scroll to position [138, 0]
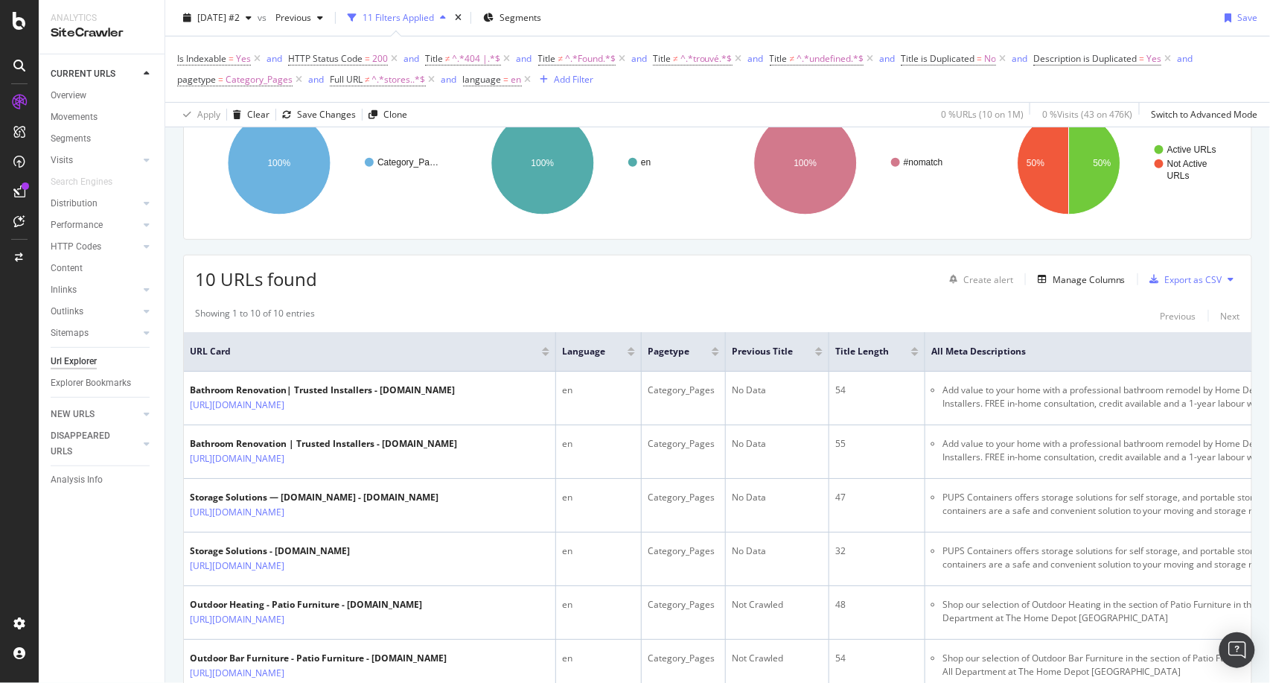
click at [545, 347] on div at bounding box center [545, 349] width 7 height 4
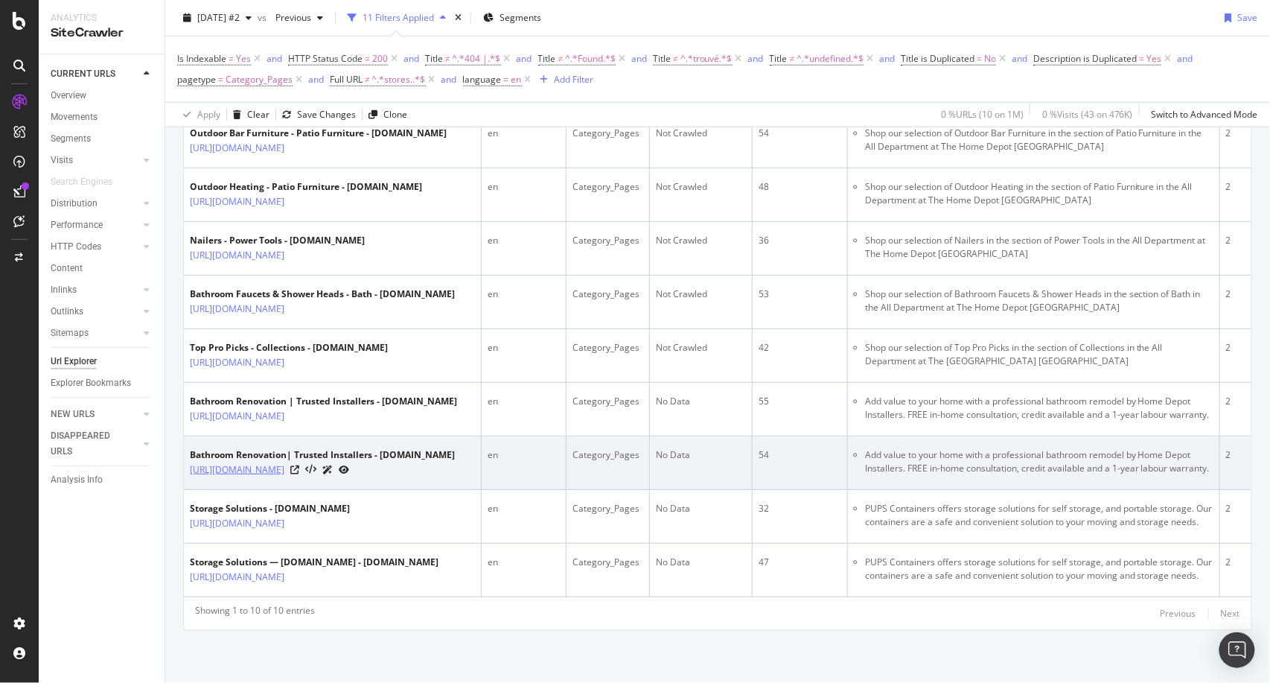
scroll to position [604, 0]
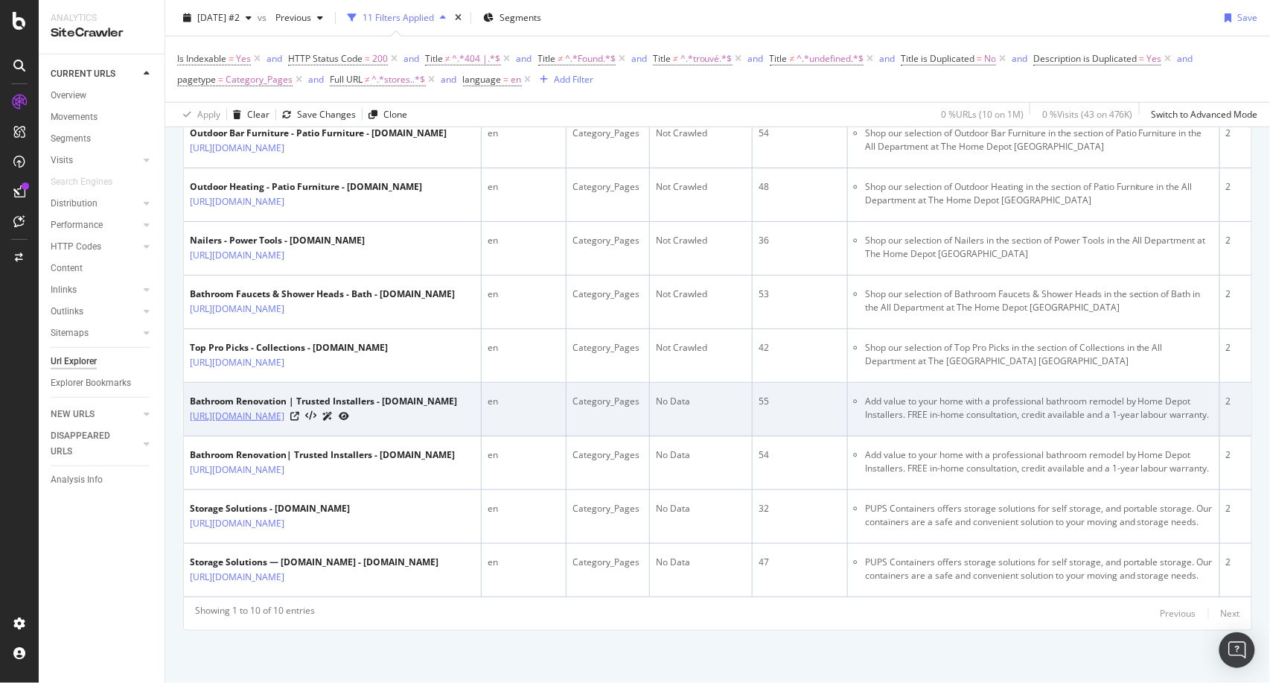
click at [284, 424] on link "https://www.homedepot.ca/en/home/home-services/bathroom-upgrade/bathroom-renova…" at bounding box center [237, 416] width 95 height 15
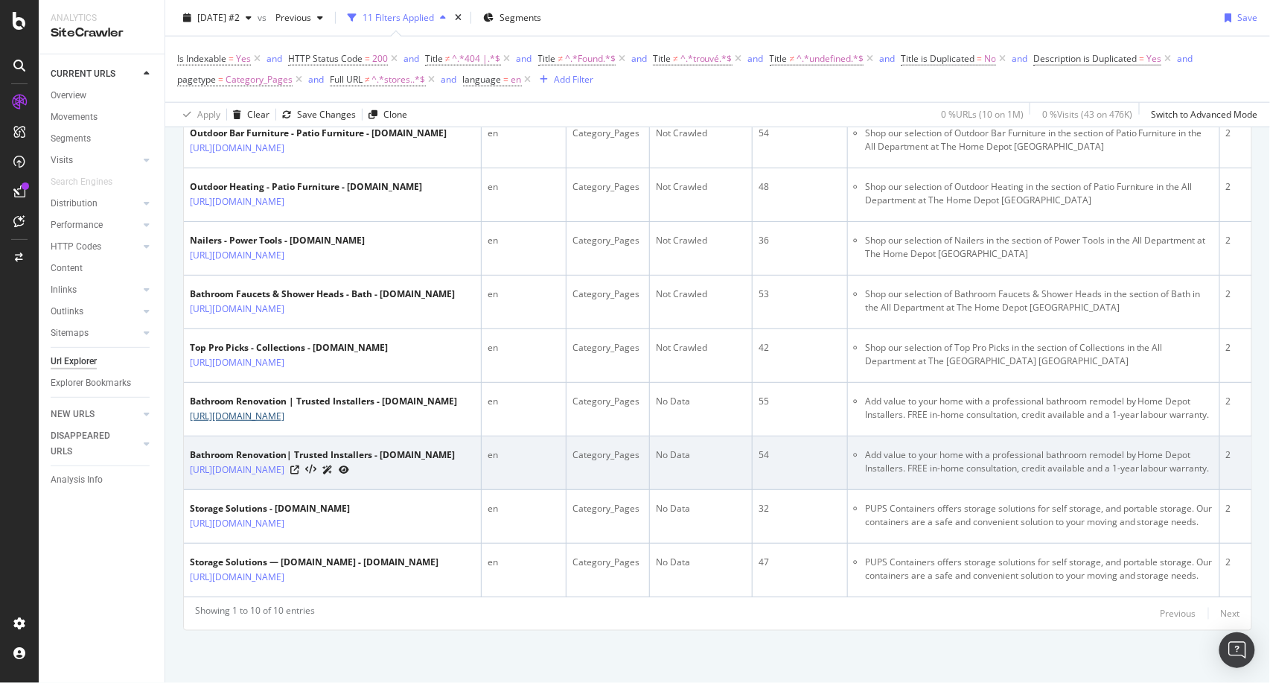
scroll to position [732, 0]
click at [299, 465] on icon at bounding box center [294, 469] width 9 height 9
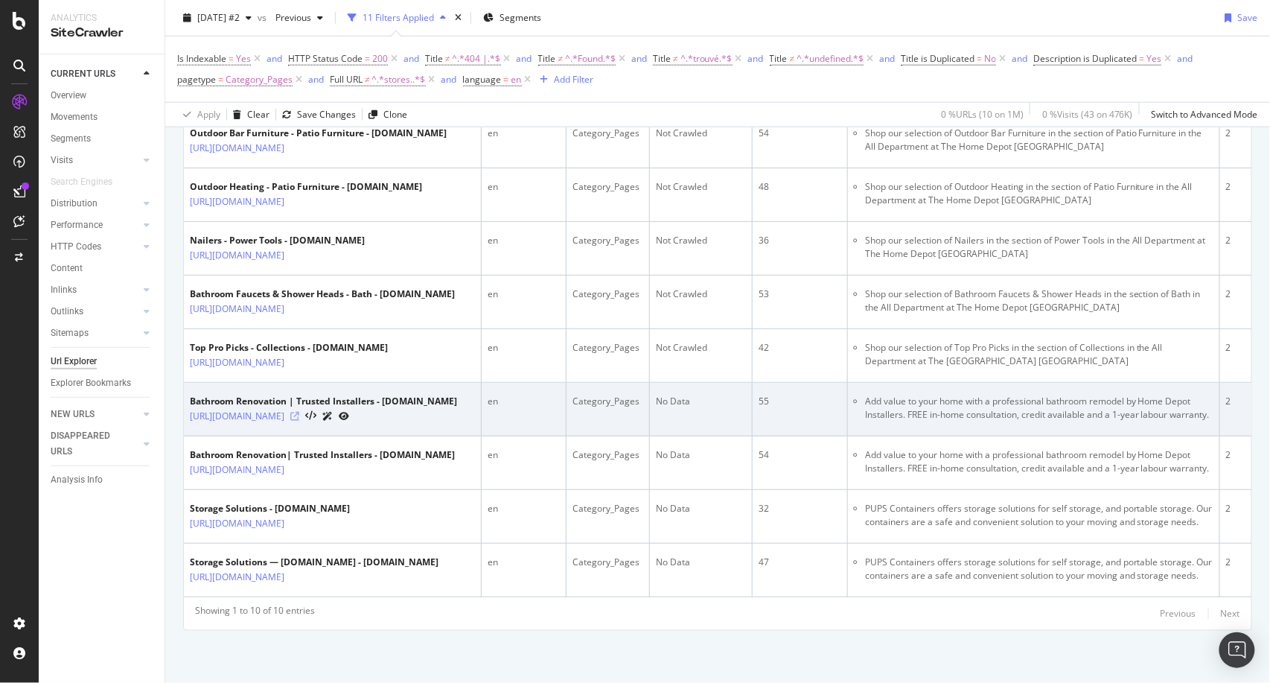
click at [299, 412] on icon at bounding box center [294, 416] width 9 height 9
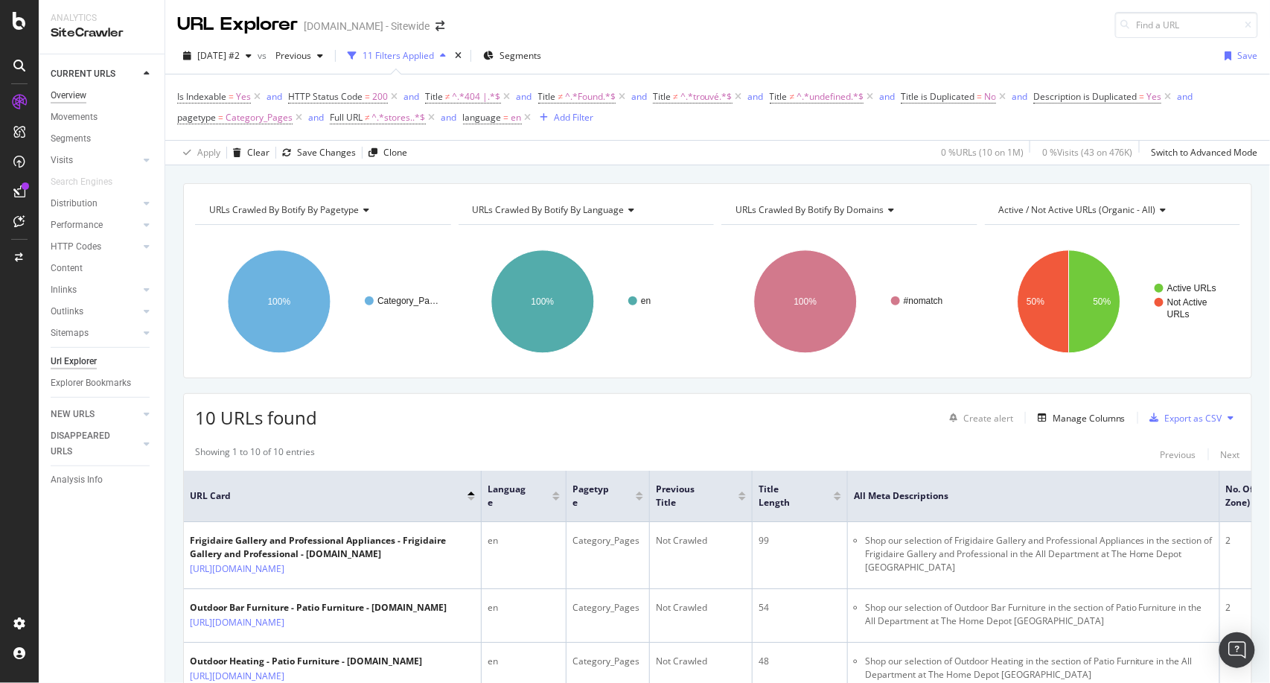
click at [70, 94] on div "Overview" at bounding box center [69, 96] width 36 height 16
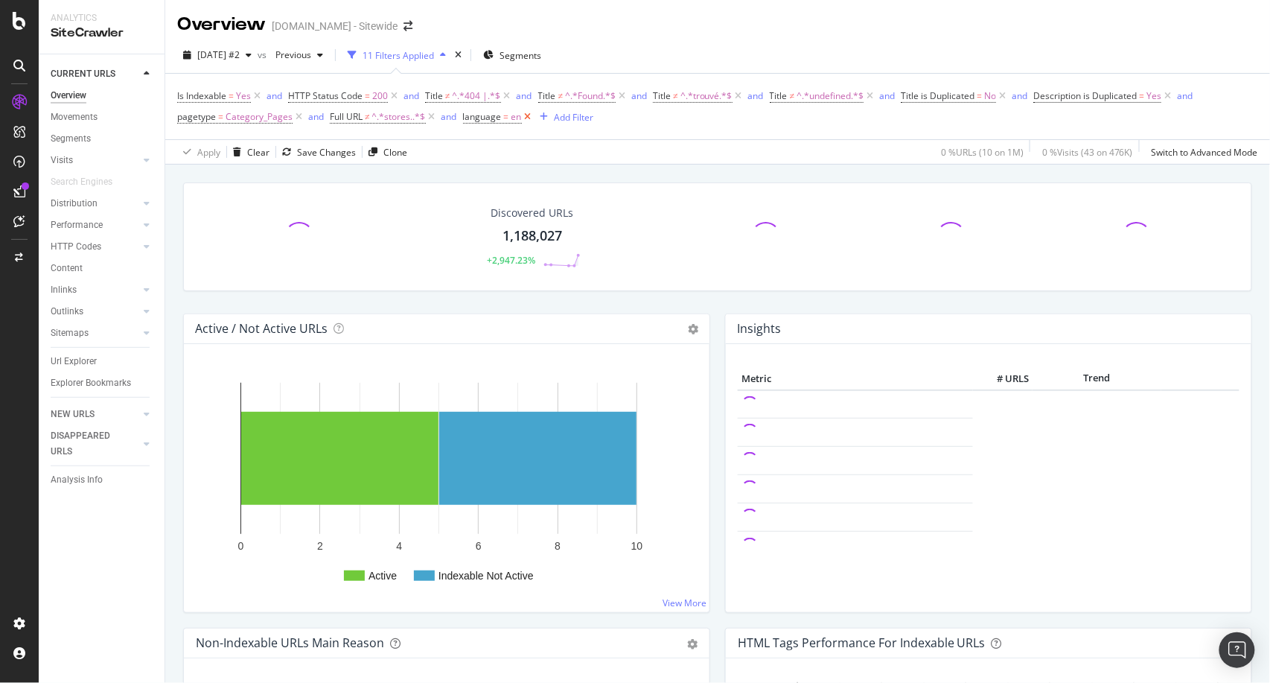
click at [526, 120] on icon at bounding box center [528, 116] width 13 height 15
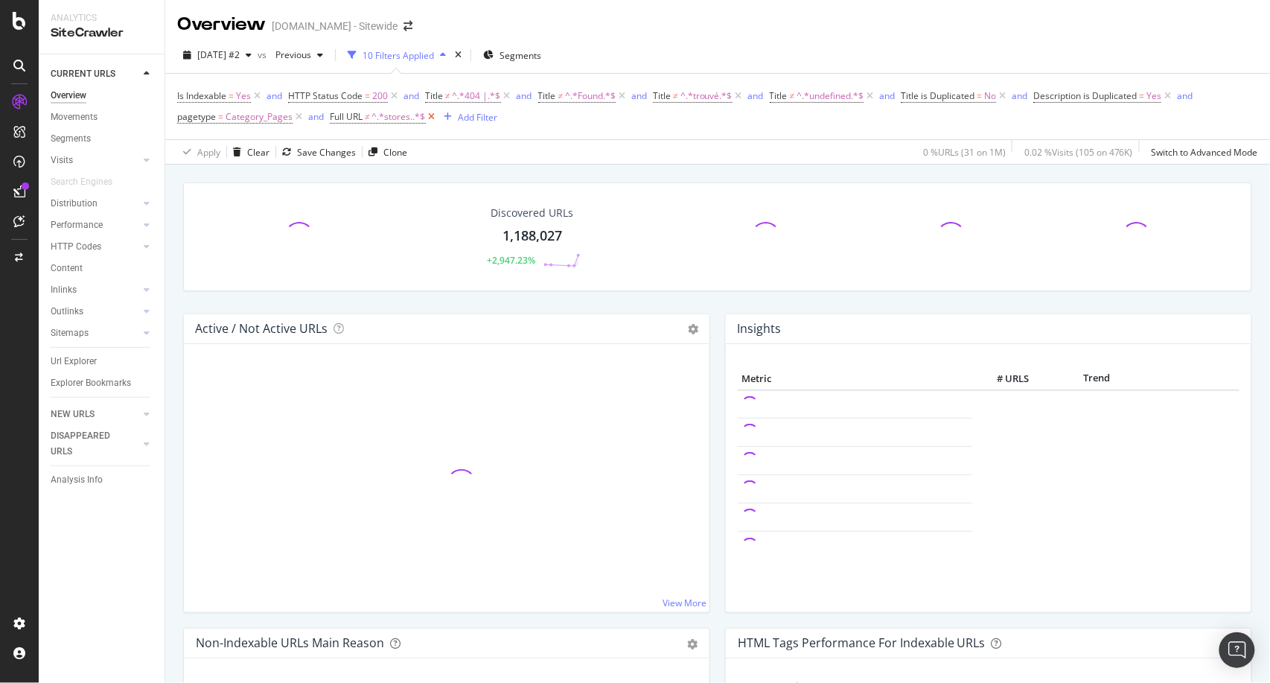
click at [432, 115] on icon at bounding box center [432, 116] width 13 height 15
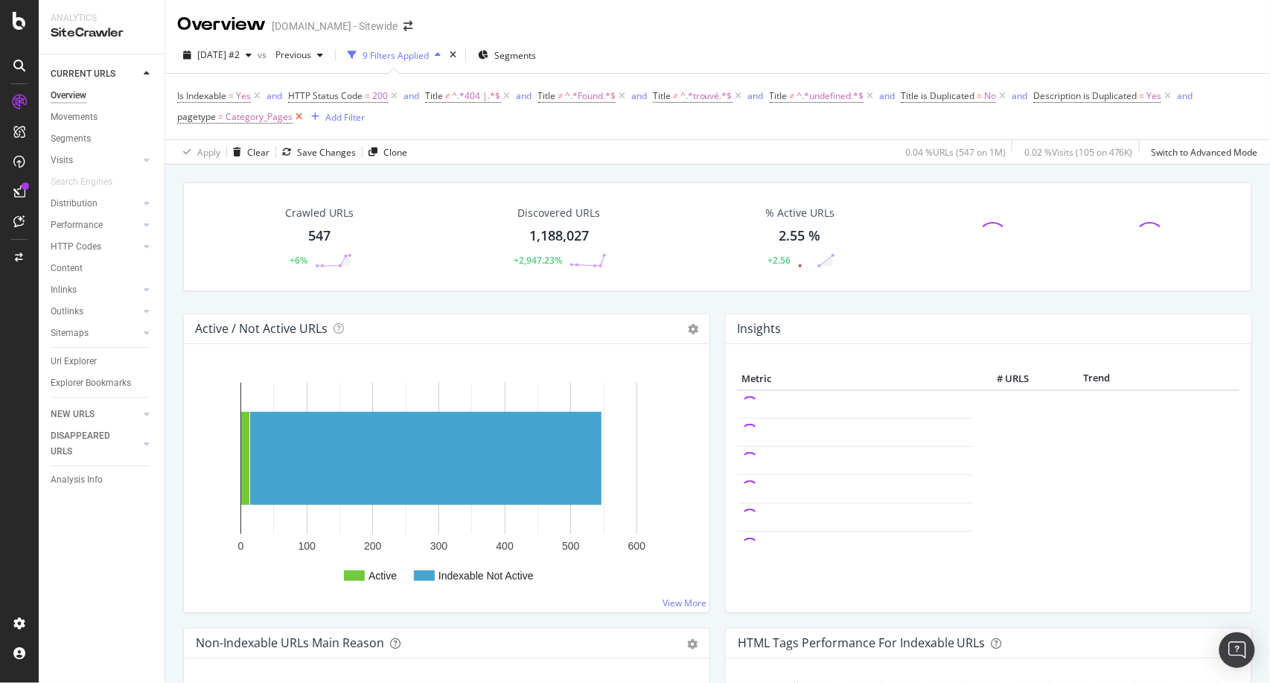
click at [296, 118] on icon at bounding box center [299, 116] width 13 height 15
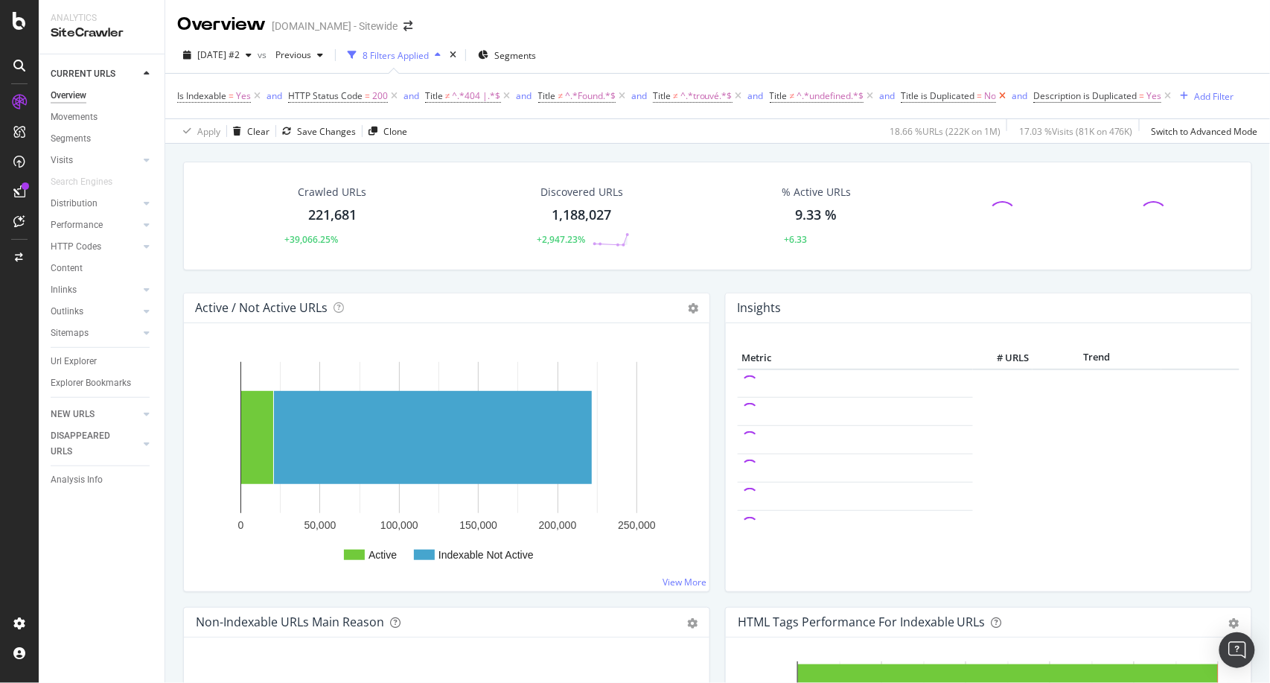
click at [1009, 96] on icon at bounding box center [1002, 96] width 13 height 15
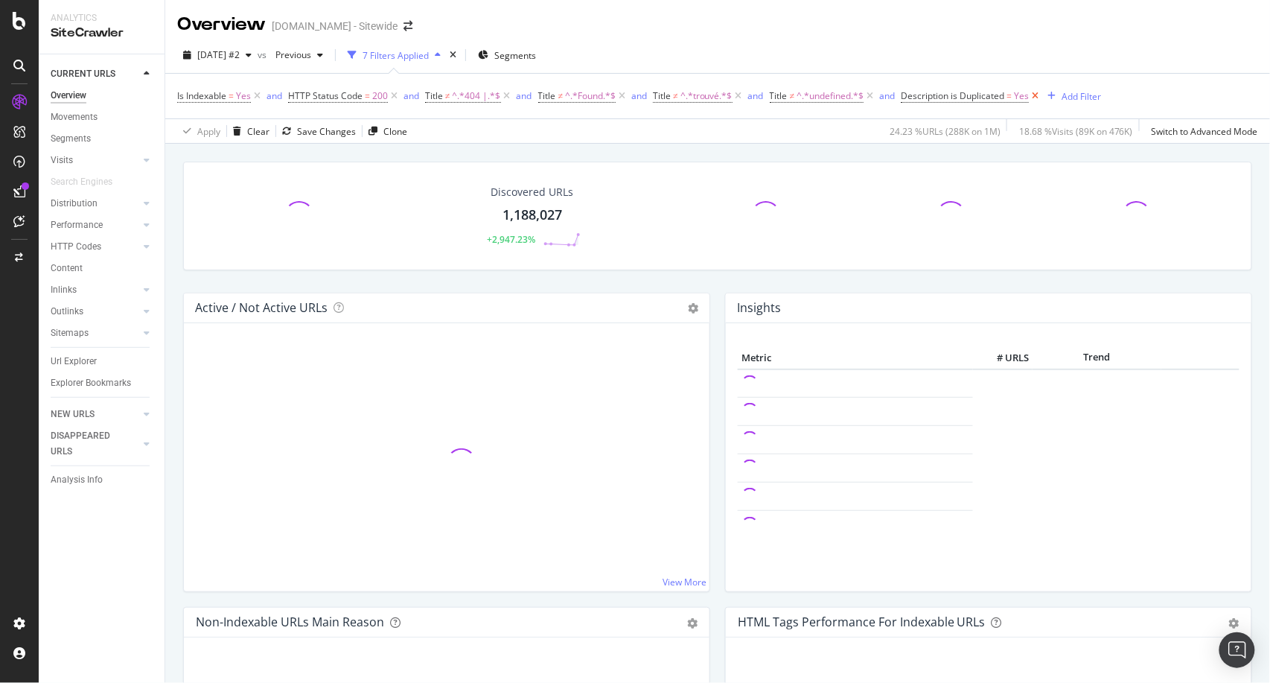
click at [1037, 94] on icon at bounding box center [1035, 96] width 13 height 15
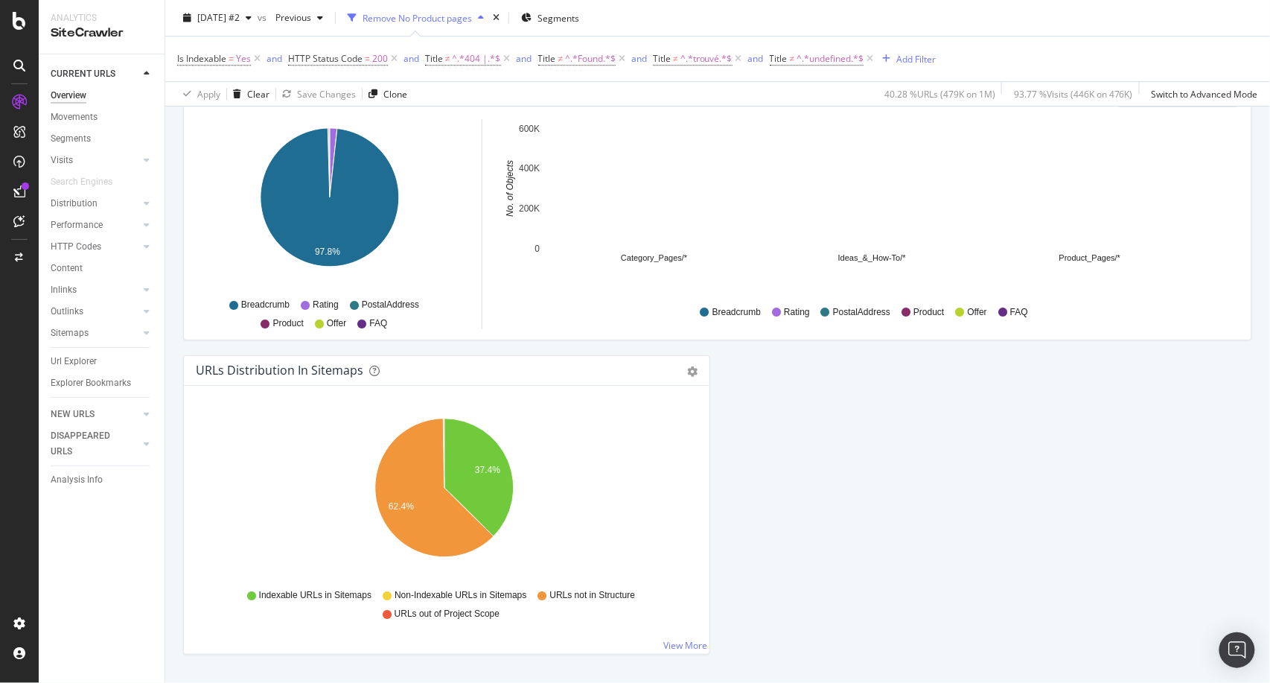
scroll to position [1545, 0]
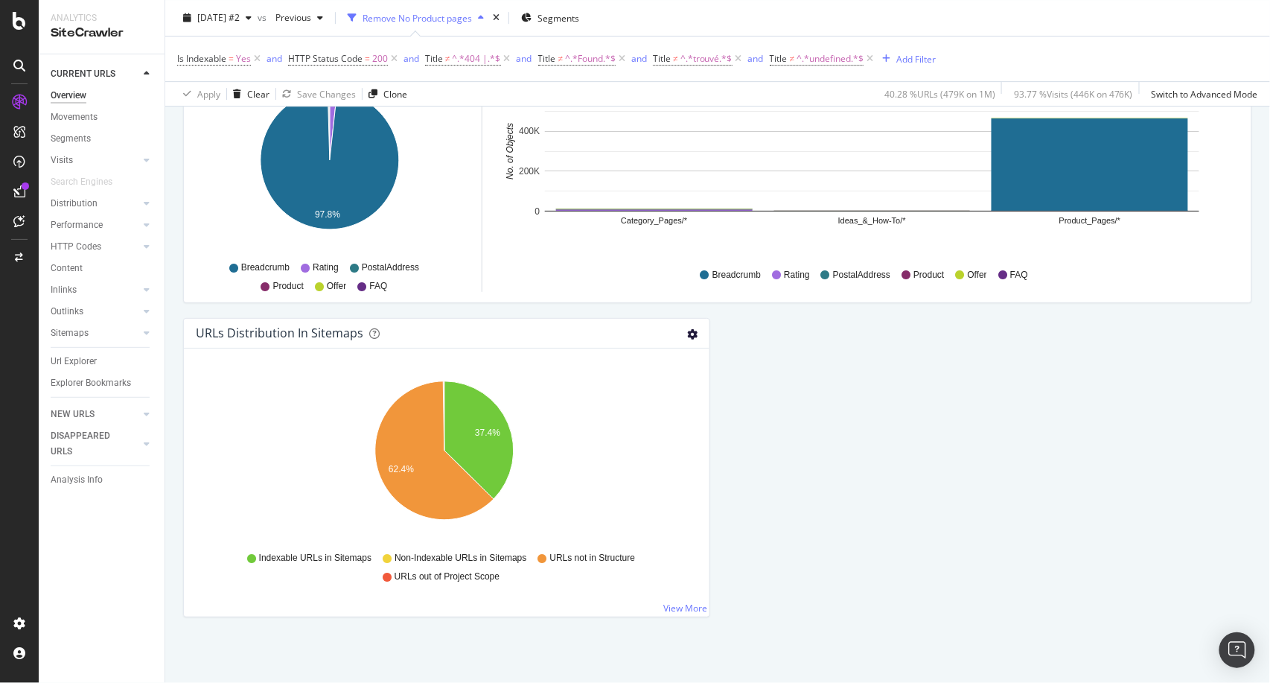
click at [687, 334] on icon "gear" at bounding box center [692, 334] width 10 height 10
click at [600, 389] on span "Table" at bounding box center [640, 390] width 135 height 20
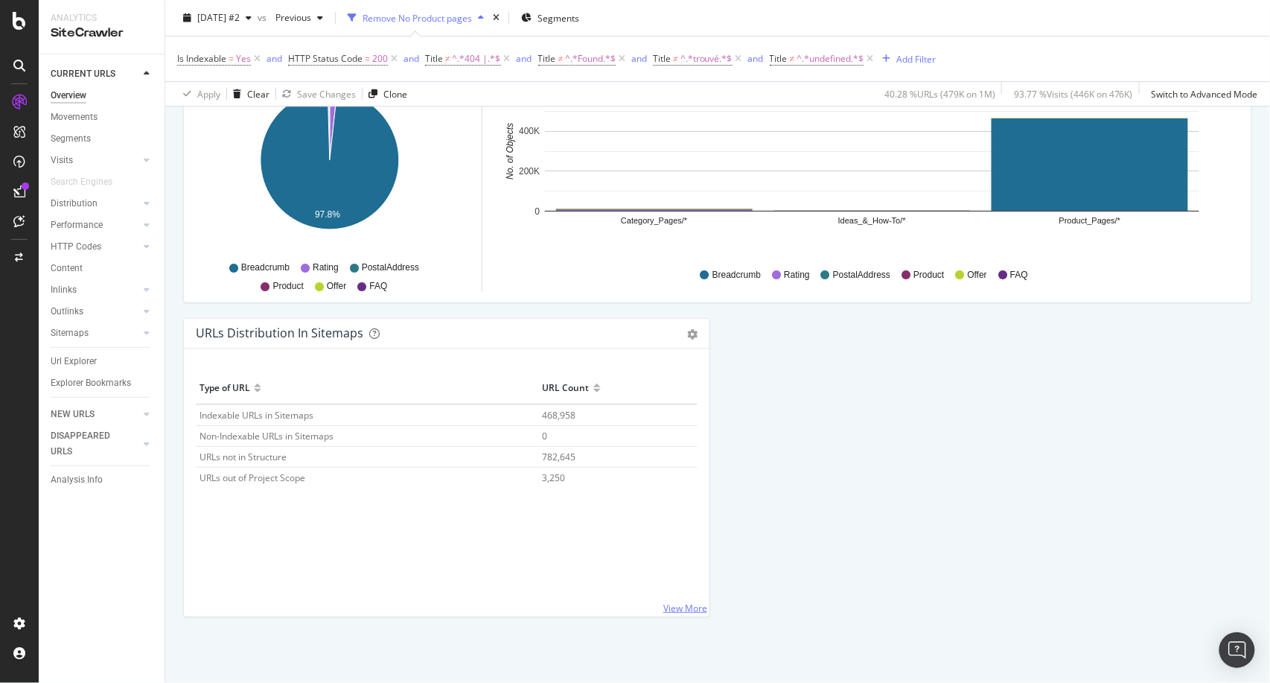
click at [665, 602] on link "View More" at bounding box center [685, 607] width 44 height 13
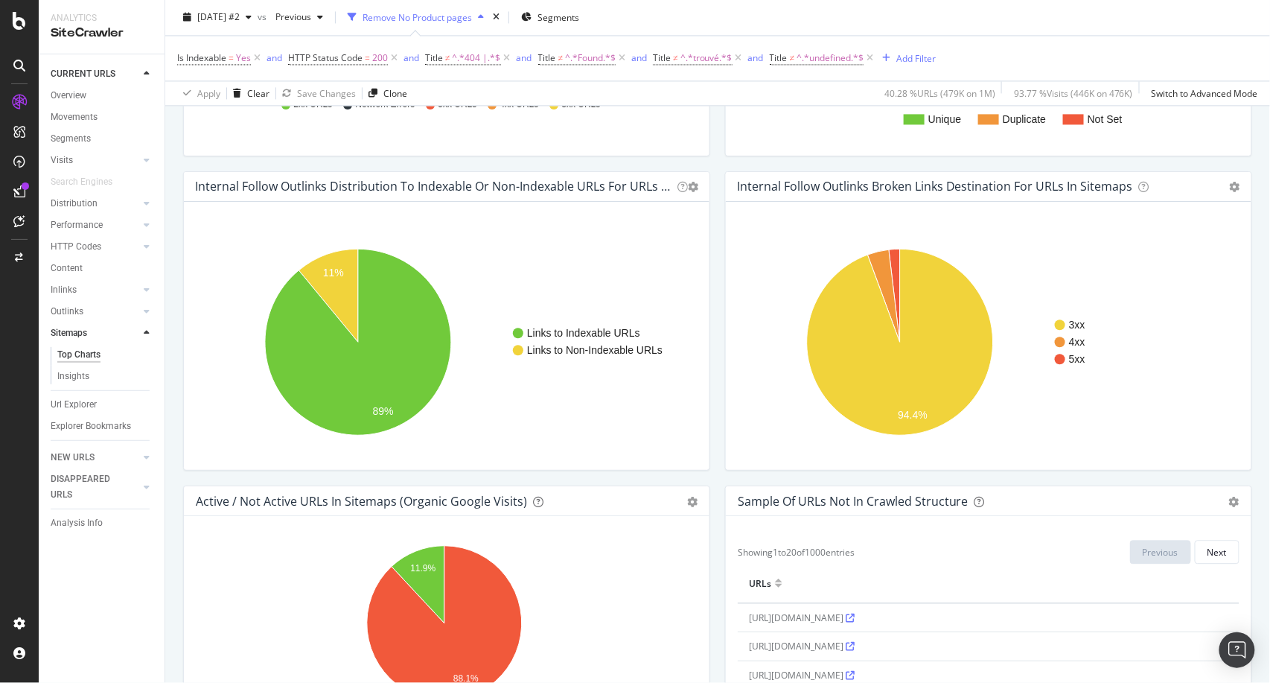
scroll to position [1027, 0]
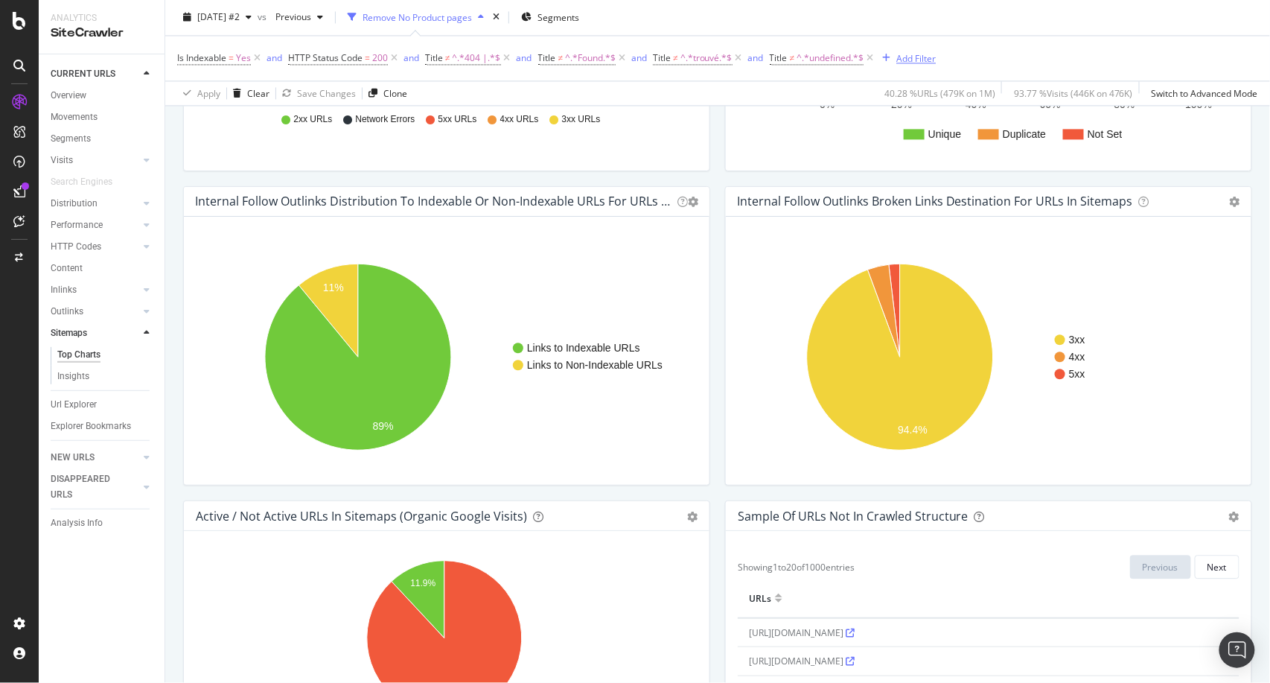
click at [917, 60] on div "Add Filter" at bounding box center [915, 58] width 39 height 13
click at [1190, 130] on rect "A chart." at bounding box center [986, 42] width 496 height 232
click at [914, 64] on div "Add Filter" at bounding box center [915, 58] width 39 height 13
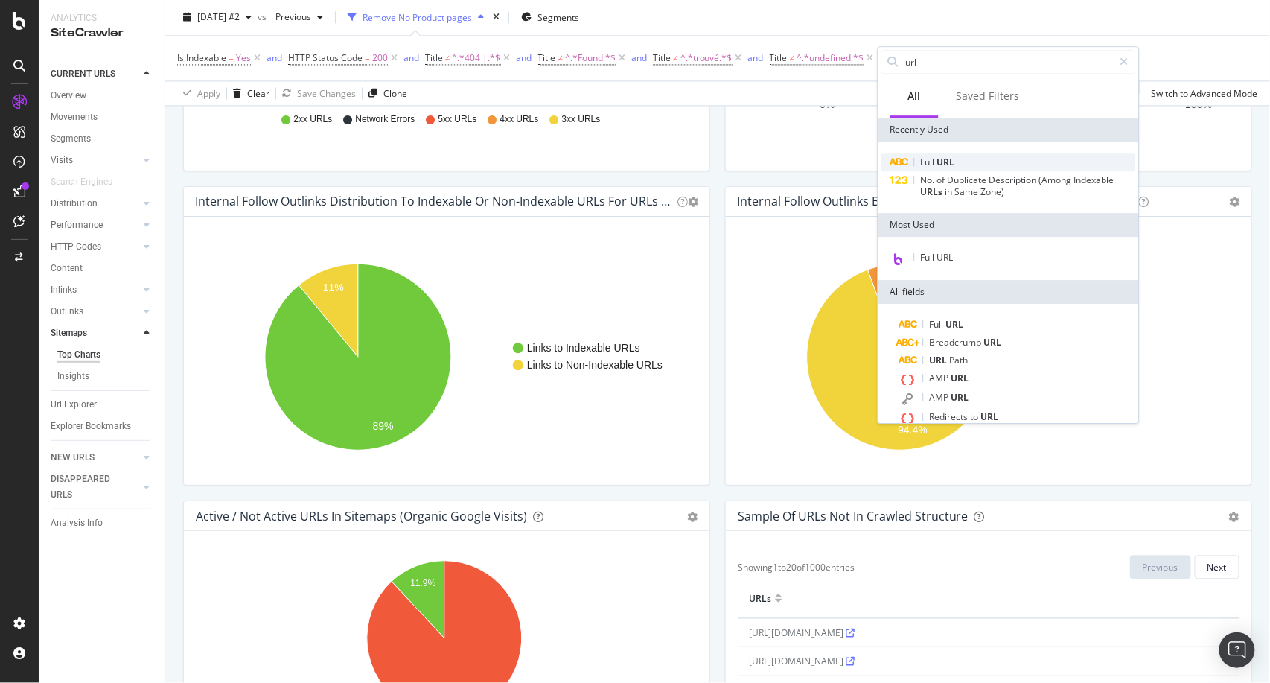
click at [945, 154] on div "Full URL" at bounding box center [1008, 162] width 255 height 18
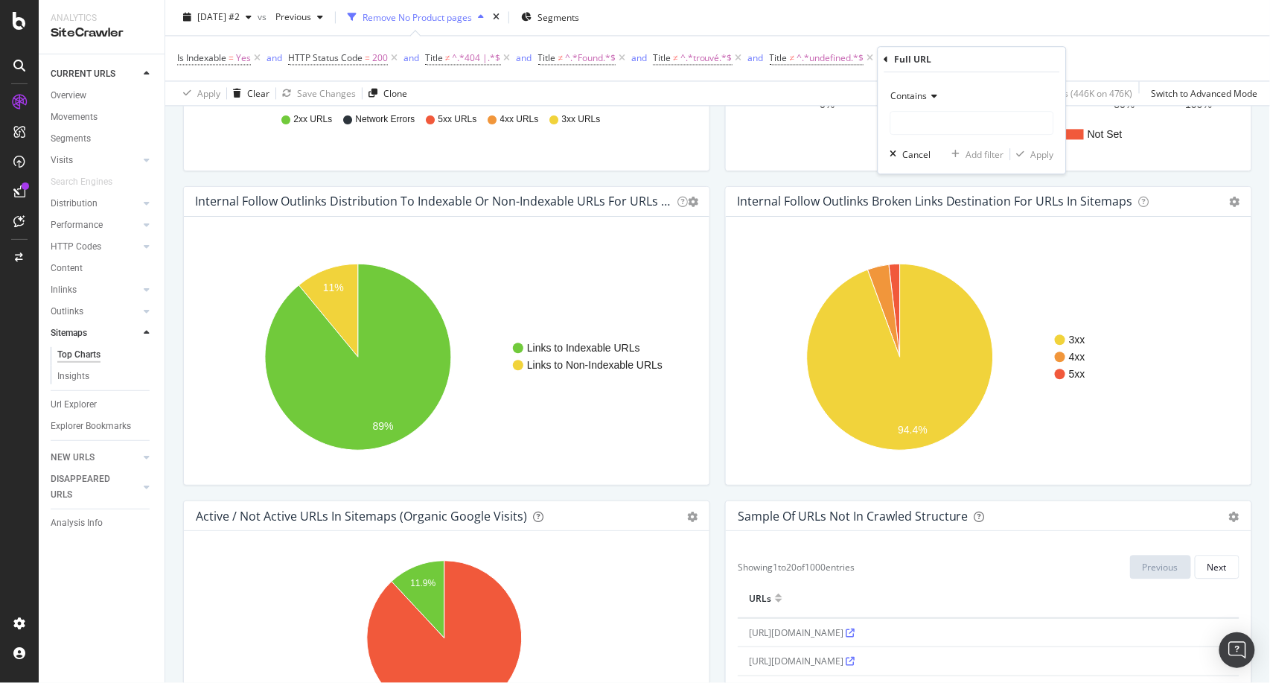
click at [923, 94] on span "Contains" at bounding box center [909, 95] width 36 height 13
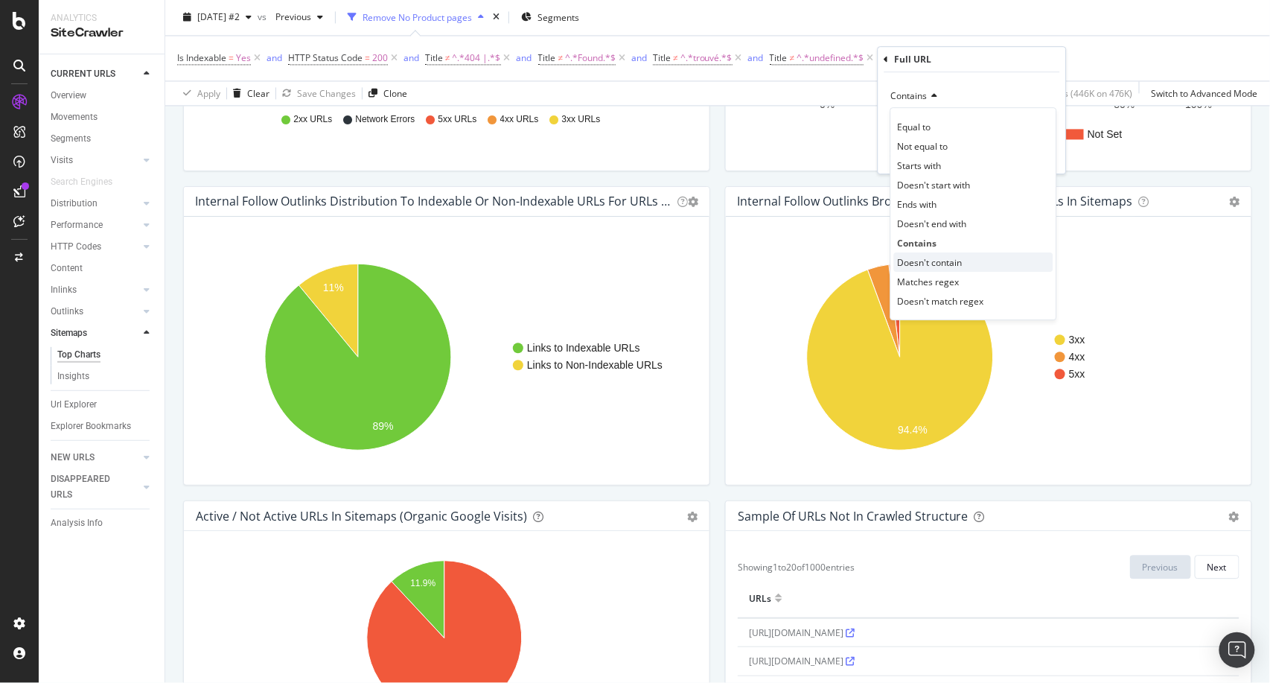
click at [942, 265] on span "Doesn't contain" at bounding box center [930, 262] width 65 height 13
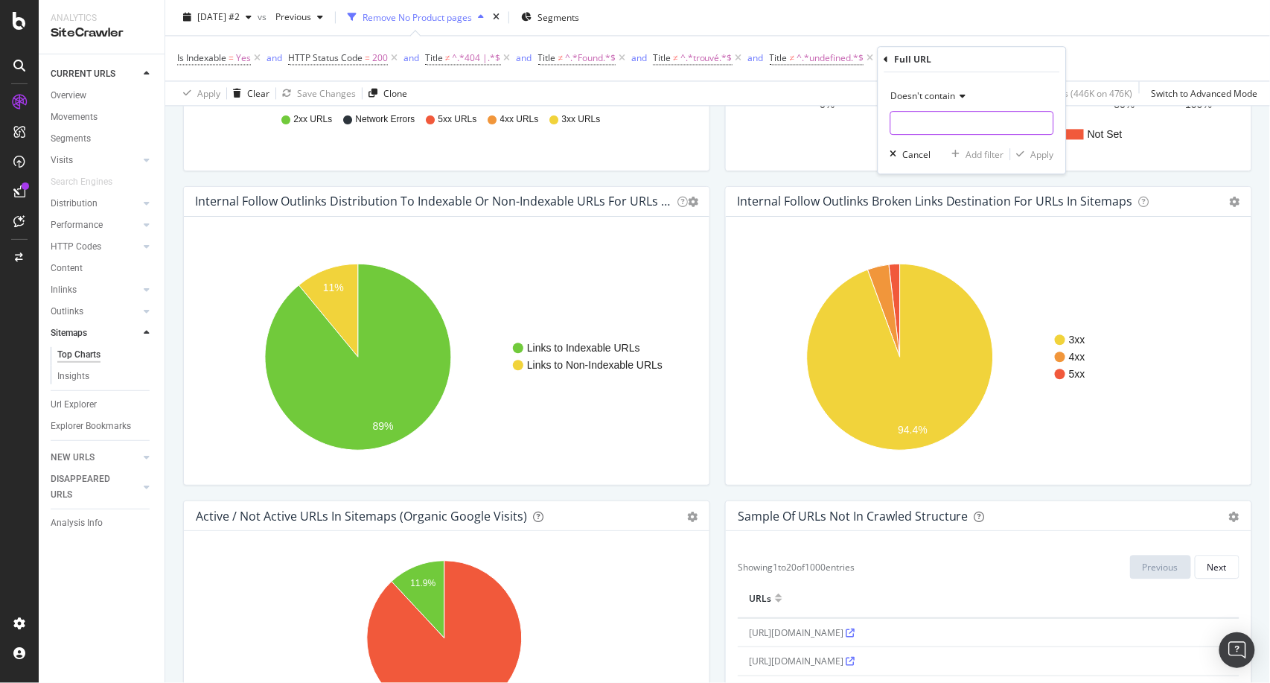
click at [995, 130] on input "text" at bounding box center [972, 123] width 162 height 24
type input "stores"
click at [1051, 157] on div "Apply" at bounding box center [1042, 154] width 23 height 13
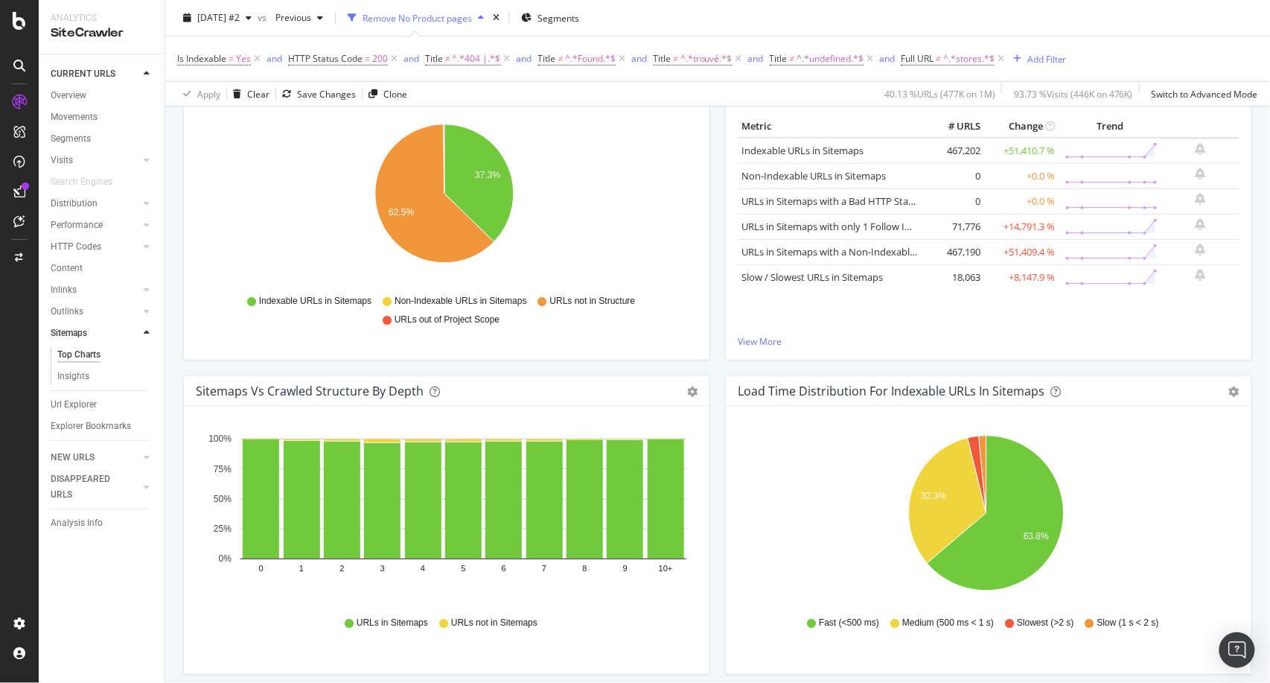
scroll to position [106, 0]
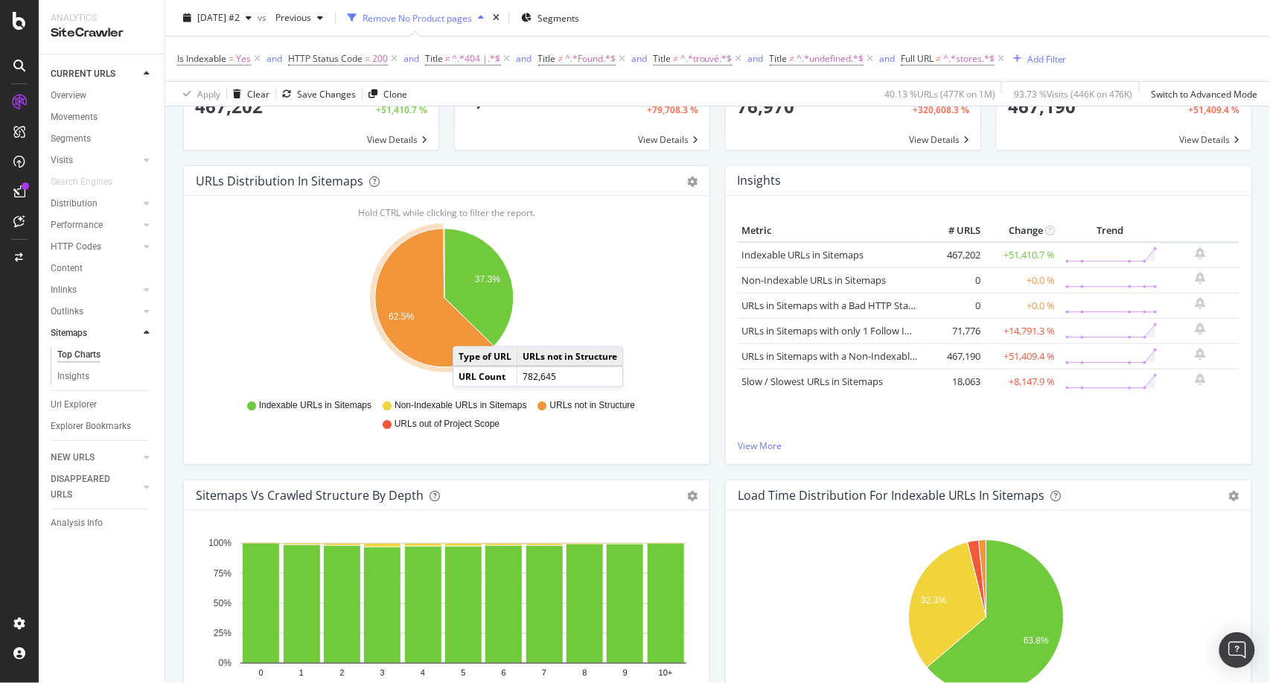
click at [467, 331] on icon "A chart." at bounding box center [434, 298] width 119 height 138
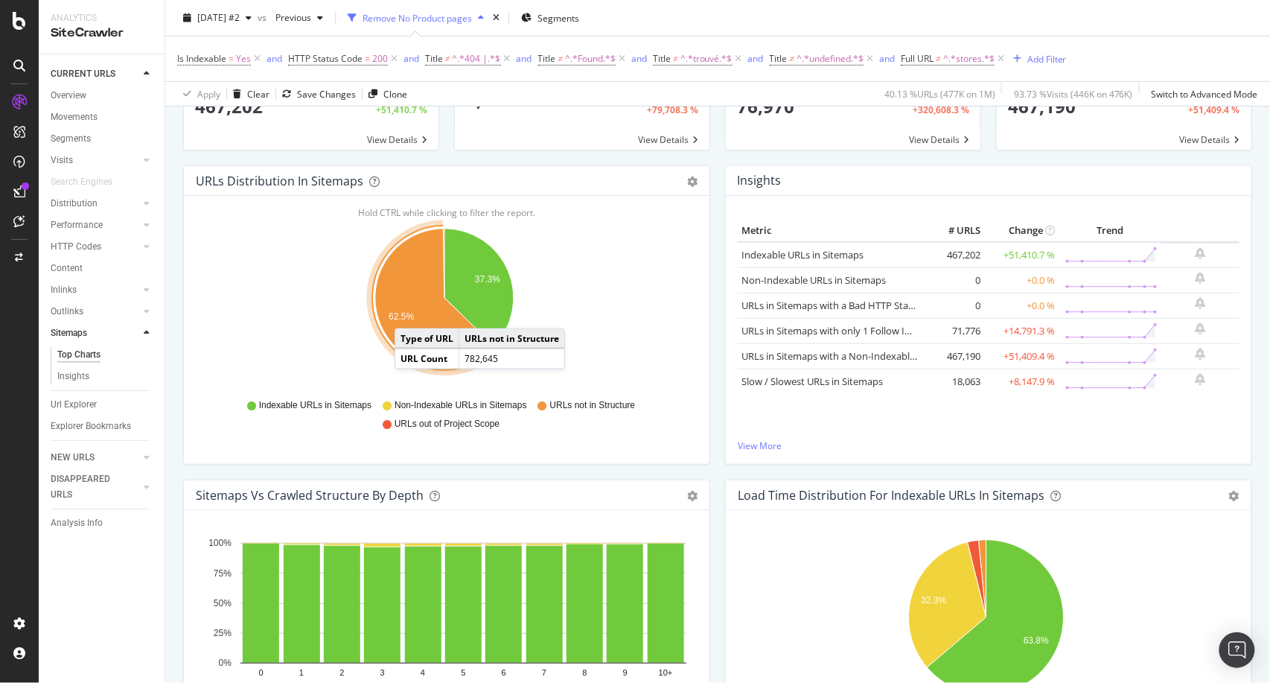
click at [409, 313] on text "62.5%" at bounding box center [401, 316] width 25 height 10
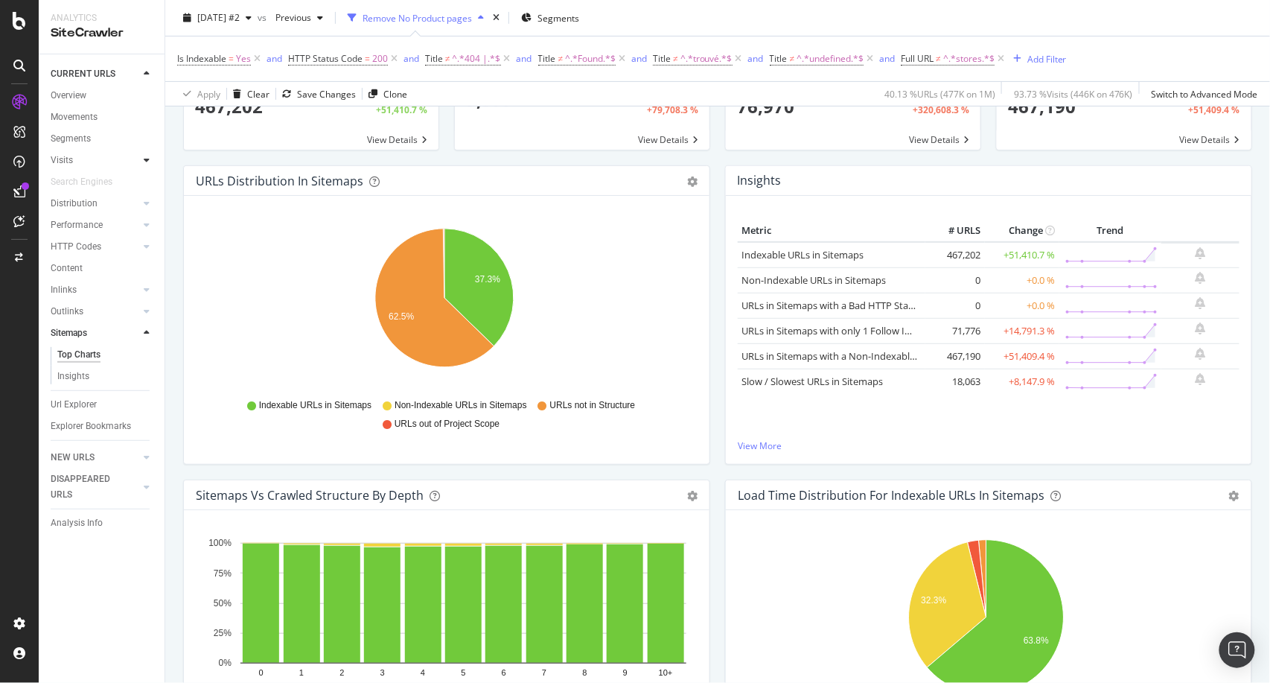
click at [148, 162] on icon at bounding box center [147, 160] width 6 height 9
click at [116, 234] on div "CustomReports" at bounding box center [91, 230] width 73 height 15
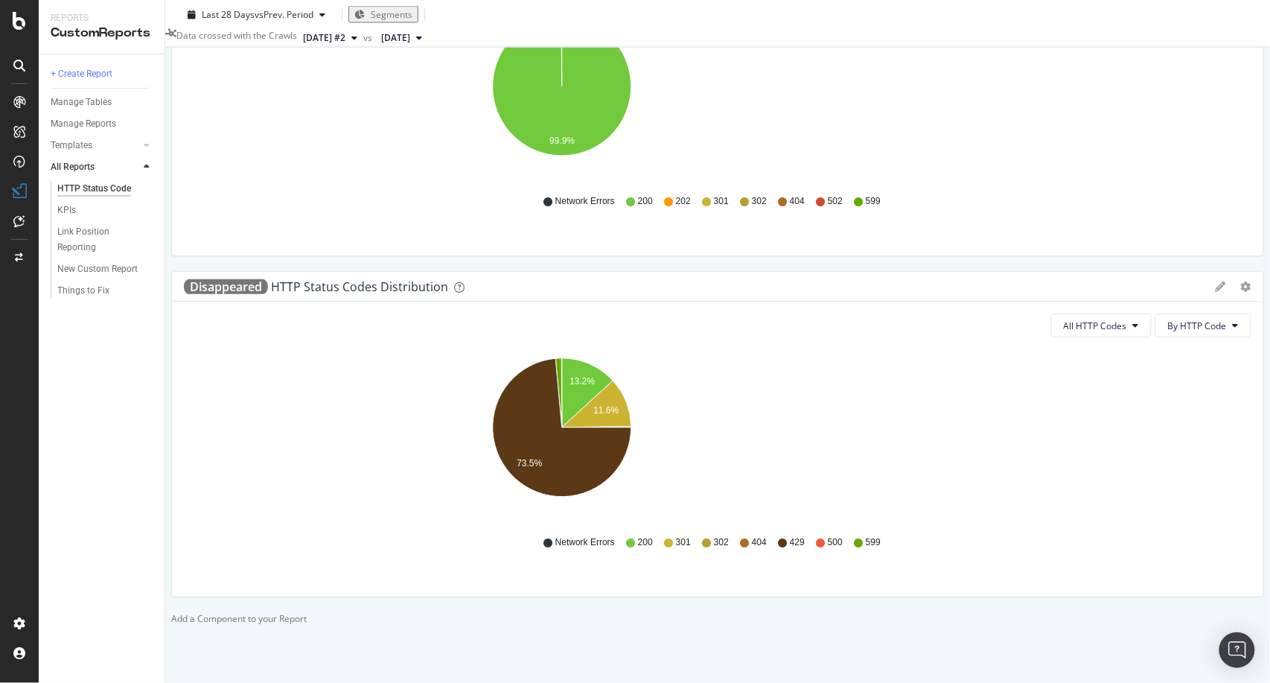
scroll to position [857, 0]
click at [94, 292] on div "Things to Fix" at bounding box center [83, 291] width 52 height 16
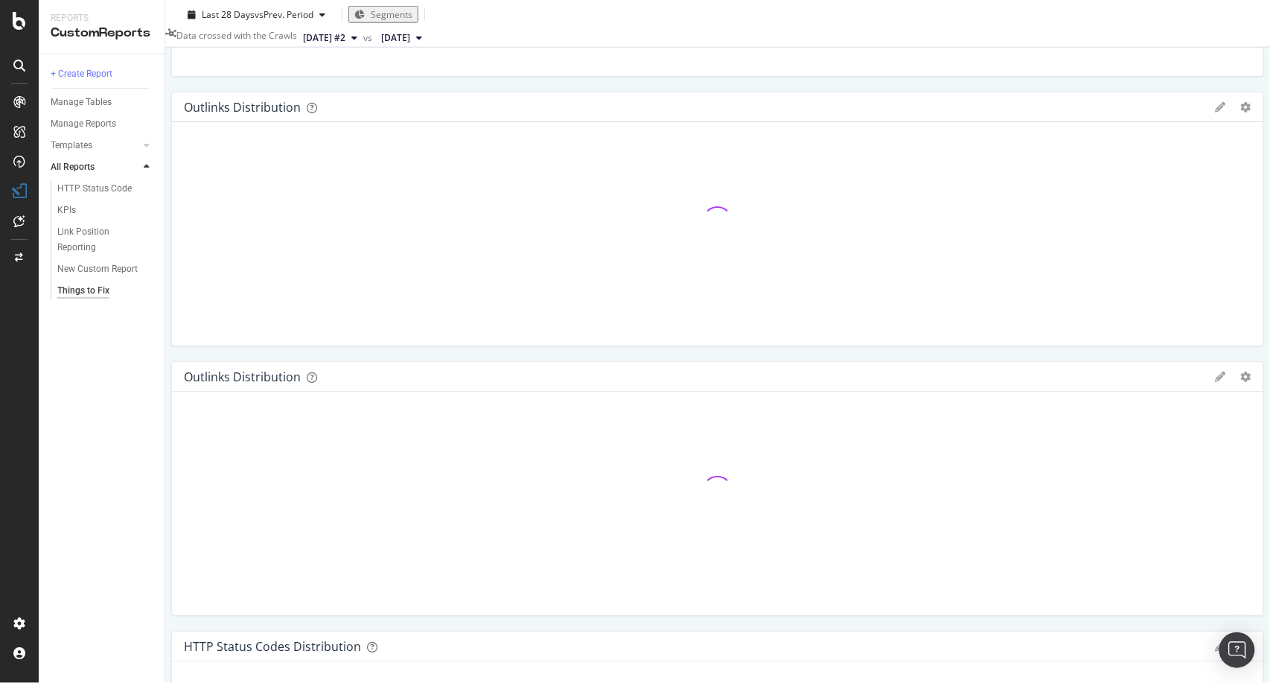
scroll to position [572, 0]
click at [95, 258] on div "DataExports" at bounding box center [84, 256] width 58 height 15
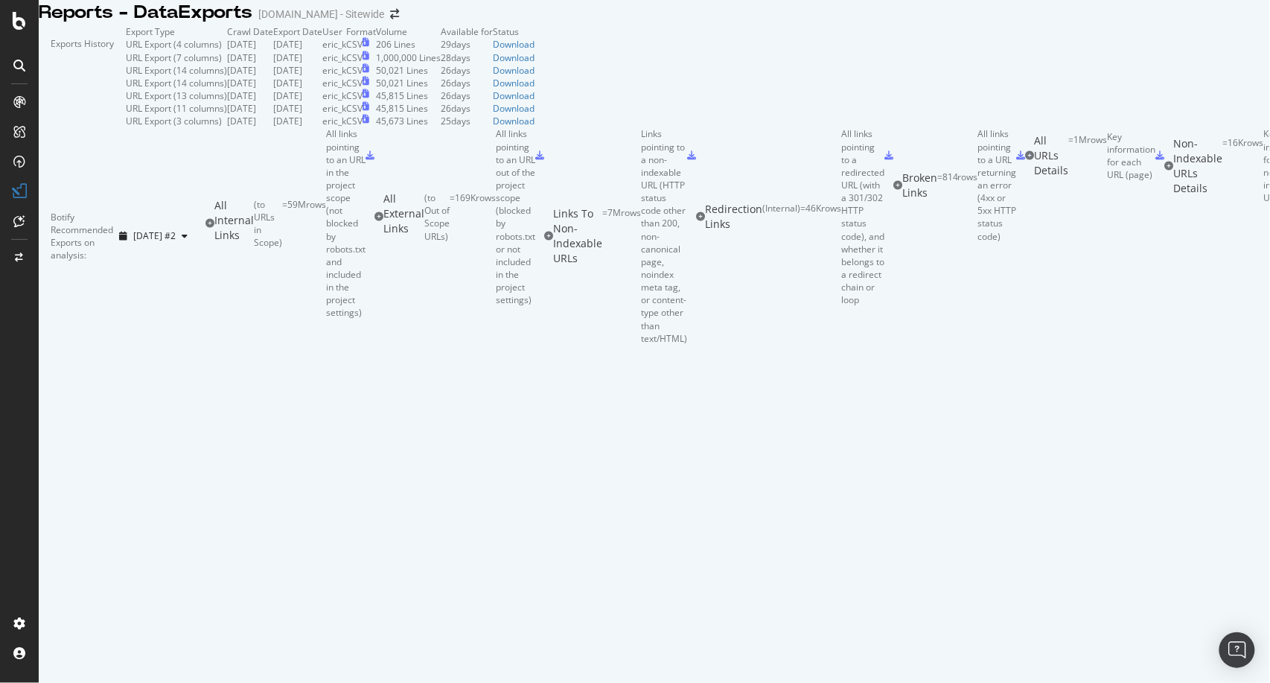
scroll to position [736, 0]
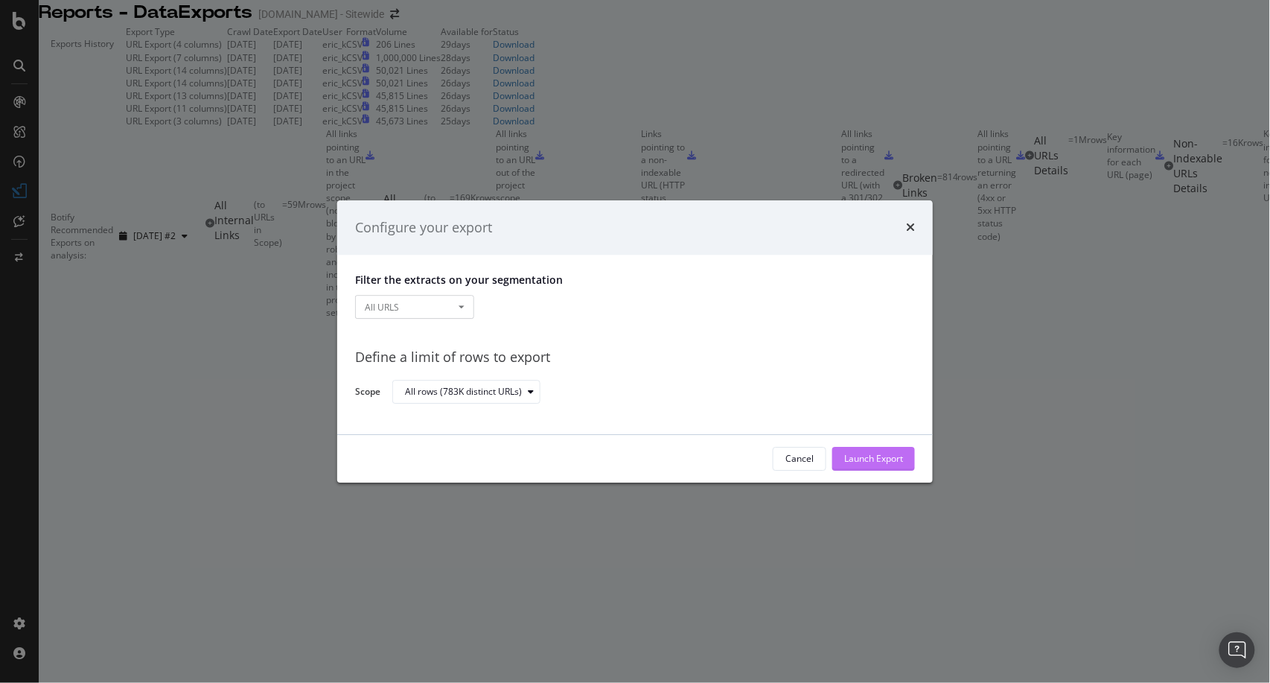
click at [904, 465] on button "Launch Export" at bounding box center [873, 459] width 83 height 24
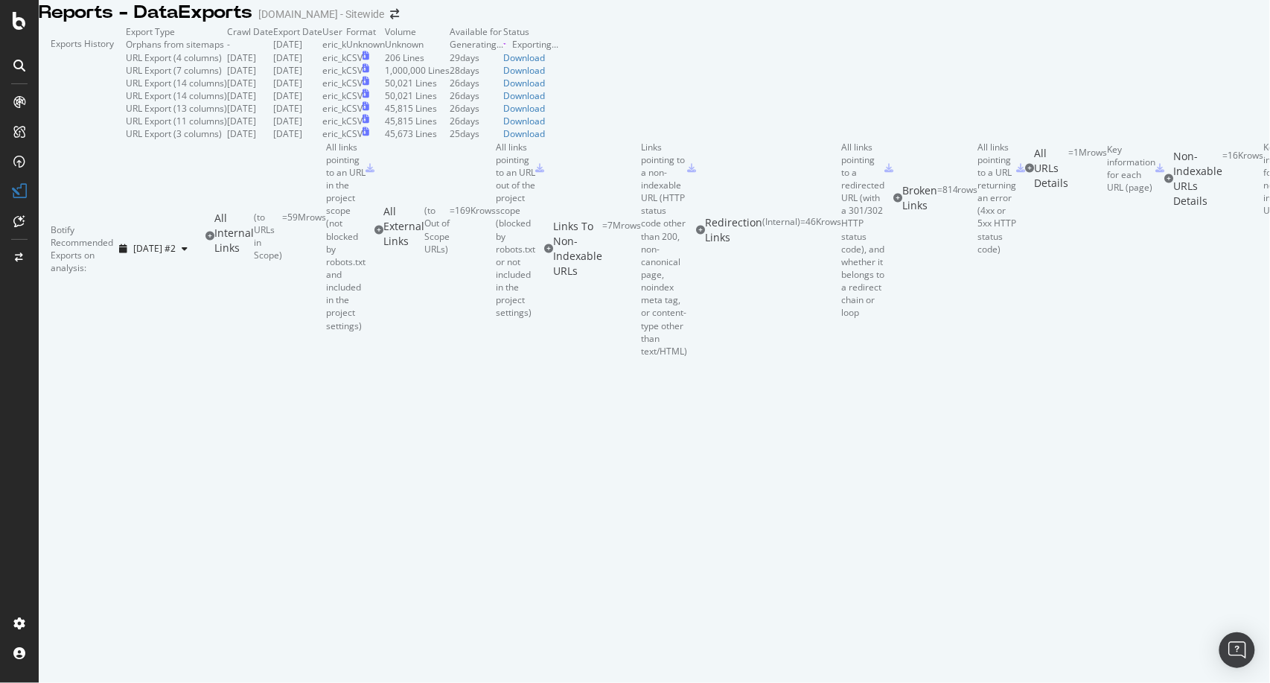
scroll to position [0, 0]
click at [534, 51] on div "Download" at bounding box center [514, 44] width 42 height 13
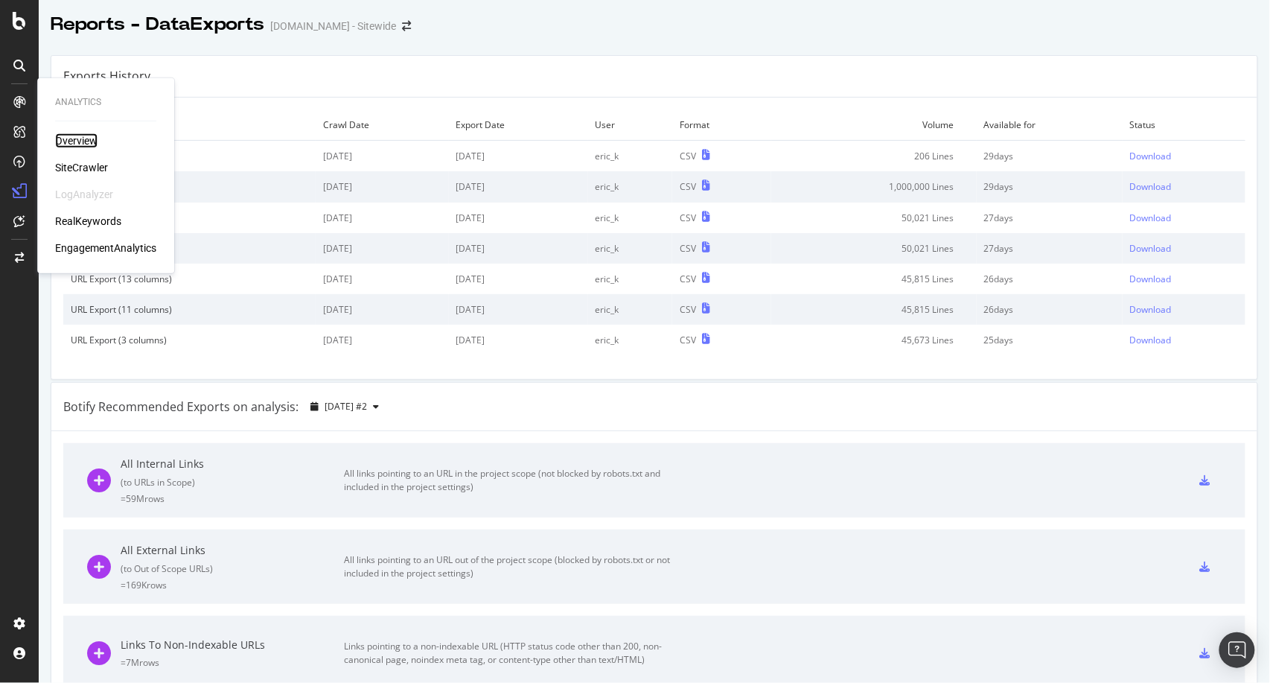
click at [84, 147] on div "Overview" at bounding box center [76, 140] width 42 height 15
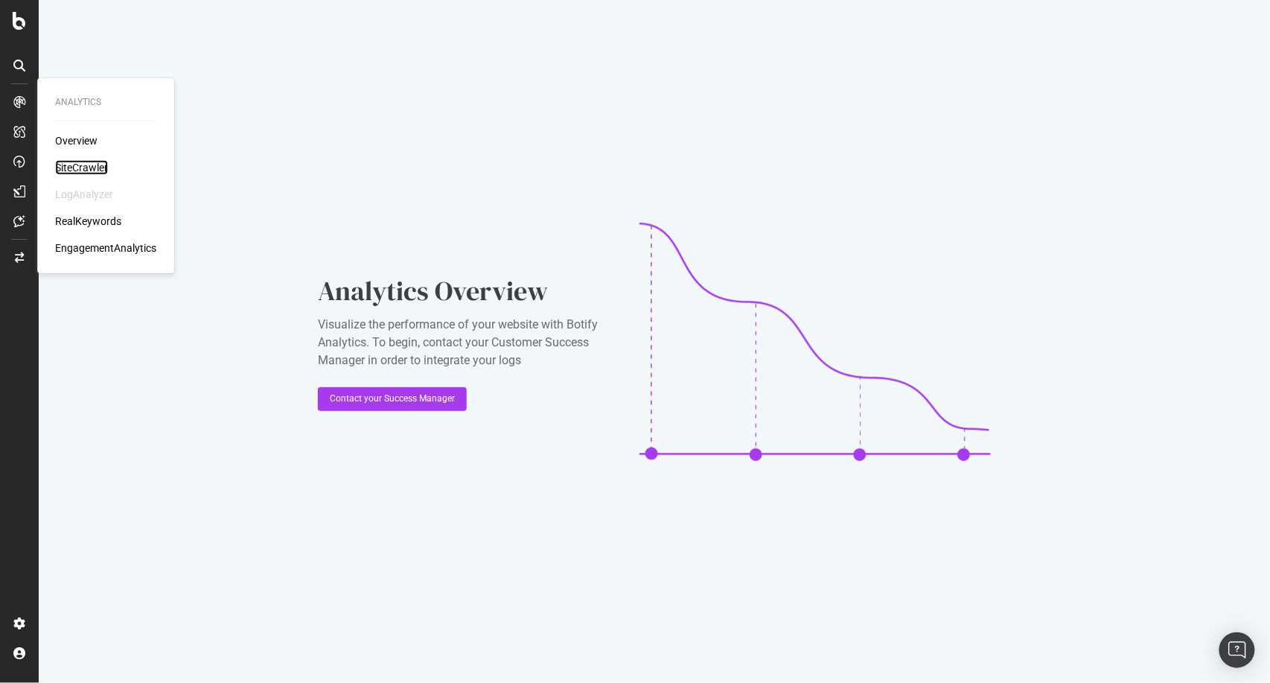
click at [86, 167] on div "SiteCrawler" at bounding box center [81, 167] width 53 height 15
